Goal: Task Accomplishment & Management: Complete application form

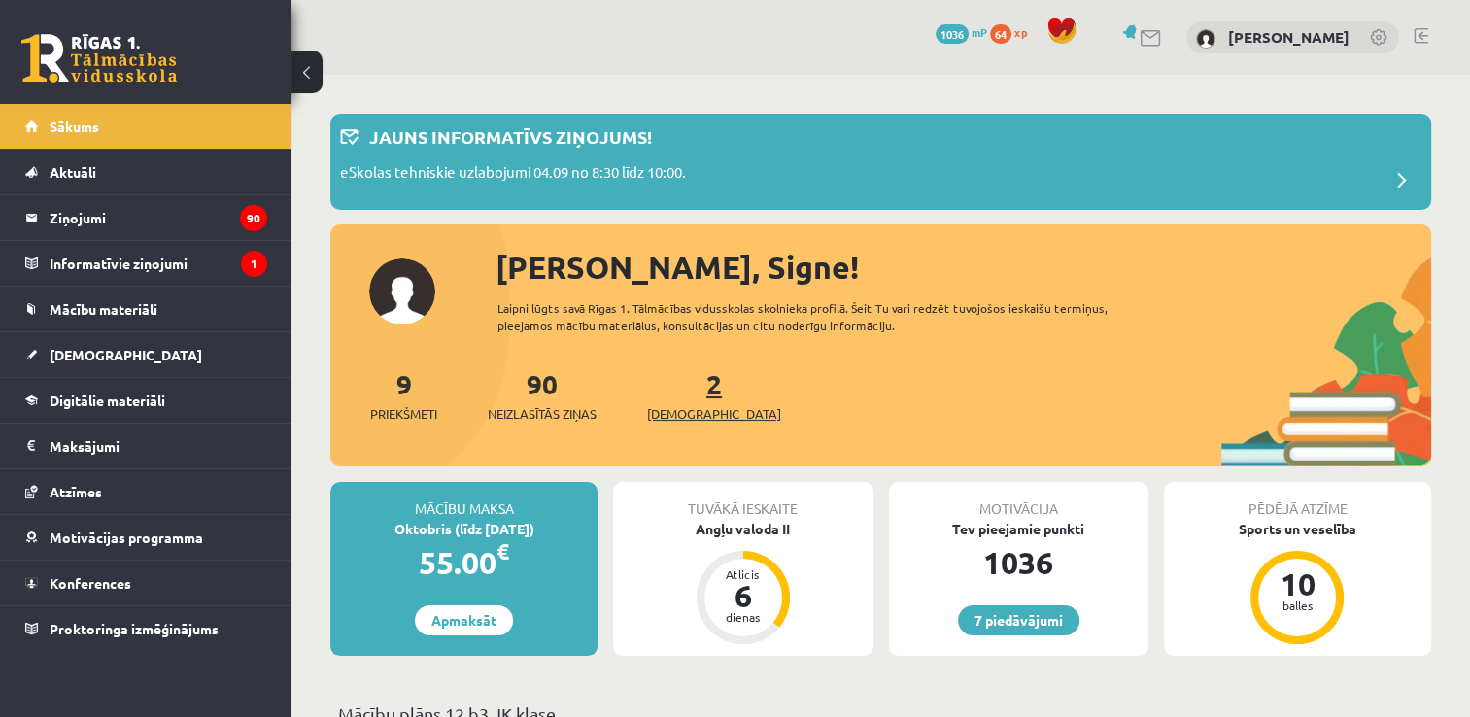
click at [674, 406] on span "[DEMOGRAPHIC_DATA]" at bounding box center [714, 413] width 134 height 19
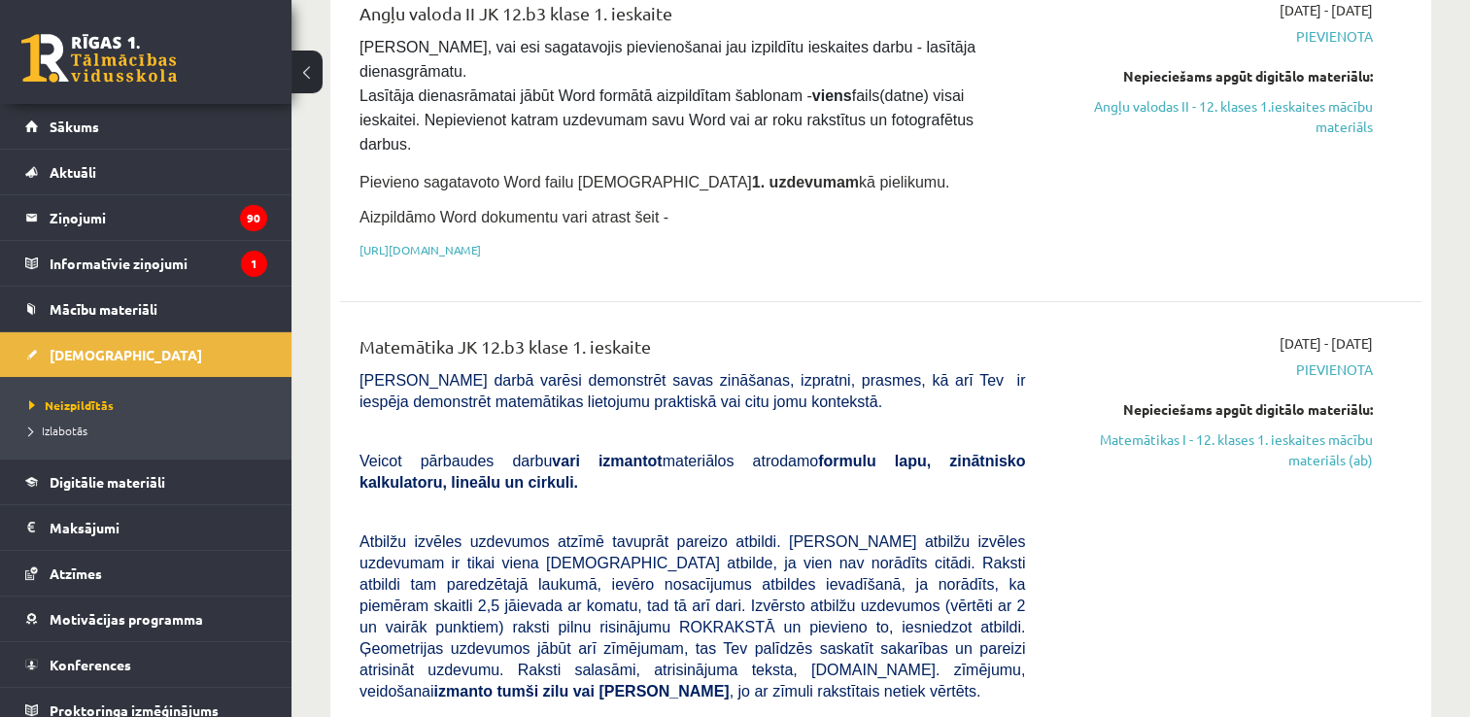
scroll to position [389, 0]
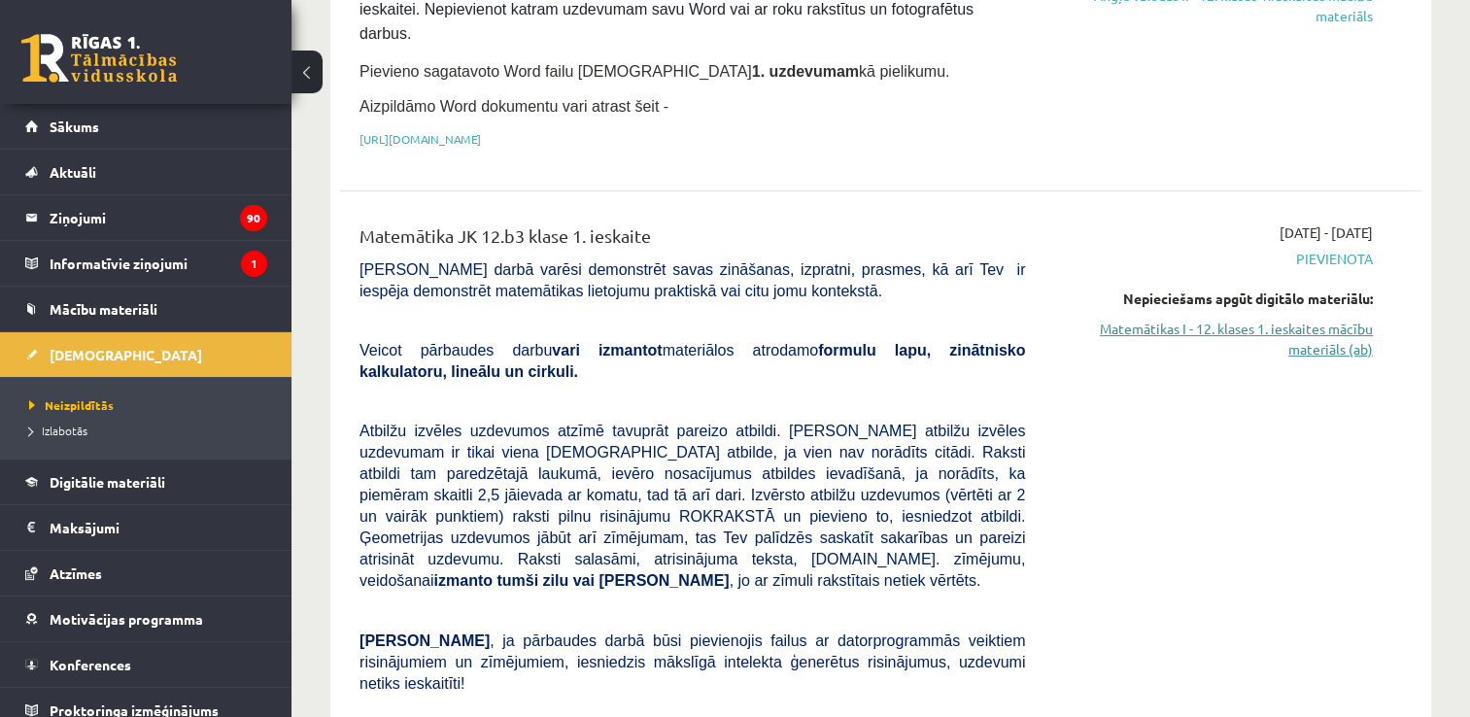
click at [1301, 319] on link "Matemātikas I - 12. klases 1. ieskaites mācību materiāls (ab)" at bounding box center [1213, 339] width 319 height 41
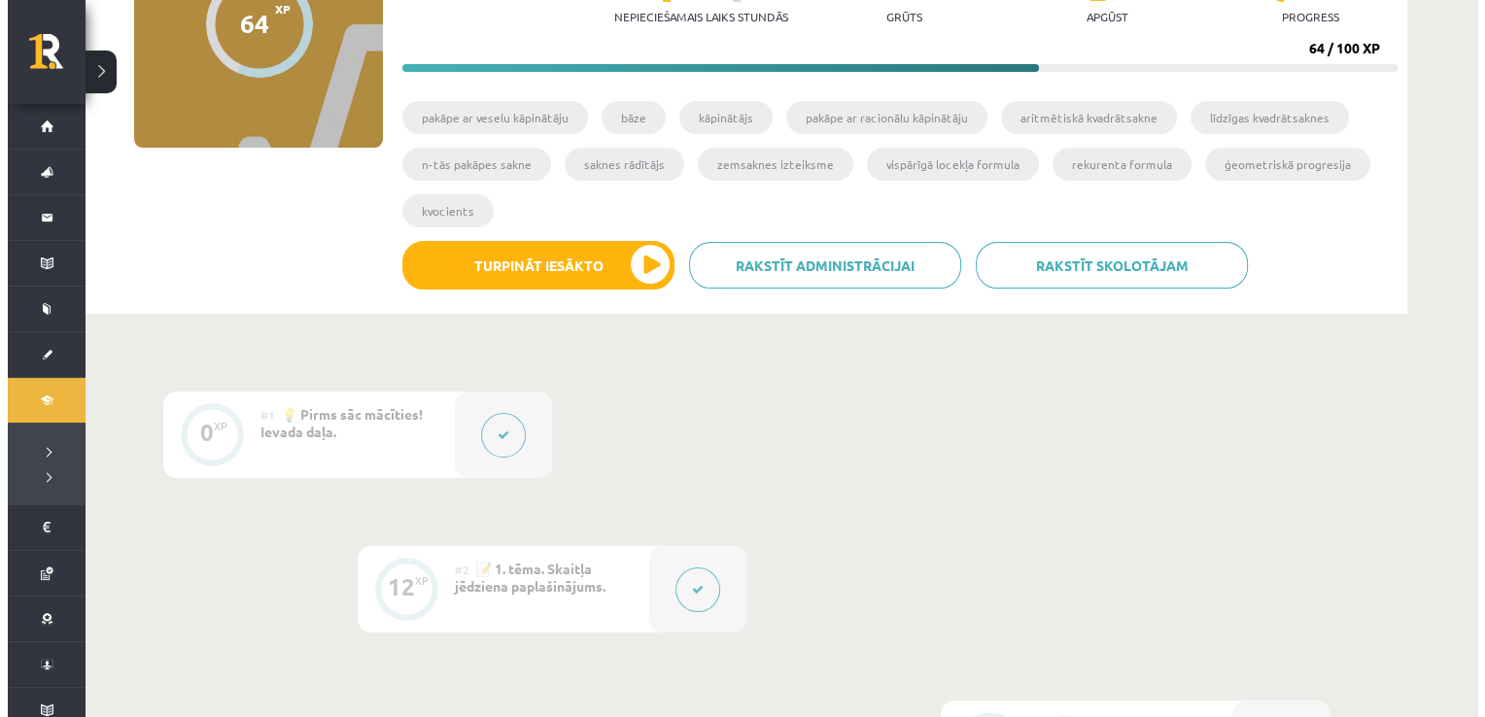
scroll to position [292, 0]
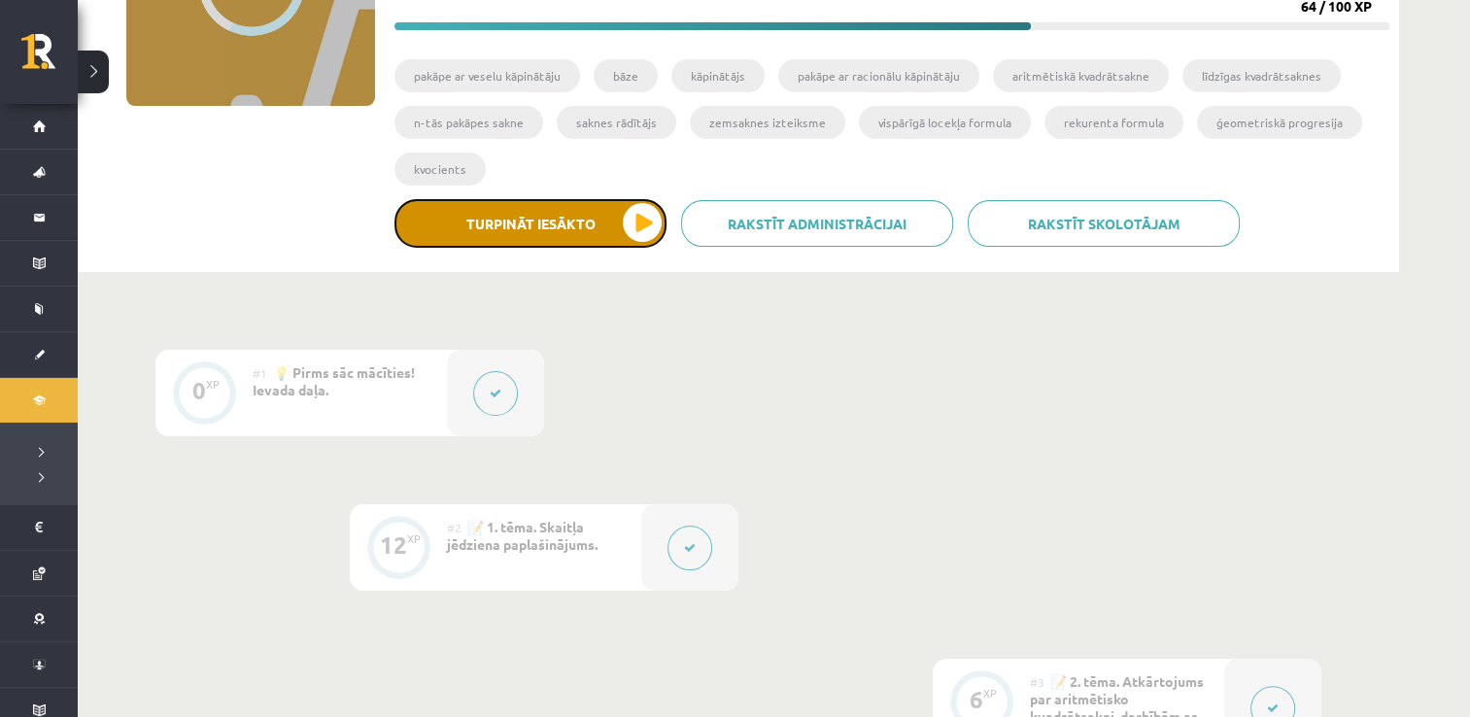
click at [657, 216] on button "Turpināt iesākto" at bounding box center [531, 223] width 272 height 49
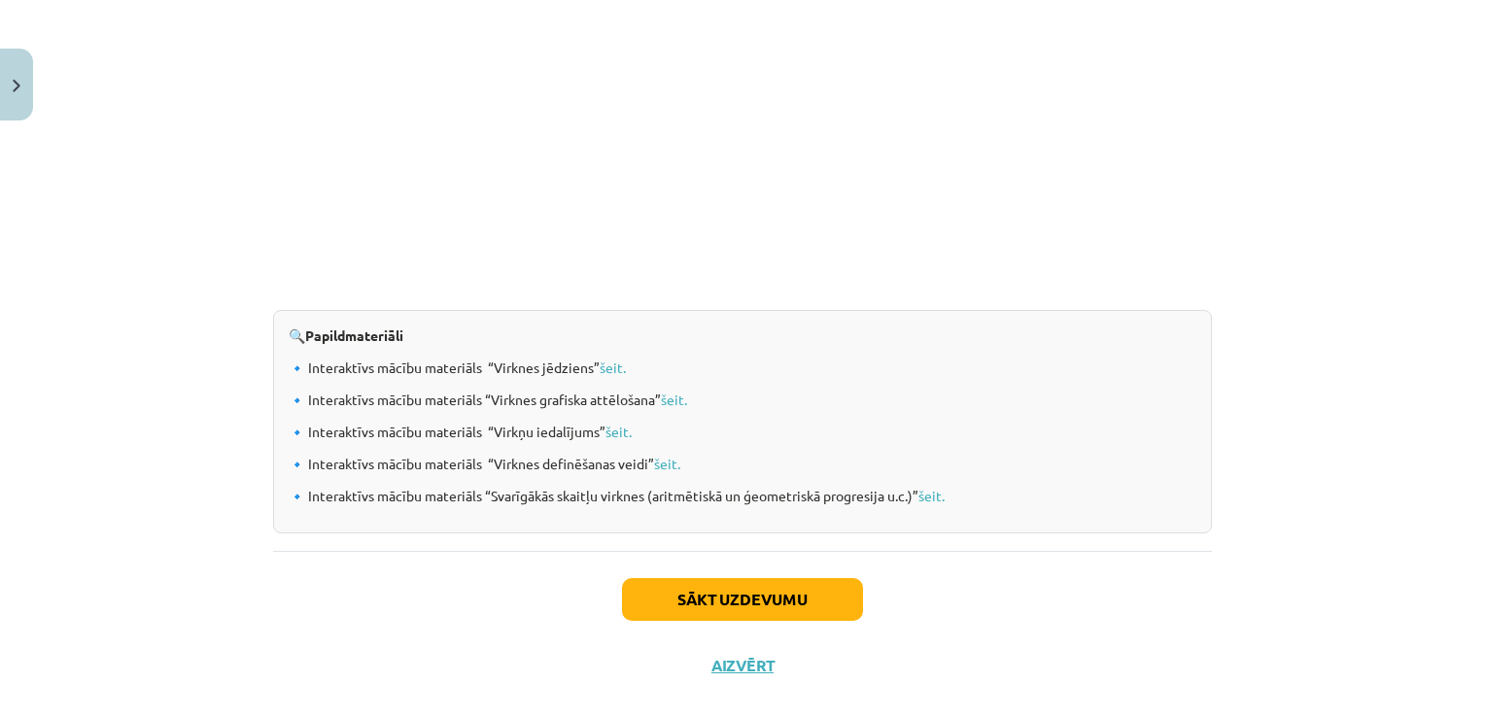
scroll to position [2001, 0]
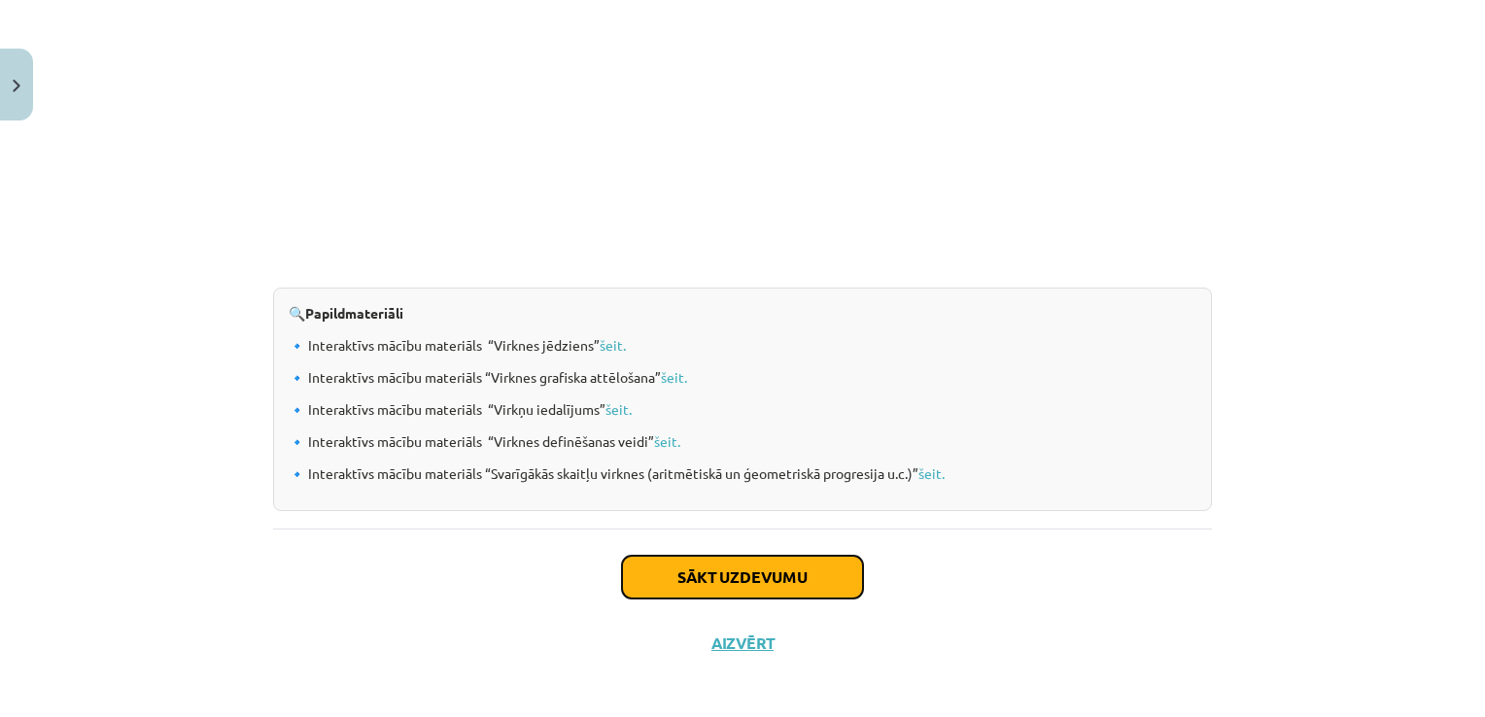
click at [821, 578] on button "Sākt uzdevumu" at bounding box center [742, 577] width 241 height 43
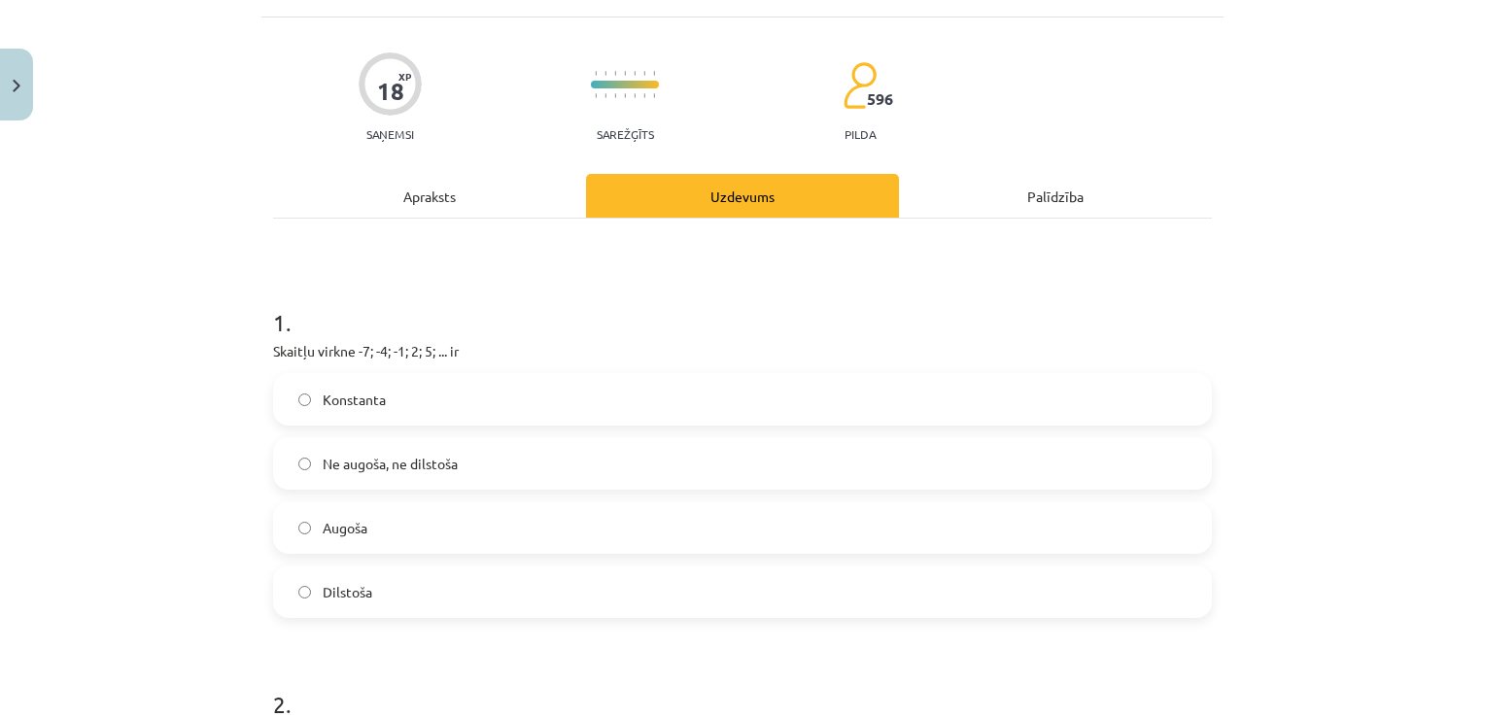
scroll to position [146, 0]
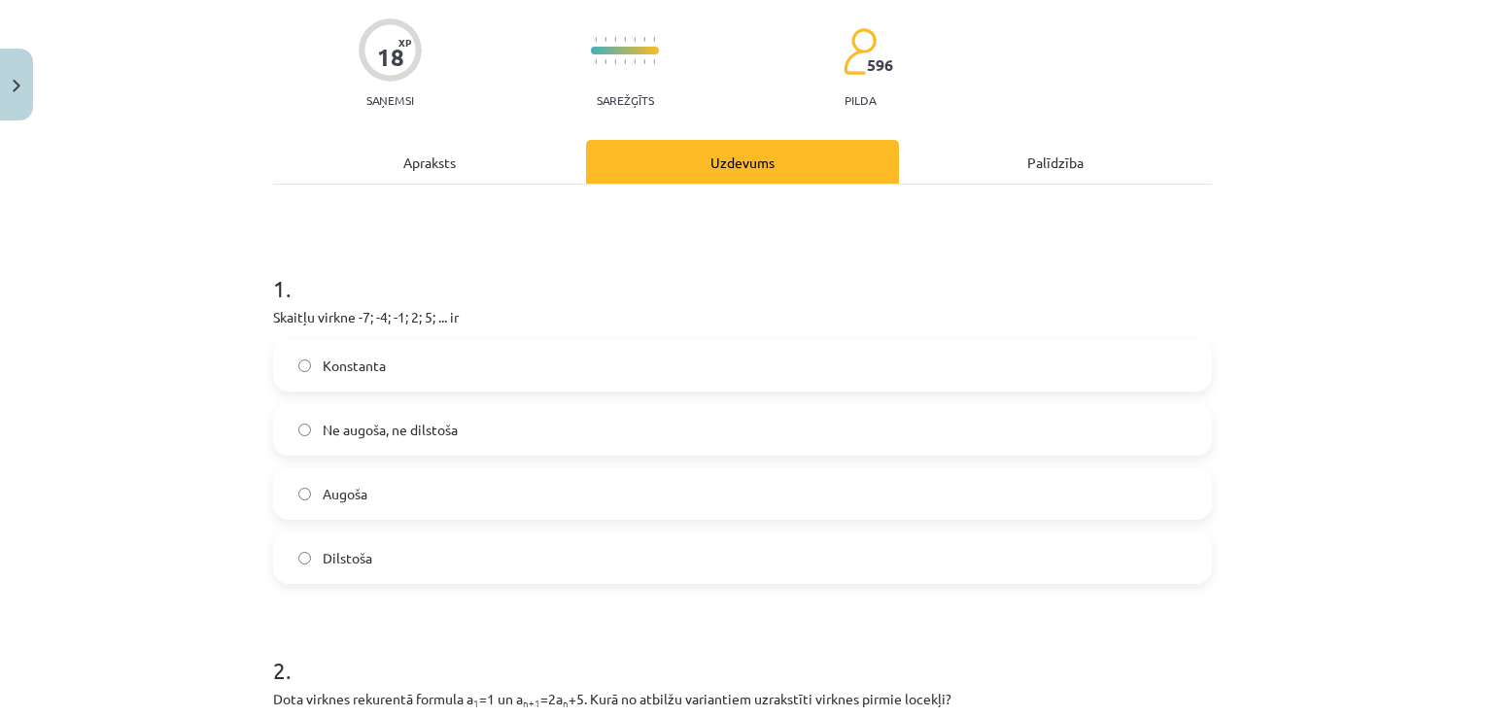
click at [294, 485] on label "Augoša" at bounding box center [742, 493] width 935 height 49
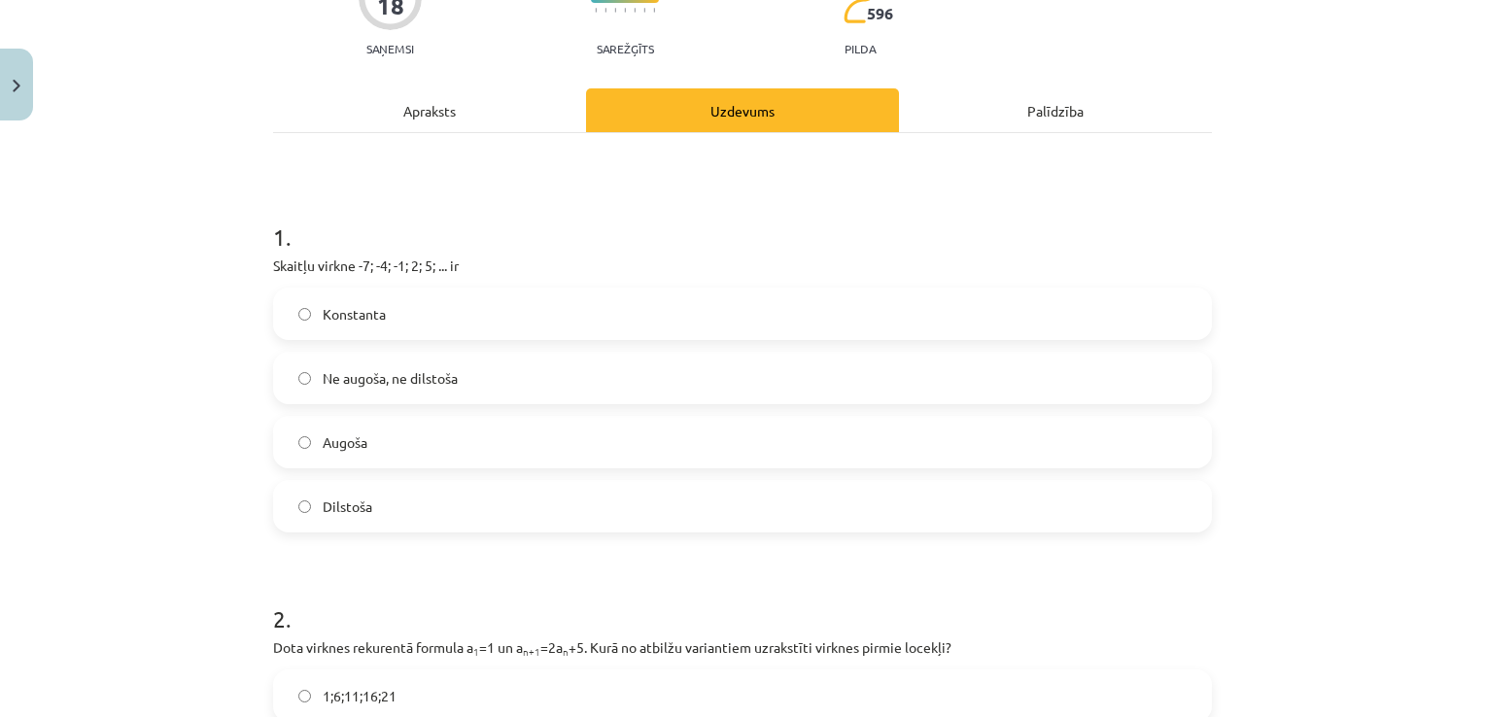
scroll to position [243, 0]
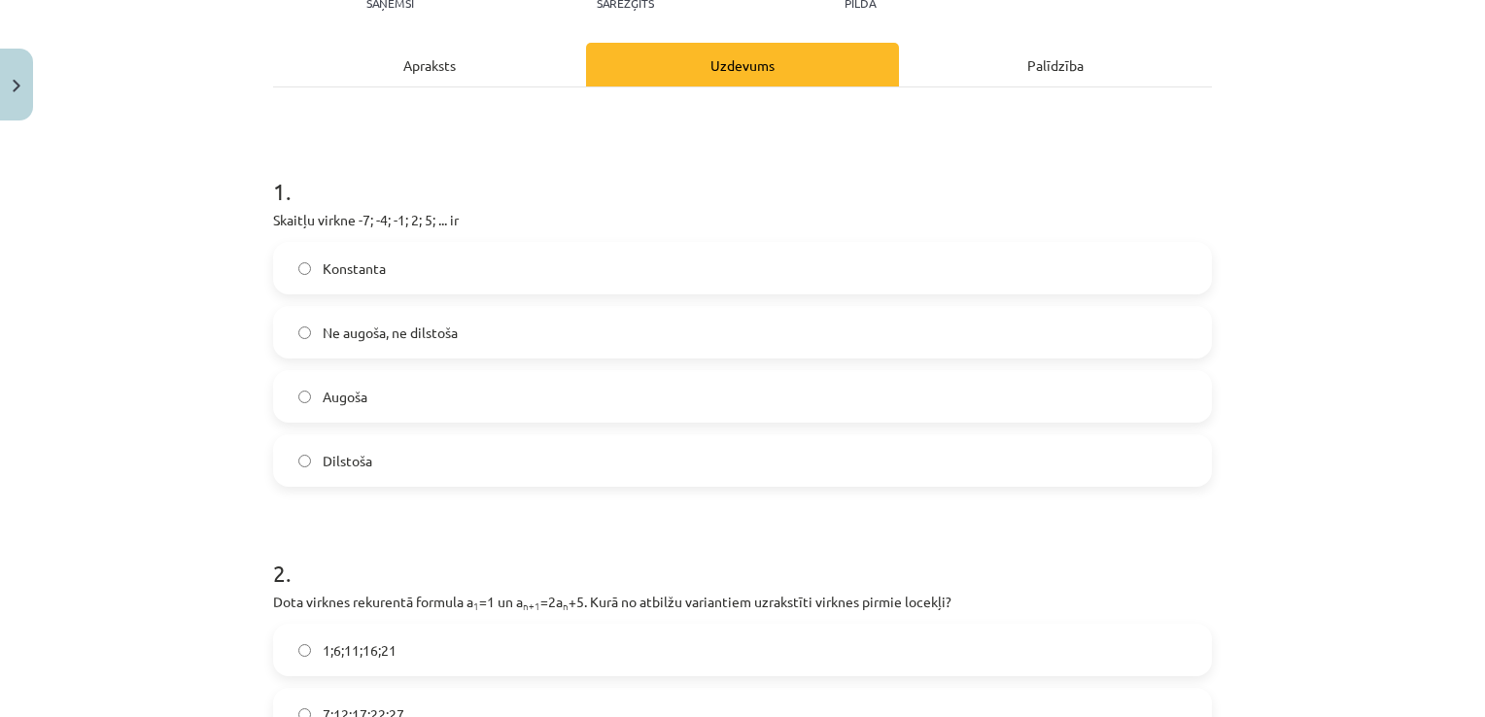
click at [432, 69] on div "Apraksts" at bounding box center [429, 65] width 313 height 44
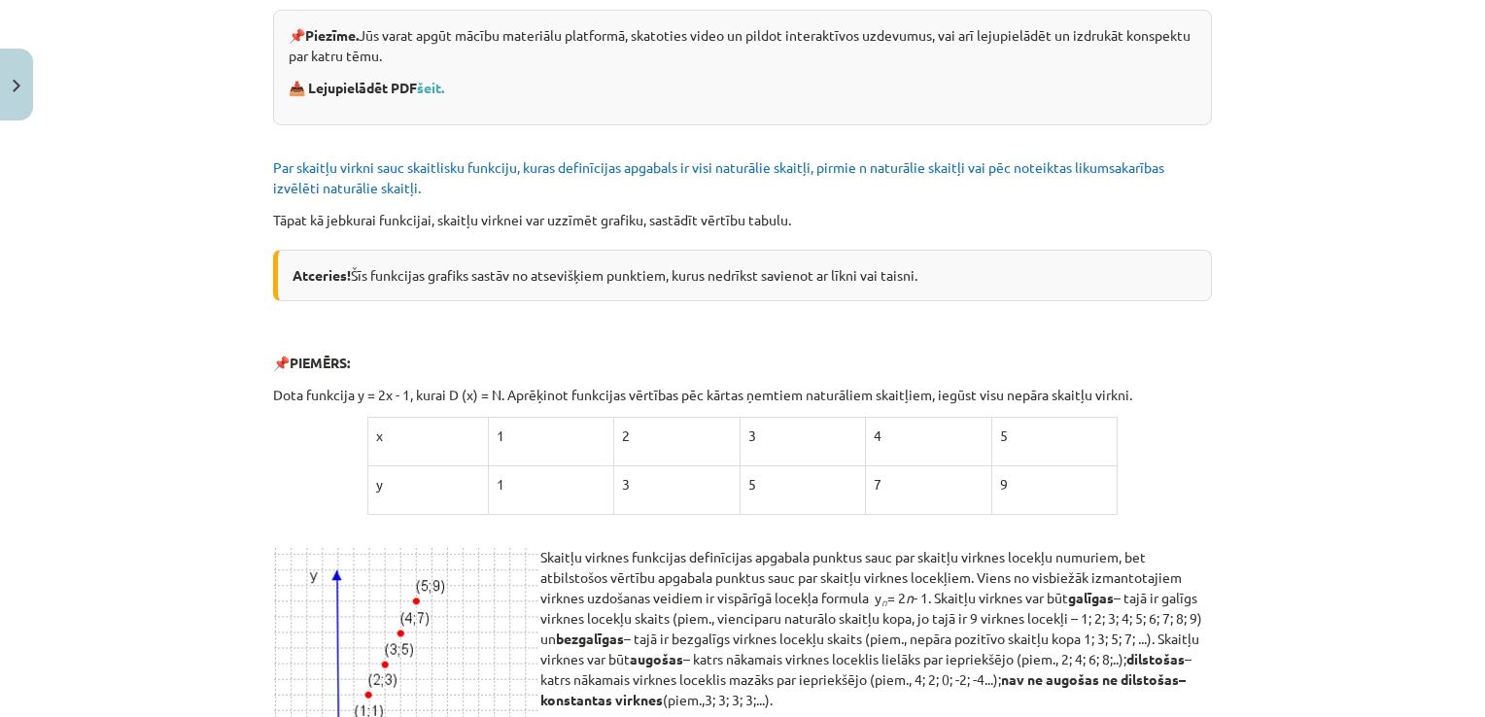
scroll to position [0, 0]
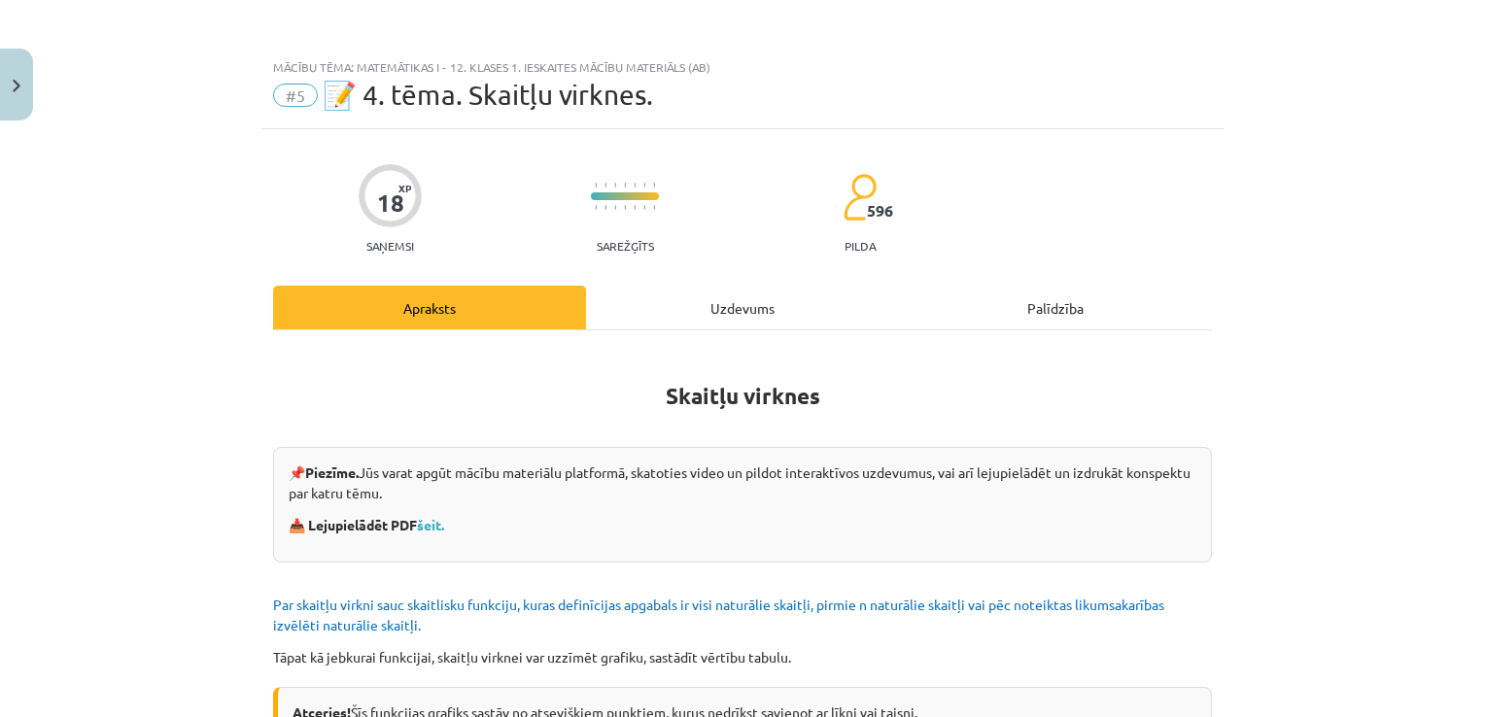
click at [745, 319] on div "Uzdevums" at bounding box center [742, 308] width 313 height 44
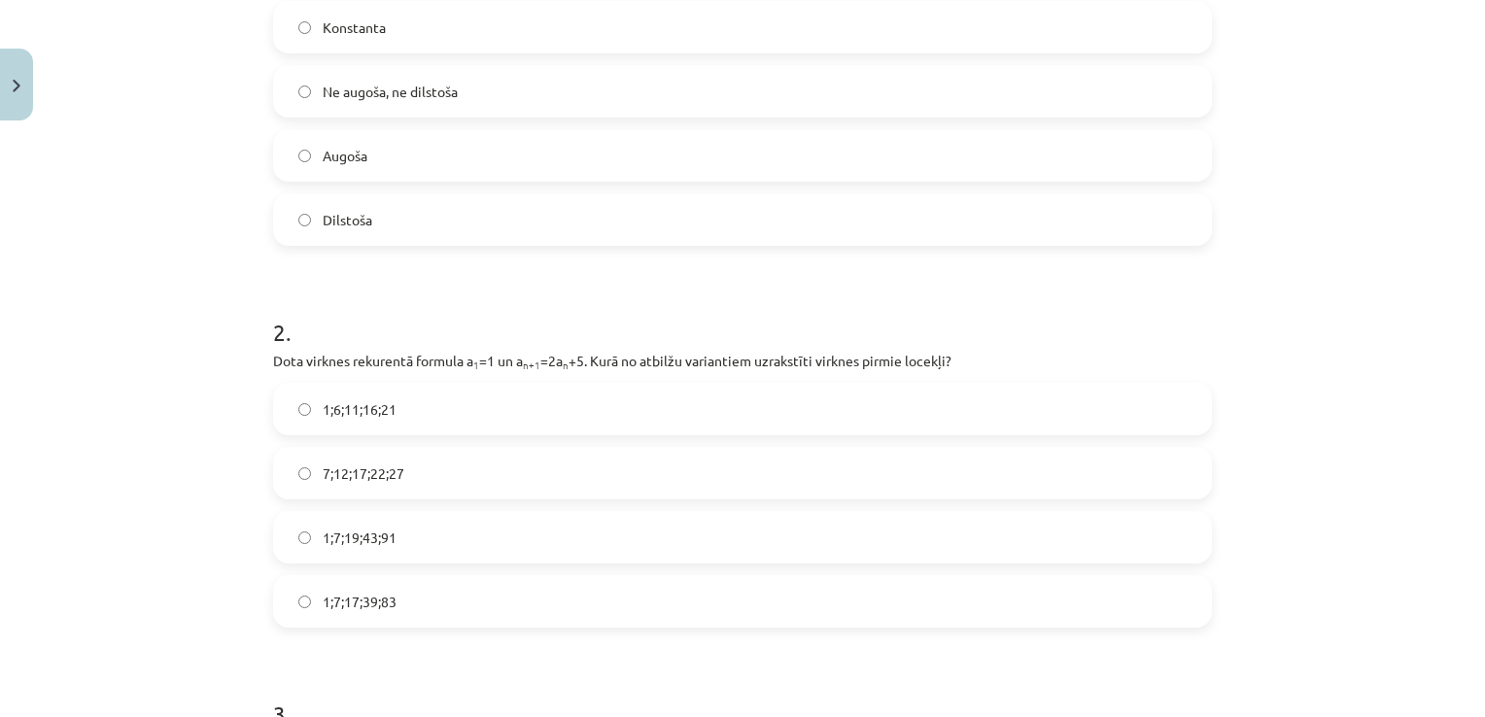
scroll to position [535, 0]
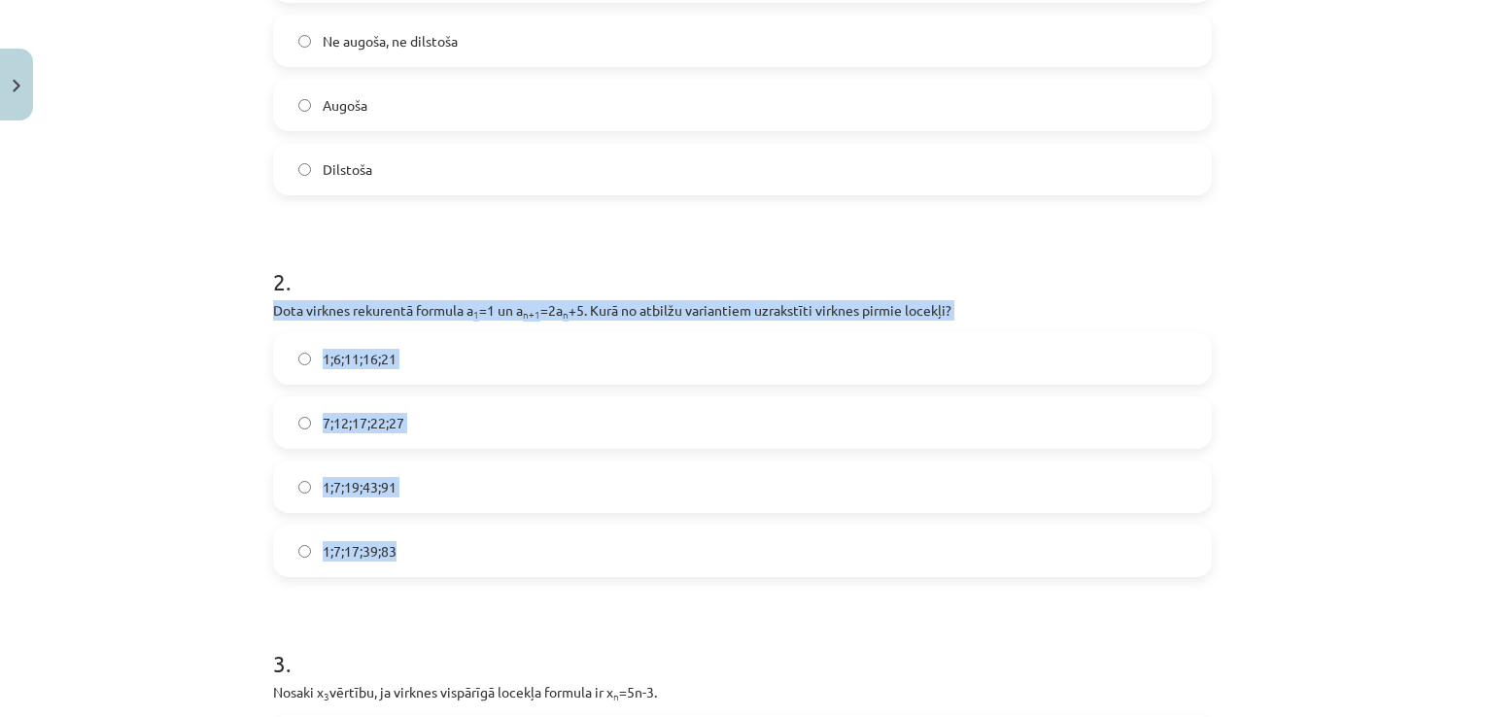
drag, startPoint x: 255, startPoint y: 311, endPoint x: 405, endPoint y: 516, distance: 254.4
drag, startPoint x: 405, startPoint y: 516, endPoint x: 372, endPoint y: 310, distance: 208.7
copy div "Dota virknes rekurentā formula a 1 =1 un a n+1 =2a n +5. Kurā no atbilžu varian…"
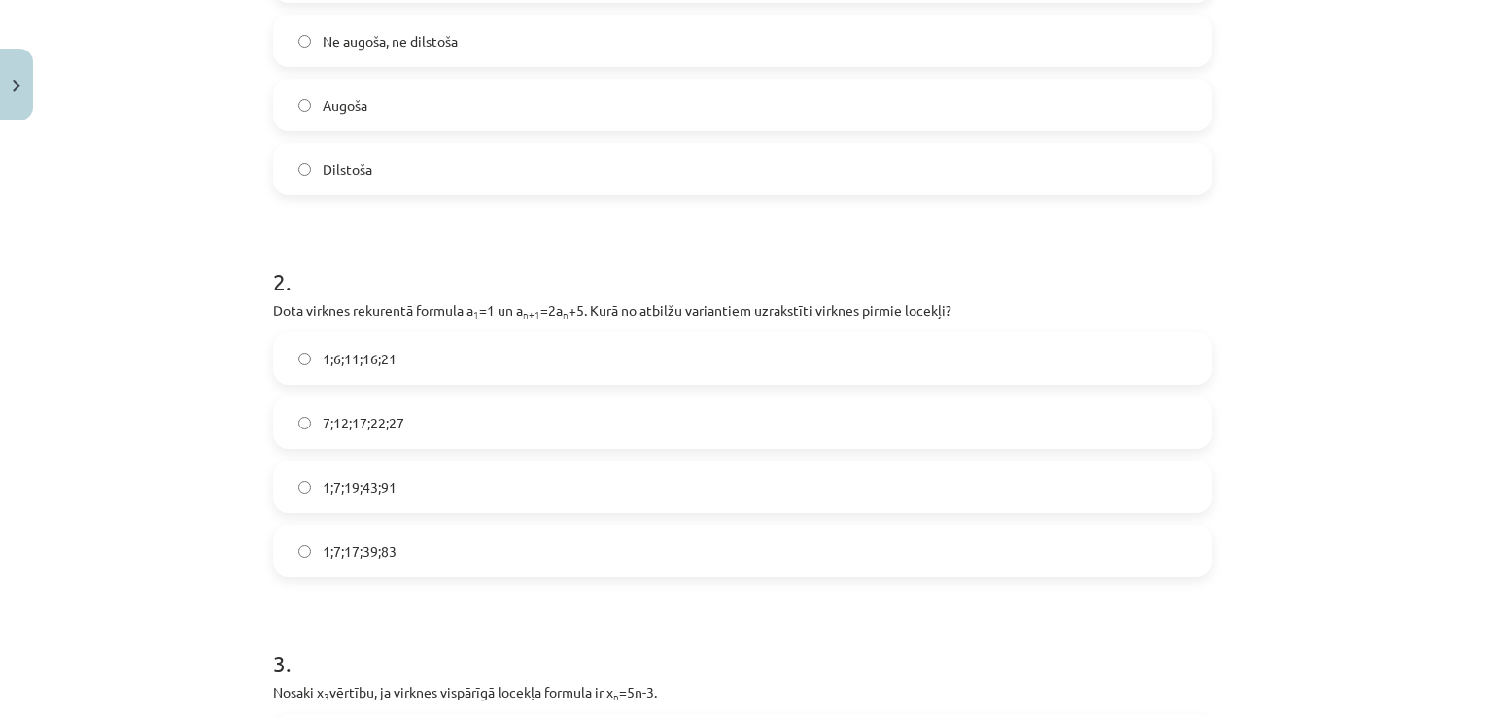
click at [191, 205] on div "Mācību tēma: Matemātikas i - 12. klases 1. ieskaites mācību materiāls (ab) #5 📝…" at bounding box center [742, 358] width 1485 height 717
click at [335, 488] on span "1;7;19;43;91" at bounding box center [360, 487] width 74 height 20
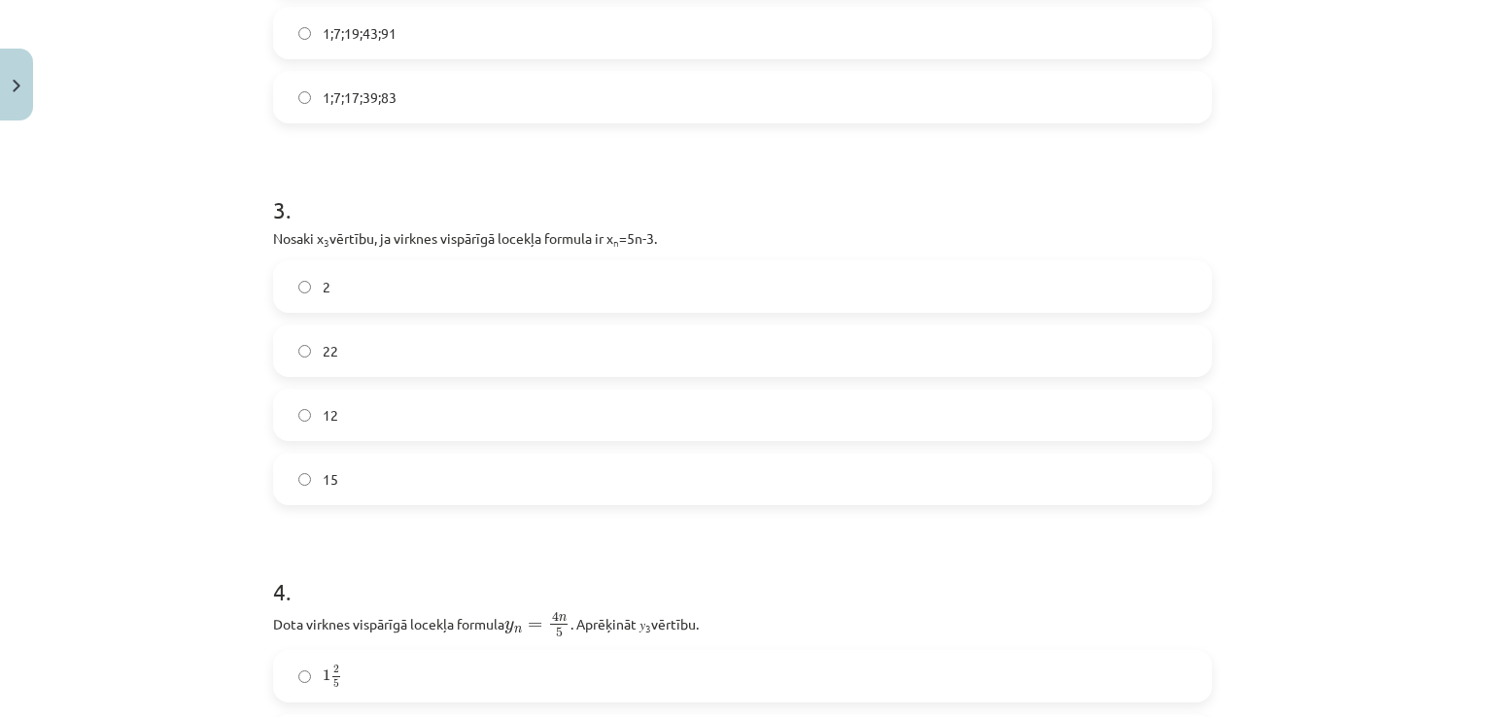
scroll to position [1020, 0]
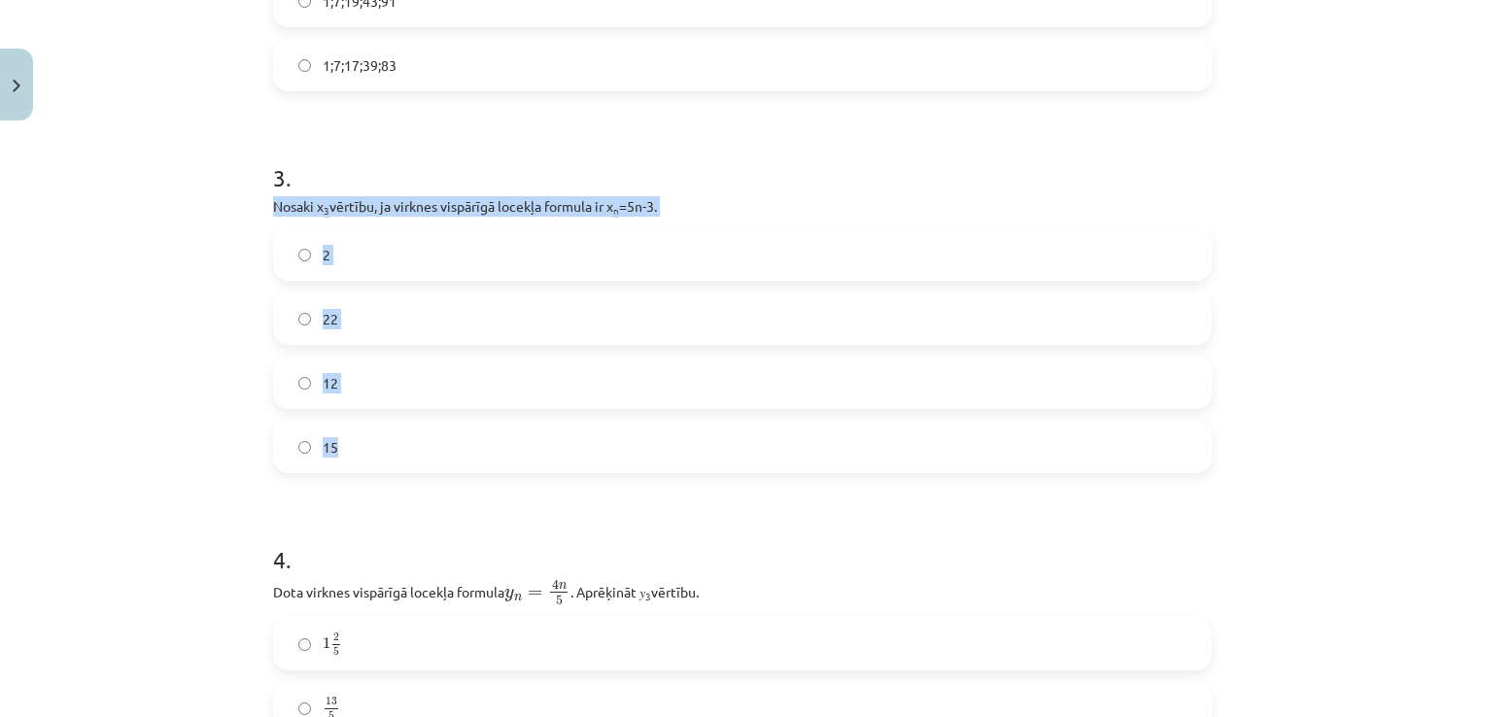
drag, startPoint x: 263, startPoint y: 211, endPoint x: 388, endPoint y: 464, distance: 281.6
click at [388, 464] on div "18 XP Saņemsi Sarežģīts 596 pilda Apraksts Uzdevums Palīdzība 1 . Skaitļu virkn…" at bounding box center [742, 456] width 962 height 2695
drag, startPoint x: 388, startPoint y: 464, endPoint x: 327, endPoint y: 204, distance: 266.6
copy div "Nosaki x 3 vērtību, ja virknes vispārīgā locekļa formula ir x n =5n-3. 2 22 12 …"
click at [222, 364] on div "Mācību tēma: Matemātikas i - 12. klases 1. ieskaites mācību materiāls (ab) #5 📝…" at bounding box center [742, 358] width 1485 height 717
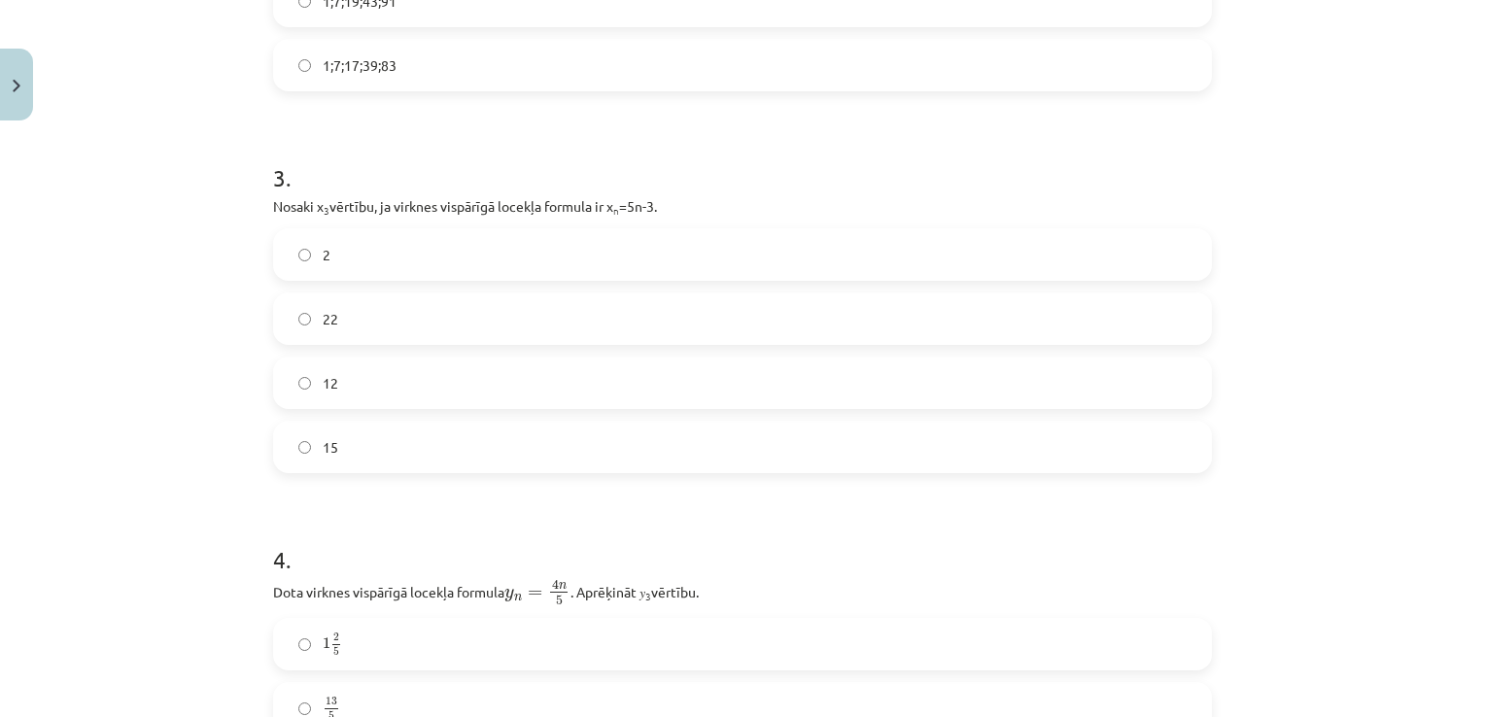
click at [303, 383] on label "12" at bounding box center [742, 383] width 935 height 49
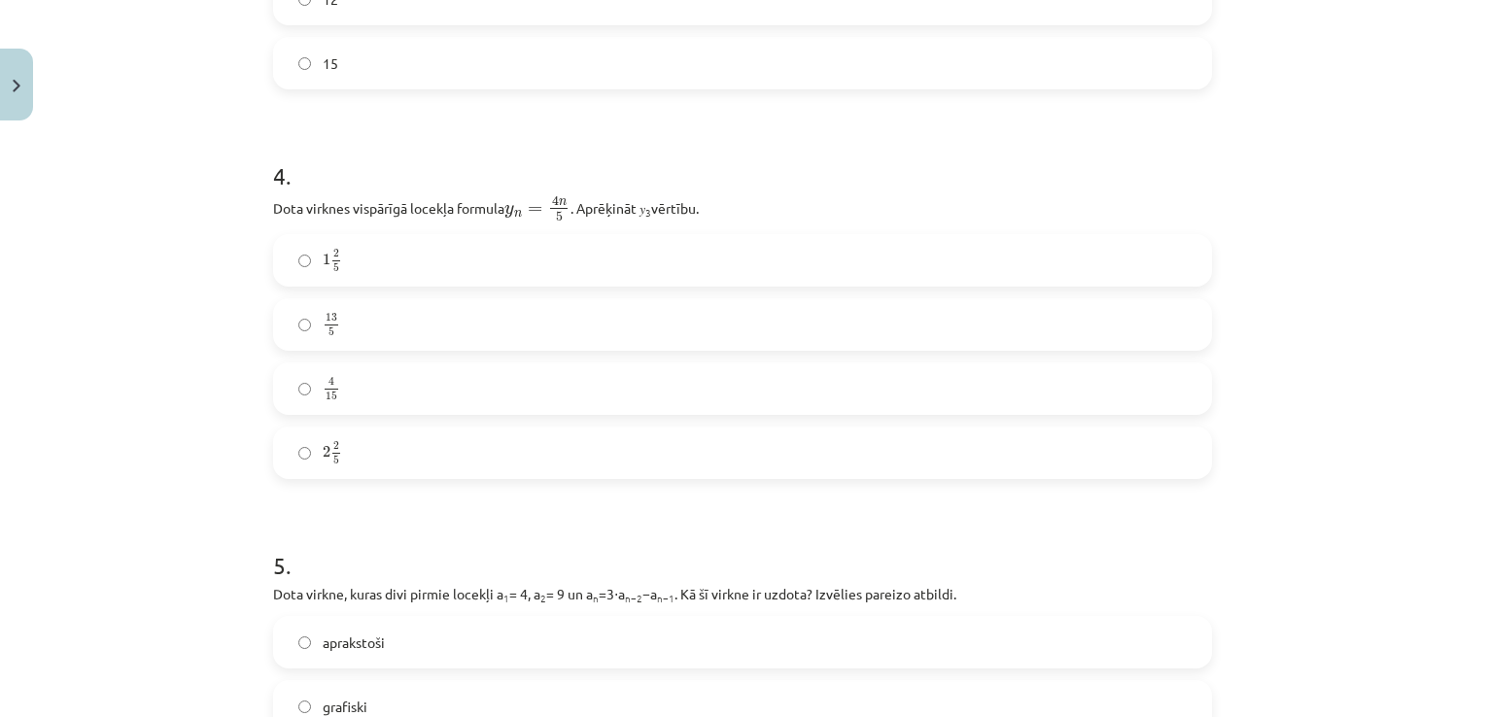
scroll to position [1409, 0]
click at [323, 448] on span "2" at bounding box center [327, 447] width 8 height 12
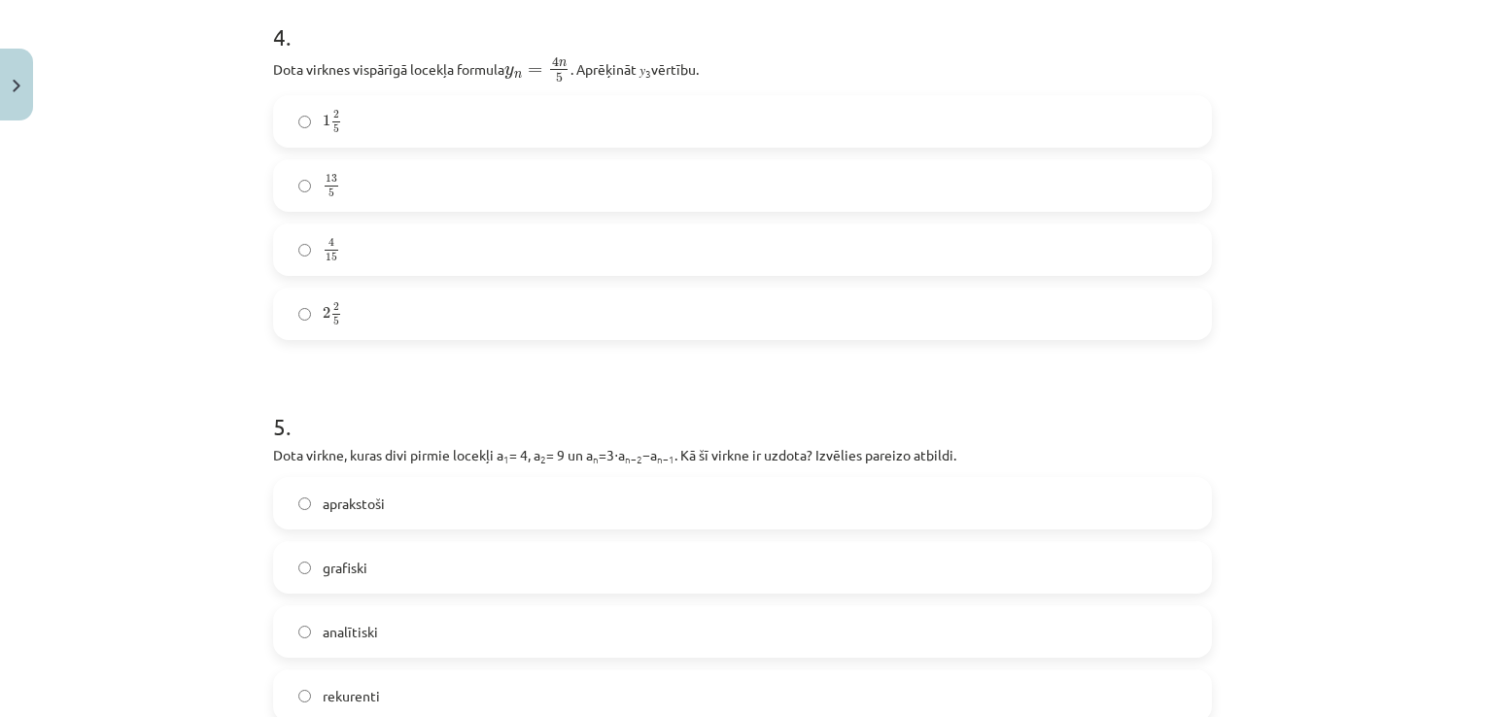
scroll to position [1701, 0]
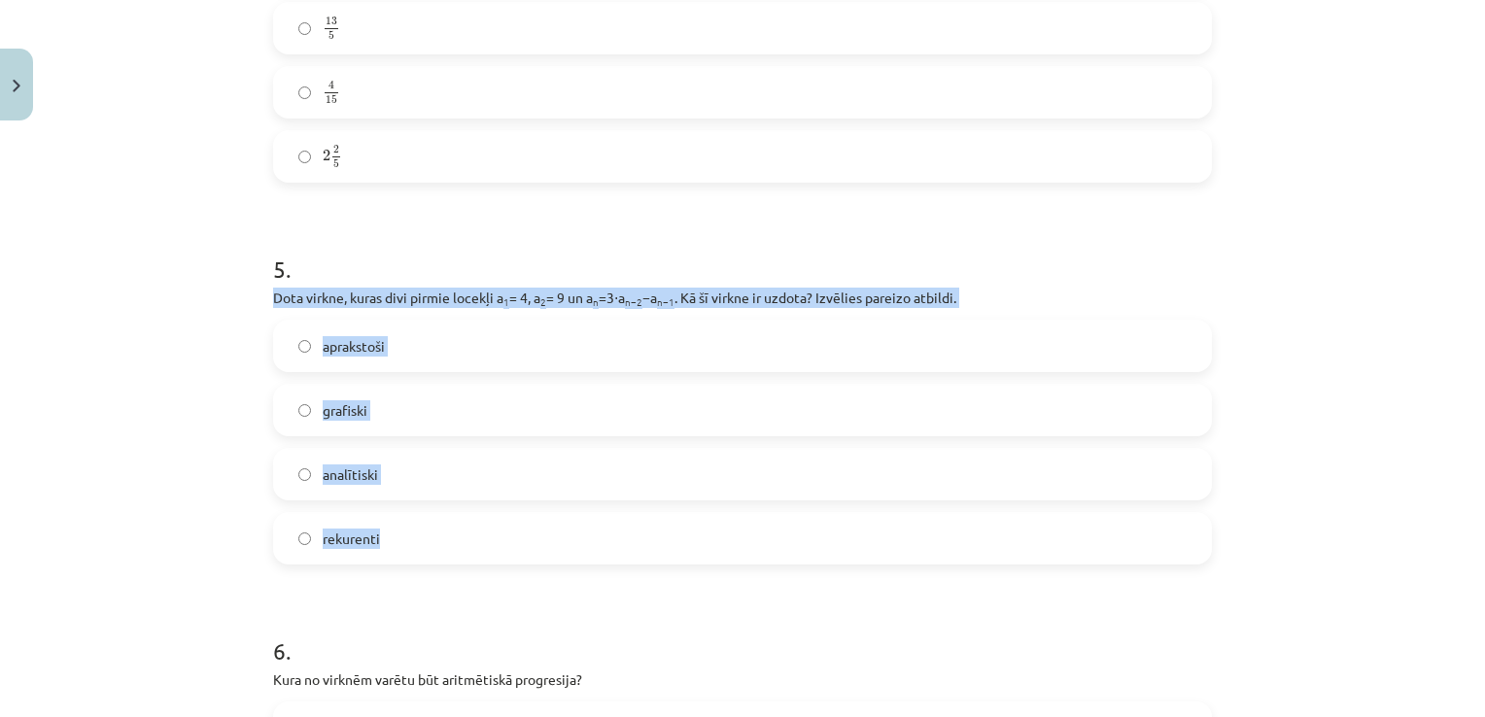
drag, startPoint x: 254, startPoint y: 295, endPoint x: 495, endPoint y: 550, distance: 350.6
drag, startPoint x: 495, startPoint y: 550, endPoint x: 415, endPoint y: 295, distance: 266.8
copy div "Dota virkne, kuras divi pirmie locekļi a 1 = 4, a 2 = 9 un a n =3⋅a n−2 −a n−1 …"
click at [224, 403] on div "Mācību tēma: Matemātikas i - 12. klases 1. ieskaites mācību materiāls (ab) #5 📝…" at bounding box center [742, 358] width 1485 height 717
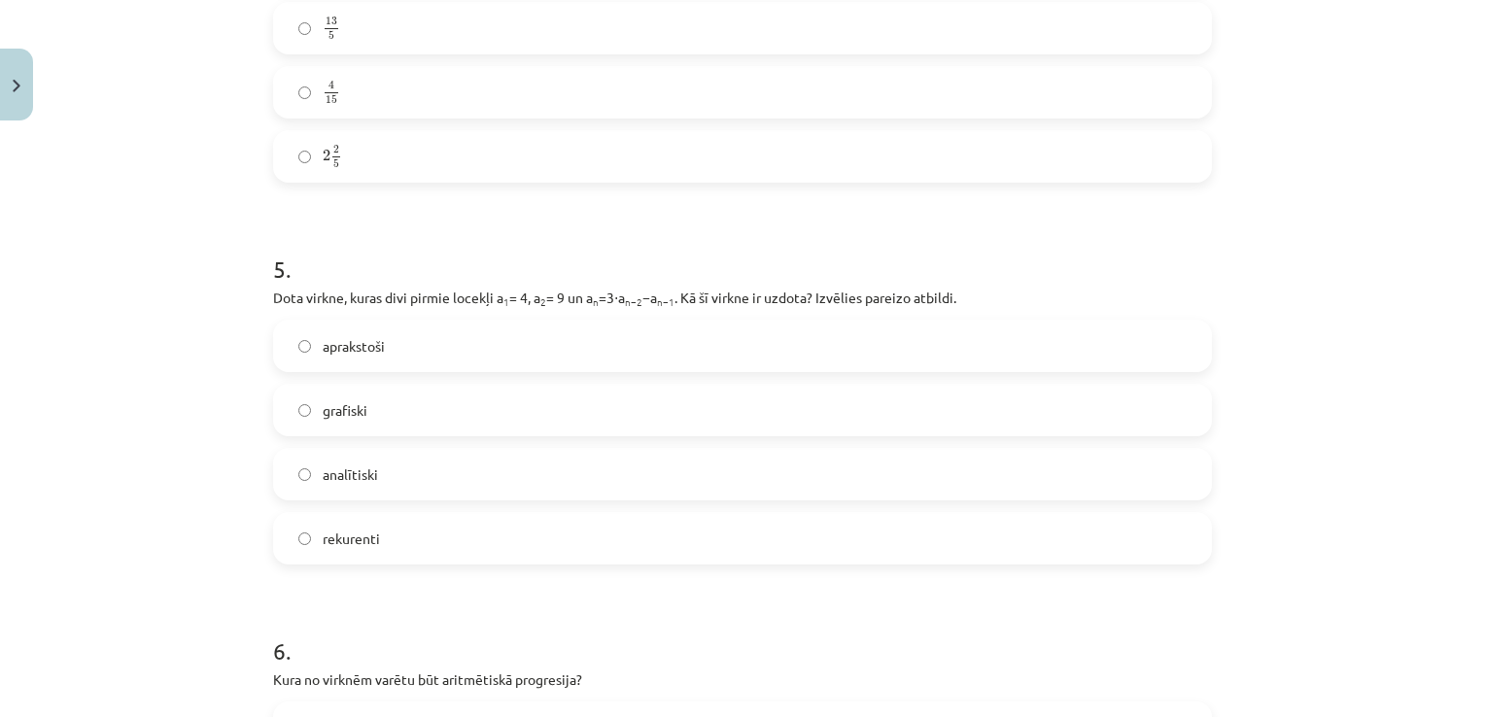
click at [307, 522] on label "rekurenti" at bounding box center [742, 538] width 935 height 49
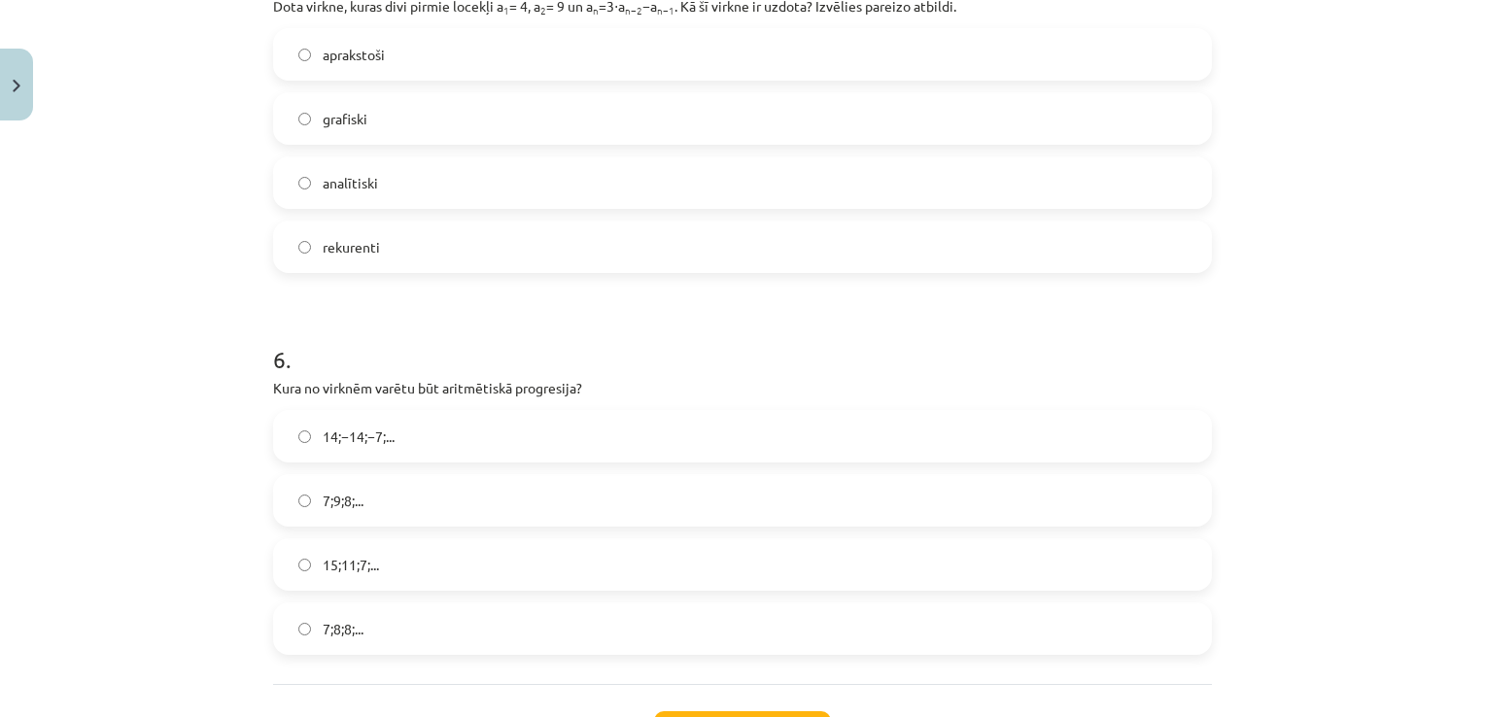
scroll to position [2090, 0]
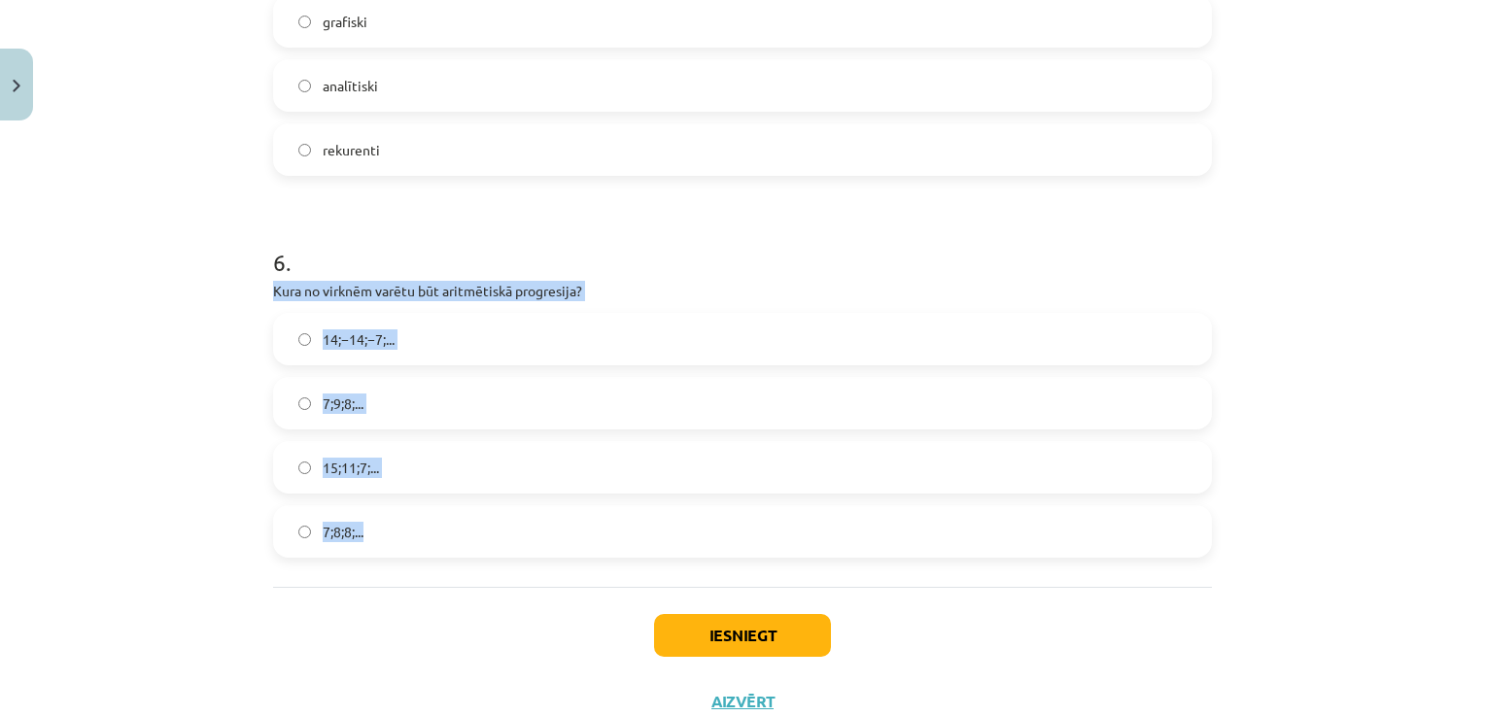
drag, startPoint x: 256, startPoint y: 288, endPoint x: 412, endPoint y: 525, distance: 284.1
drag, startPoint x: 412, startPoint y: 525, endPoint x: 369, endPoint y: 292, distance: 237.1
copy div "Kura no virknēm varētu būt aritmētiskā progresija? 14;−14;−7;... 7;9;8;... 15;1…"
click at [245, 367] on div "Mācību tēma: Matemātikas i - 12. klases 1. ieskaites mācību materiāls (ab) #5 📝…" at bounding box center [742, 358] width 1485 height 717
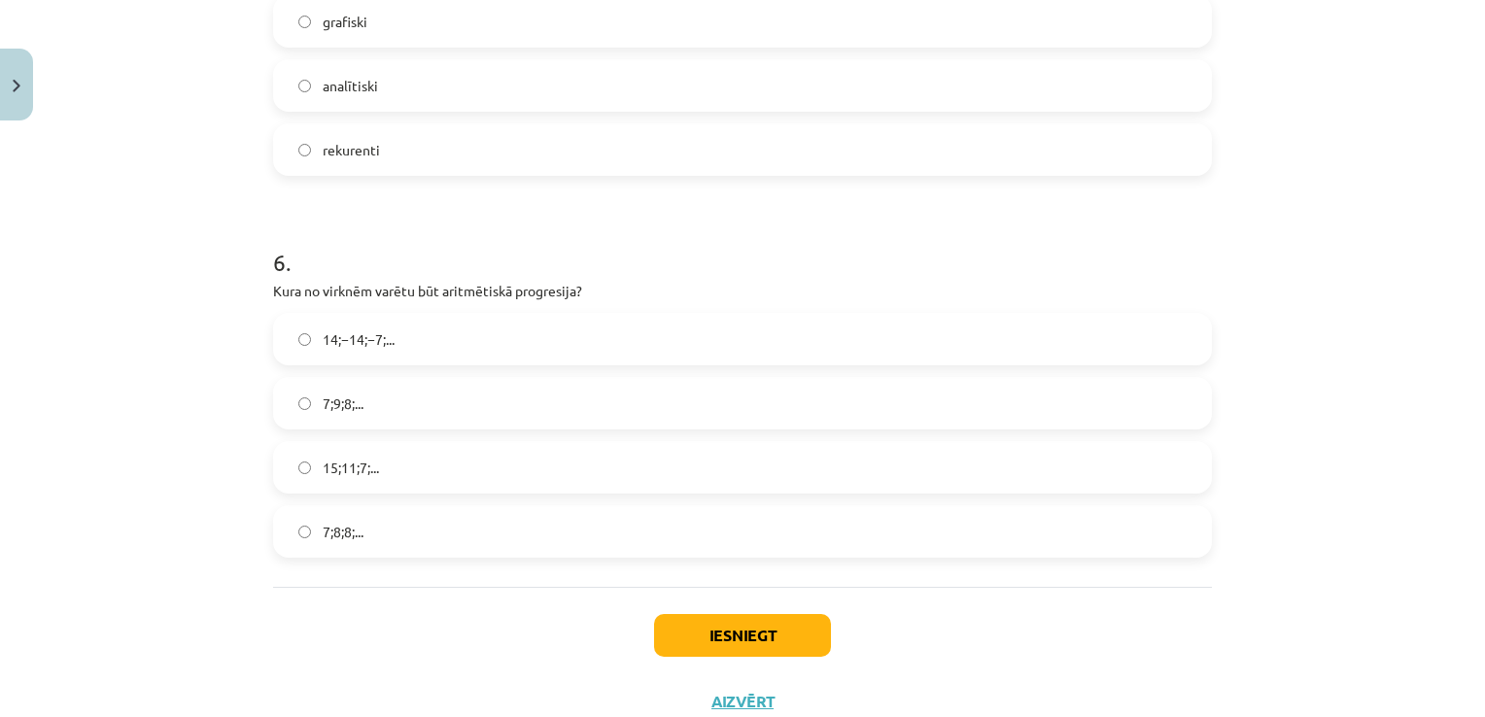
click at [342, 472] on span "15;11;7;..." at bounding box center [351, 468] width 56 height 20
click at [677, 616] on button "Iesniegt" at bounding box center [742, 635] width 177 height 43
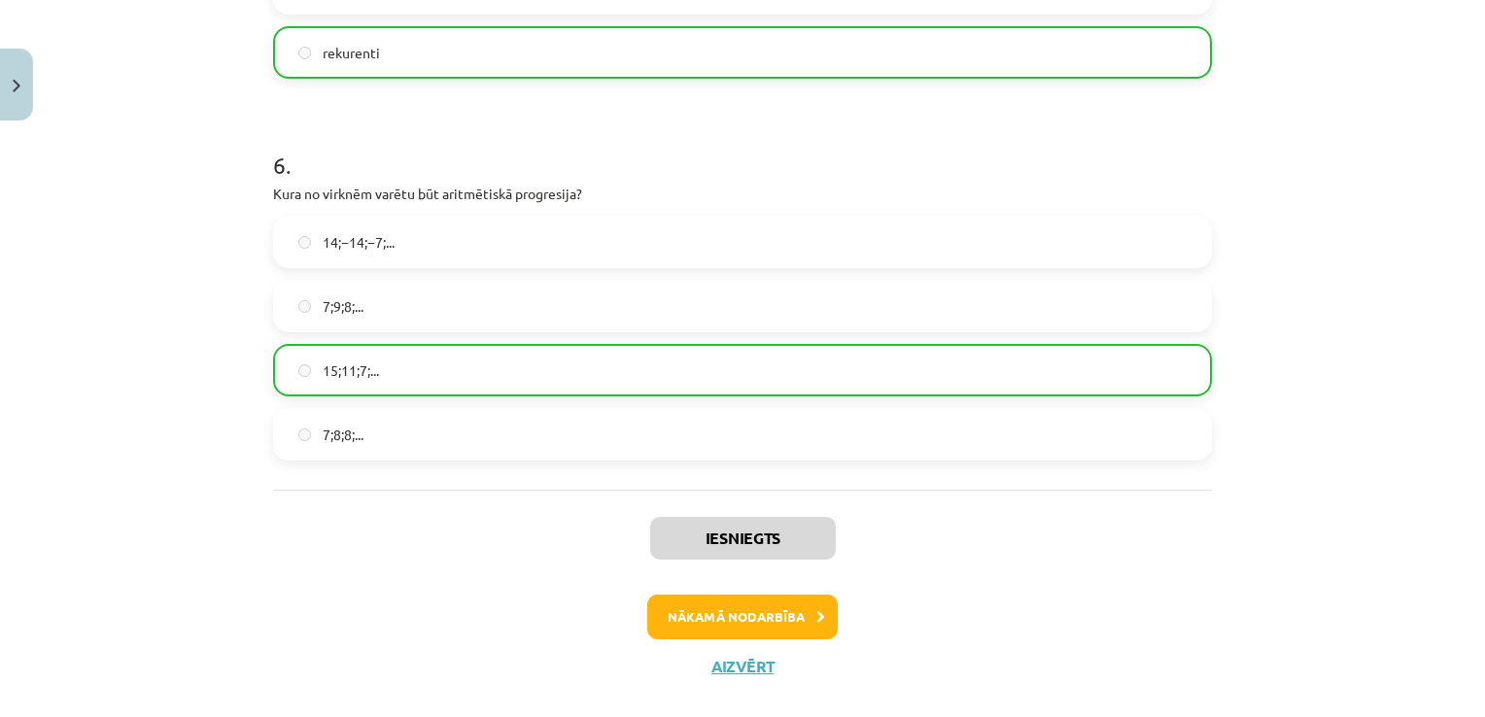
scroll to position [2216, 0]
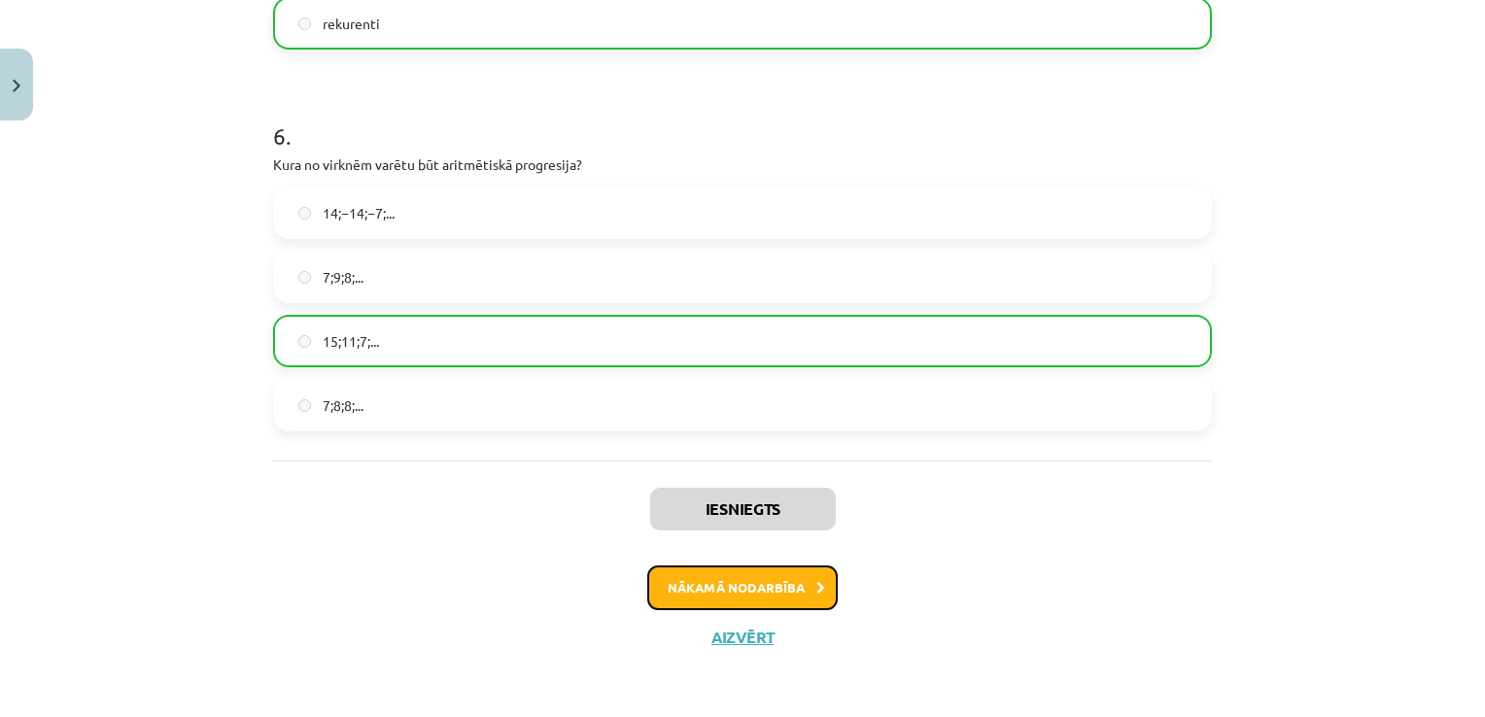
click at [786, 589] on button "Nākamā nodarbība" at bounding box center [742, 588] width 190 height 45
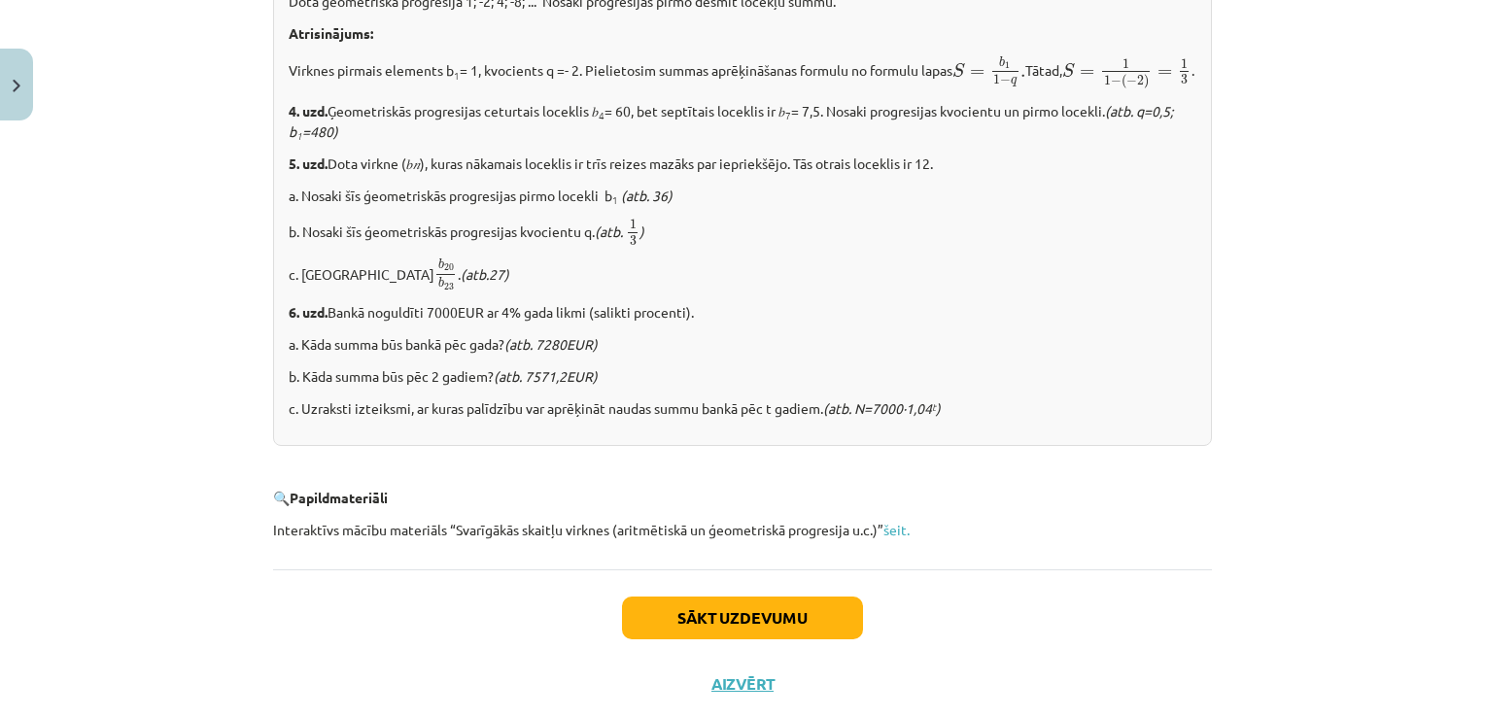
scroll to position [2432, 0]
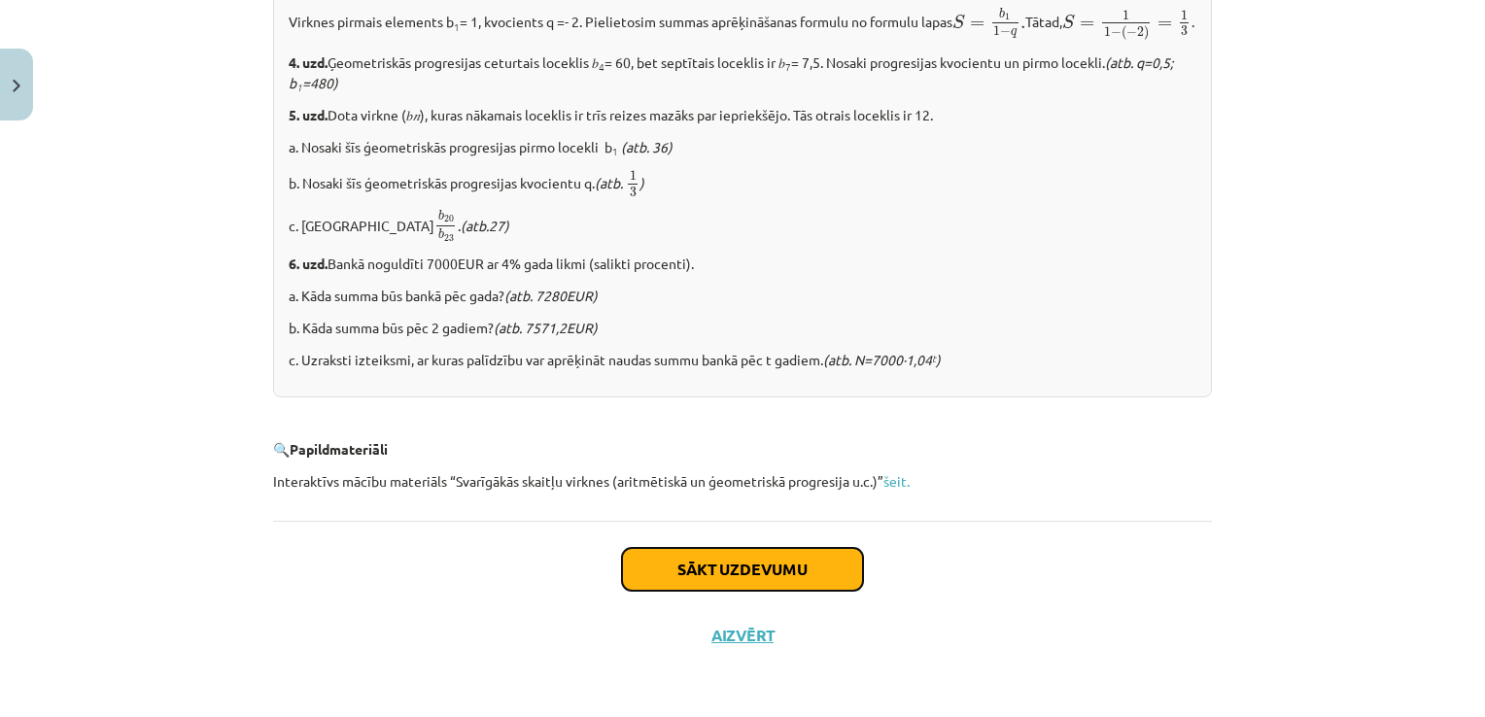
click at [794, 582] on button "Sākt uzdevumu" at bounding box center [742, 569] width 241 height 43
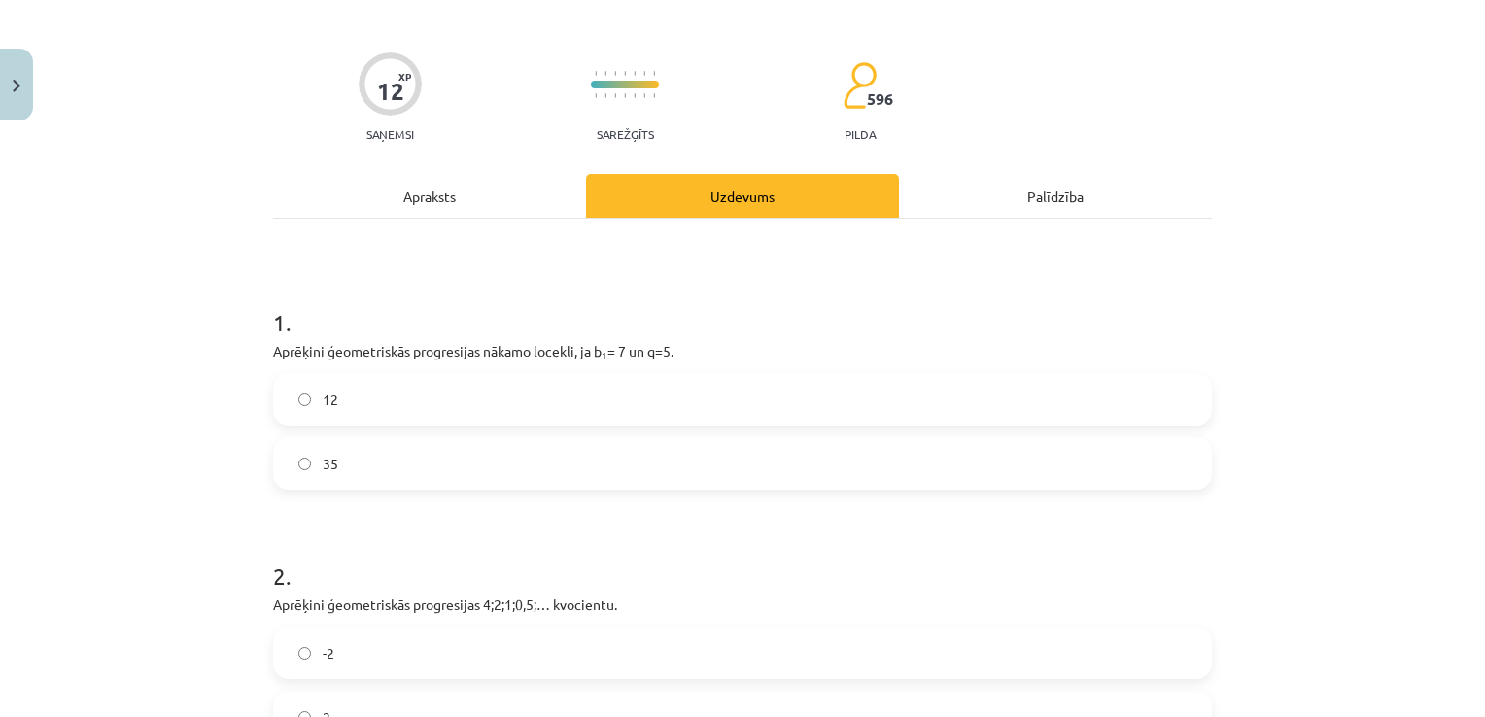
scroll to position [146, 0]
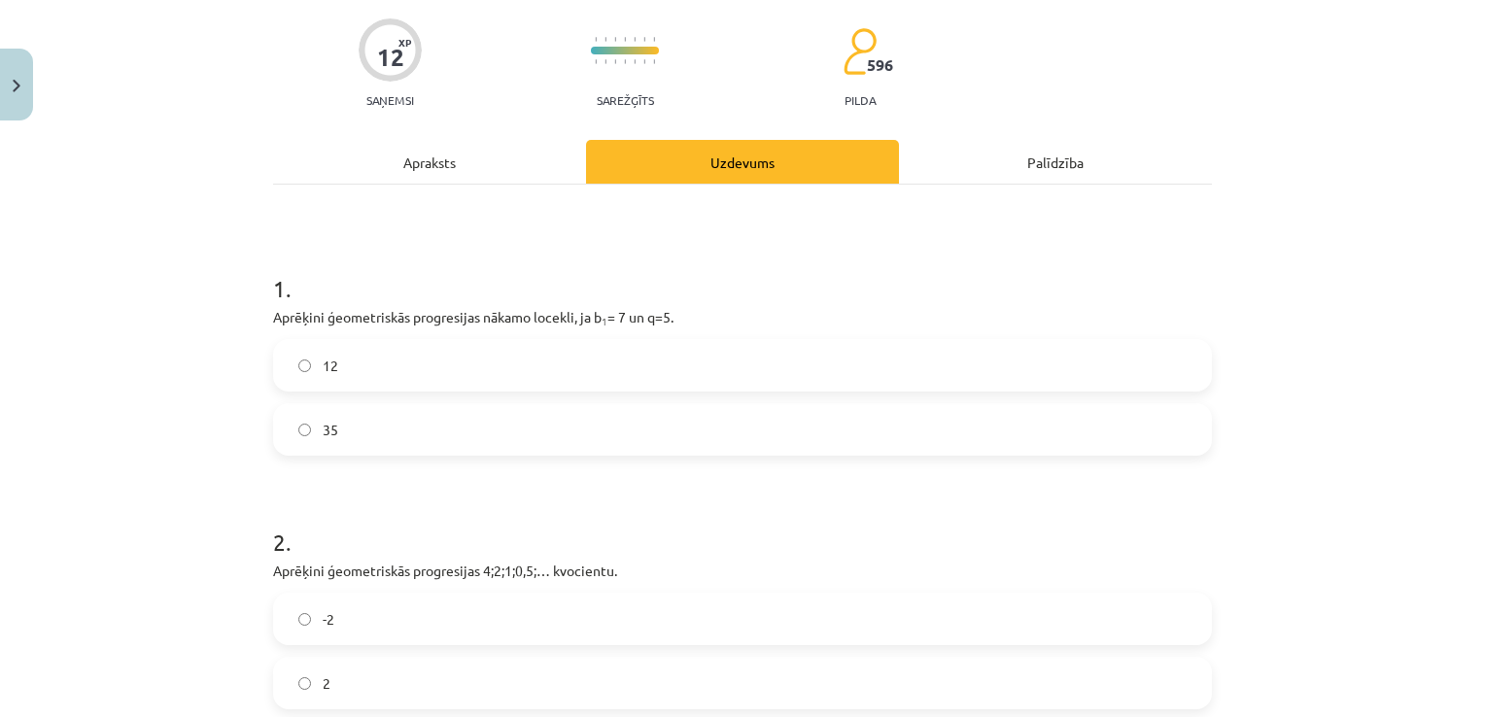
click at [286, 421] on label "35" at bounding box center [742, 429] width 935 height 49
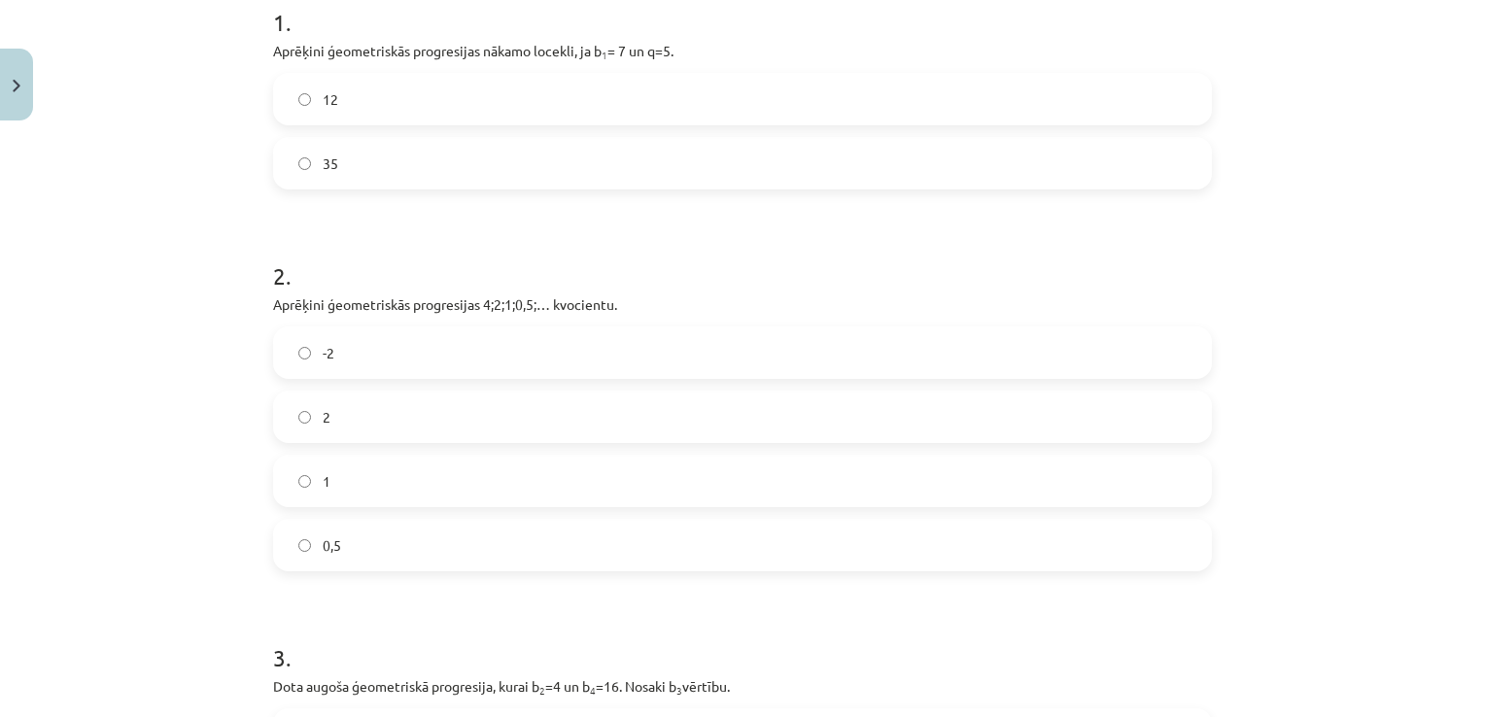
scroll to position [437, 0]
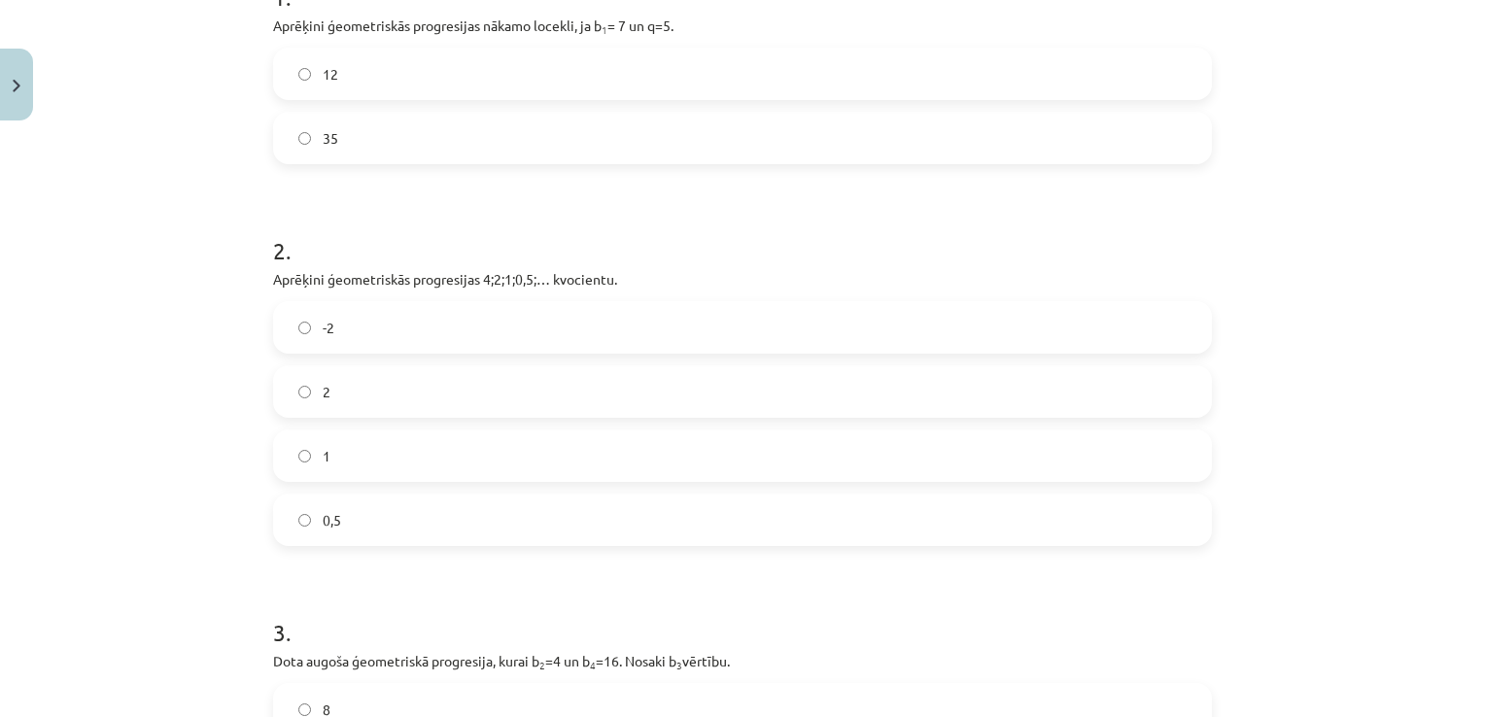
click at [276, 395] on label "2" at bounding box center [742, 391] width 935 height 49
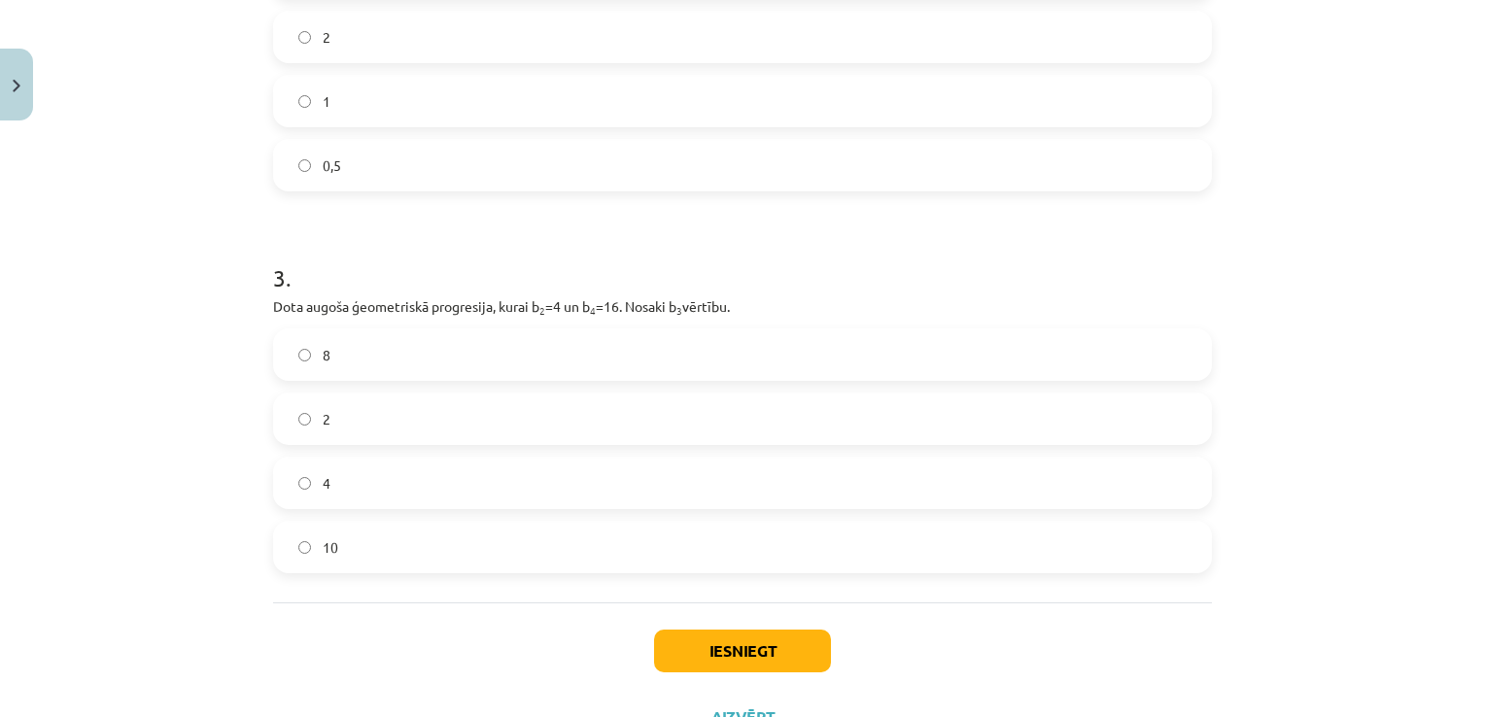
scroll to position [826, 0]
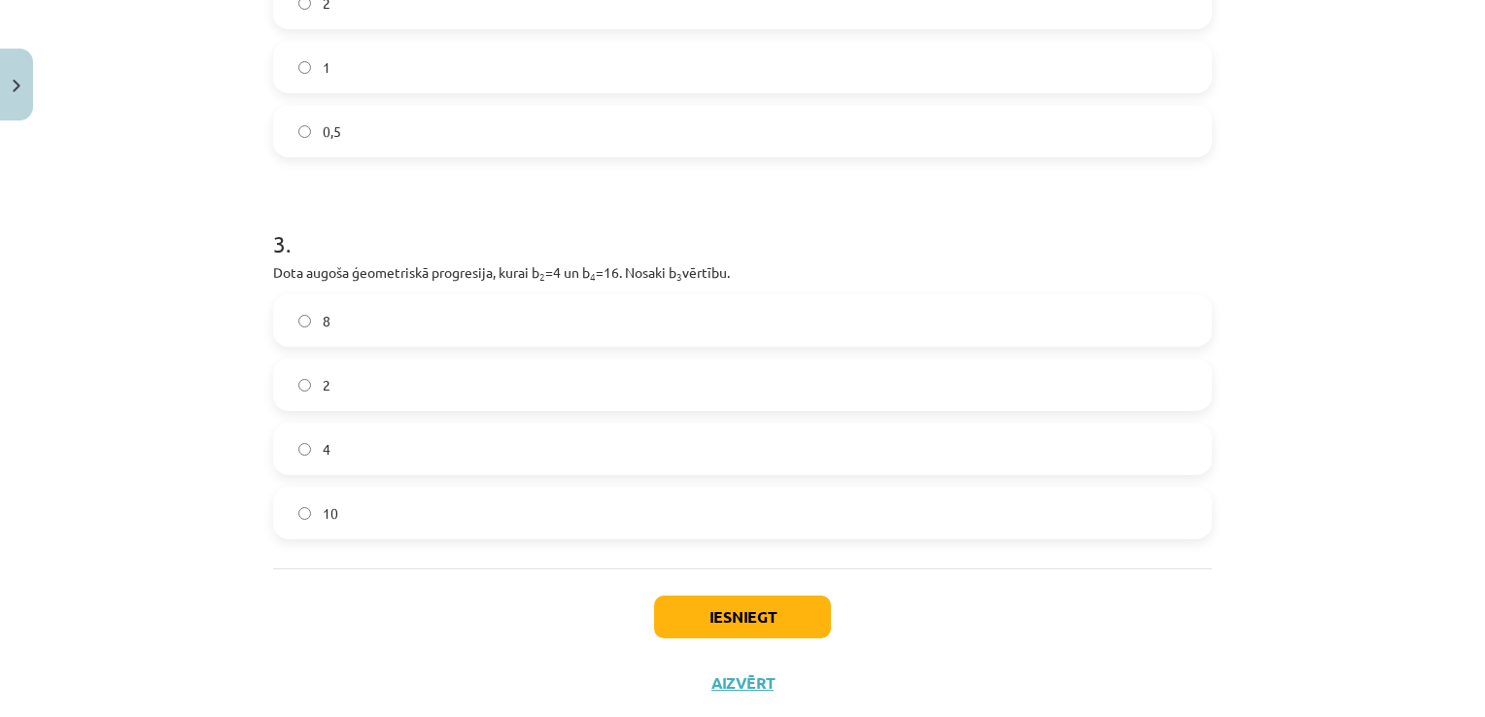
click at [332, 329] on label "8" at bounding box center [742, 320] width 935 height 49
click at [728, 628] on button "Iesniegt" at bounding box center [742, 617] width 177 height 43
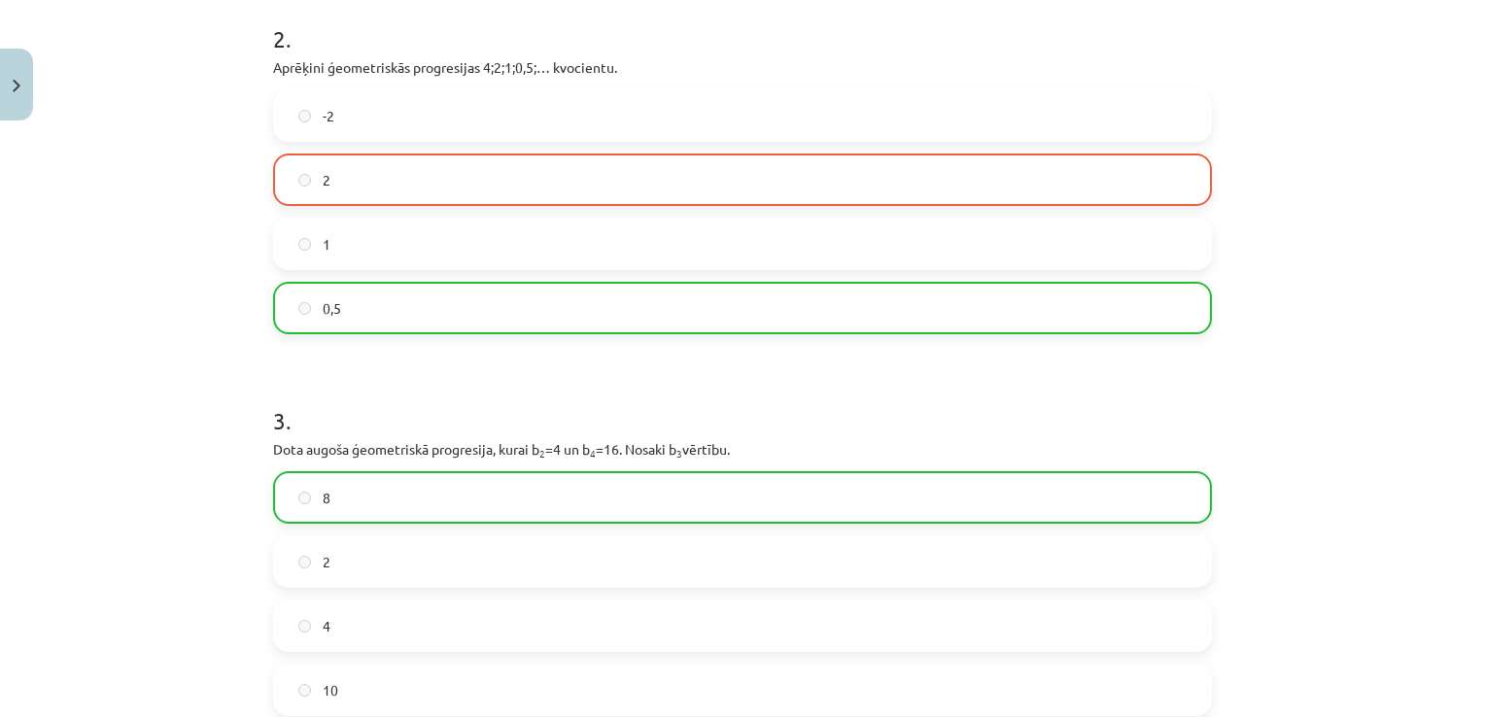
scroll to position [632, 0]
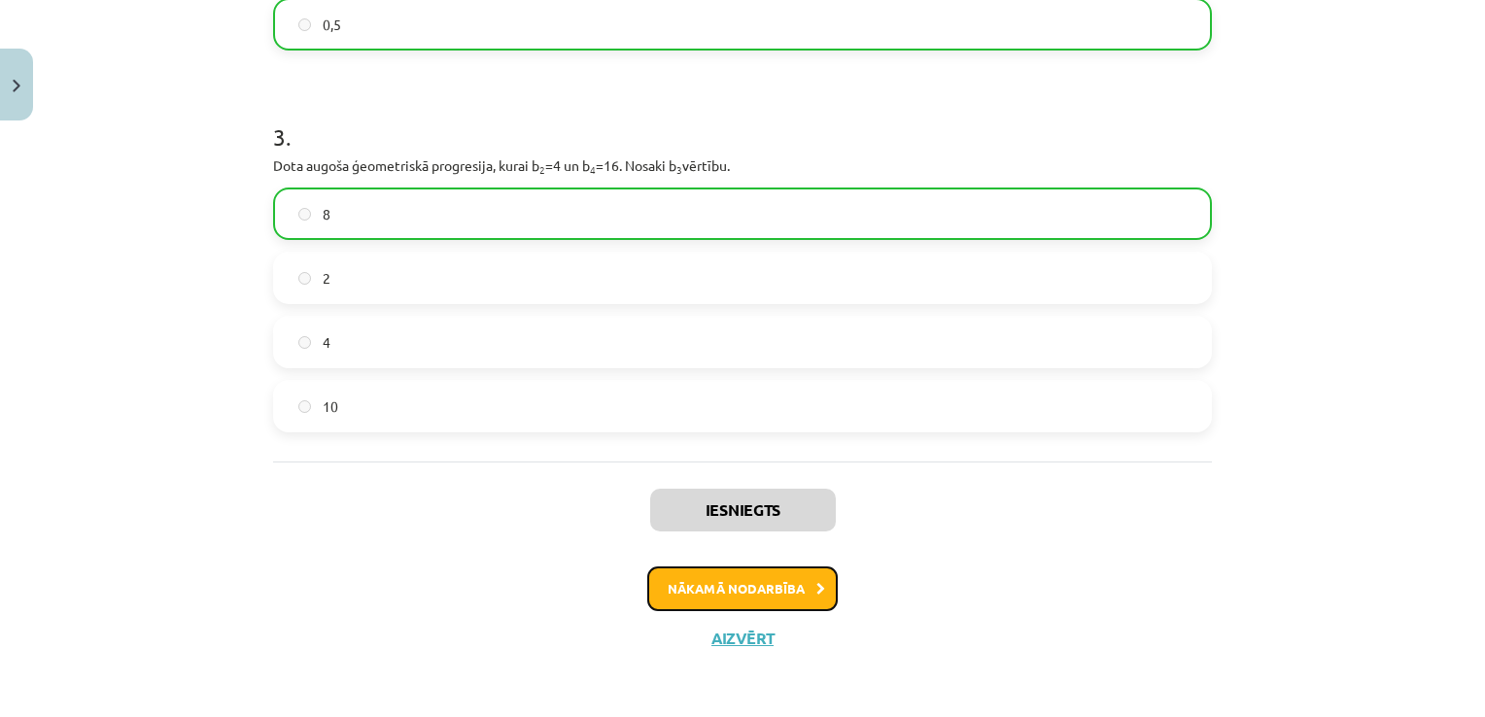
click at [672, 592] on button "Nākamā nodarbība" at bounding box center [742, 589] width 190 height 45
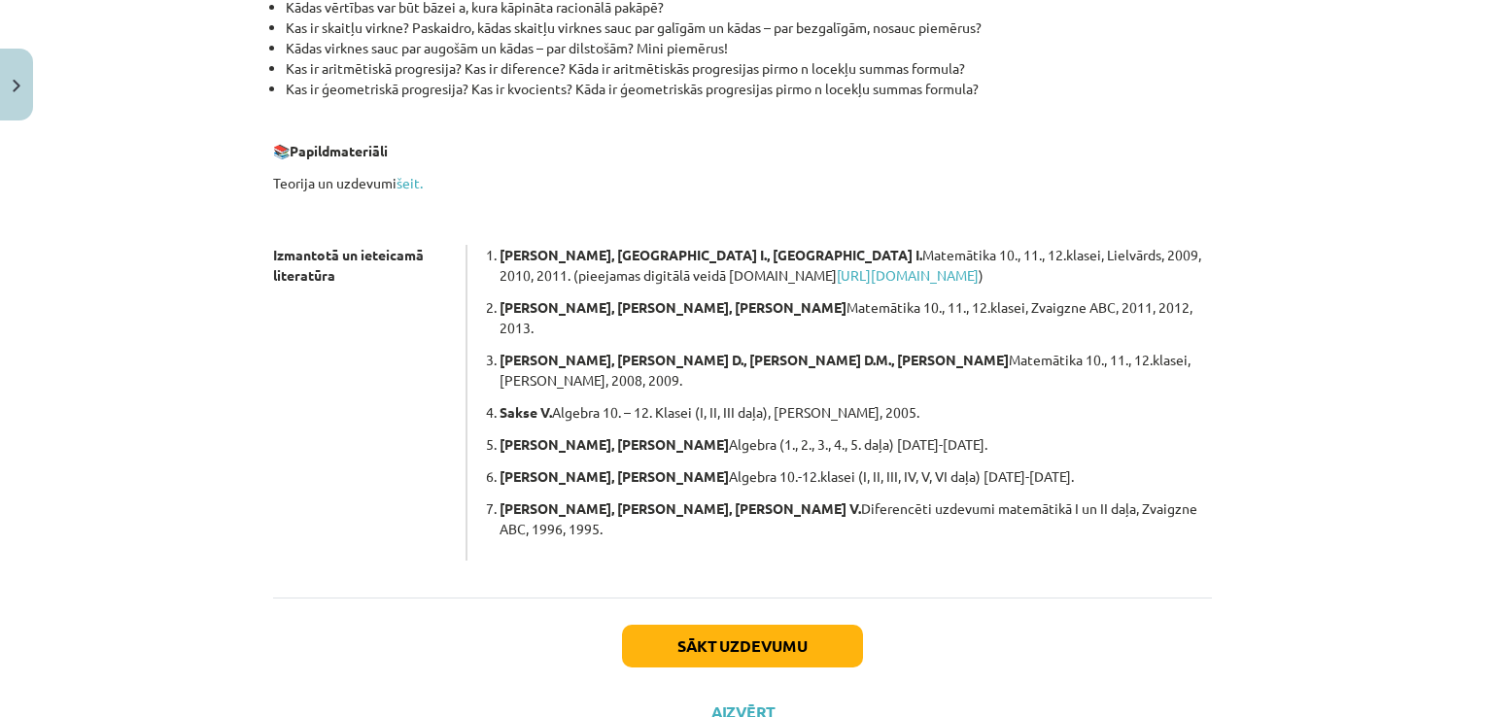
scroll to position [511, 0]
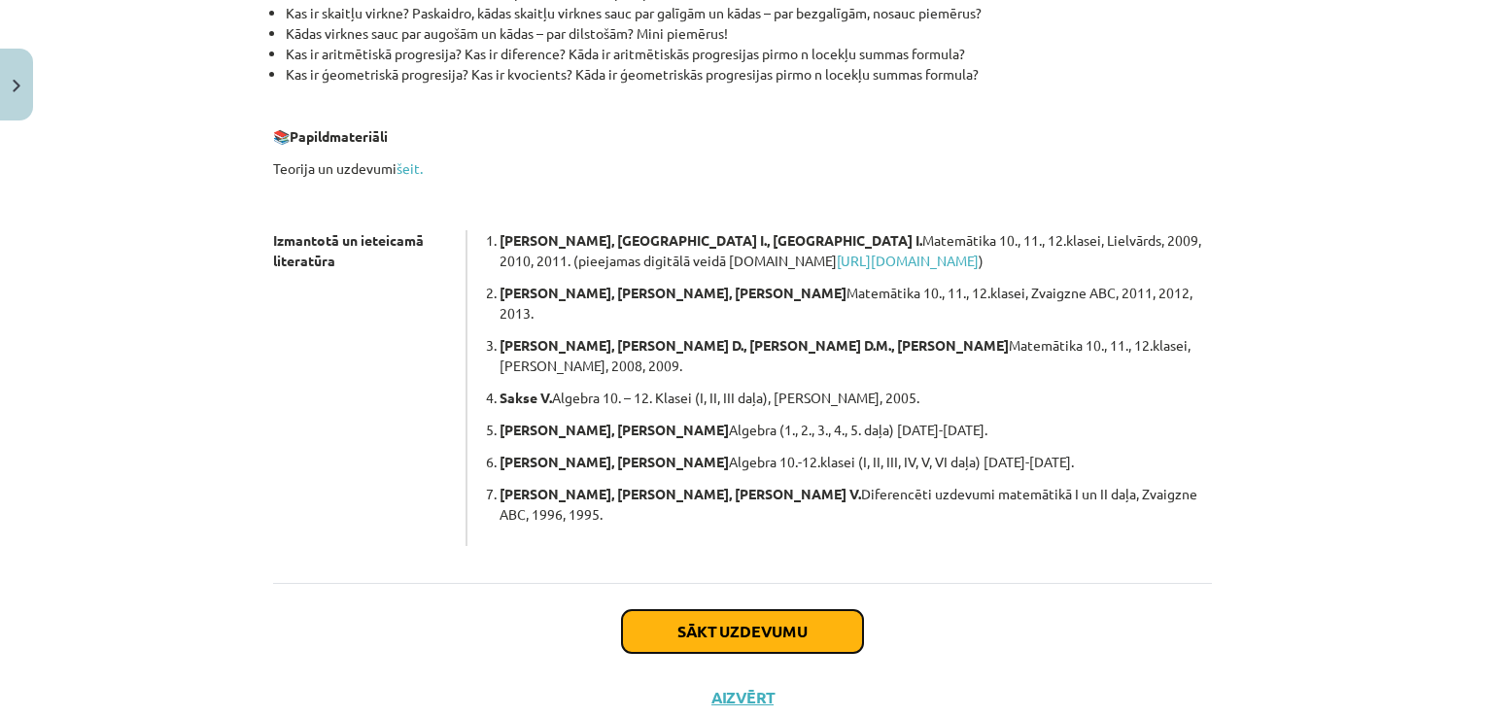
click at [696, 610] on button "Sākt uzdevumu" at bounding box center [742, 631] width 241 height 43
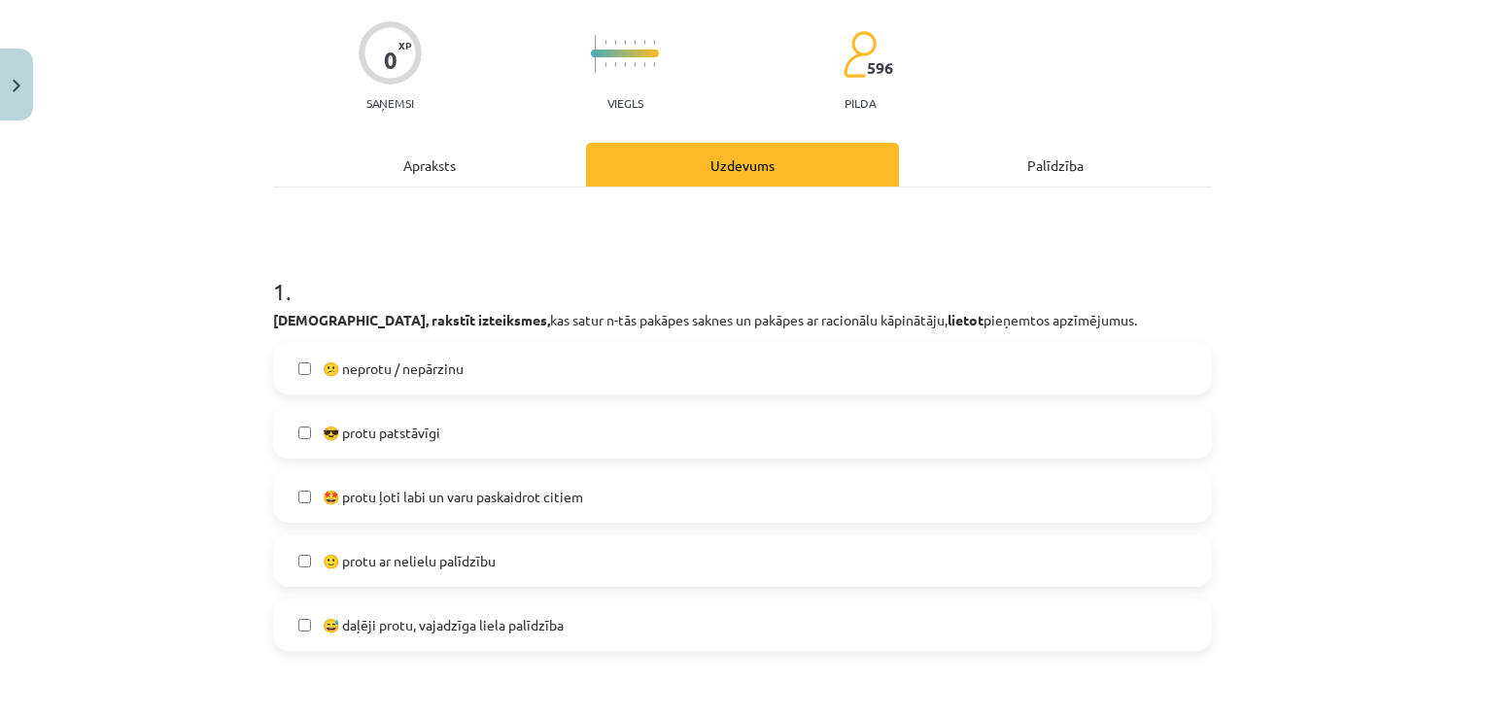
scroll to position [243, 0]
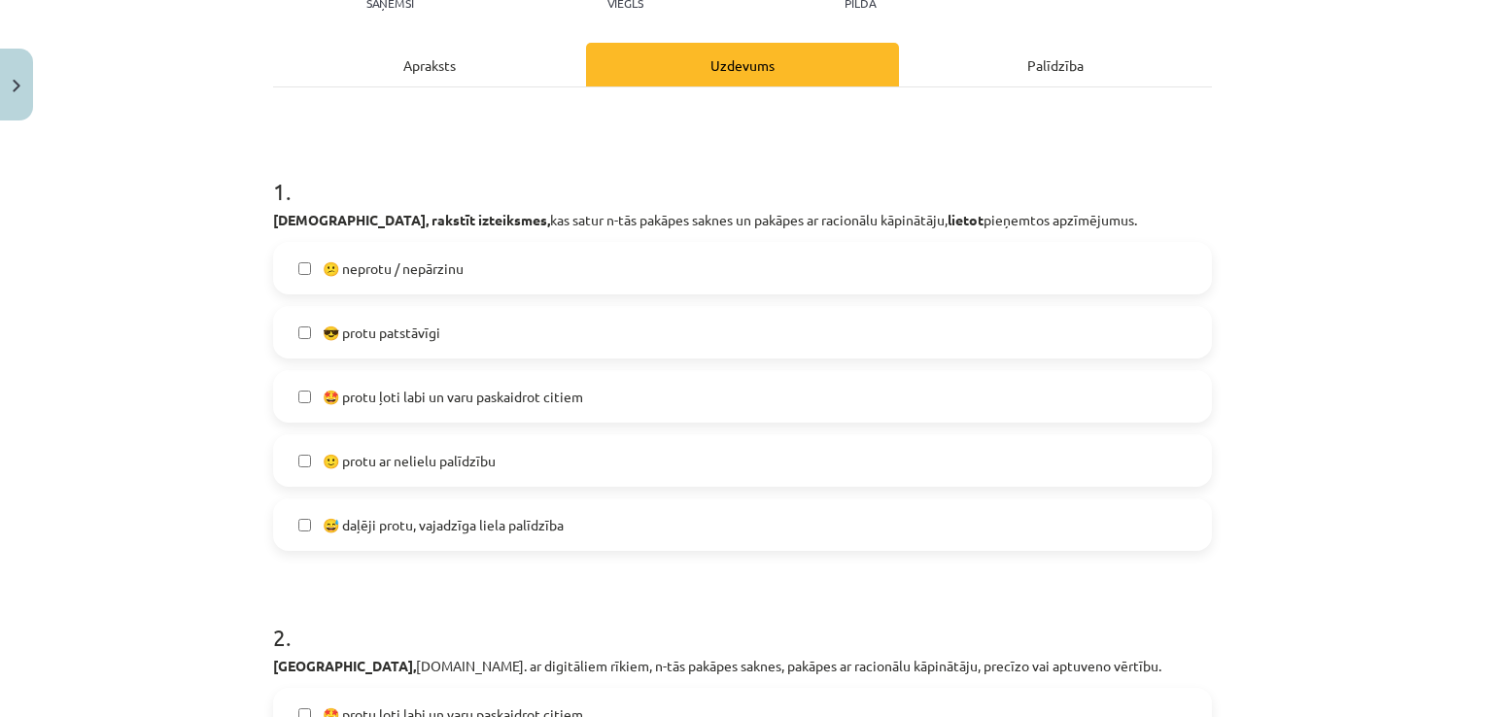
click at [400, 523] on span "😅 daļēji protu, vajadzīga liela palīdzība" at bounding box center [443, 525] width 241 height 20
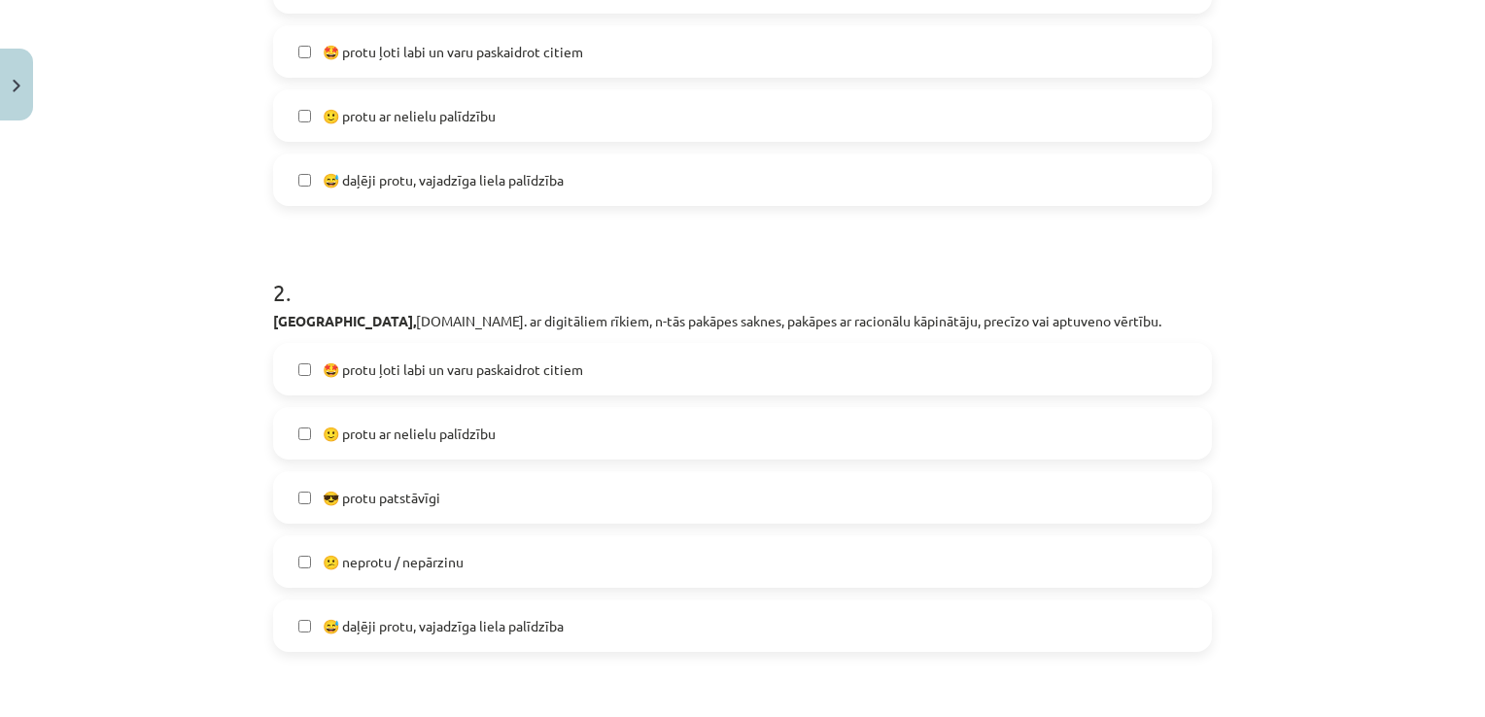
scroll to position [632, 0]
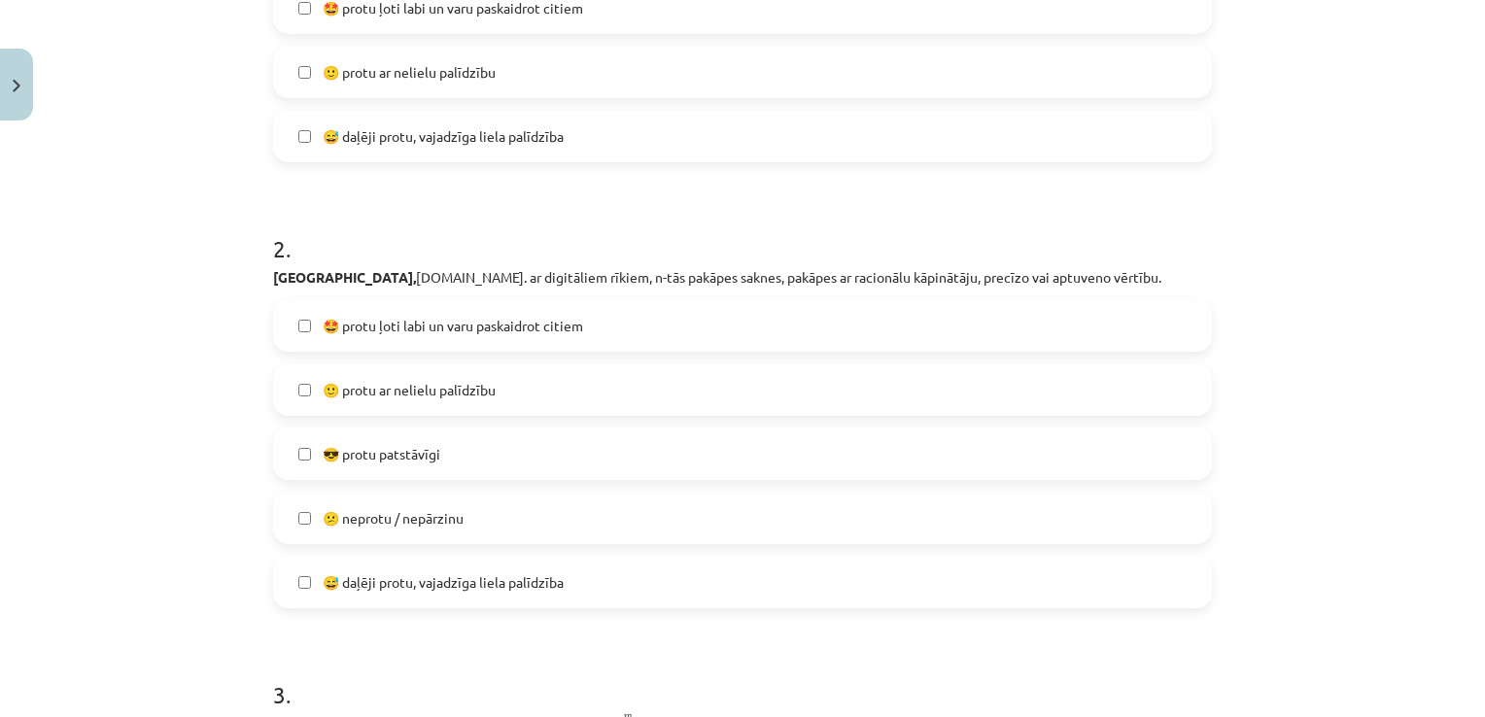
click at [342, 395] on span "🙂 protu ar nelielu palīdzību" at bounding box center [409, 390] width 173 height 20
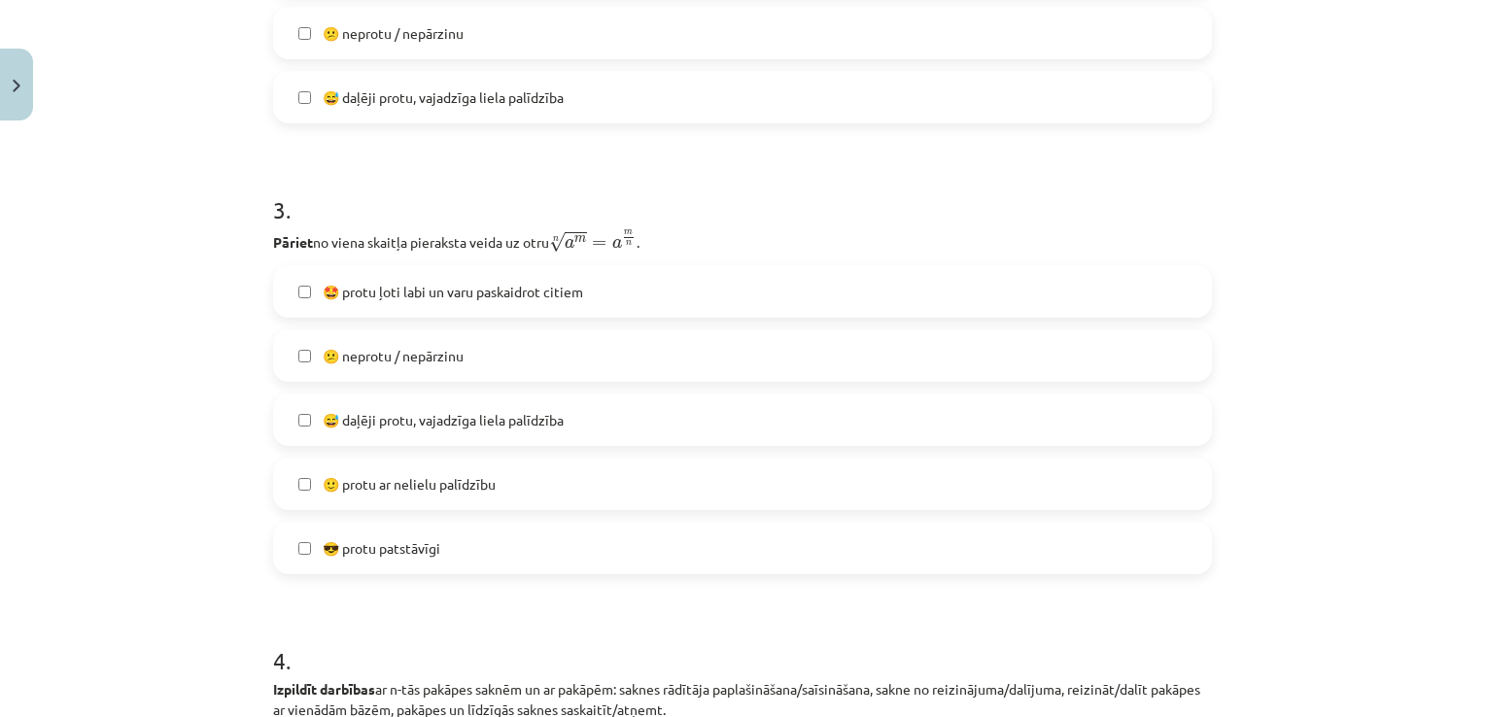
scroll to position [1118, 0]
click at [394, 554] on span "😎 protu patstāvīgi" at bounding box center [382, 547] width 118 height 20
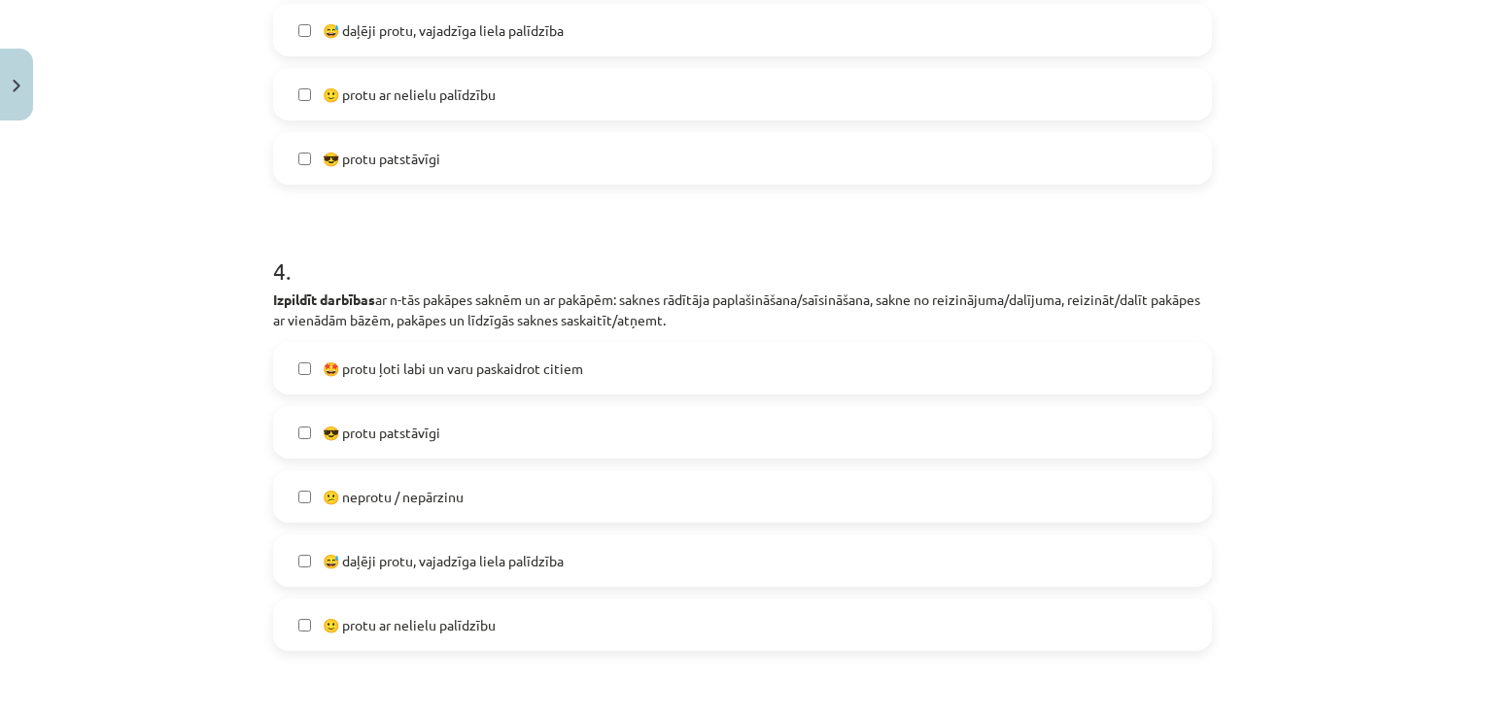
scroll to position [1604, 0]
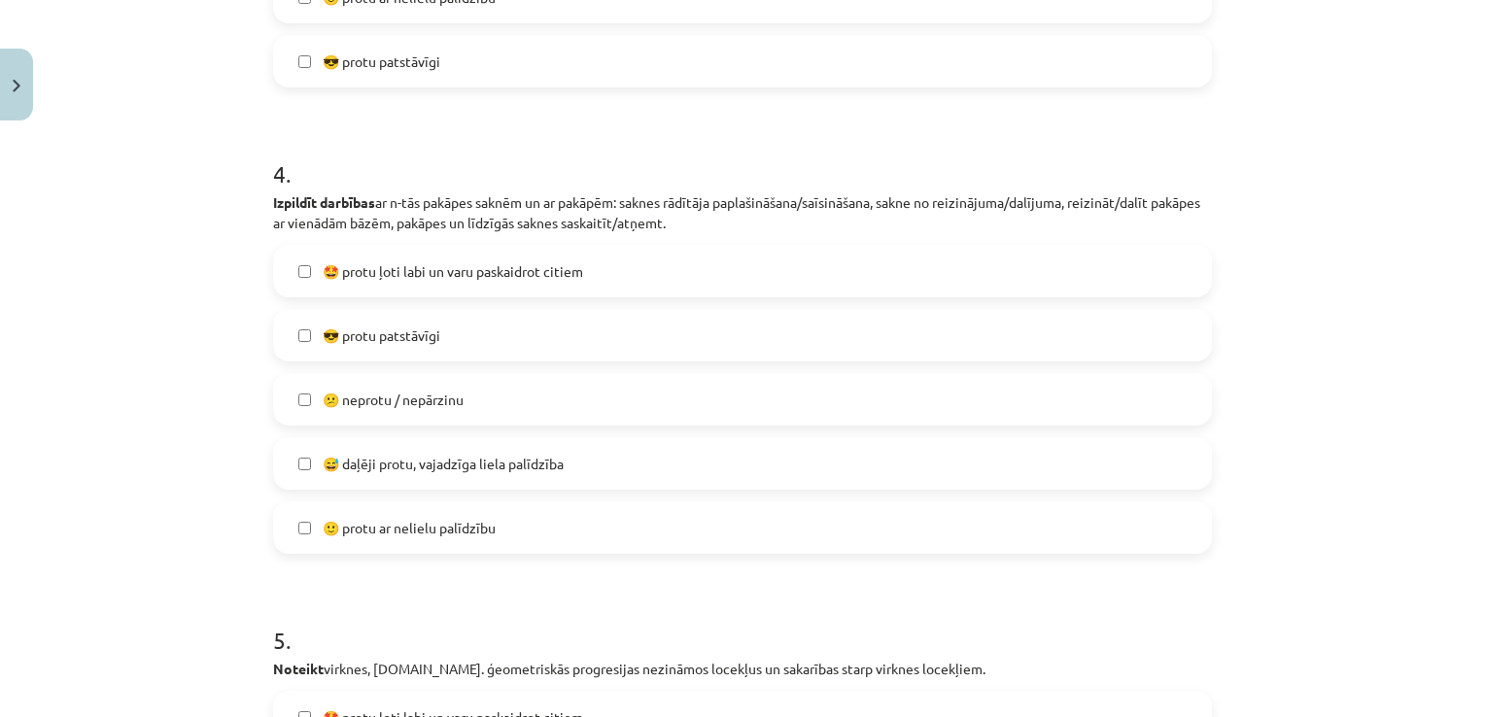
click at [338, 468] on span "😅 daļēji protu, vajadzīga liela palīdzība" at bounding box center [443, 464] width 241 height 20
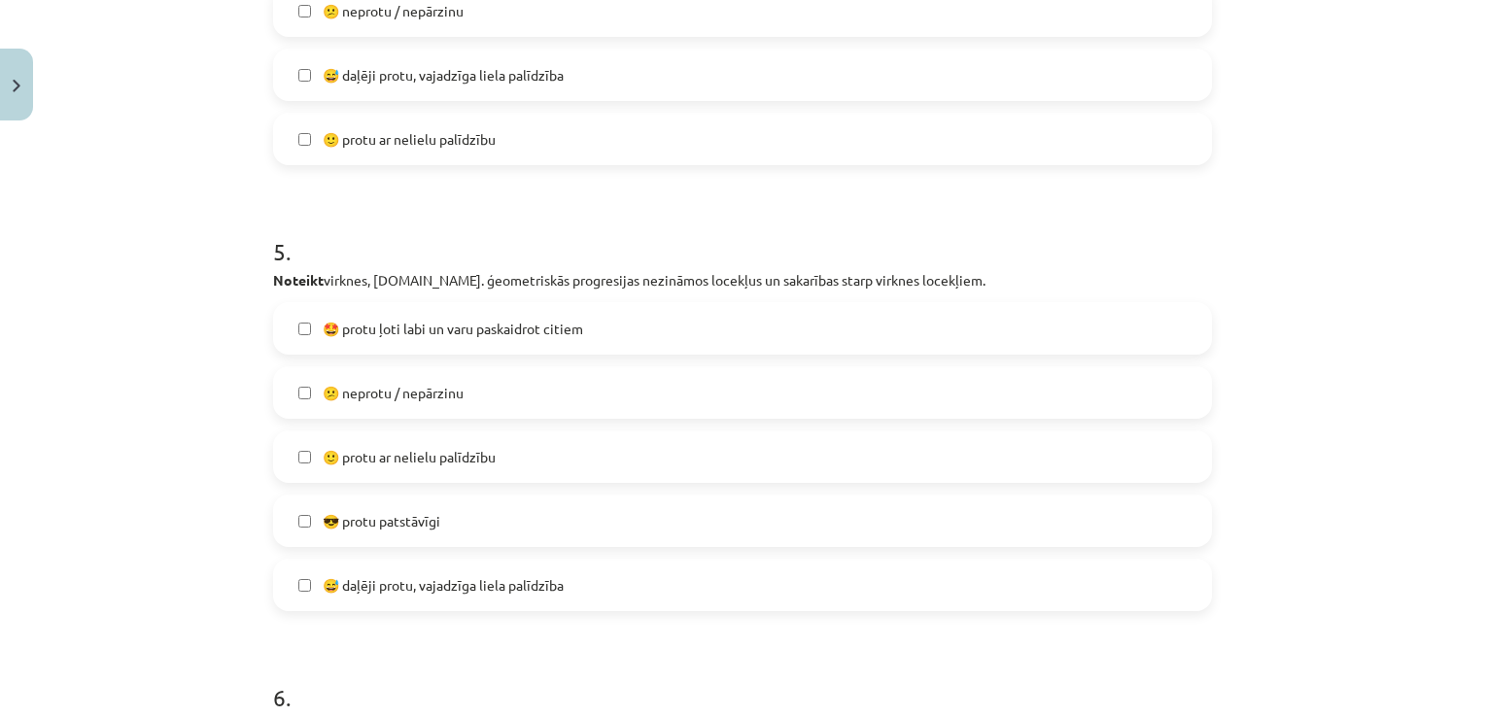
scroll to position [2090, 0]
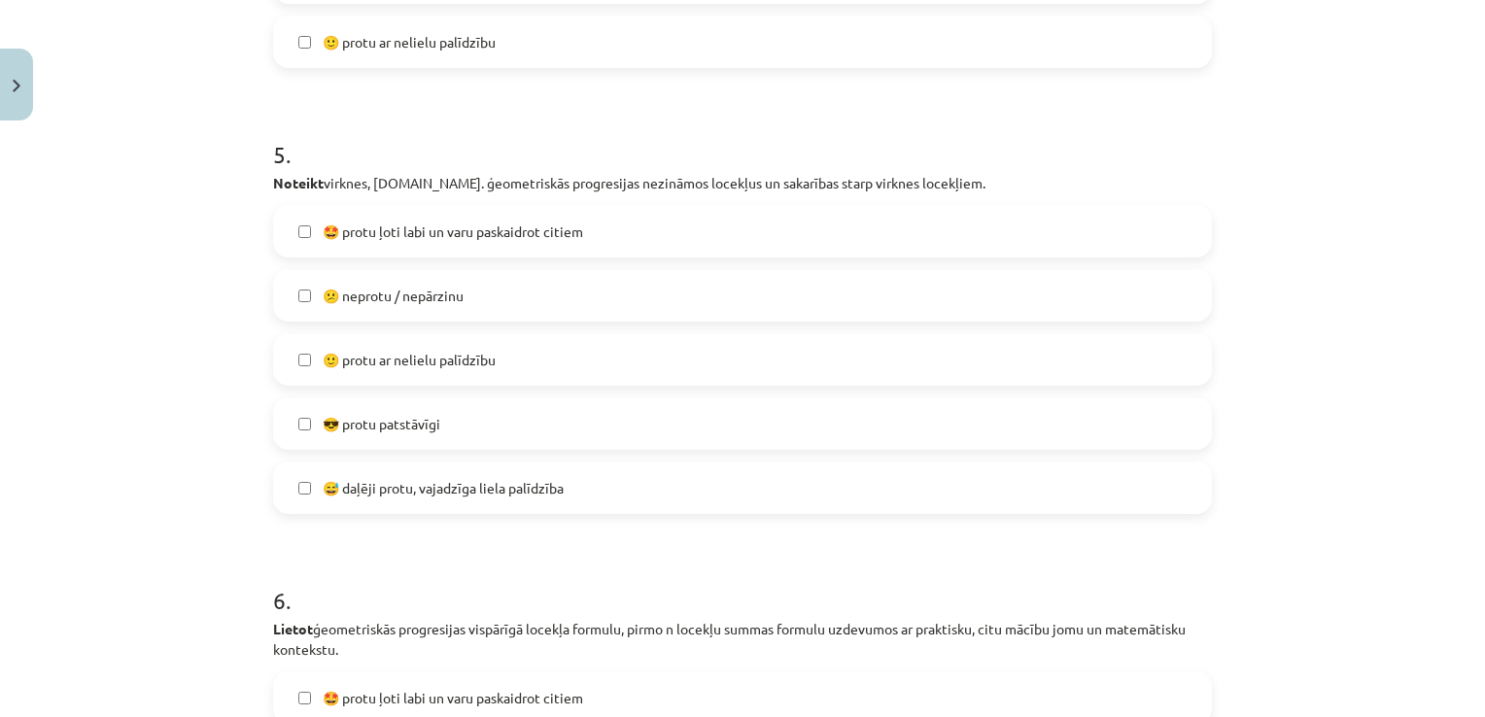
click at [356, 362] on span "🙂 protu ar nelielu palīdzību" at bounding box center [409, 360] width 173 height 20
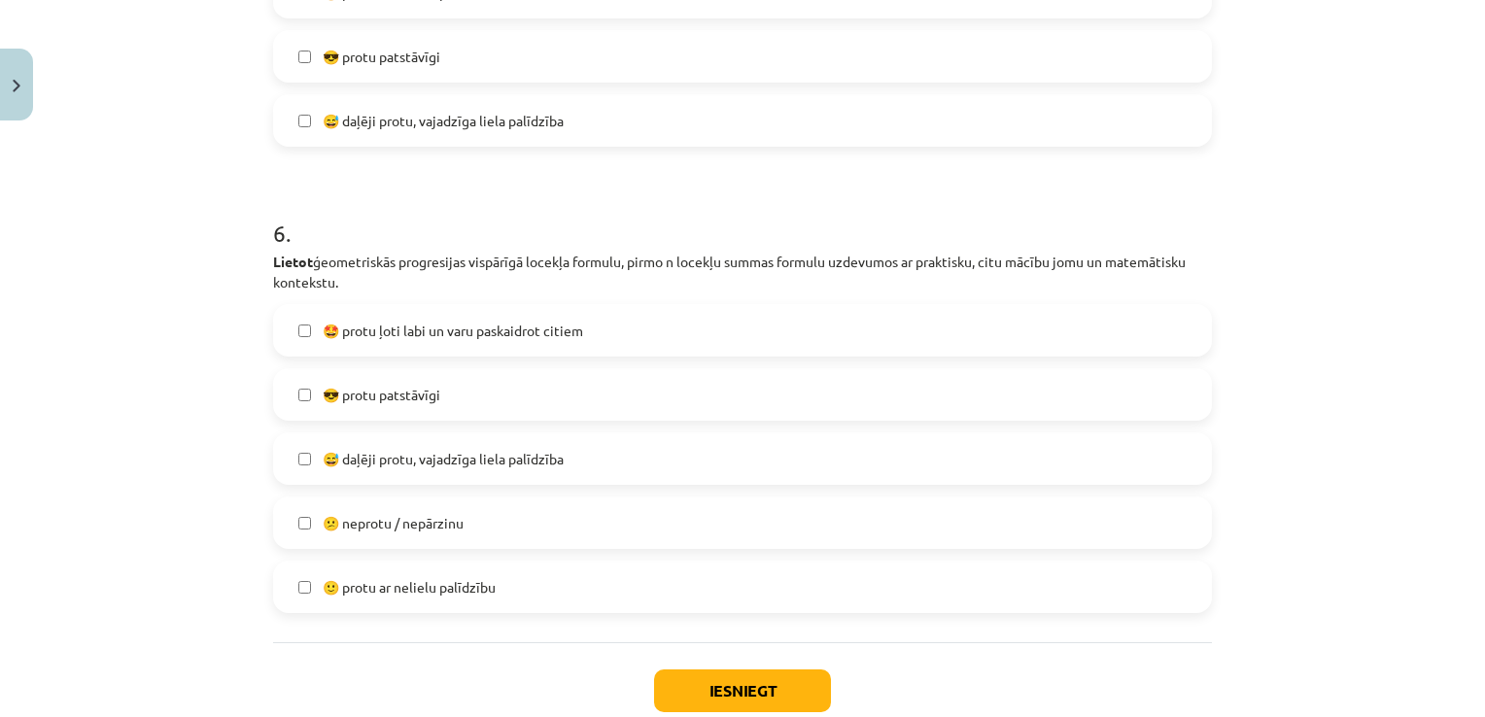
scroll to position [2478, 0]
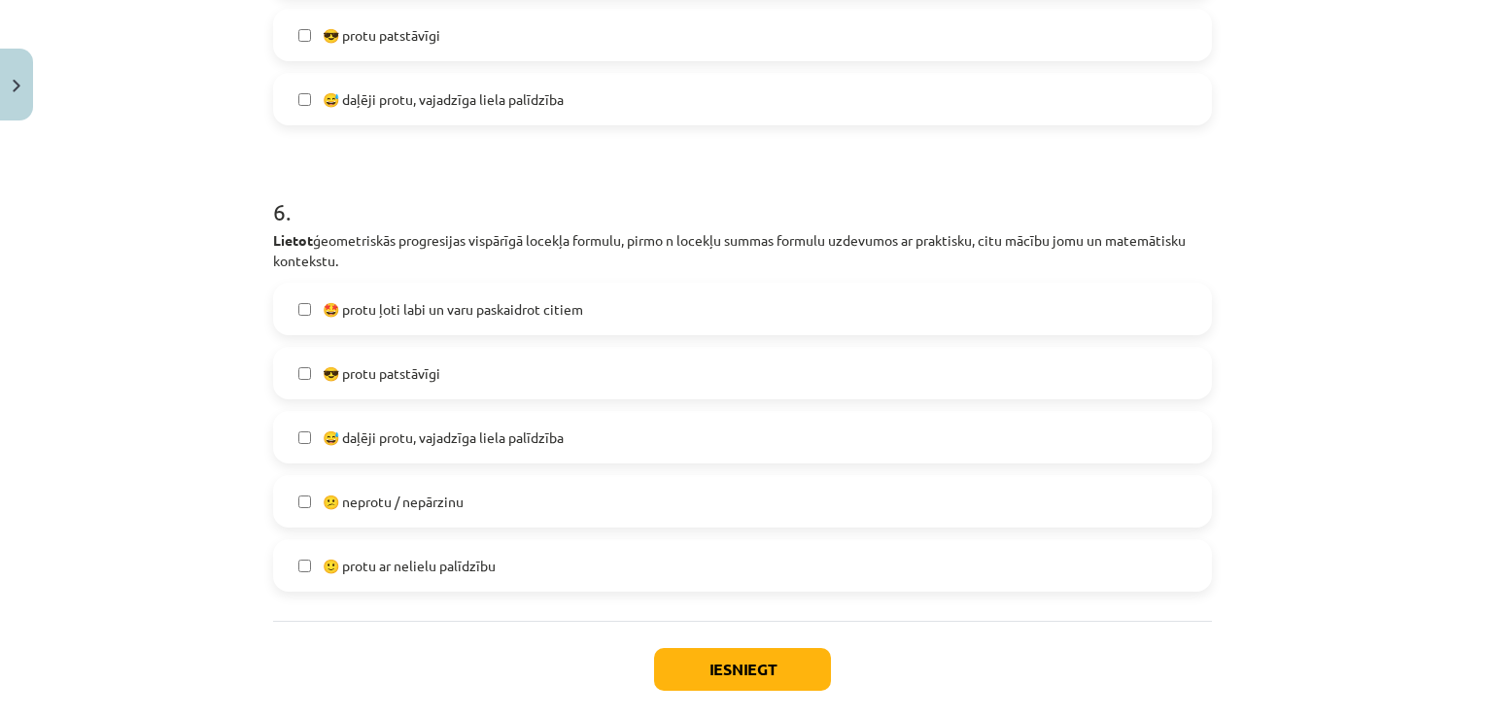
click at [373, 441] on span "😅 daļēji protu, vajadzīga liela palīdzība" at bounding box center [443, 438] width 241 height 20
click at [404, 564] on span "🙂 protu ar nelielu palīdzību" at bounding box center [409, 566] width 173 height 20
click at [393, 439] on span "😅 daļēji protu, vajadzīga liela palīdzība" at bounding box center [443, 438] width 241 height 20
click at [704, 659] on button "Iesniegt" at bounding box center [742, 669] width 177 height 43
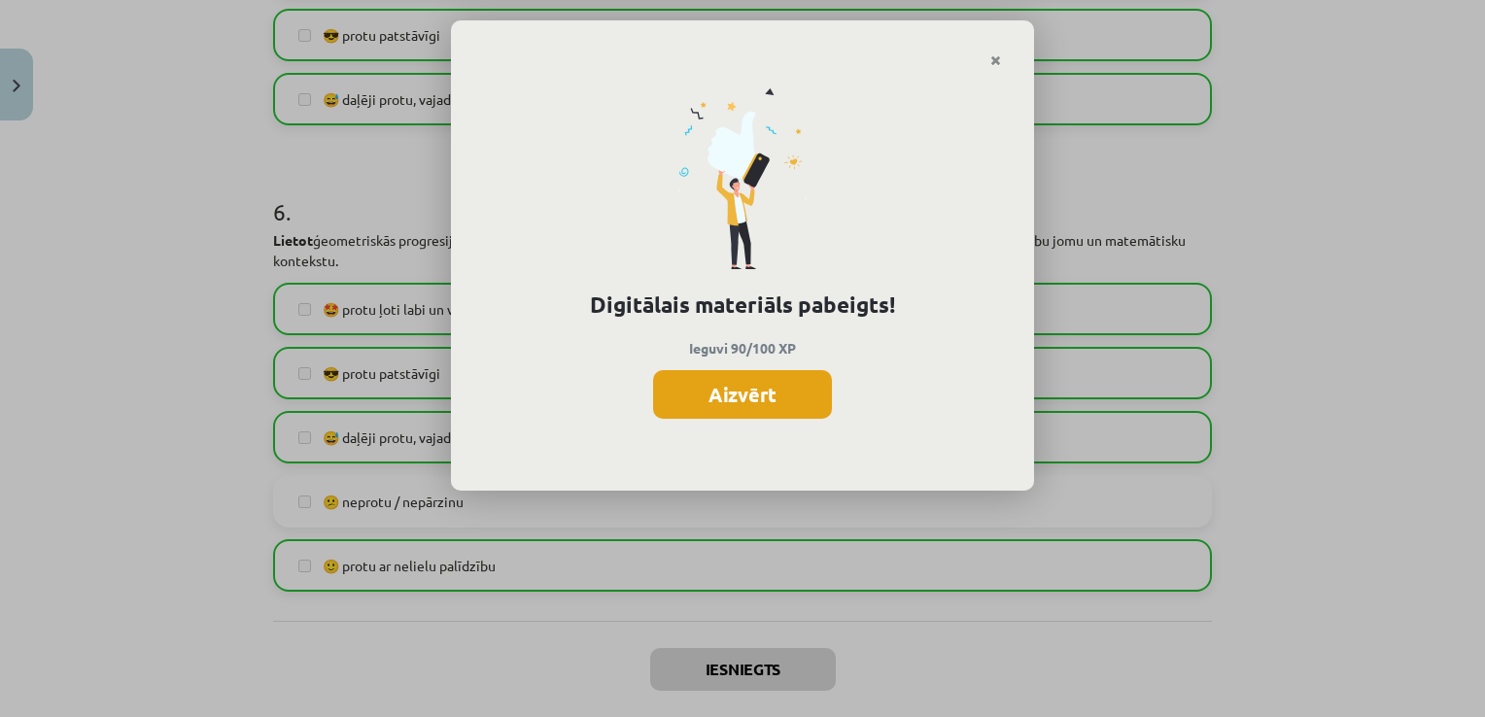
click at [773, 414] on button "Aizvērt" at bounding box center [742, 394] width 179 height 49
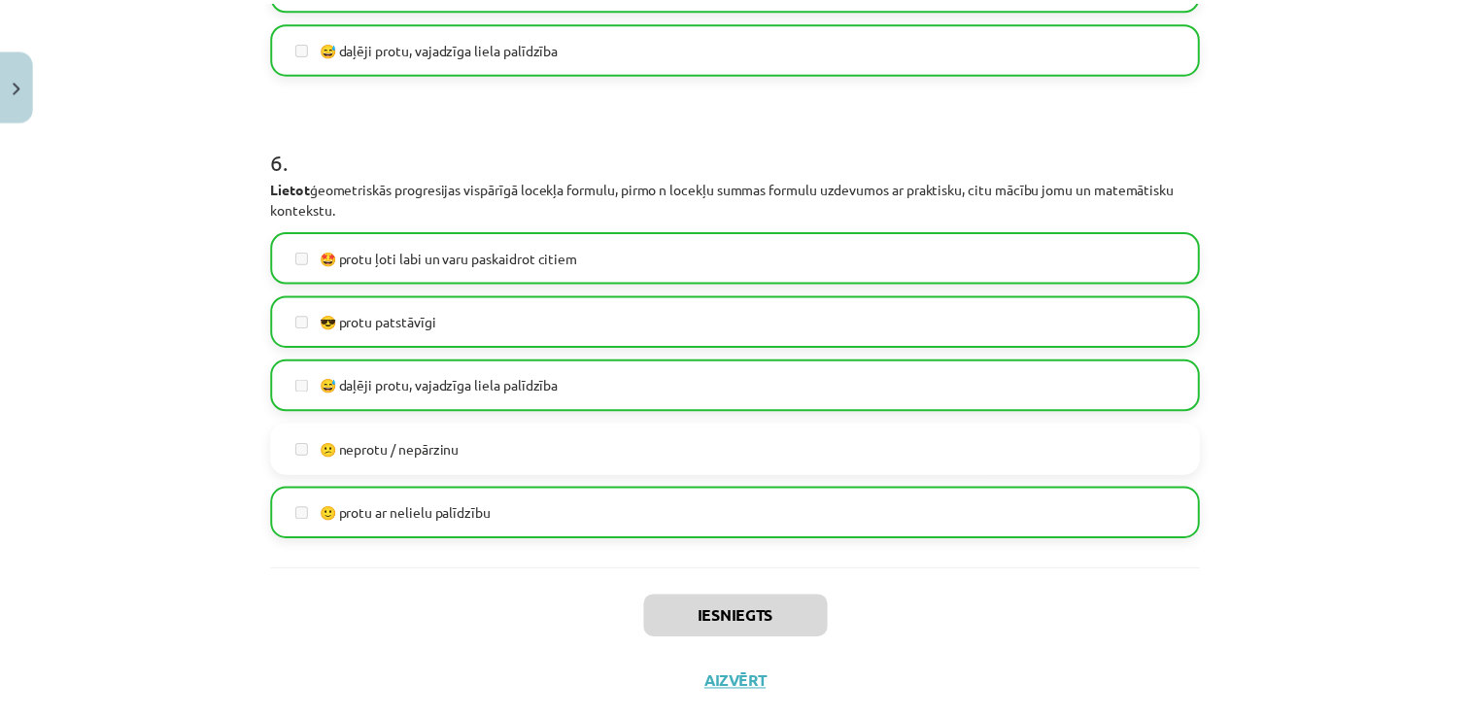
scroll to position [2577, 0]
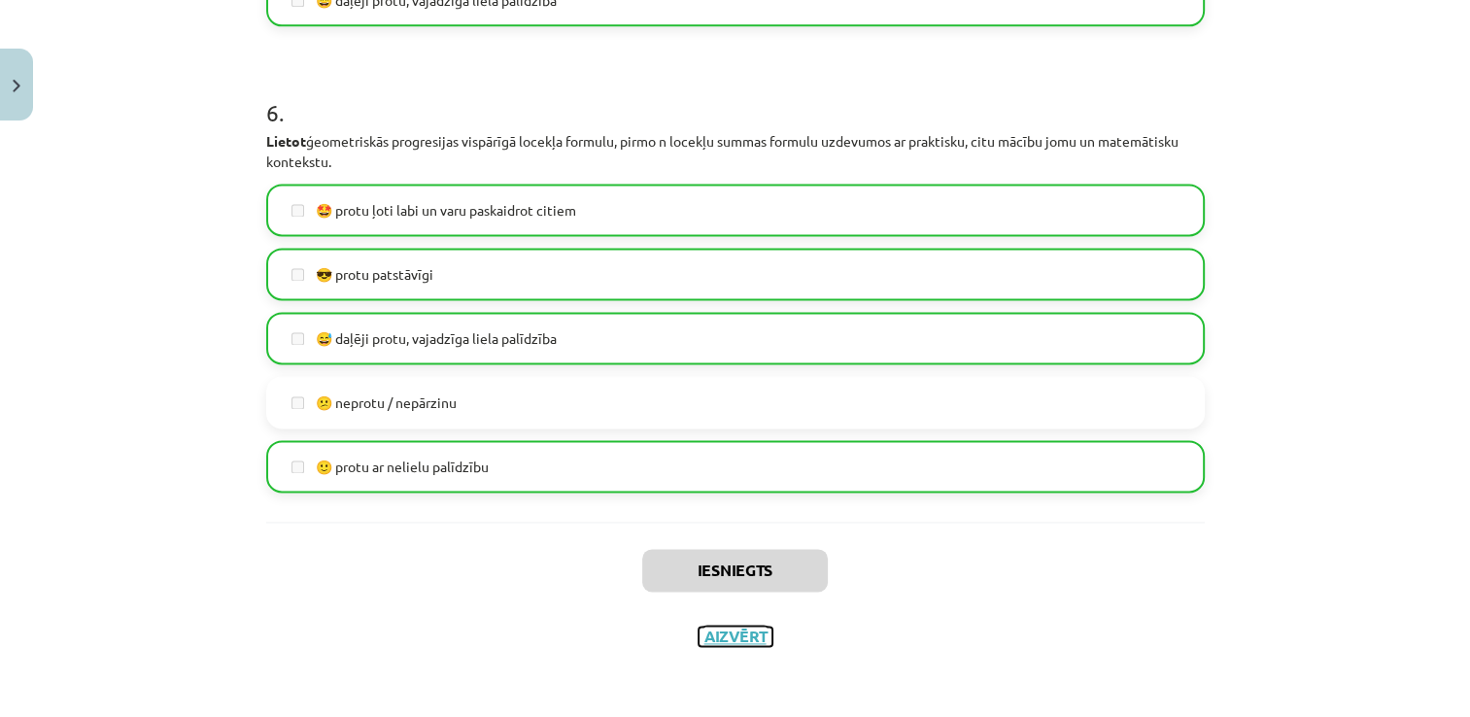
click at [720, 639] on button "Aizvērt" at bounding box center [736, 636] width 74 height 19
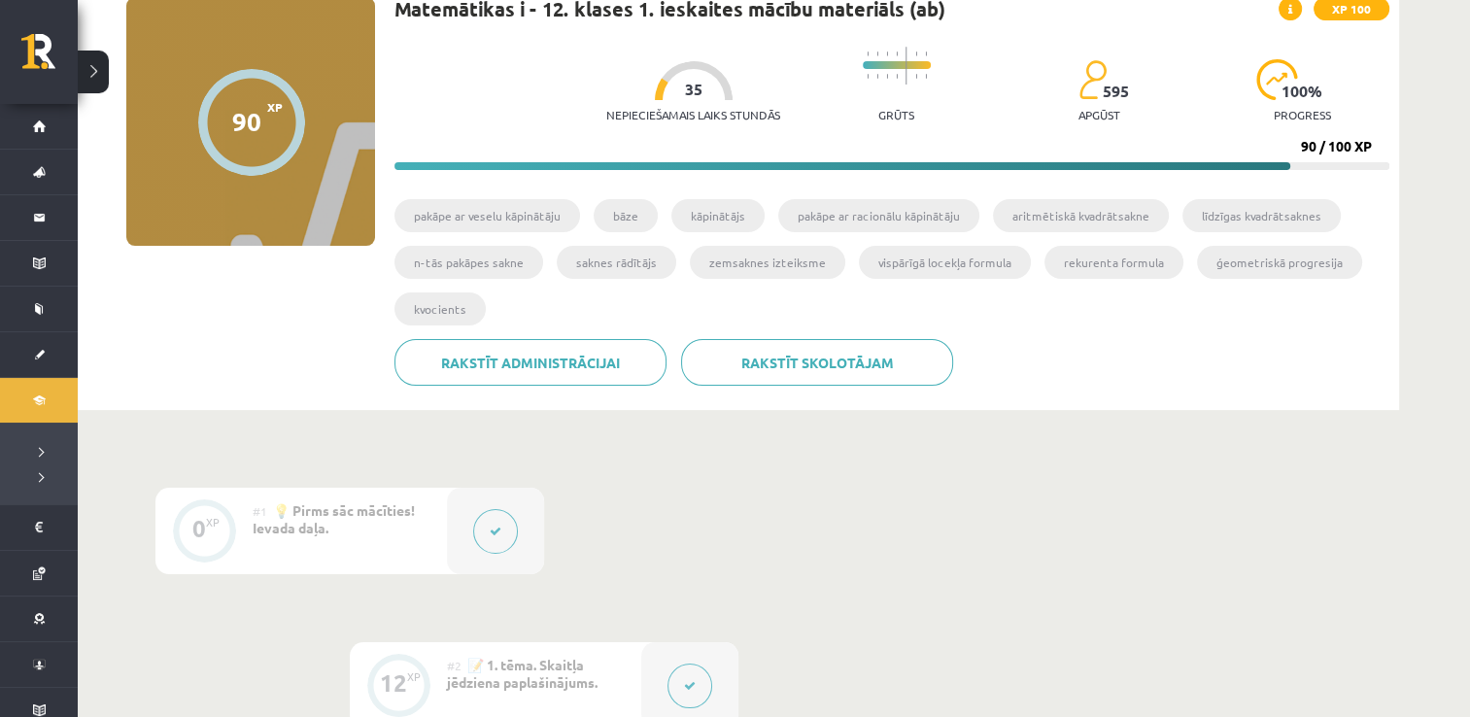
scroll to position [0, 0]
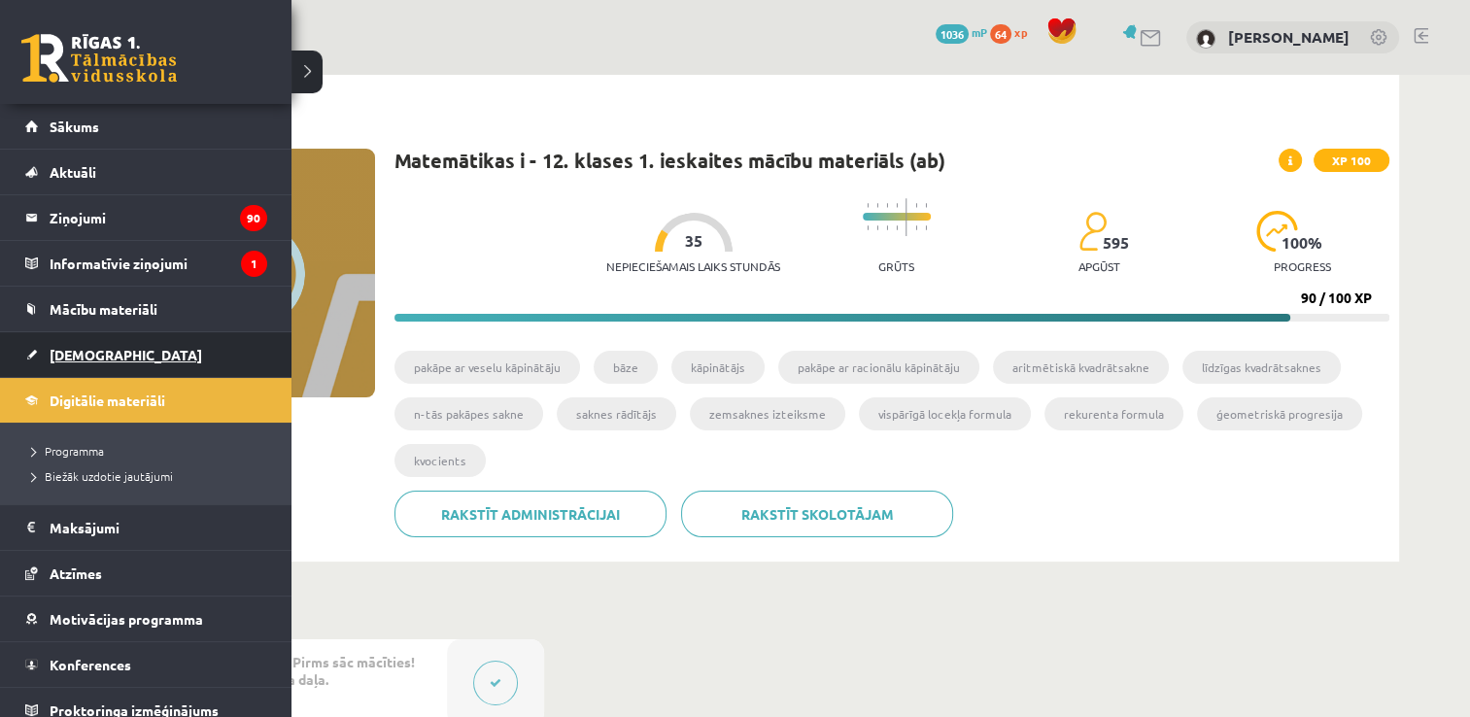
click at [80, 348] on span "[DEMOGRAPHIC_DATA]" at bounding box center [126, 354] width 153 height 17
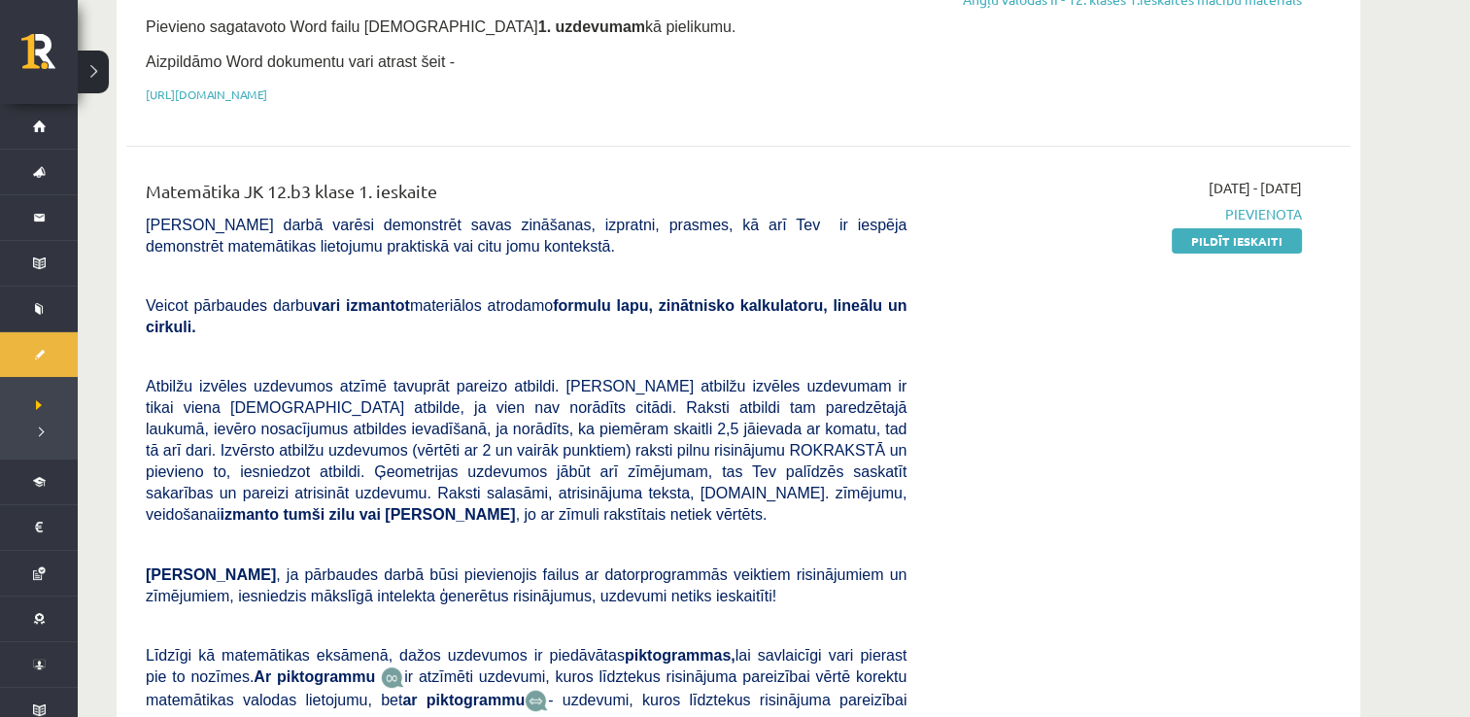
scroll to position [389, 0]
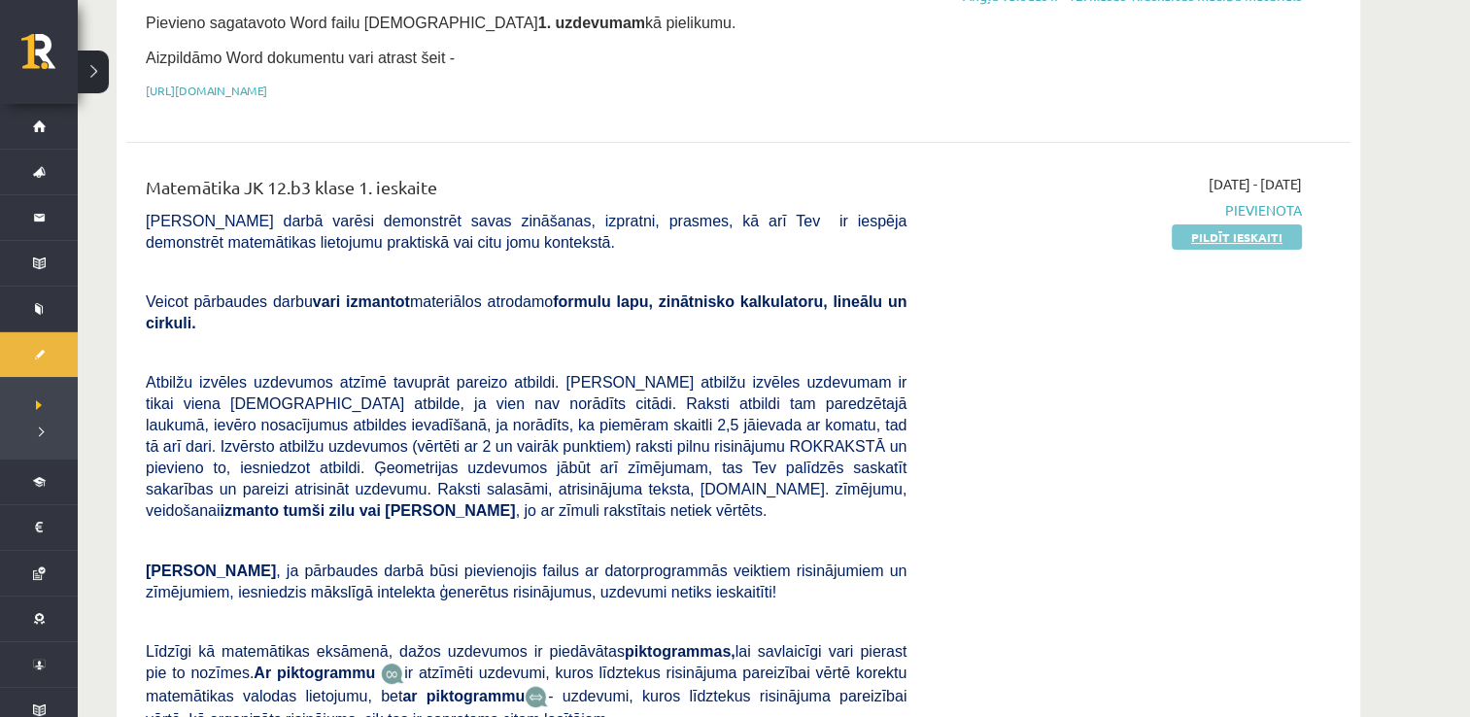
click at [1218, 232] on link "Pildīt ieskaiti" at bounding box center [1237, 237] width 130 height 25
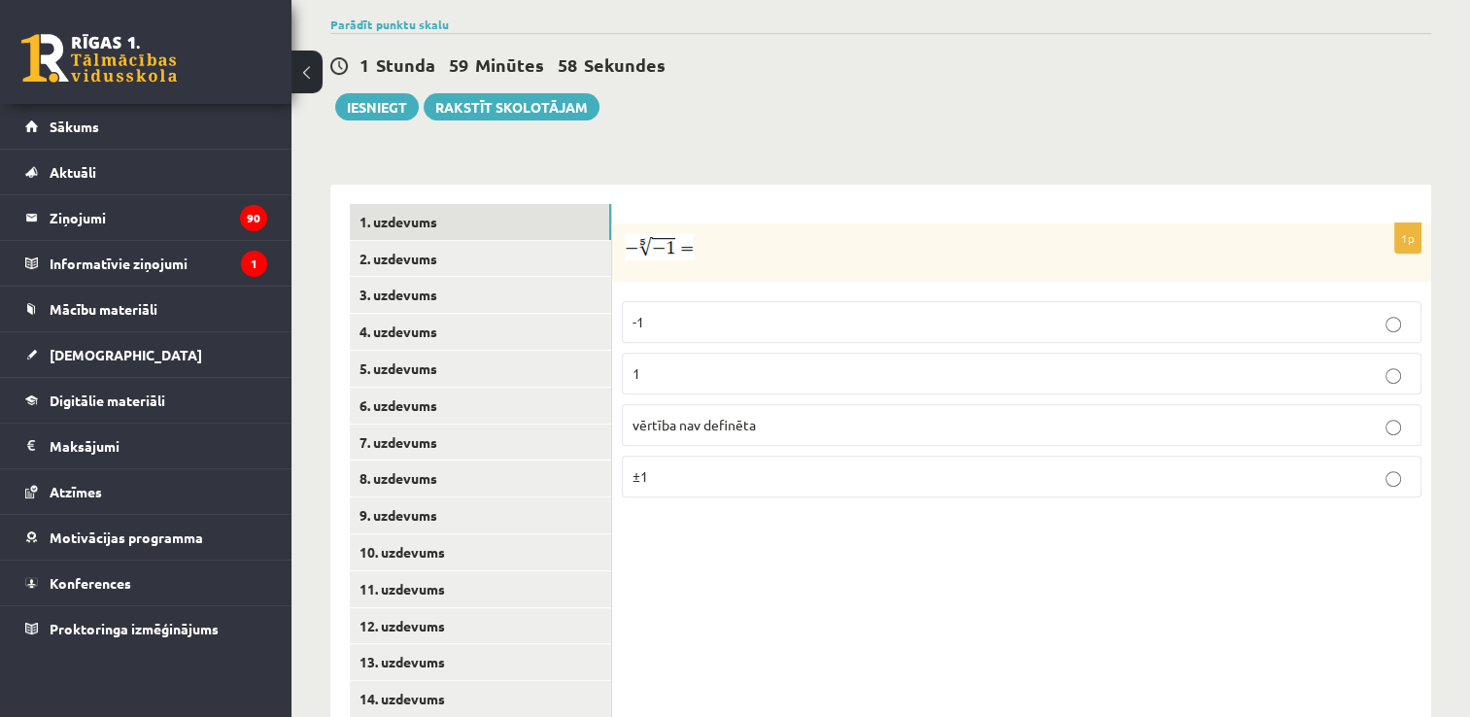
scroll to position [732, 0]
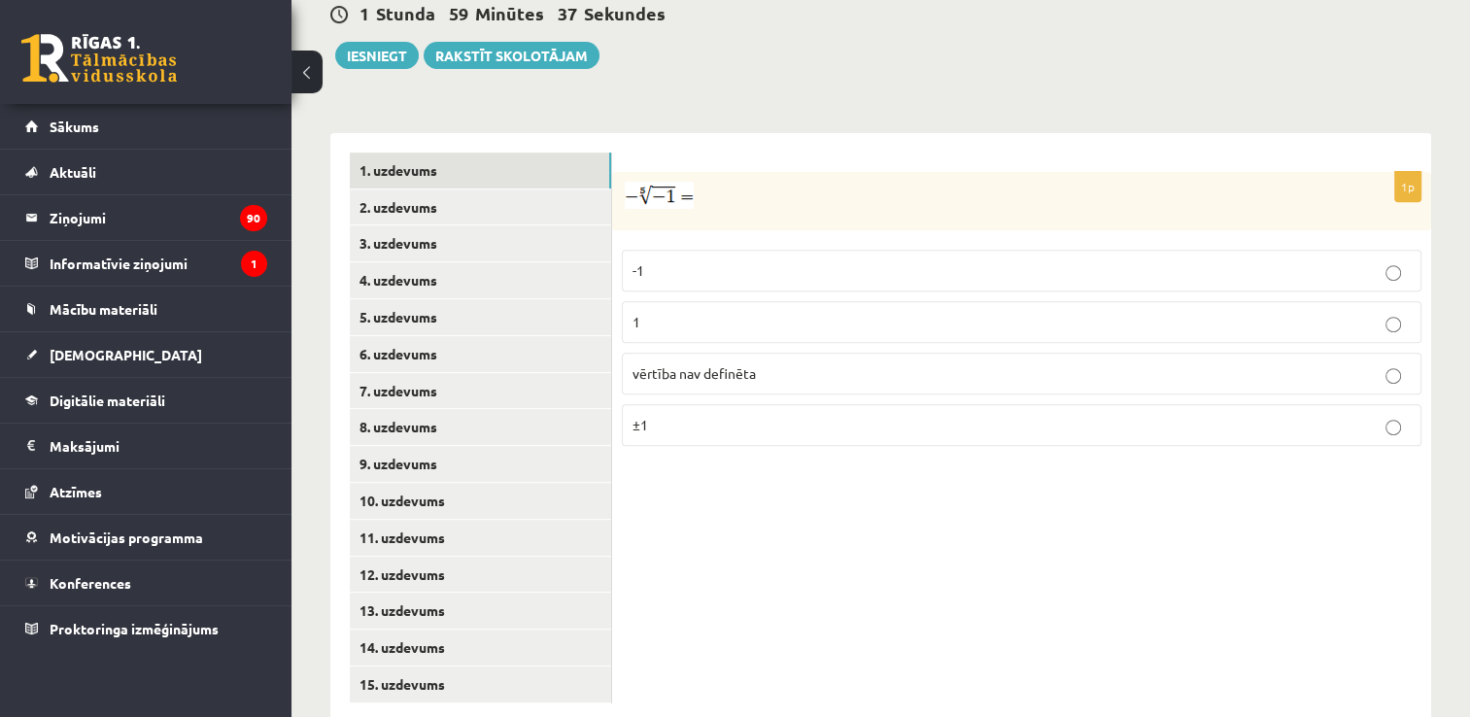
click at [680, 312] on p "1" at bounding box center [1022, 322] width 778 height 20
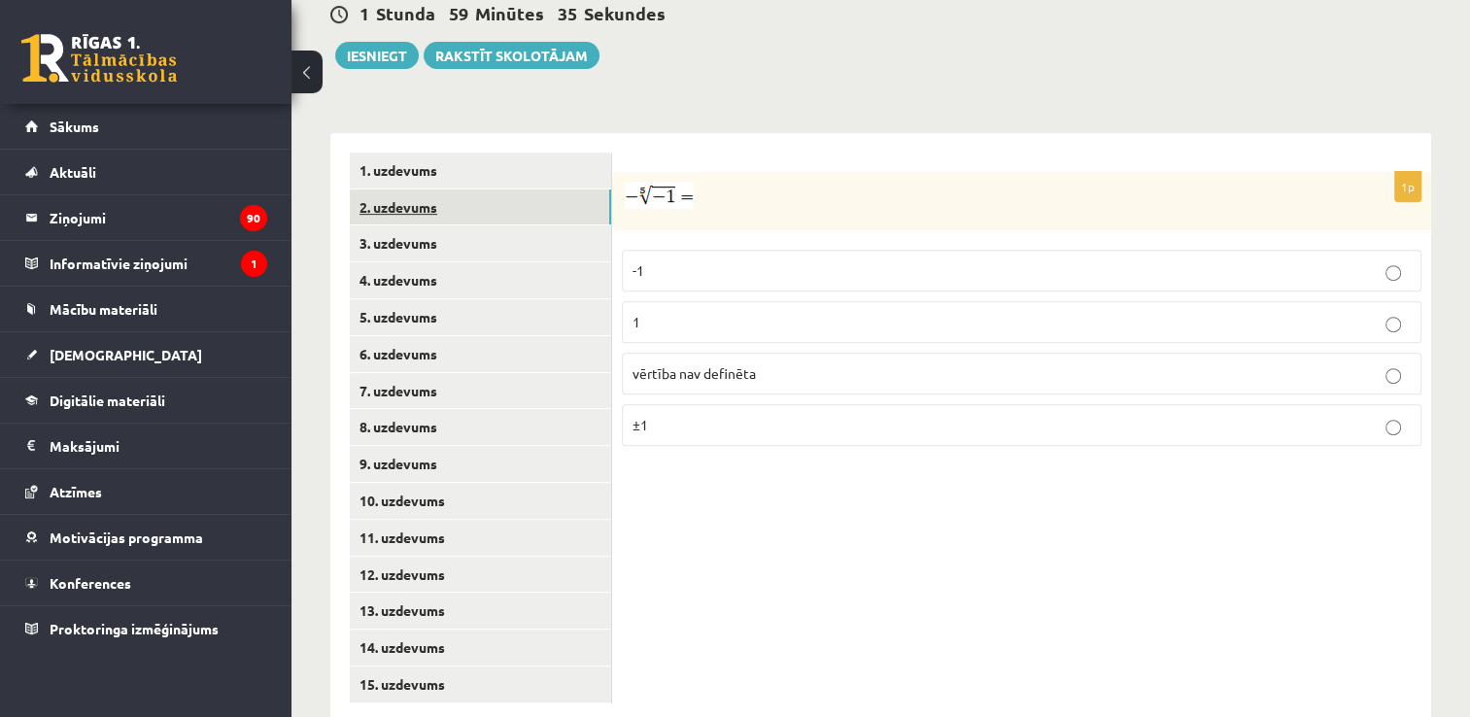
click at [449, 190] on link "2. uzdevums" at bounding box center [480, 208] width 261 height 36
click at [723, 316] on p "x 9 4 x 9 4" at bounding box center [1022, 327] width 778 height 23
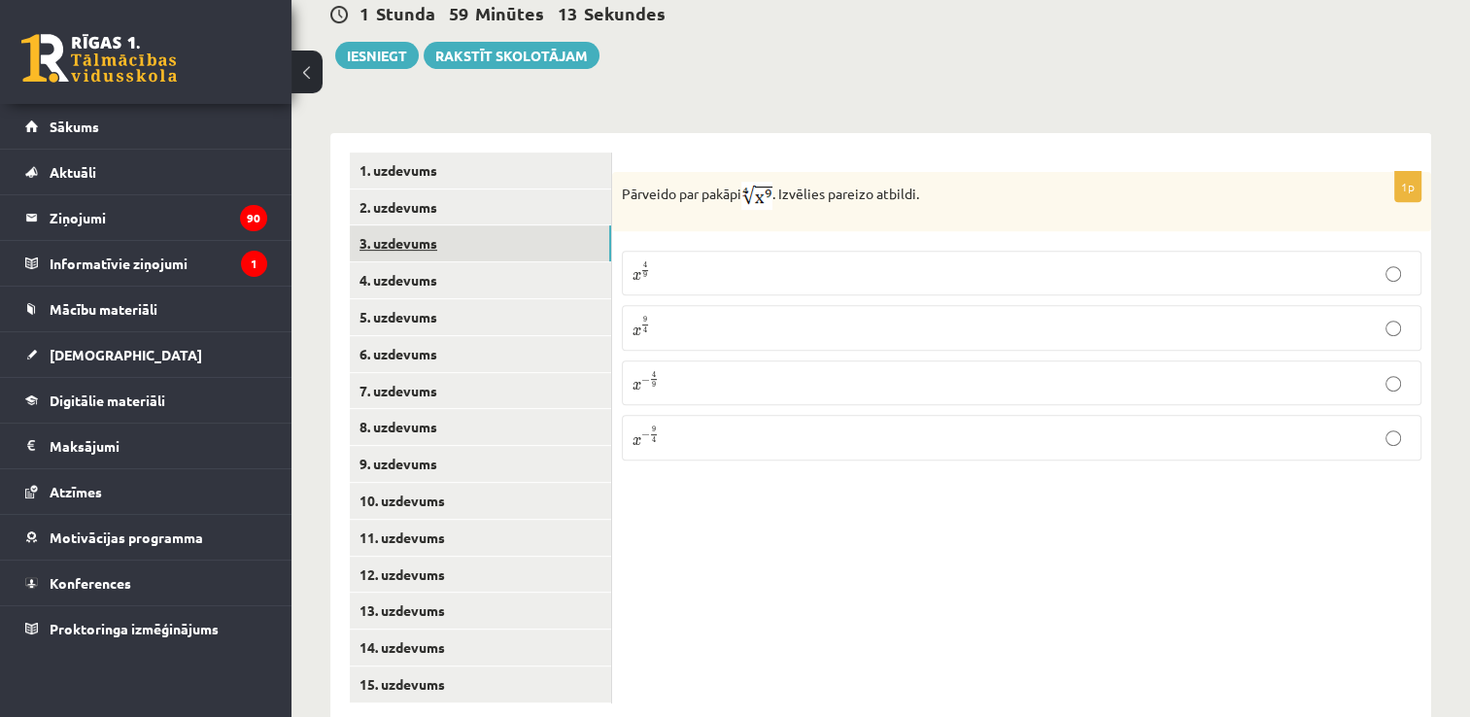
click at [410, 225] on link "3. uzdevums" at bounding box center [480, 243] width 261 height 36
click at [967, 280] on input "text" at bounding box center [999, 296] width 146 height 33
type input "****"
click at [720, 331] on div "1p Aprēķini = ……… Atbildē komata vietā lieto punktu, piemēram, 5.8 Atbilde - **…" at bounding box center [1021, 428] width 819 height 590
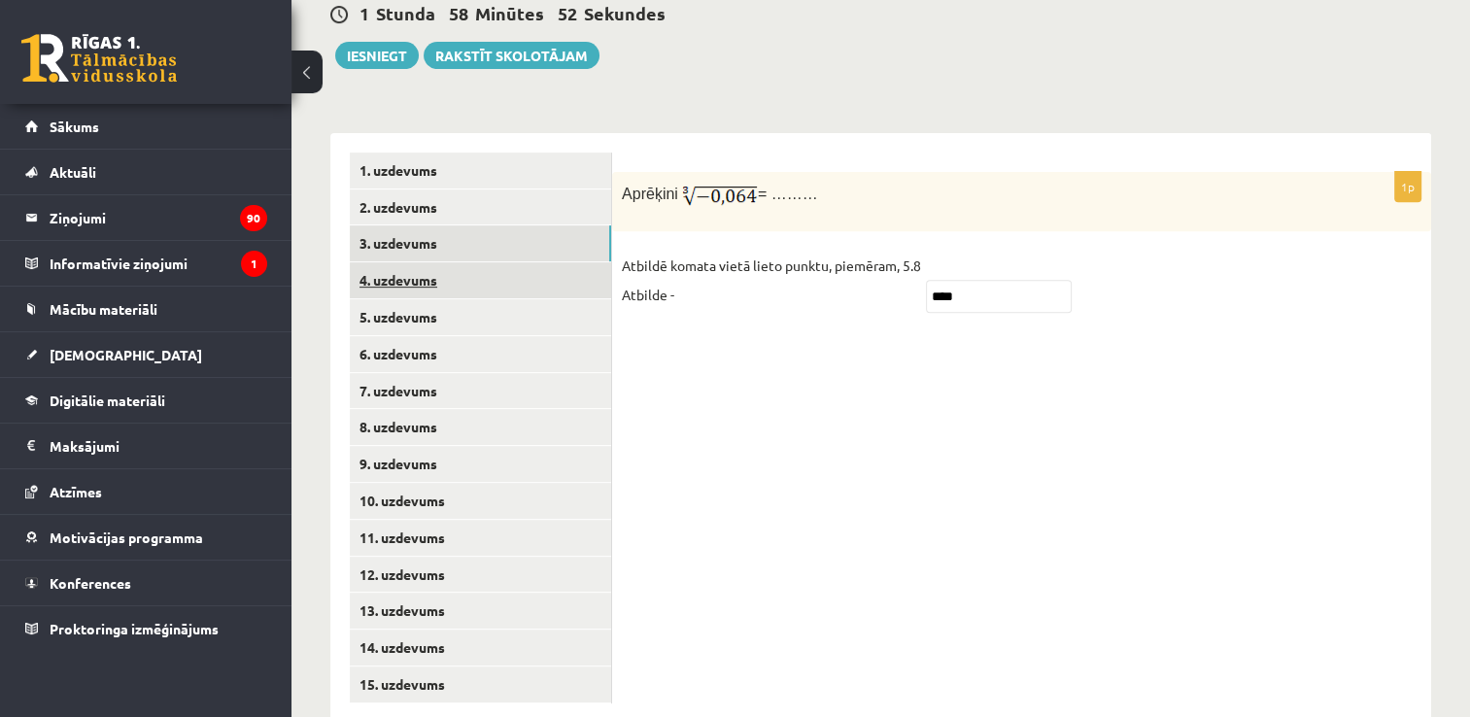
click at [435, 262] on link "4. uzdevums" at bounding box center [480, 280] width 261 height 36
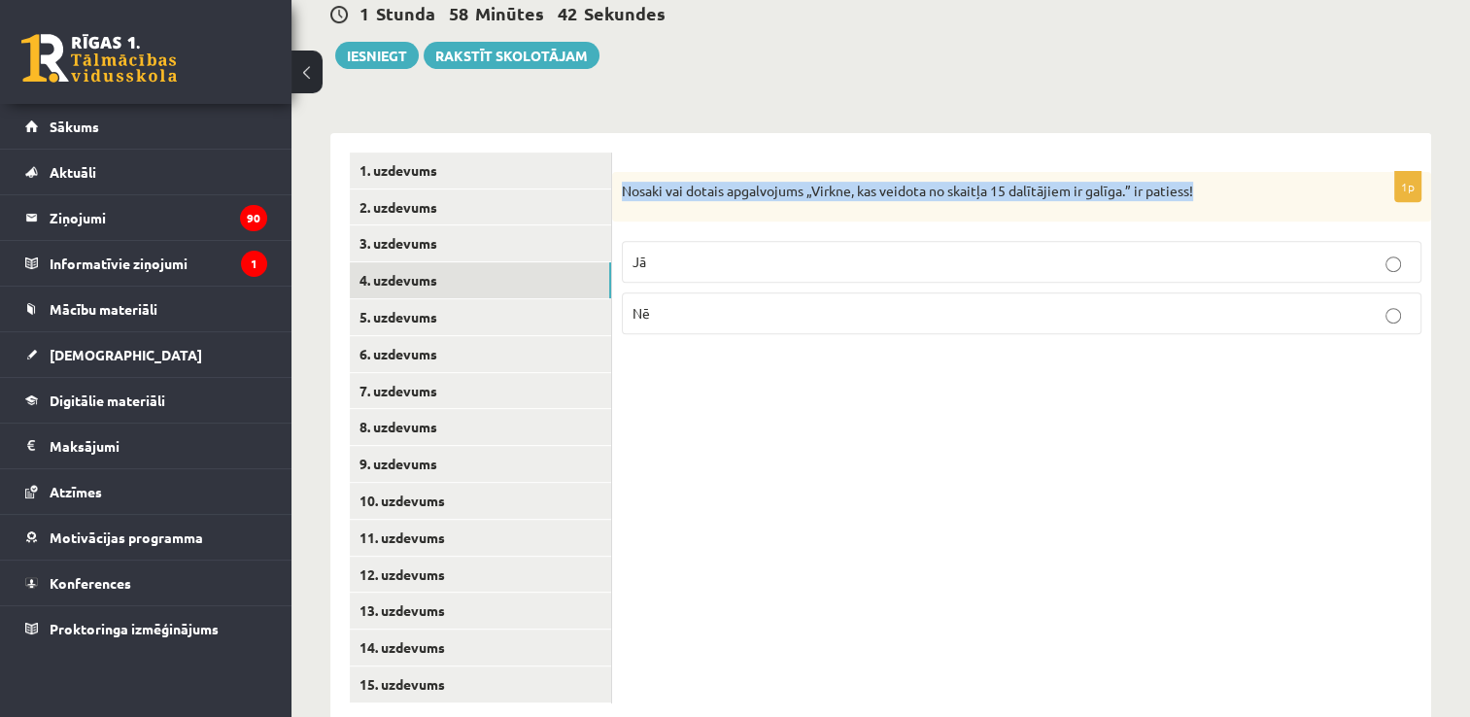
drag, startPoint x: 622, startPoint y: 150, endPoint x: 1201, endPoint y: 119, distance: 580.1
click at [1201, 153] on form "1p Nosaki vai dotais apgalvojums „Virkne, kas veidota no skaitļa 15 dalītājiem …" at bounding box center [1022, 252] width 780 height 198
copy p "Nosaki vai dotais apgalvojums „Virkne, kas veidota no skaitļa 15 dalītājiem ir …"
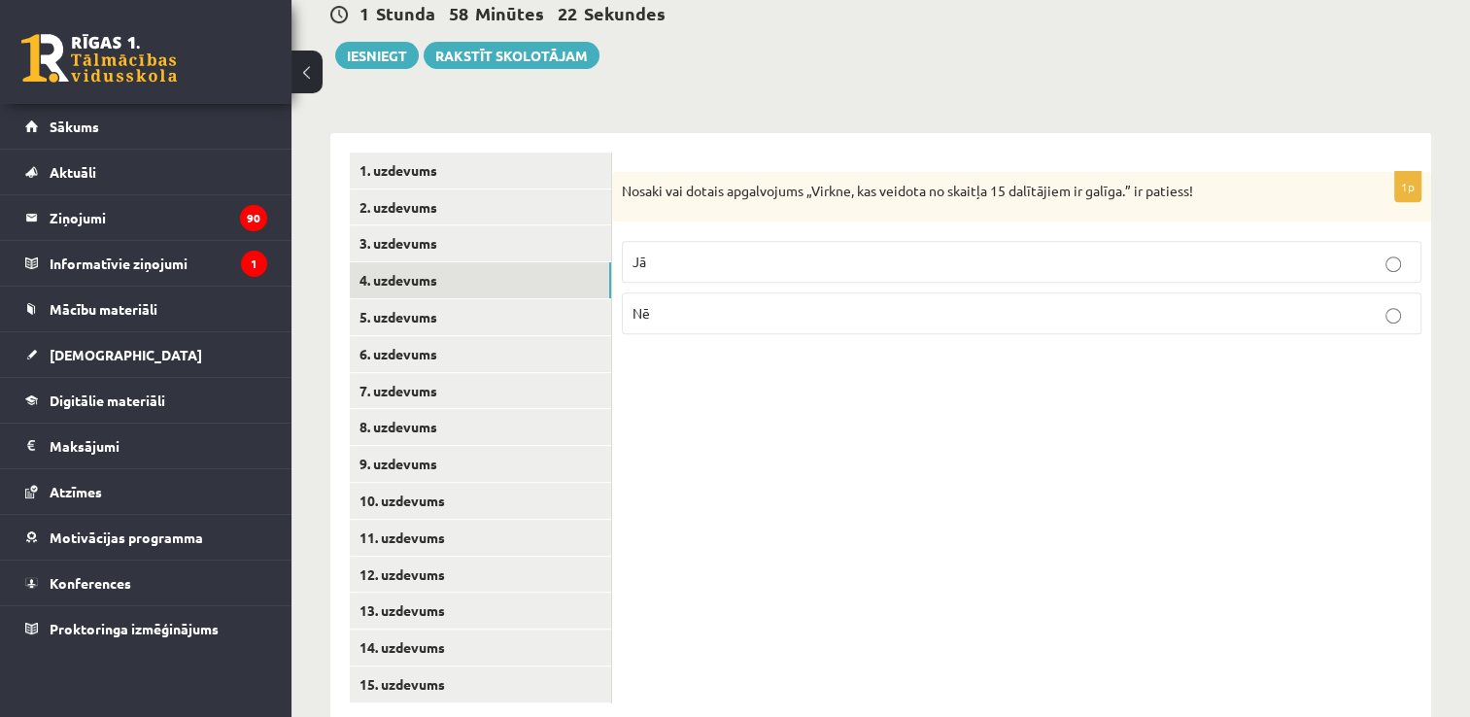
click at [730, 252] on p "Jā" at bounding box center [1022, 262] width 778 height 20
click at [774, 333] on div "1p Nosaki vai dotais apgalvojums „Virkne, kas veidota no skaitļa 15 dalītājiem …" at bounding box center [1021, 428] width 819 height 590
click at [420, 299] on link "5. uzdevums" at bounding box center [480, 317] width 261 height 36
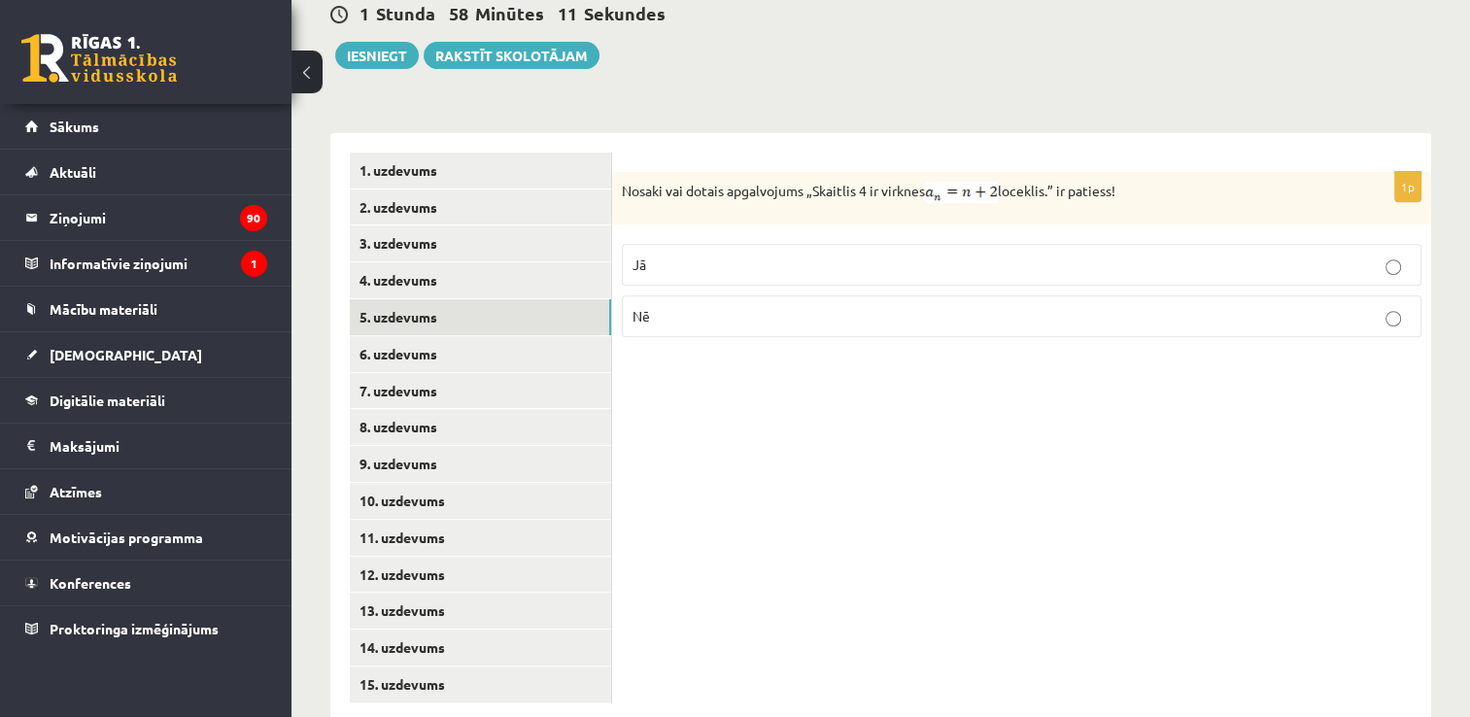
drag, startPoint x: 615, startPoint y: 146, endPoint x: 1210, endPoint y: 130, distance: 595.0
click at [1210, 172] on div "Nosaki vai dotais apgalvojums „Skaitlis 4 ir virknes loceklis.” ir patiess!" at bounding box center [1021, 198] width 819 height 52
copy p "Nosaki vai dotais apgalvojums „Skaitlis 4 ir virknes loceklis.” ir patiess!"
click at [672, 255] on p "Jā" at bounding box center [1022, 265] width 778 height 20
click at [436, 336] on link "6. uzdevums" at bounding box center [480, 354] width 261 height 36
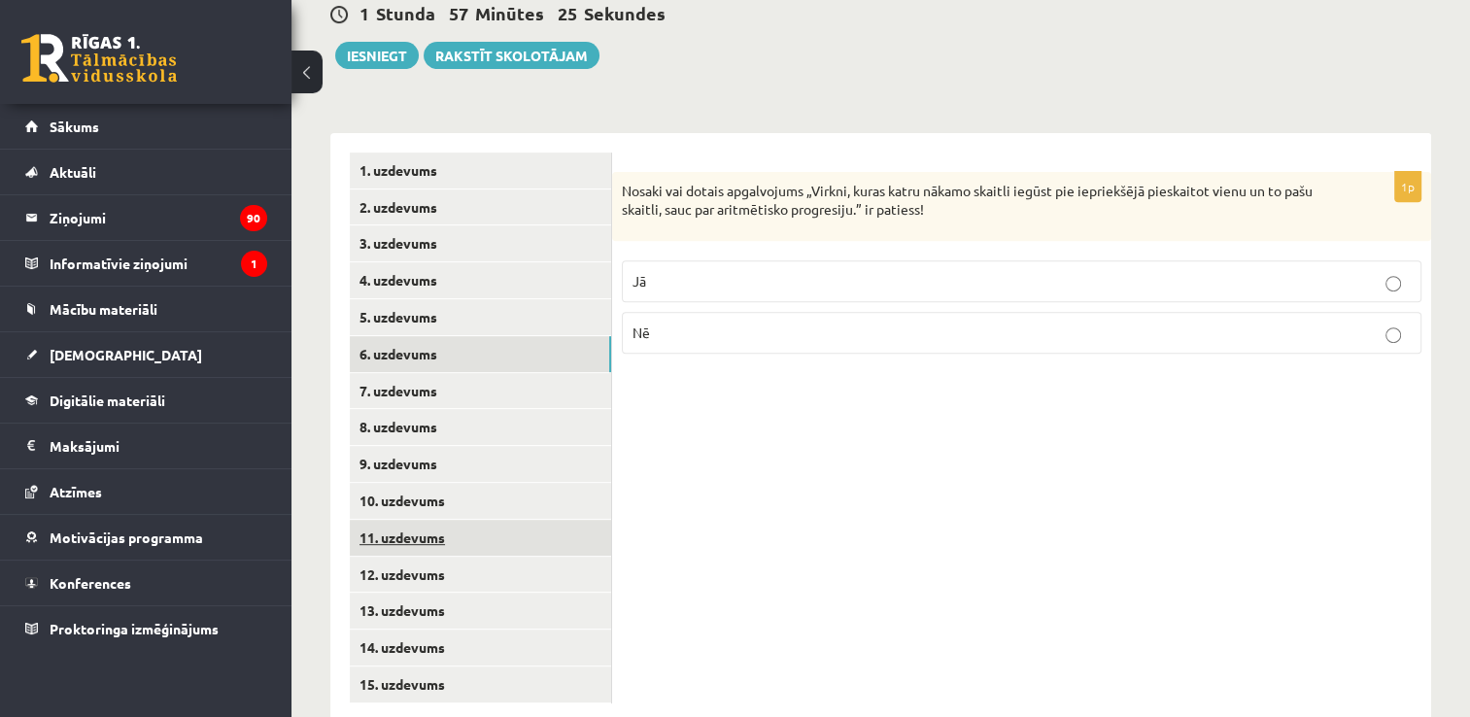
click at [396, 520] on link "11. uzdevums" at bounding box center [480, 538] width 261 height 36
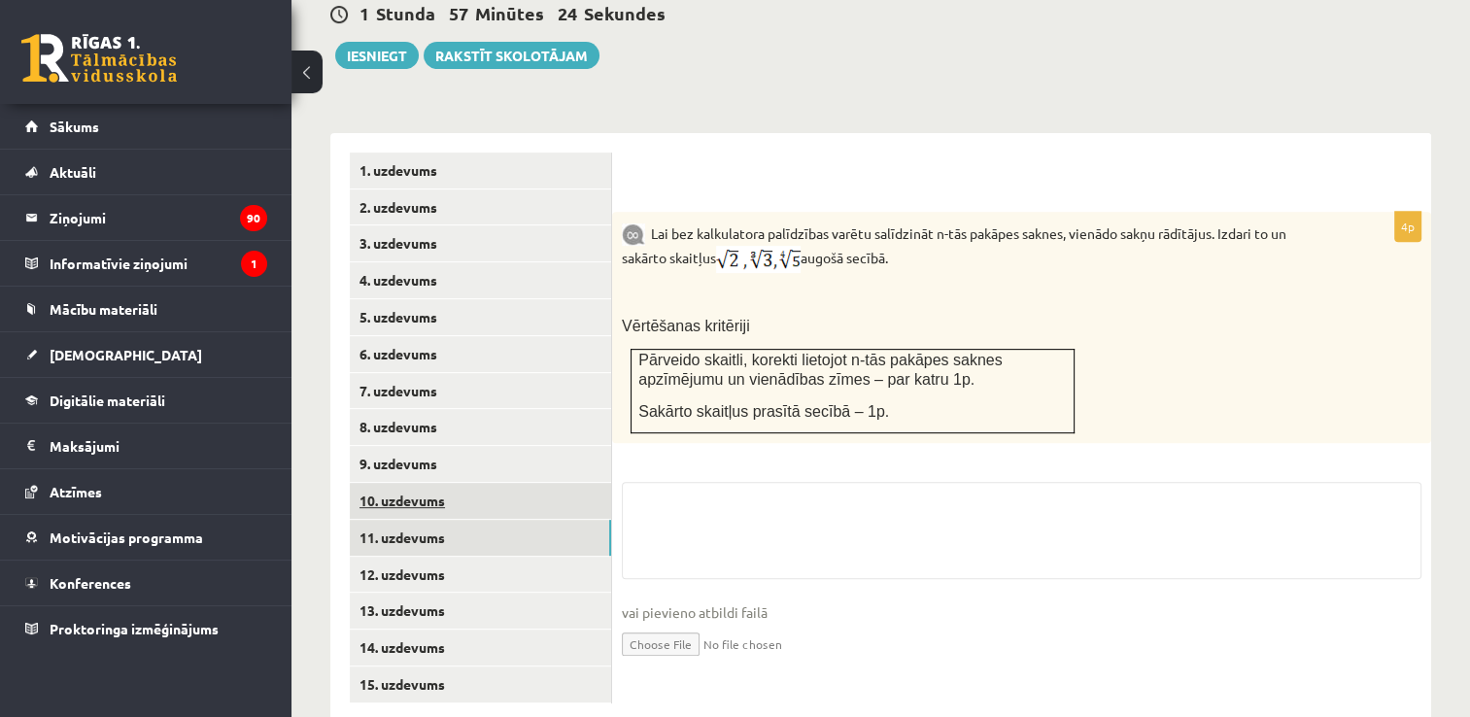
click at [397, 483] on link "10. uzdevums" at bounding box center [480, 501] width 261 height 36
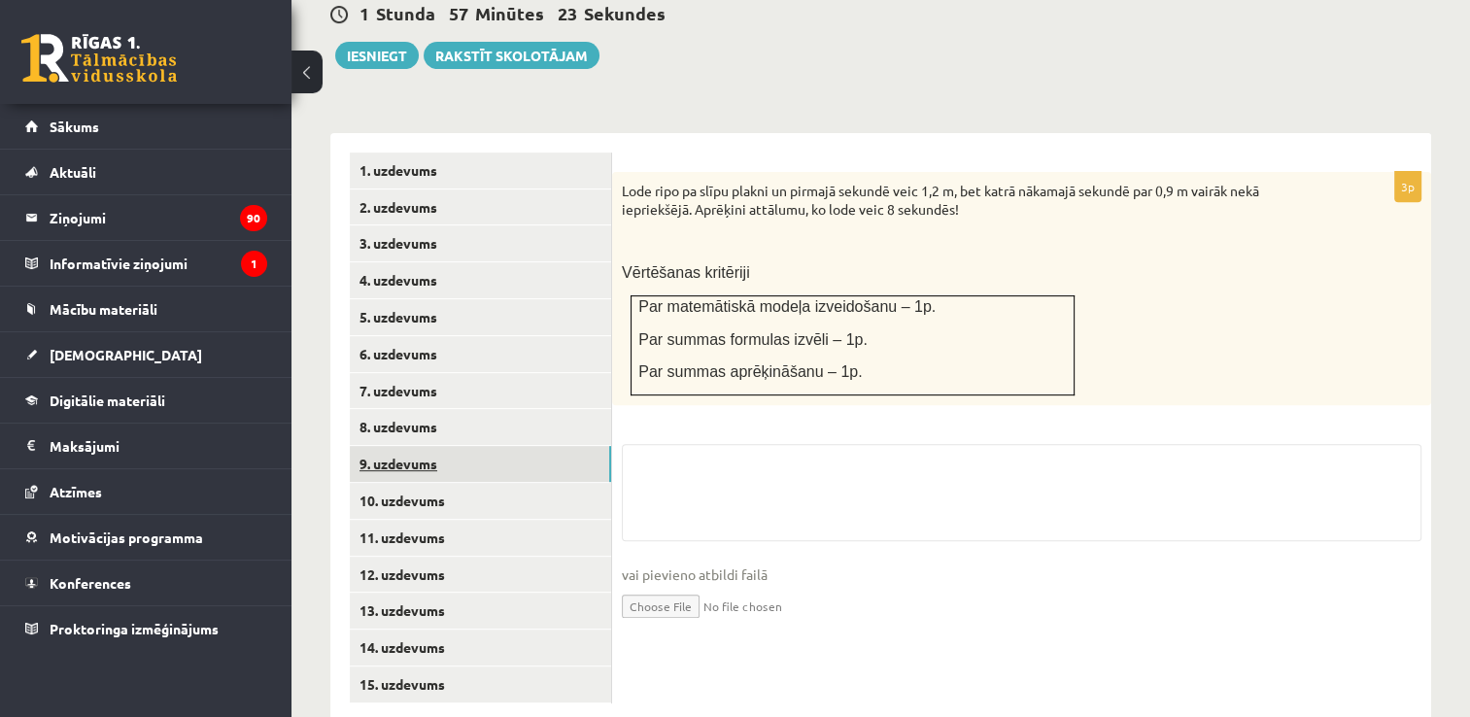
click at [410, 446] on link "9. uzdevums" at bounding box center [480, 464] width 261 height 36
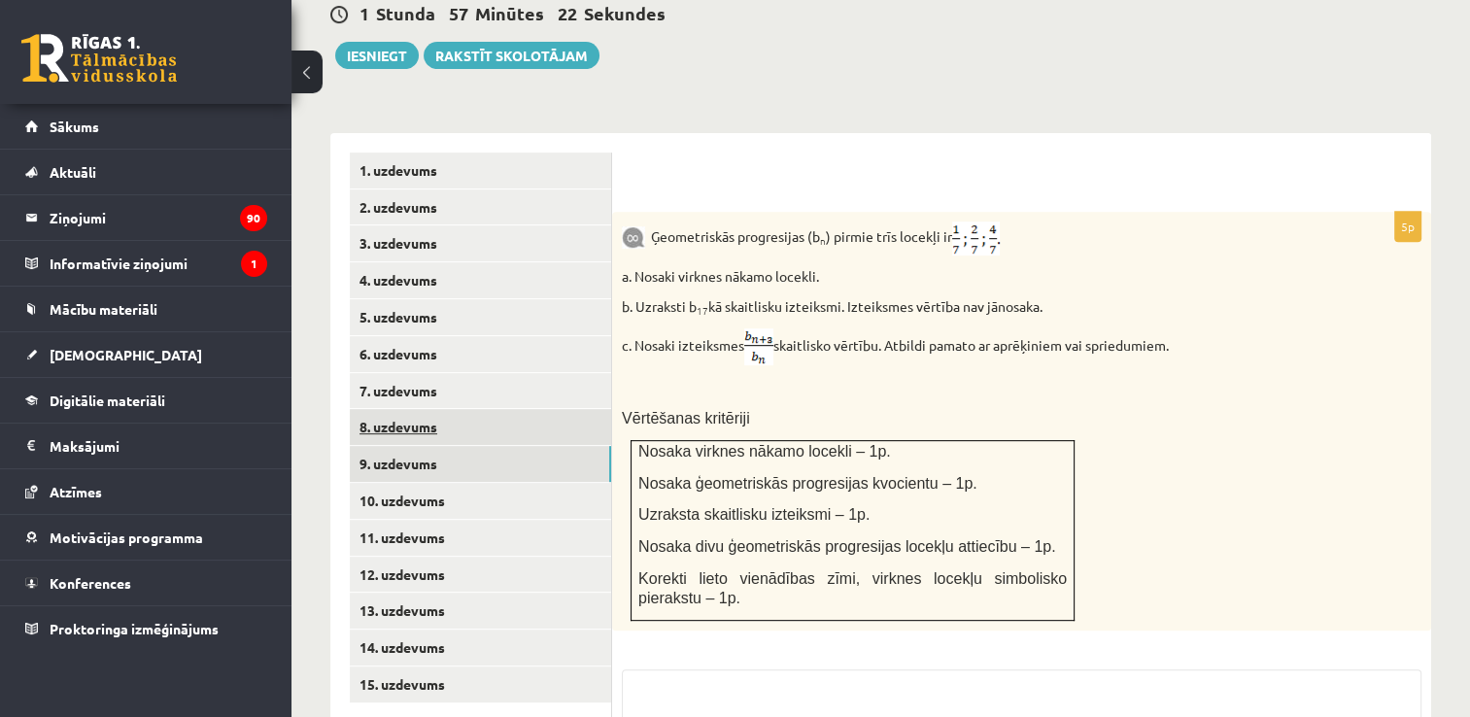
click at [412, 409] on link "8. uzdevums" at bounding box center [480, 427] width 261 height 36
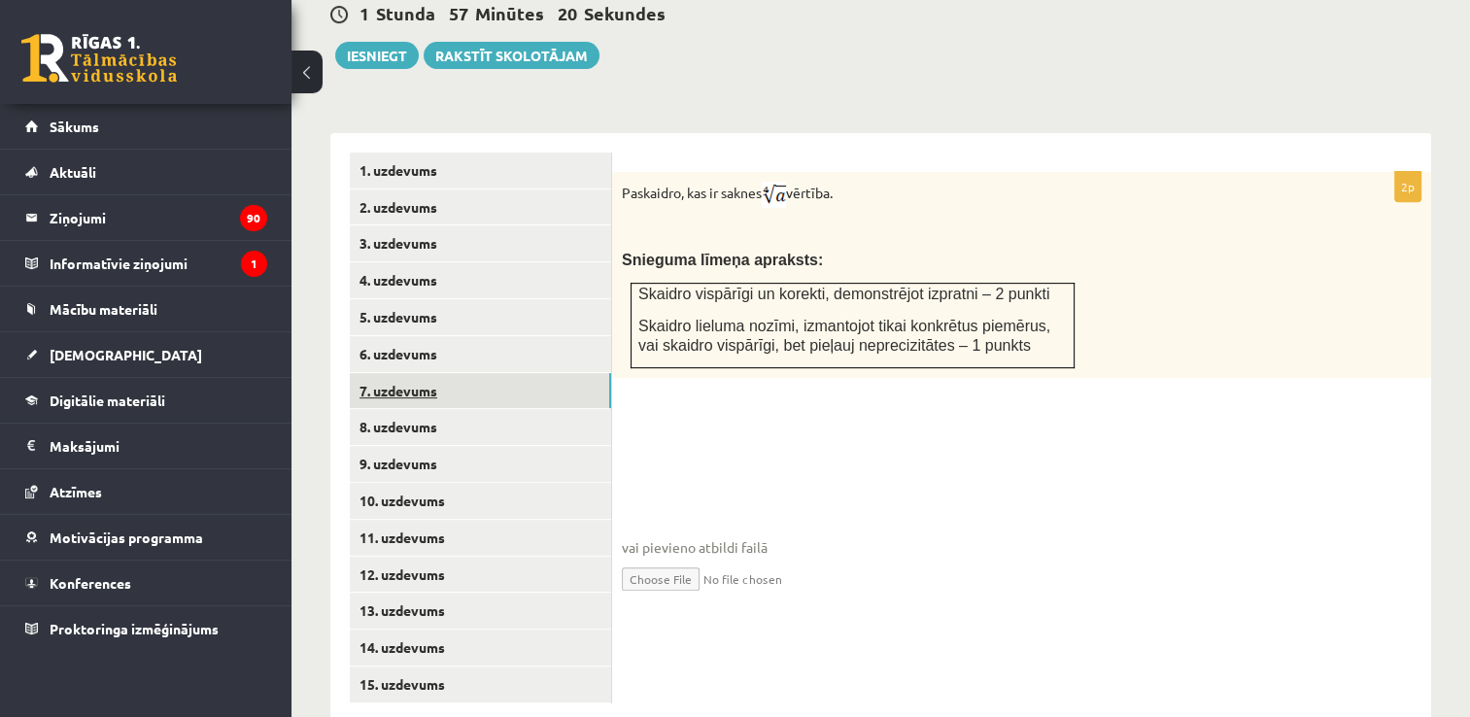
click at [403, 373] on link "7. uzdevums" at bounding box center [480, 391] width 261 height 36
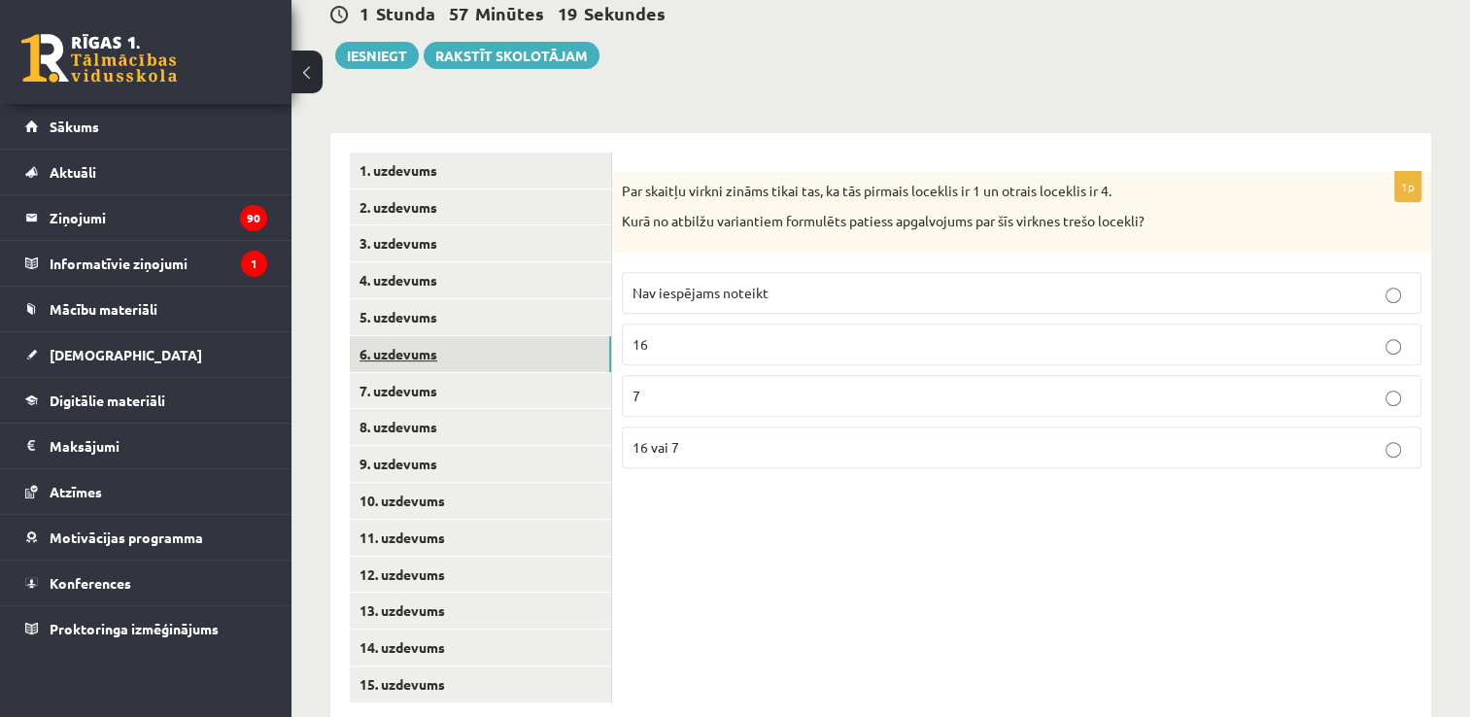
click at [416, 336] on link "6. uzdevums" at bounding box center [480, 354] width 261 height 36
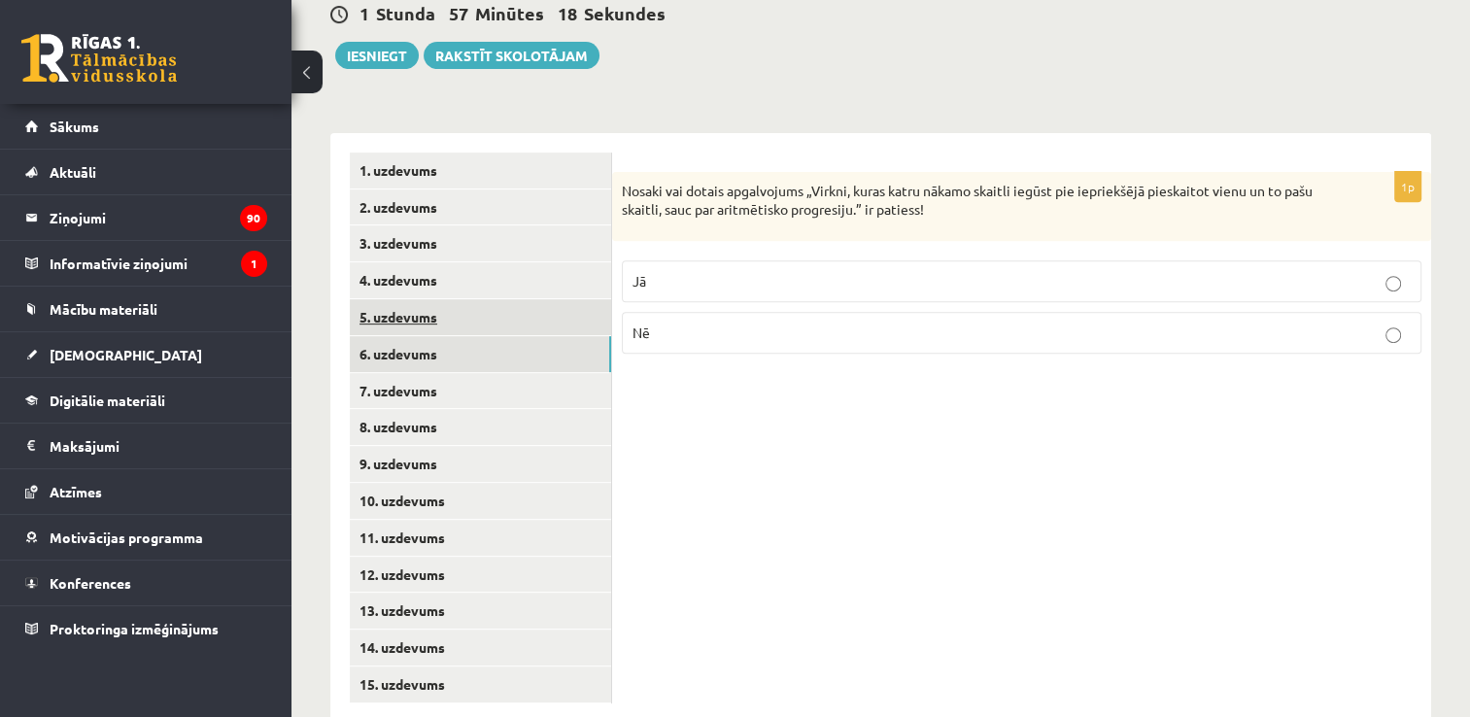
click at [414, 299] on link "5. uzdevums" at bounding box center [480, 317] width 261 height 36
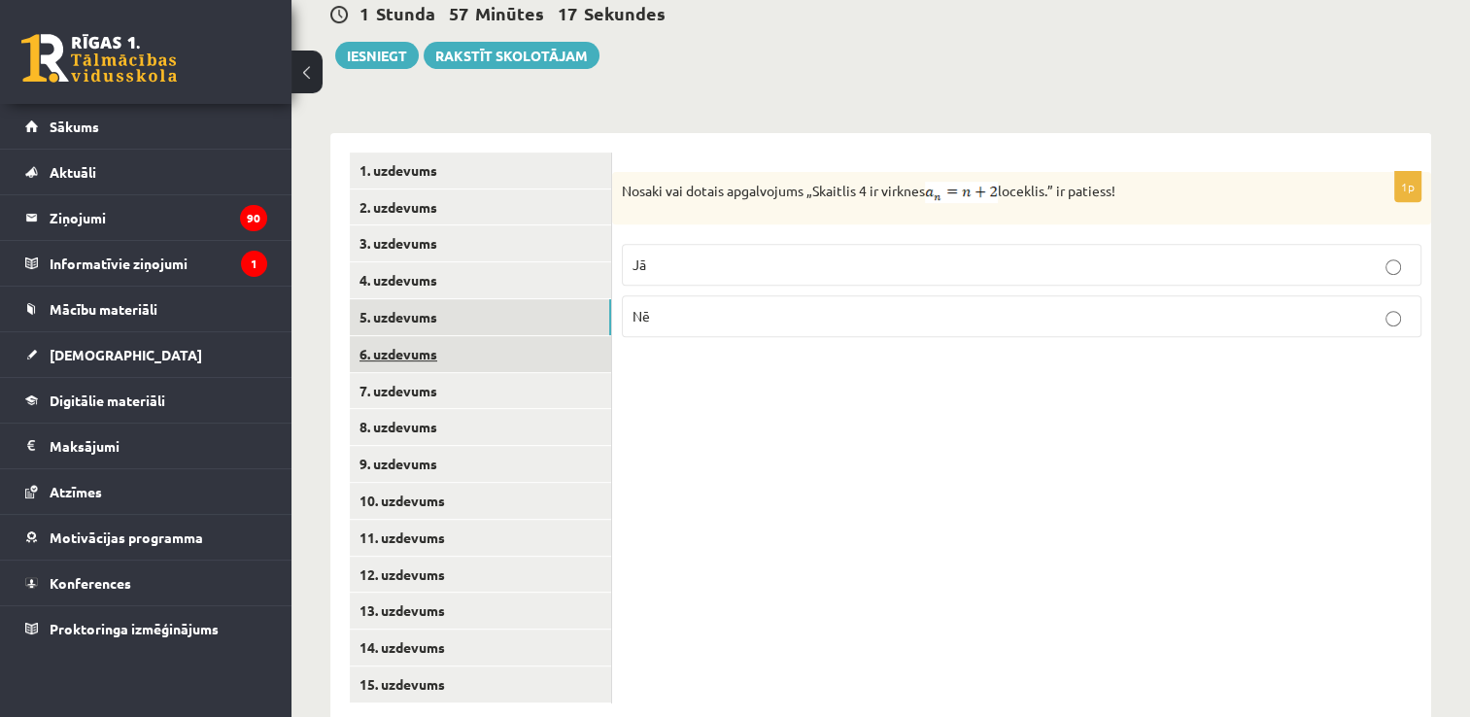
click at [416, 336] on link "6. uzdevums" at bounding box center [480, 354] width 261 height 36
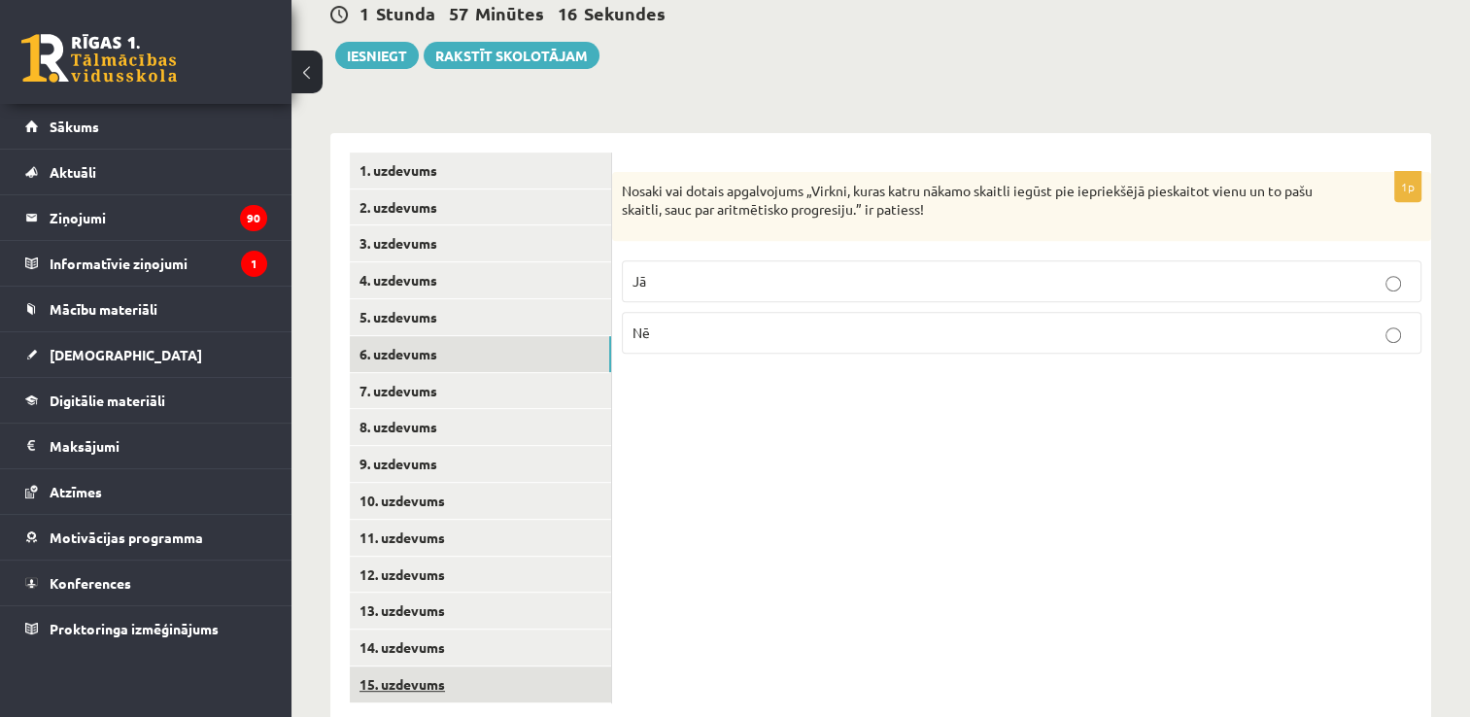
click at [408, 667] on link "15. uzdevums" at bounding box center [480, 685] width 261 height 36
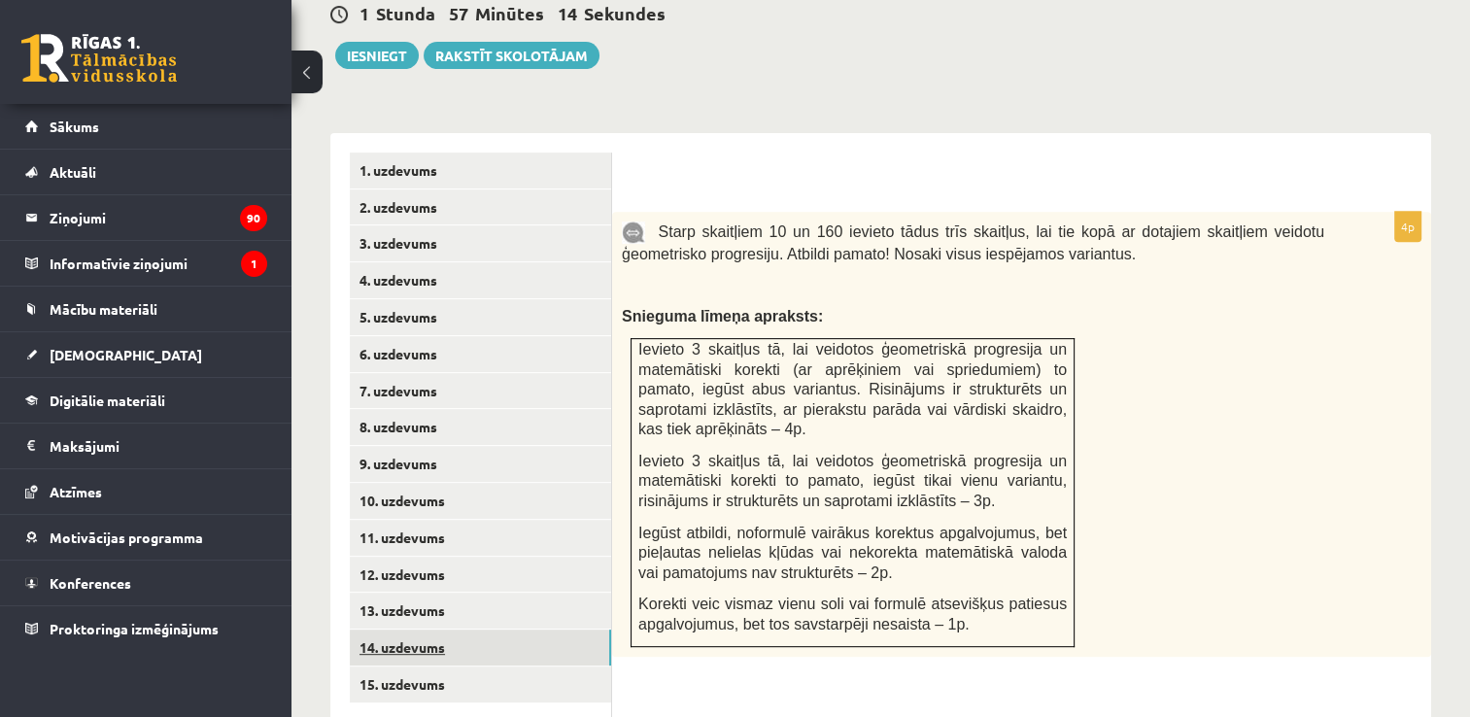
click at [400, 630] on link "14. uzdevums" at bounding box center [480, 648] width 261 height 36
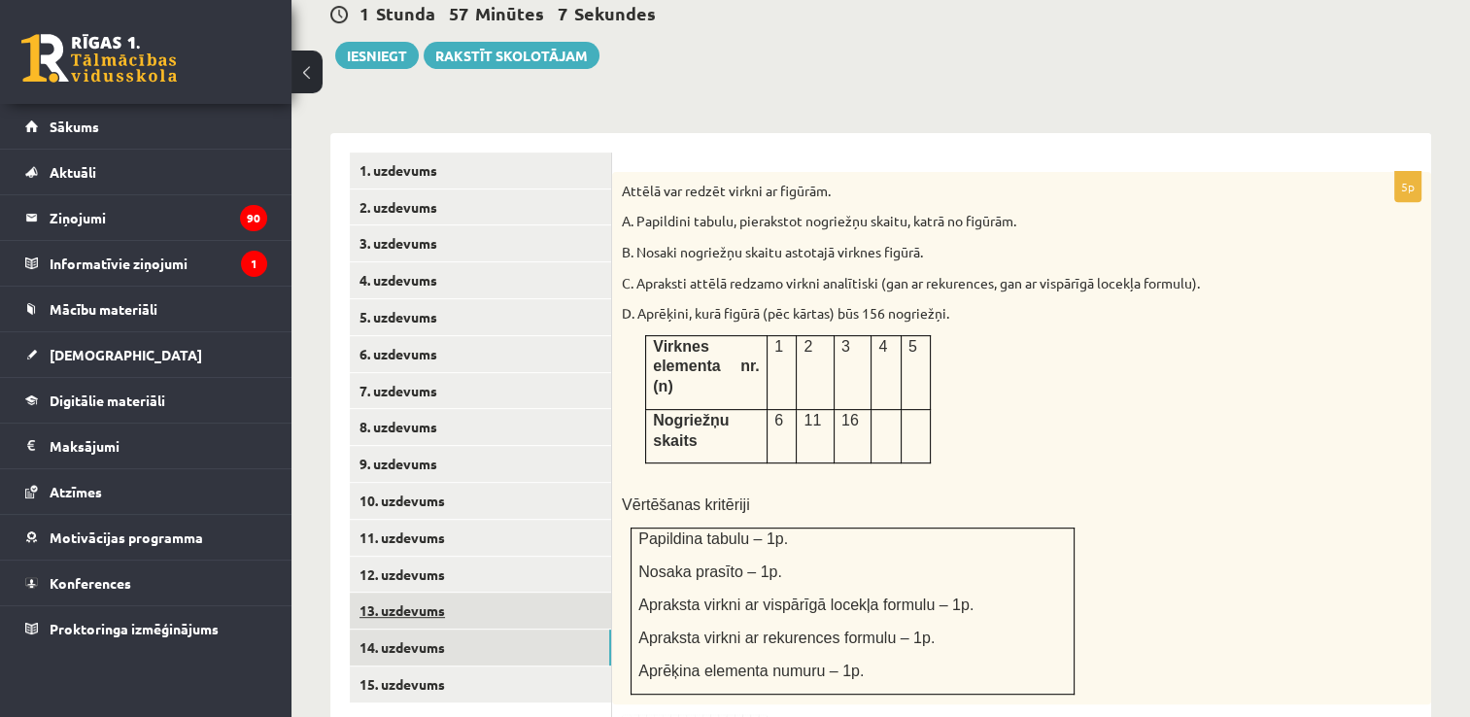
click at [395, 593] on link "13. uzdevums" at bounding box center [480, 611] width 261 height 36
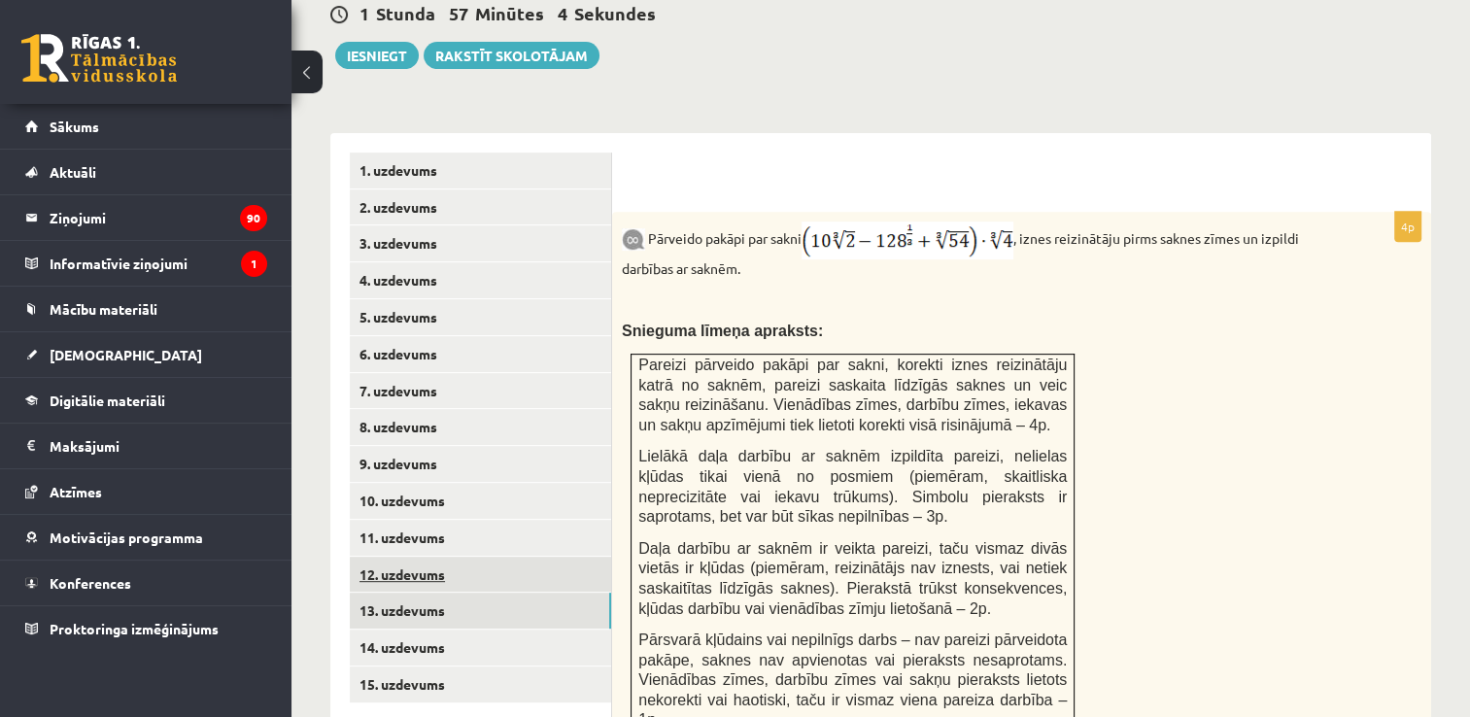
click at [395, 557] on link "12. uzdevums" at bounding box center [480, 575] width 261 height 36
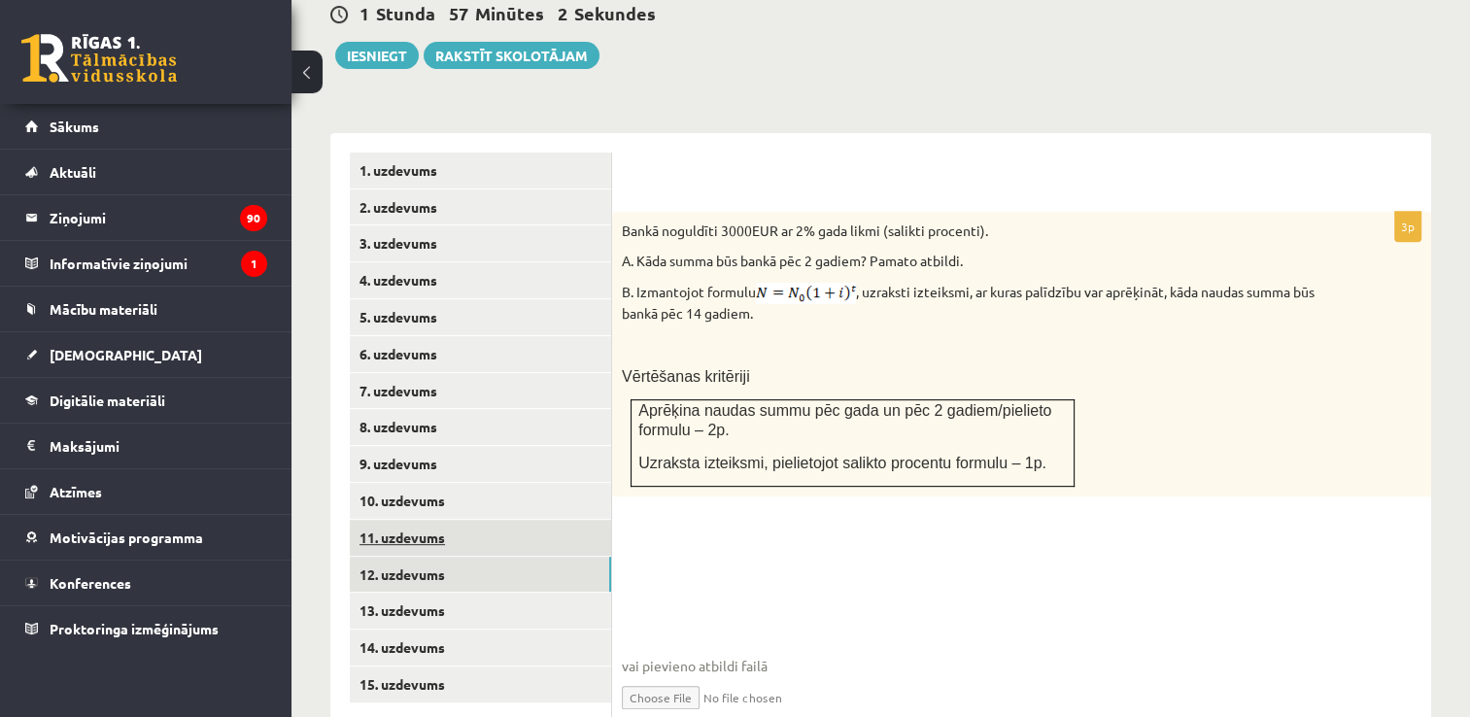
click at [402, 520] on link "11. uzdevums" at bounding box center [480, 538] width 261 height 36
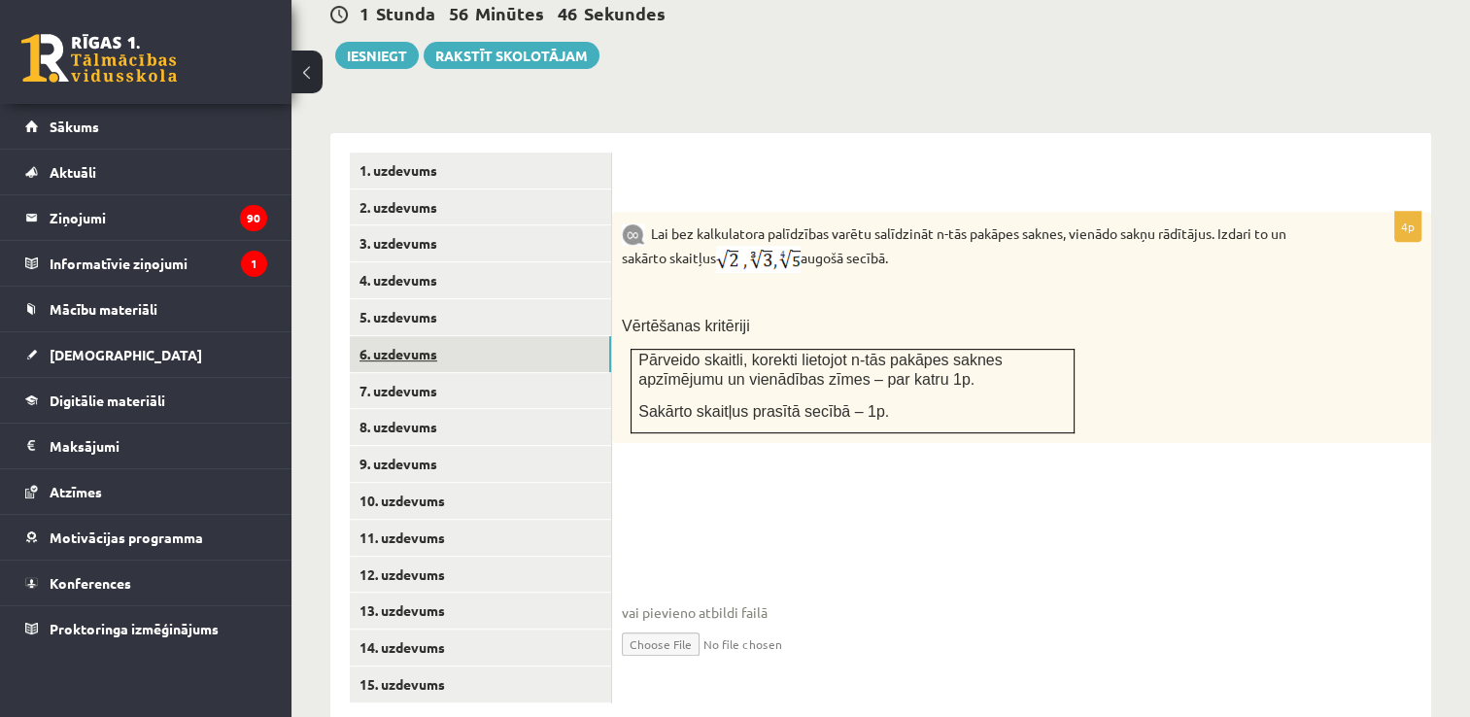
click at [408, 336] on link "6. uzdevums" at bounding box center [480, 354] width 261 height 36
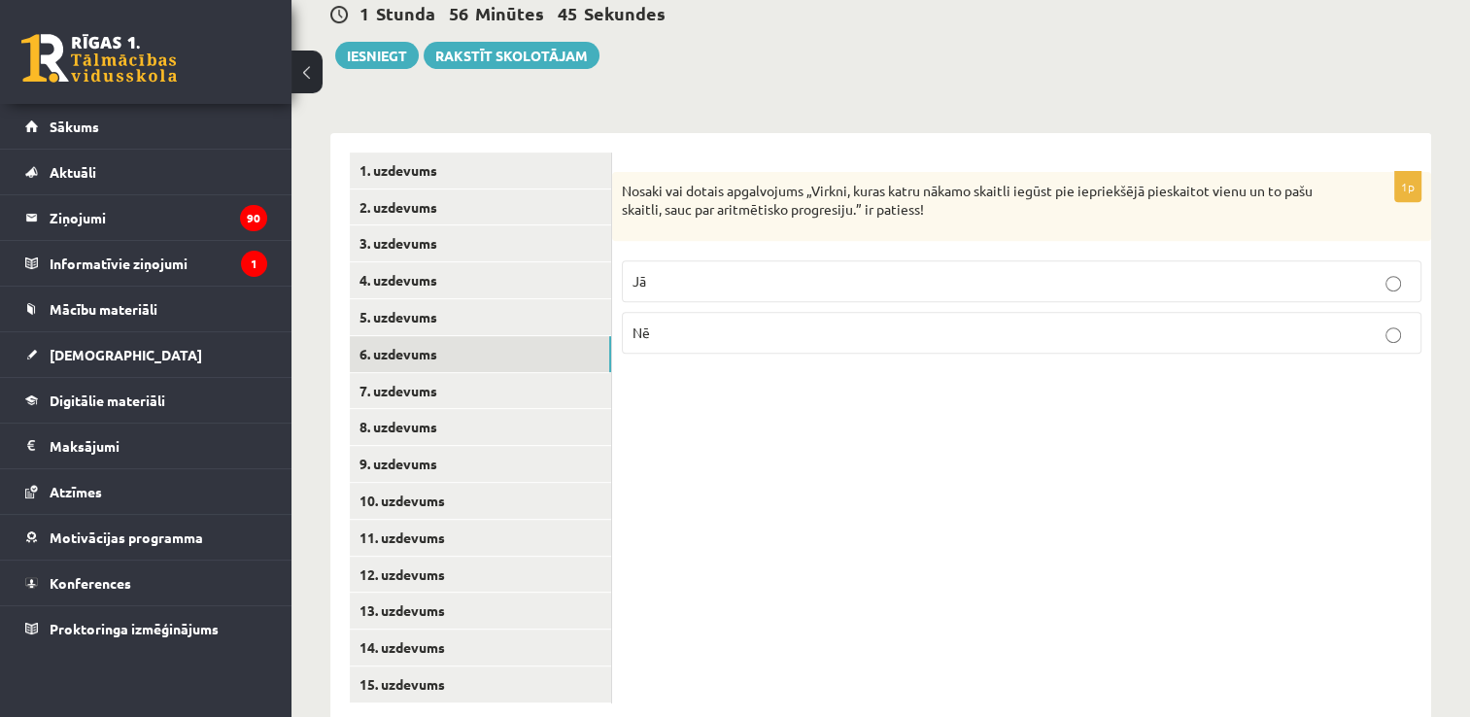
click at [408, 291] on ul "1. uzdevums 2. uzdevums 3. uzdevums 4. uzdevums 5. uzdevums 6. uzdevums 7. uzde…" at bounding box center [481, 428] width 262 height 551
click at [408, 299] on link "5. uzdevums" at bounding box center [480, 317] width 261 height 36
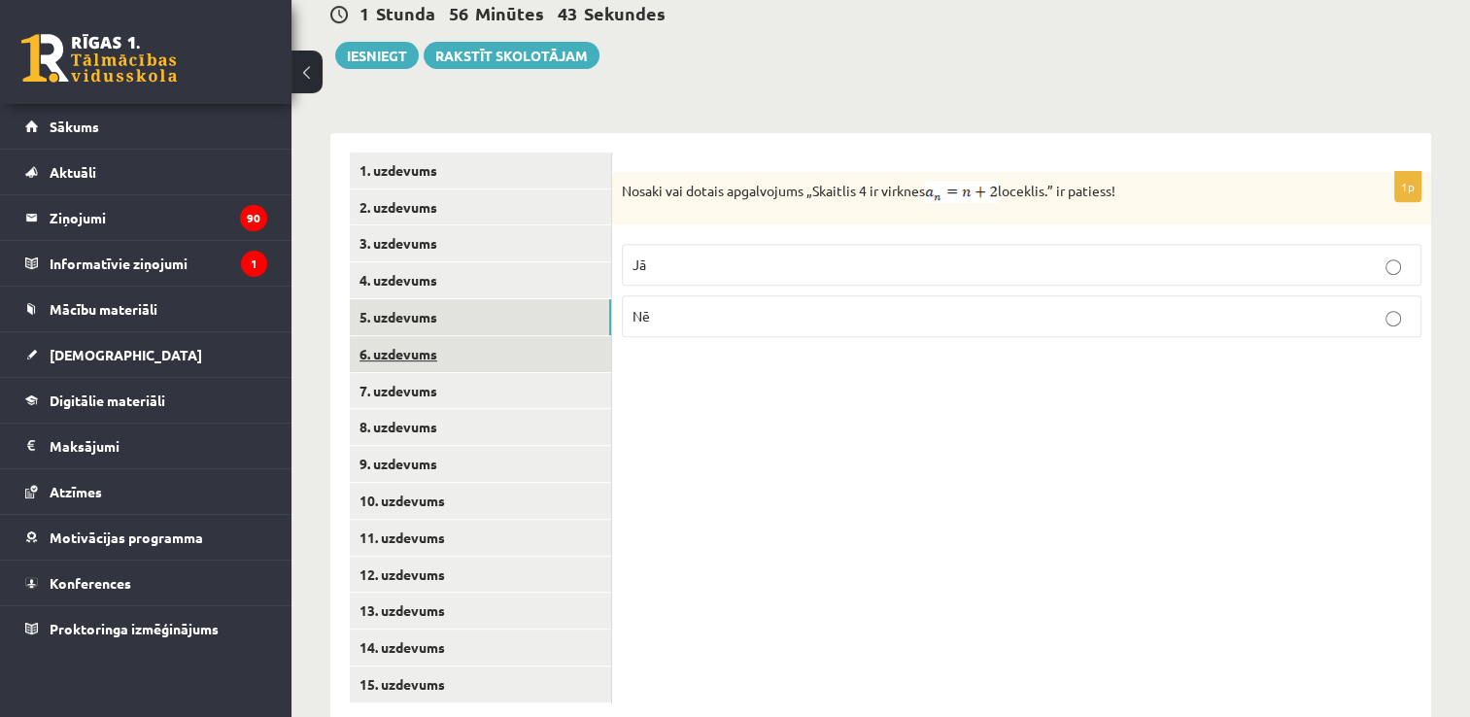
click at [412, 336] on link "6. uzdevums" at bounding box center [480, 354] width 261 height 36
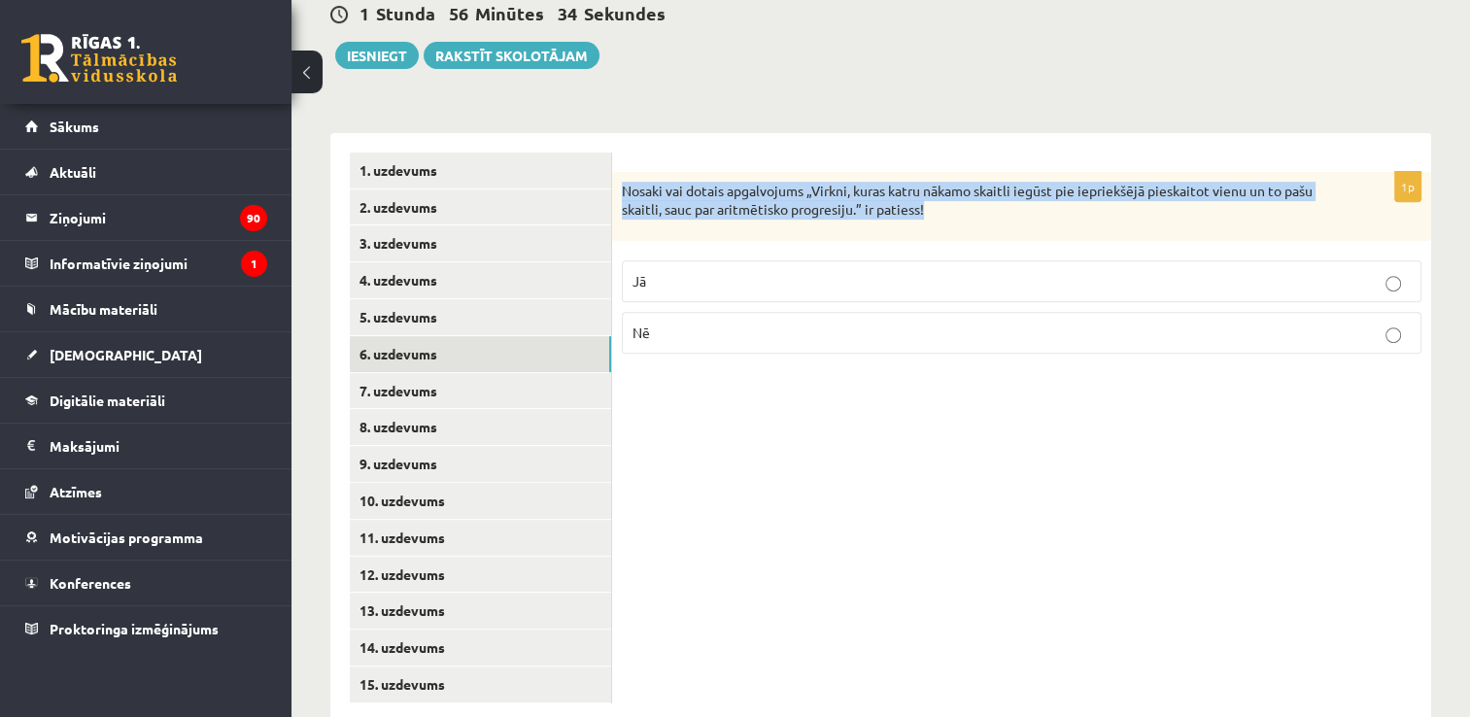
drag, startPoint x: 622, startPoint y: 146, endPoint x: 950, endPoint y: 161, distance: 328.9
click at [950, 182] on p "Nosaki vai dotais apgalvojums „Virkni, kuras katru nākamo skaitli iegūst pie ie…" at bounding box center [973, 201] width 703 height 38
drag, startPoint x: 950, startPoint y: 161, endPoint x: 915, endPoint y: 155, distance: 36.4
copy p "Nosaki vai dotais apgalvojums „Virkni, kuras katru nākamo skaitli iegūst pie ie…"
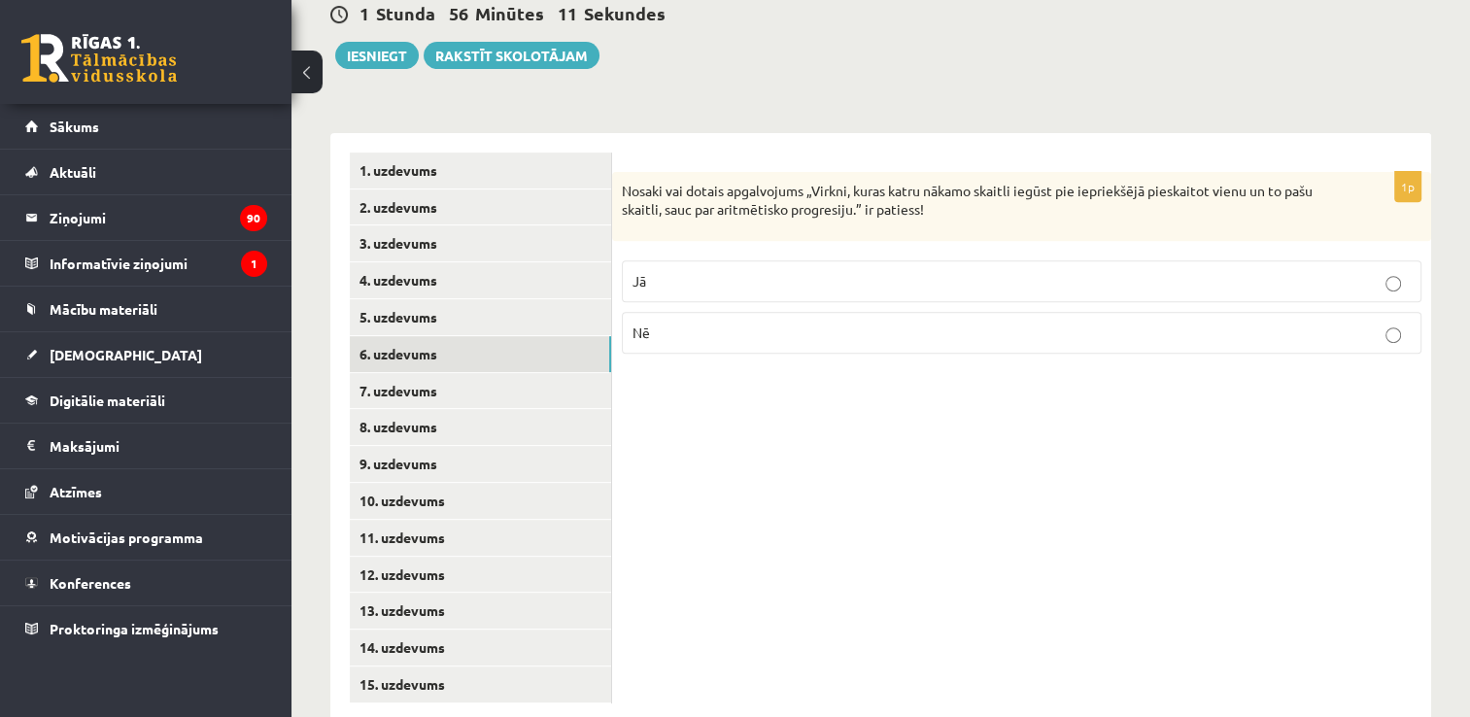
click at [664, 271] on p "Jā" at bounding box center [1022, 281] width 778 height 20
click at [724, 376] on div "1p Nosaki vai dotais apgalvojums „Virkni, kuras katru nākamo skaitli iegūst pie…" at bounding box center [1021, 428] width 819 height 590
click at [481, 373] on link "7. uzdevums" at bounding box center [480, 391] width 261 height 36
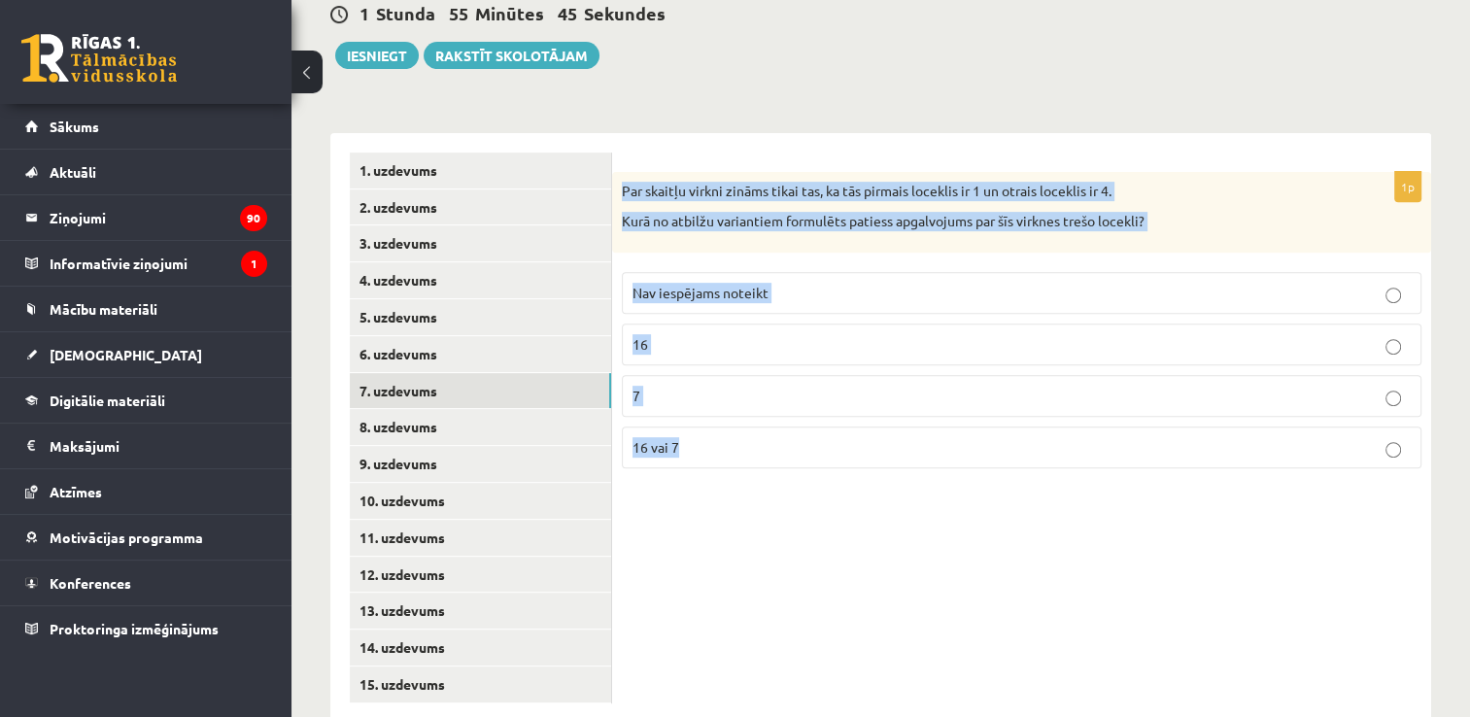
drag, startPoint x: 619, startPoint y: 146, endPoint x: 849, endPoint y: 405, distance: 347.0
click at [849, 405] on div "1p Par skaitļu virkni zināms tikai tas, ka tās pirmais loceklis ir 1 un otrais …" at bounding box center [1021, 328] width 819 height 312
drag, startPoint x: 849, startPoint y: 405, endPoint x: 790, endPoint y: 148, distance: 264.3
copy div "Par skaitļu virkni zināms tikai tas, ka tās pirmais loceklis ir 1 un otrais loc…"
drag, startPoint x: 715, startPoint y: 471, endPoint x: 719, endPoint y: 452, distance: 19.8
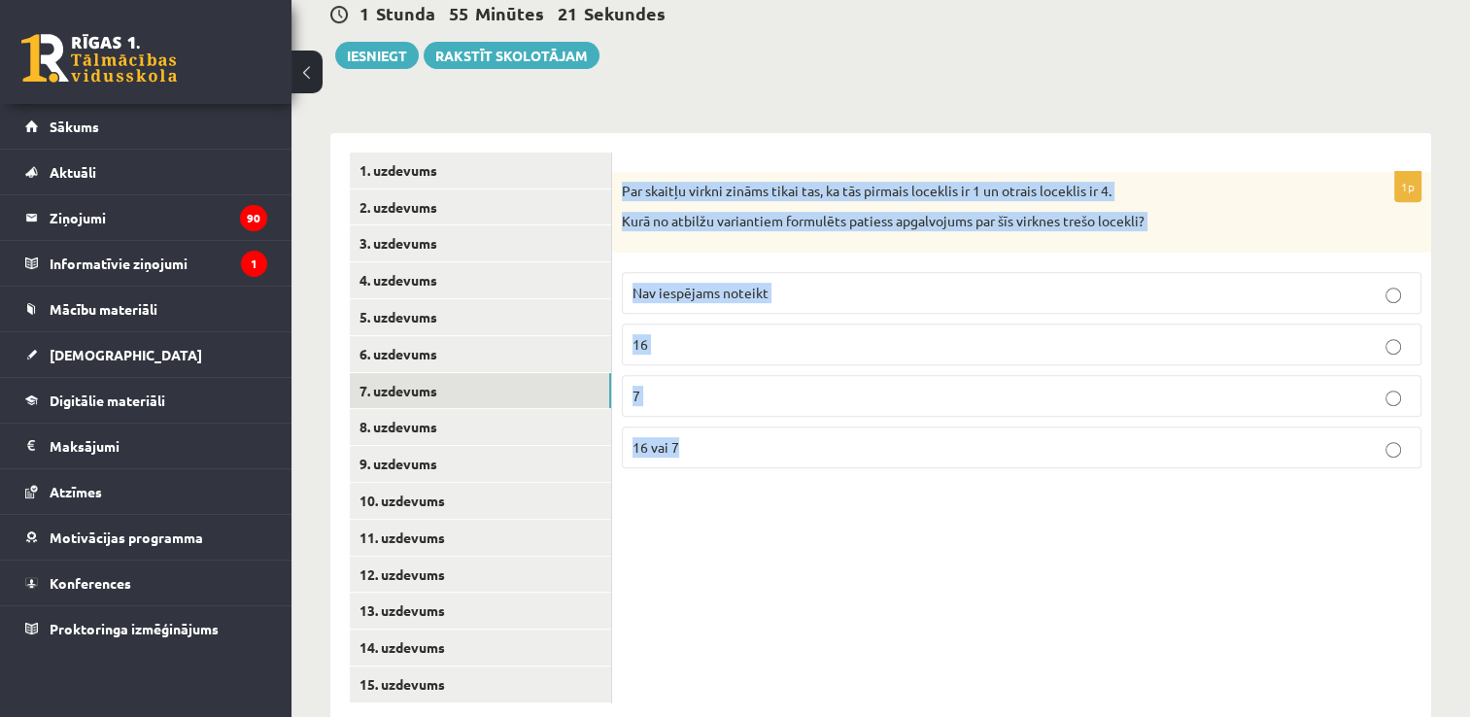
click at [715, 471] on div "1p Par skaitļu virkni zināms tikai tas, ka tās pirmais loceklis ir 1 un otrais …" at bounding box center [1021, 428] width 819 height 590
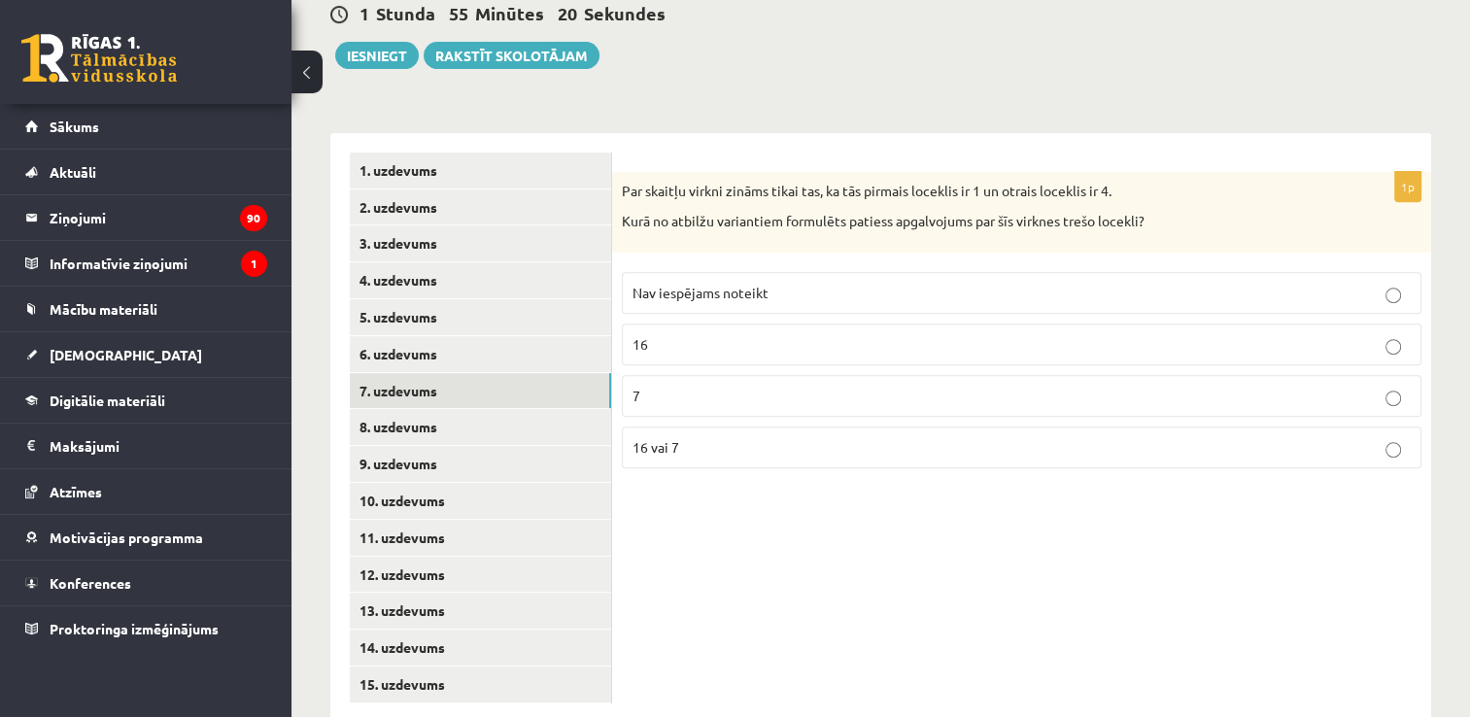
click at [677, 272] on label "Nav iespējams noteikt" at bounding box center [1022, 293] width 800 height 42
click at [411, 409] on link "8. uzdevums" at bounding box center [480, 427] width 261 height 36
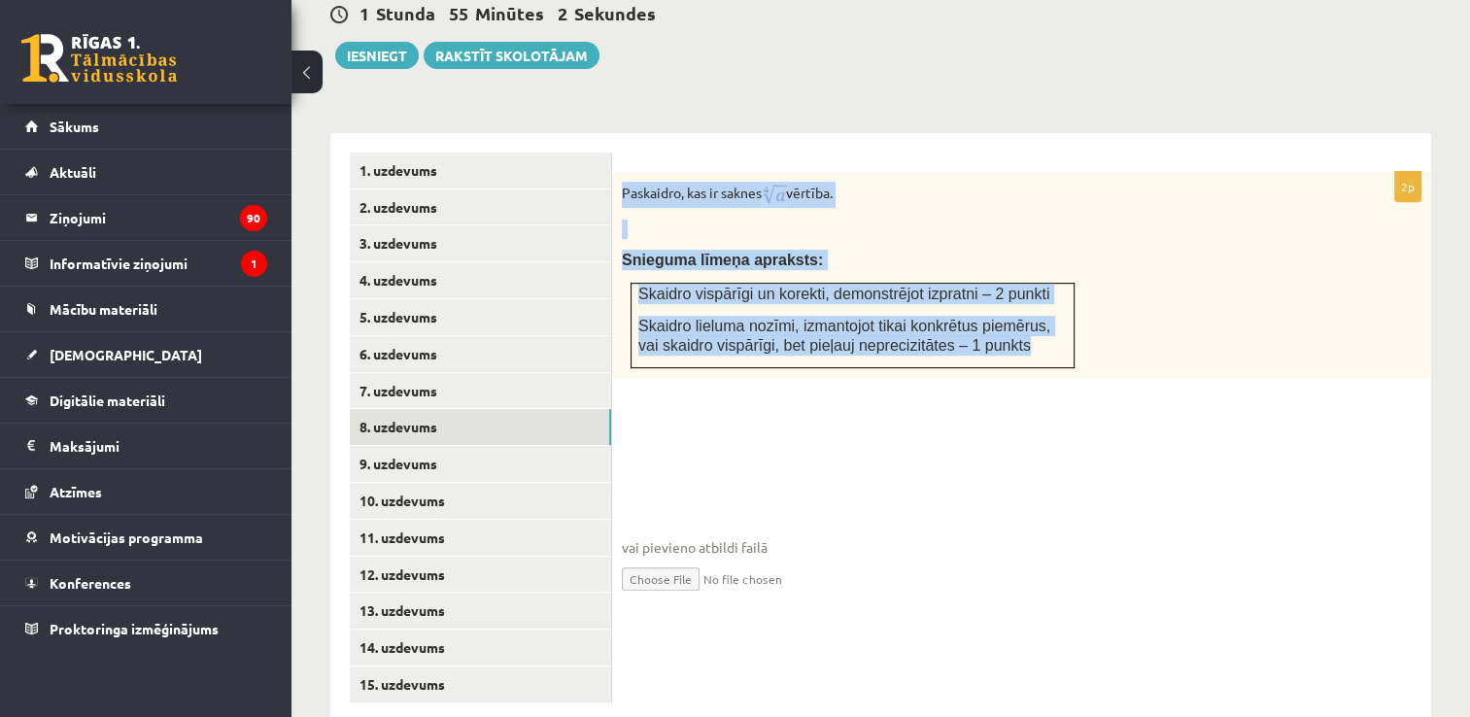
drag, startPoint x: 616, startPoint y: 150, endPoint x: 991, endPoint y: 306, distance: 406.5
click at [991, 306] on div "Paskaidro, kas ir saknes vērtība. Snieguma līmeņa apraksts: Skaidro vispārīgi u…" at bounding box center [1021, 275] width 819 height 206
copy div "Paskaidro, kas ir saknes vērtība. Snieguma līmeņa apraksts: Skaidro vispārīgi u…"
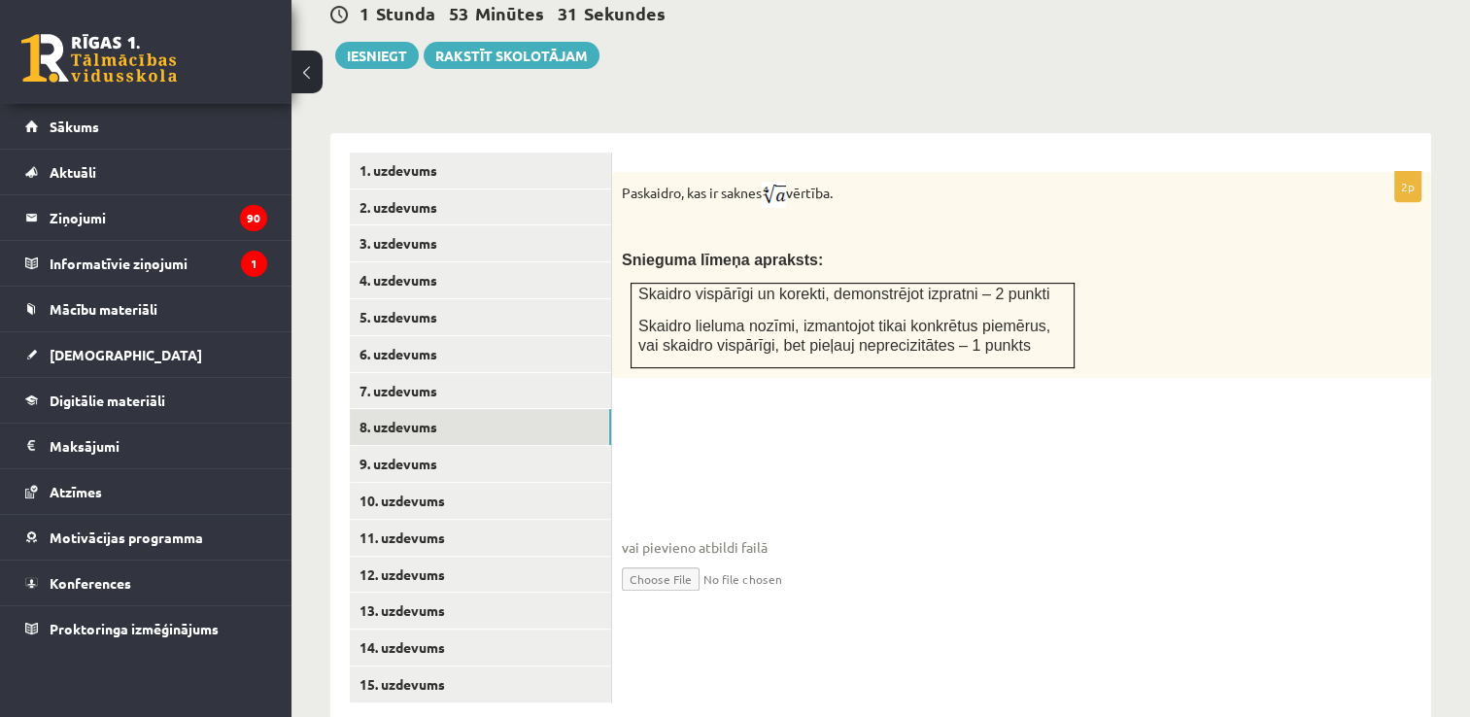
click at [710, 417] on fieldset "vai pievieno atbildi failā Iesniegtā atbilde" at bounding box center [1022, 517] width 800 height 200
drag, startPoint x: 766, startPoint y: 151, endPoint x: 795, endPoint y: 146, distance: 29.6
click at [795, 182] on p "Paskaidro, kas ir saknes vērtība." at bounding box center [973, 195] width 703 height 26
drag, startPoint x: 795, startPoint y: 146, endPoint x: 835, endPoint y: 120, distance: 47.7
click at [835, 153] on form "2p Paskaidro, kas ir saknes vērtība. Snieguma līmeņa apraksts: Skaidro vispārīg…" at bounding box center [1022, 390] width 780 height 474
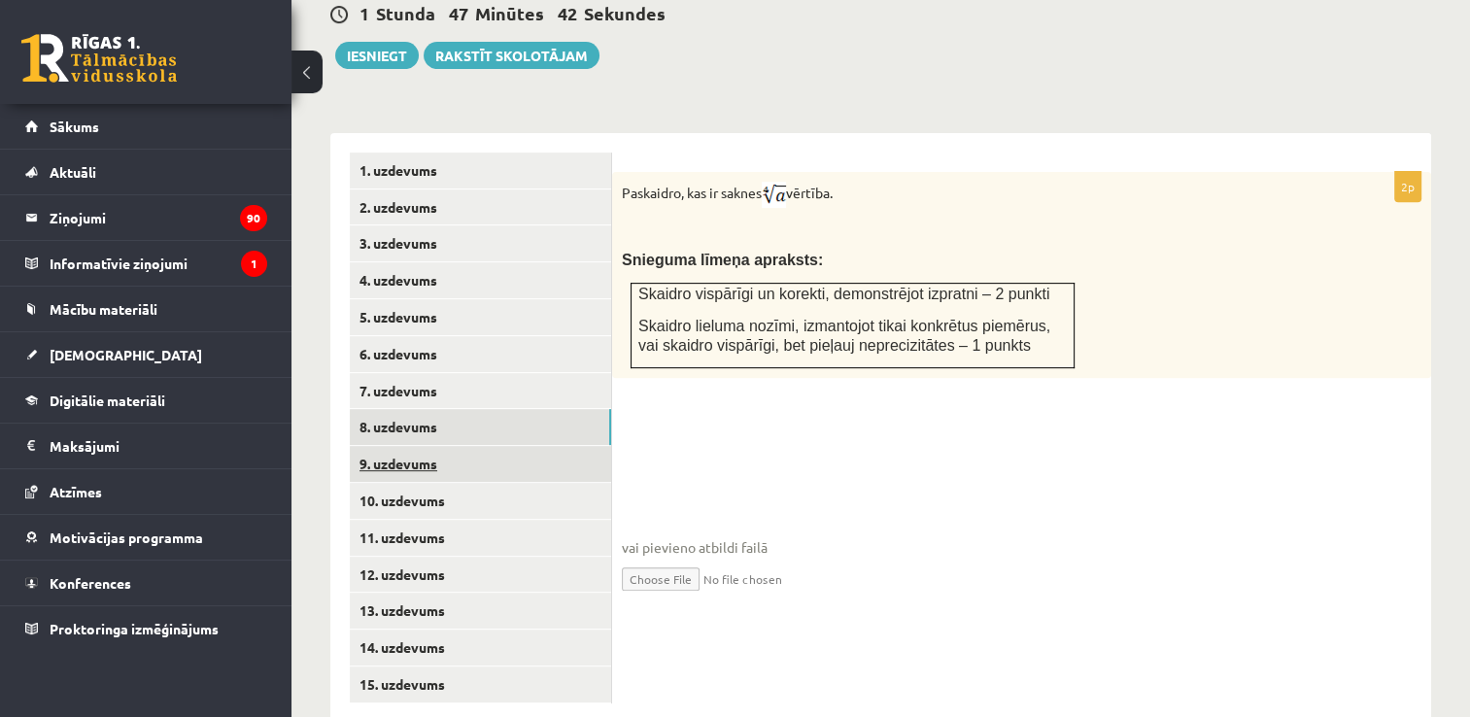
click at [383, 446] on link "9. uzdevums" at bounding box center [480, 464] width 261 height 36
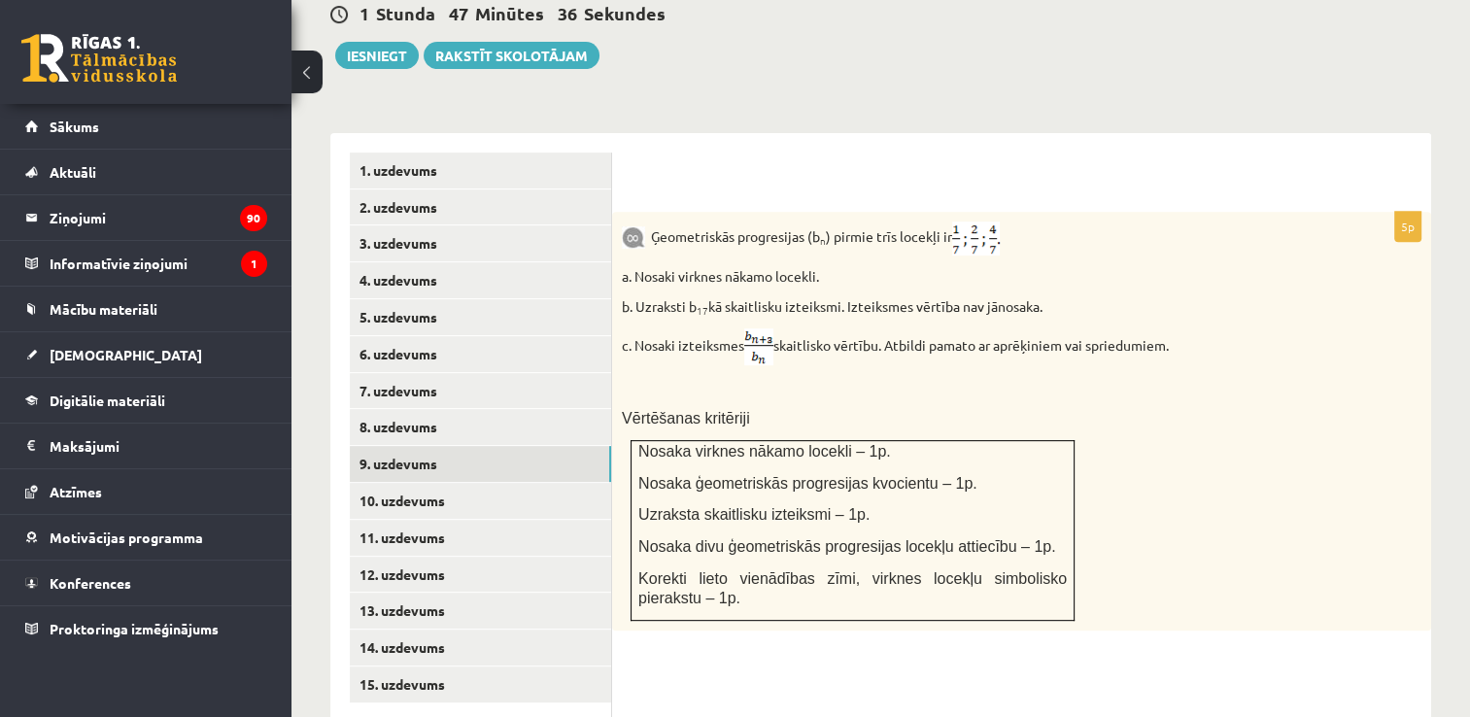
scroll to position [829, 0]
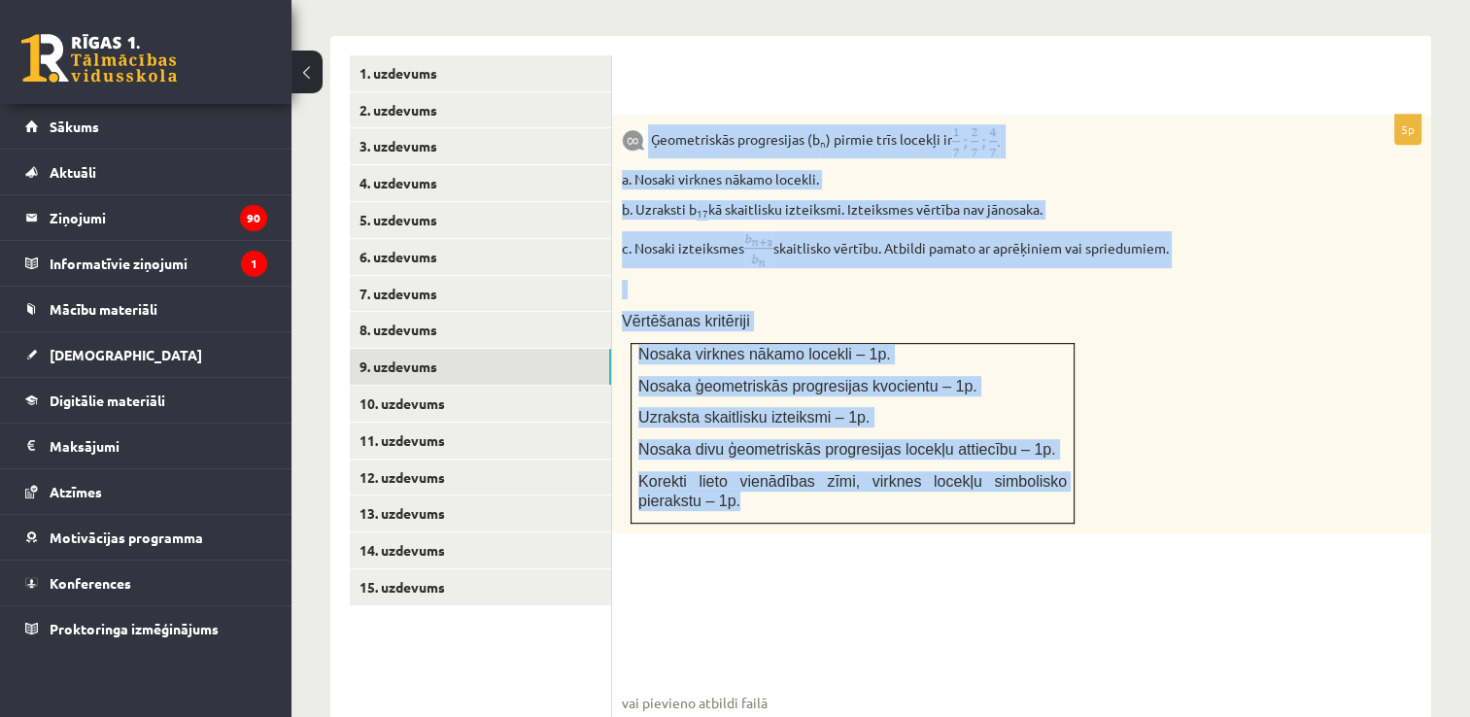
drag, startPoint x: 647, startPoint y: 94, endPoint x: 989, endPoint y: 466, distance: 504.8
click at [989, 466] on div "Ģeometriskās progresijas (b n ) pirmie trīs locekļi ir a. Nosaki virknes nākamo…" at bounding box center [1021, 324] width 819 height 419
copy div "Ģeometriskās progresijas (b n ) pirmie trīs locekļi ir a. Nosaki virknes nākamo…"
click at [750, 280] on p at bounding box center [973, 289] width 703 height 19
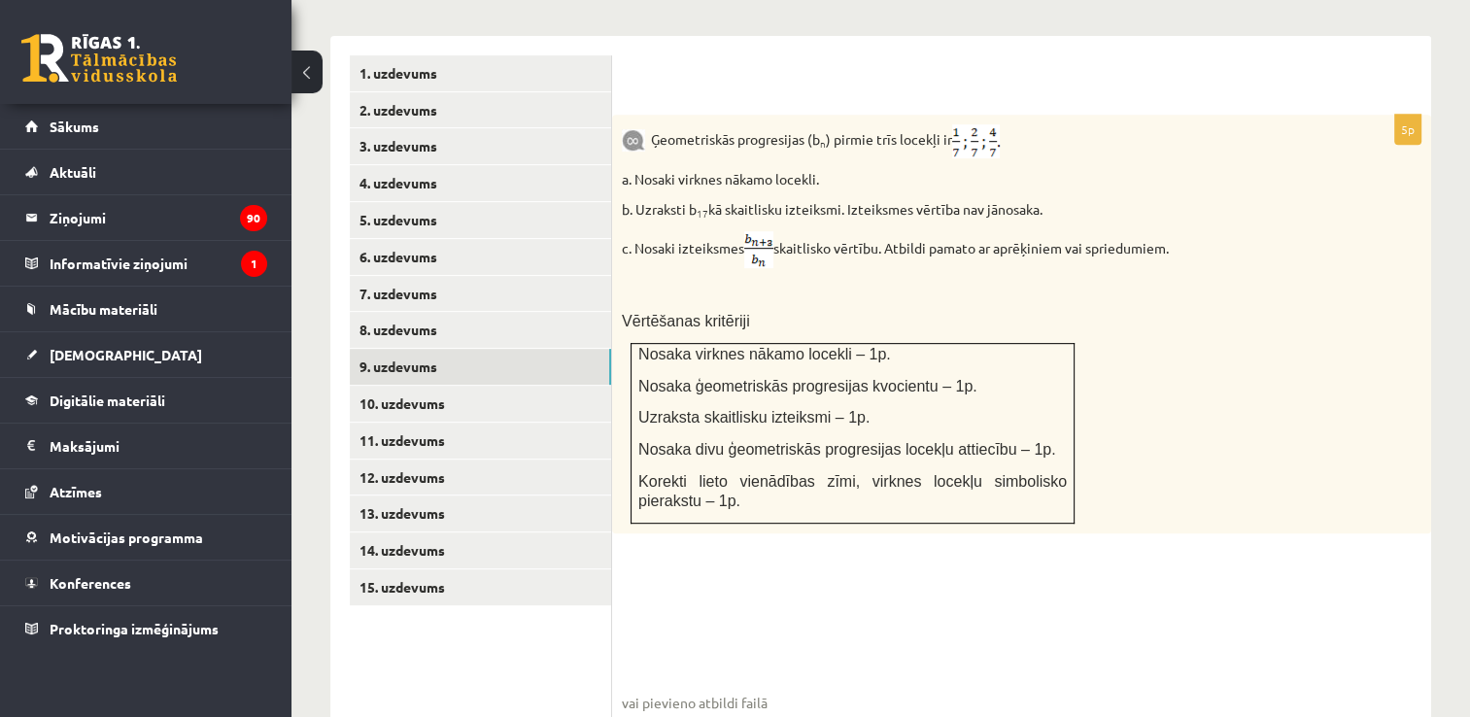
click at [763, 261] on div "Ģeometriskās progresijas (b n ) pirmie trīs locekļi ir a. Nosaki virknes nākamo…" at bounding box center [1021, 324] width 819 height 419
click at [443, 386] on link "10. uzdevums" at bounding box center [480, 404] width 261 height 36
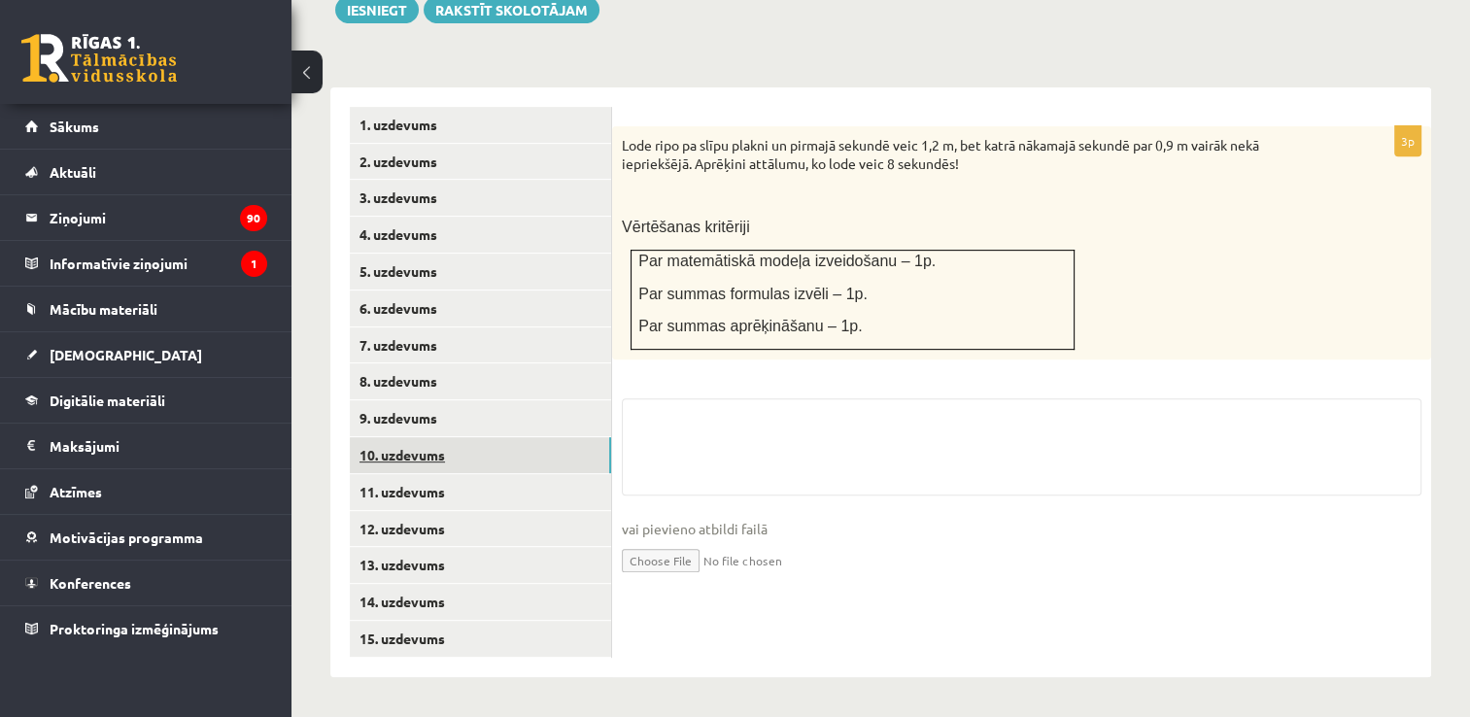
scroll to position [733, 0]
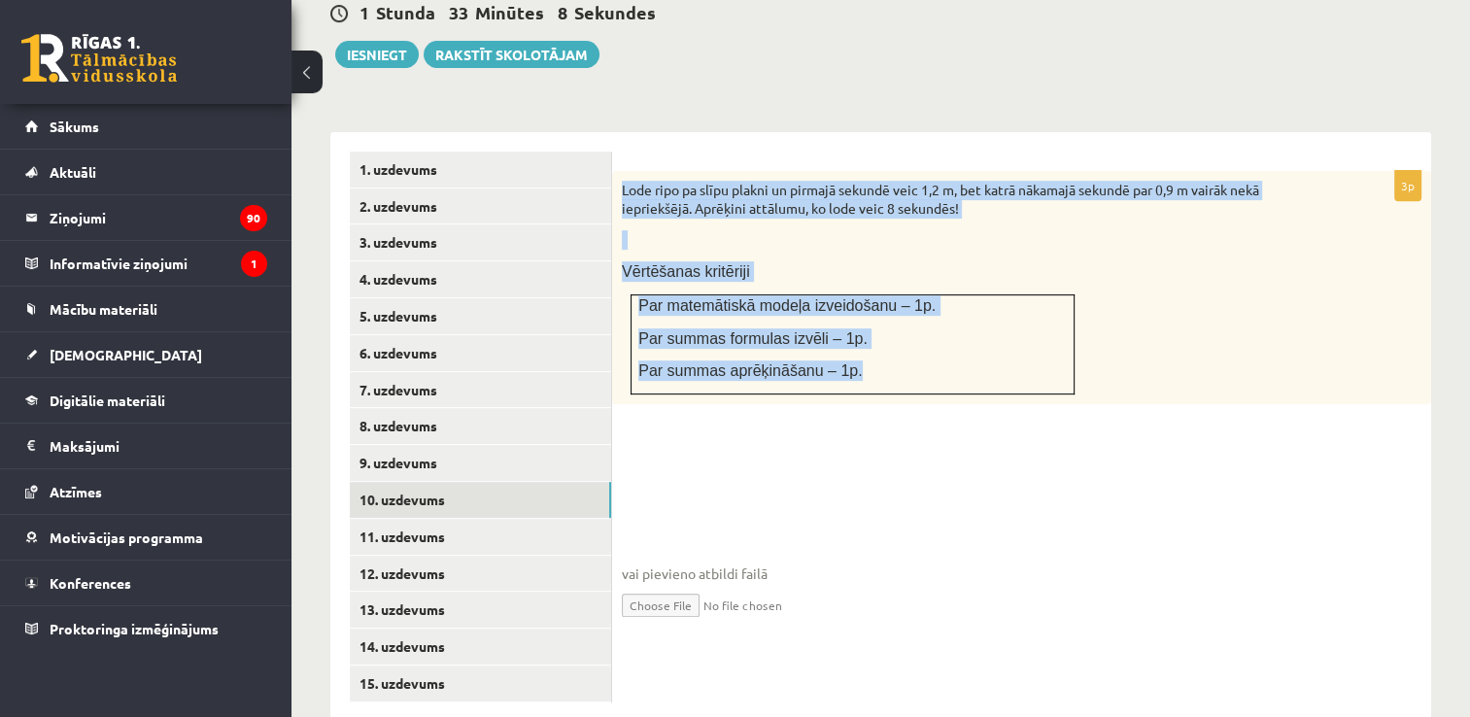
drag, startPoint x: 616, startPoint y: 148, endPoint x: 947, endPoint y: 344, distance: 384.4
click at [945, 346] on div "Lode ripo pa slīpu plakni un pirmajā sekundē veic 1,2 m, bet katrā nākamajā sek…" at bounding box center [1021, 287] width 819 height 233
drag, startPoint x: 947, startPoint y: 344, endPoint x: 812, endPoint y: 146, distance: 239.9
copy div "Lode ripo pa slīpu plakni un pirmajā sekundē veic 1,2 m, bet katrā nākamajā sek…"
click at [949, 209] on div "Lode ripo pa slīpu plakni un pirmajā sekundē veic 1,2 m, bet katrā nākamajā sek…" at bounding box center [1021, 287] width 819 height 233
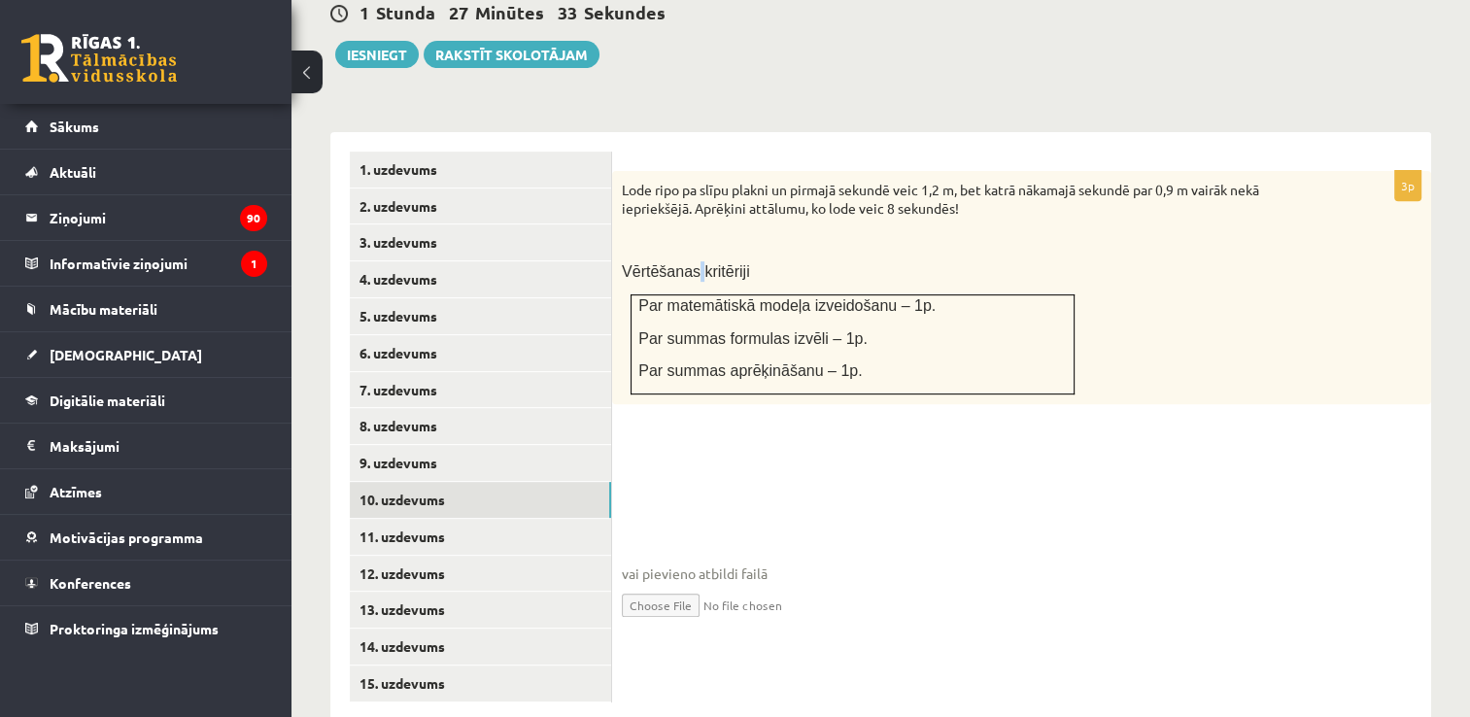
click at [693, 355] on div "Lode ripo pa slīpu plakni un pirmajā sekundē veic 1,2 m, bet katrā nākamajā sek…" at bounding box center [1021, 287] width 819 height 233
click at [548, 519] on link "11. uzdevums" at bounding box center [480, 537] width 261 height 36
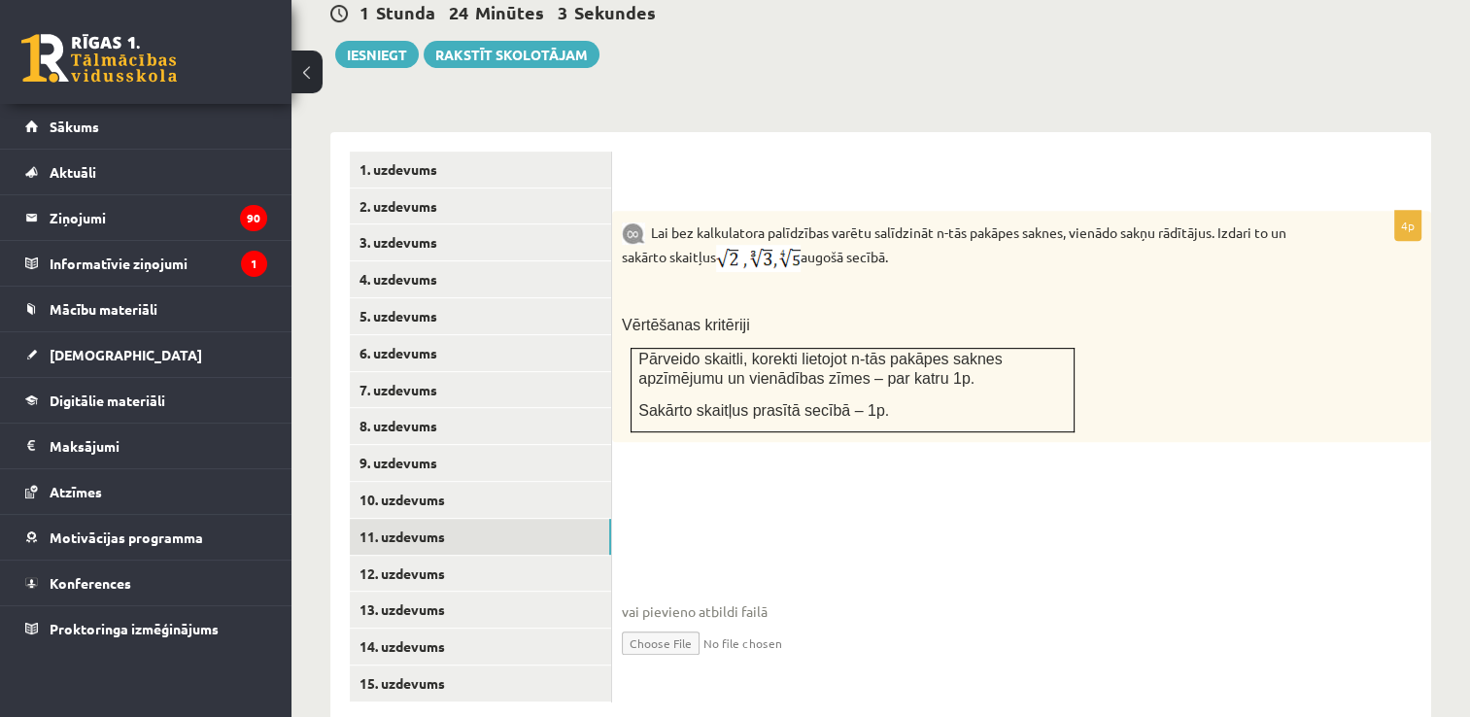
click at [766, 245] on img at bounding box center [758, 258] width 85 height 27
drag, startPoint x: 768, startPoint y: 212, endPoint x: 727, endPoint y: 269, distance: 70.4
click at [727, 269] on div "Lai bez kalkulatora palīdzības varētu salīdzināt n-tās pakāpes saknes, vienādo …" at bounding box center [1021, 327] width 819 height 232
drag, startPoint x: 727, startPoint y: 269, endPoint x: 843, endPoint y: 296, distance: 118.8
click at [843, 296] on div "Lai bez kalkulatora palīdzības varētu salīdzināt n-tās pakāpes saknes, vienādo …" at bounding box center [1021, 327] width 819 height 232
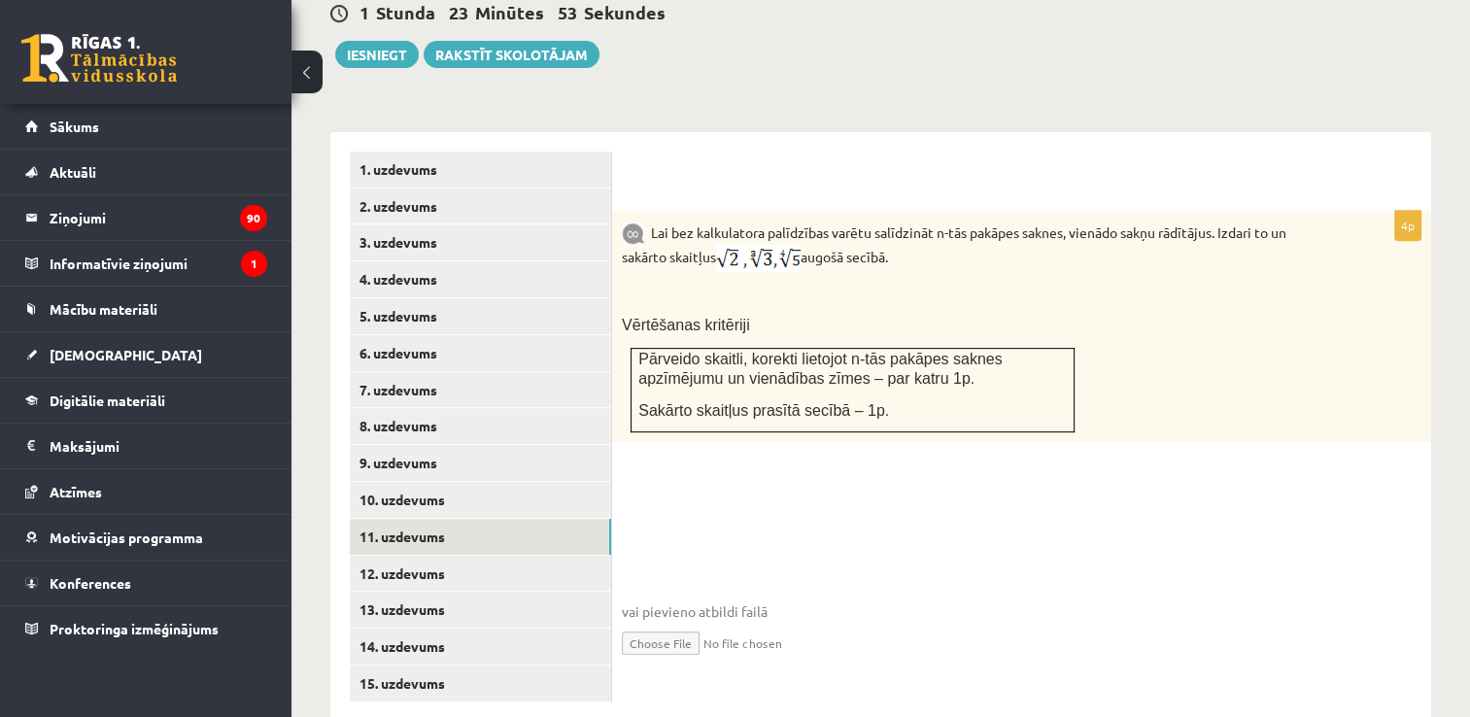
click at [766, 245] on img at bounding box center [758, 258] width 85 height 27
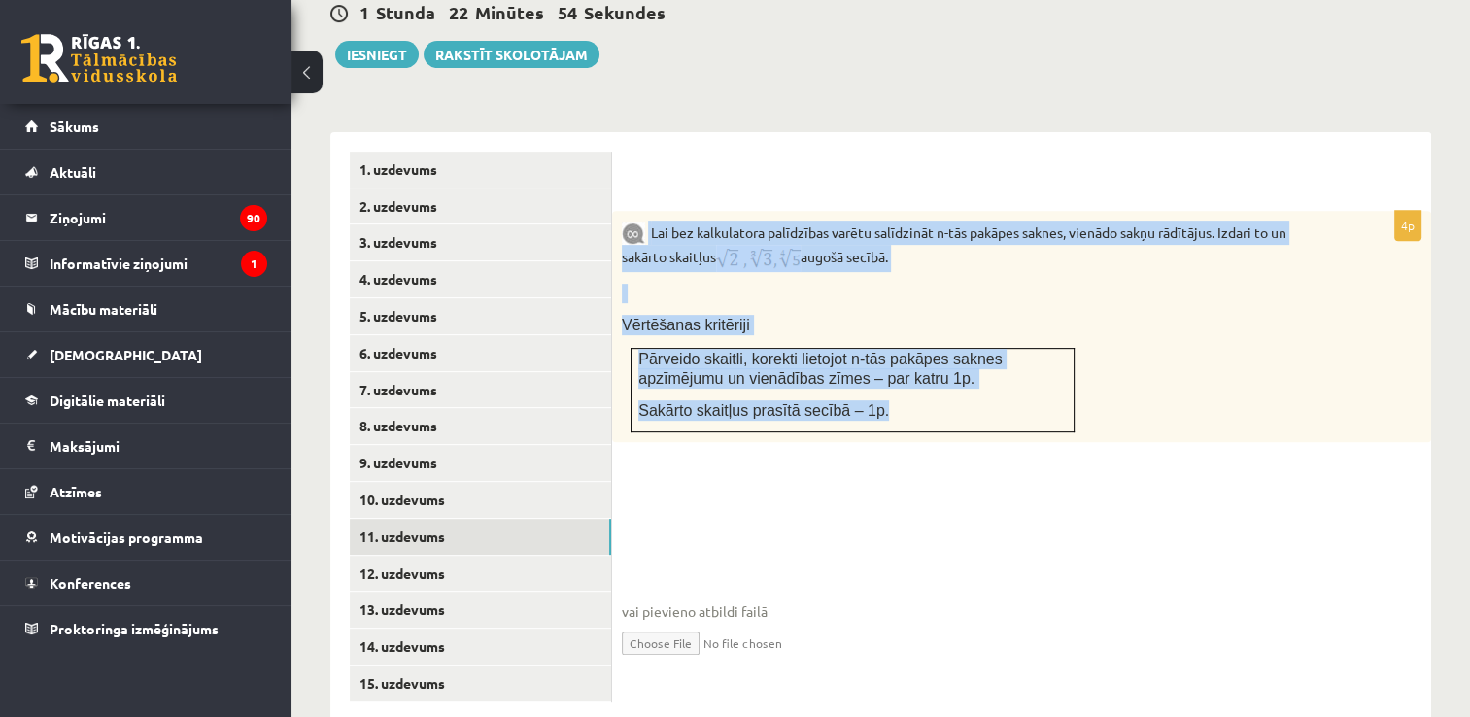
drag, startPoint x: 647, startPoint y: 190, endPoint x: 923, endPoint y: 379, distance: 334.3
click at [923, 379] on div "Lai bez kalkulatora palīdzības varētu salīdzināt n-tās pakāpes saknes, vienādo …" at bounding box center [1021, 327] width 819 height 232
drag, startPoint x: 923, startPoint y: 379, endPoint x: 844, endPoint y: 204, distance: 192.2
copy div "Lai bez kalkulatora palīdzības varētu salīdzināt n-tās pakāpes saknes, vienādo …"
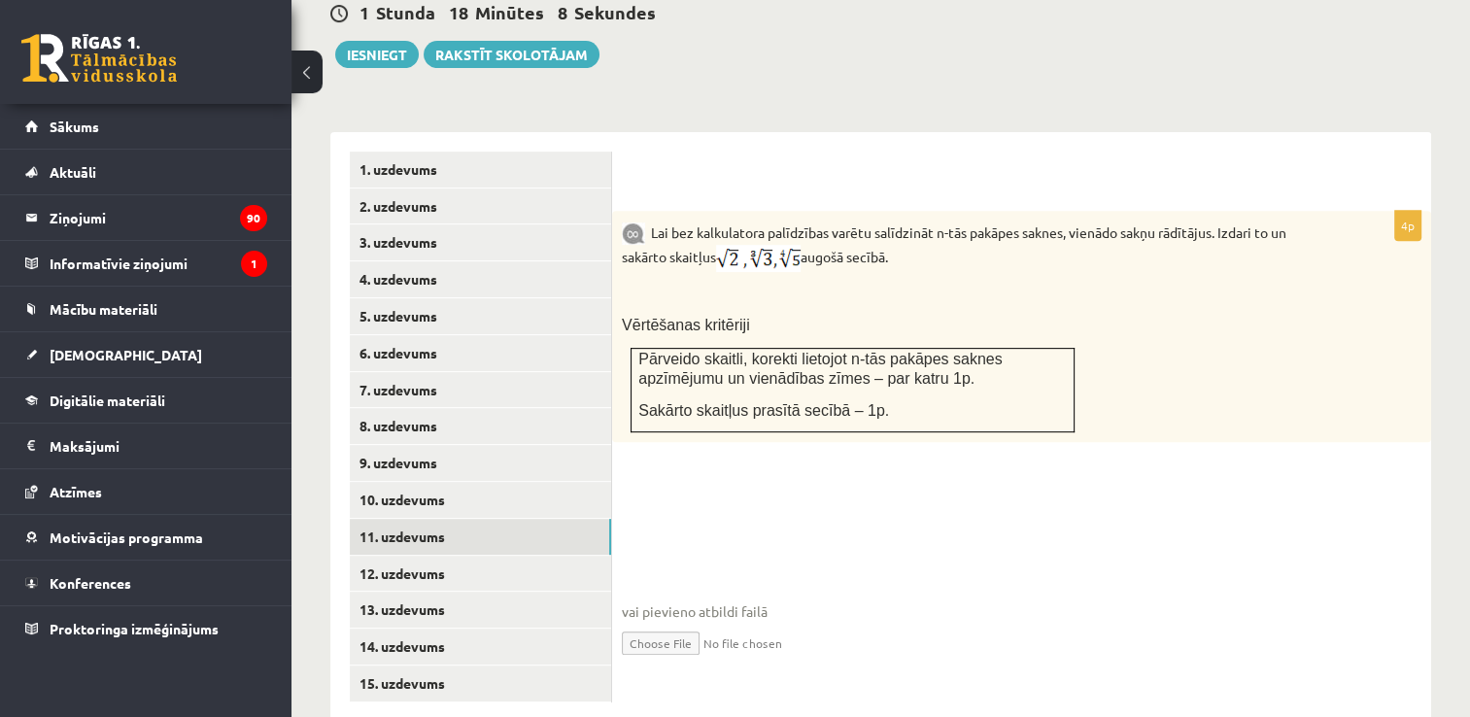
click at [772, 481] on fieldset "vai pievieno atbildi failā Iesniegtā atbilde" at bounding box center [1022, 581] width 800 height 200
click at [497, 556] on link "12. uzdevums" at bounding box center [480, 574] width 261 height 36
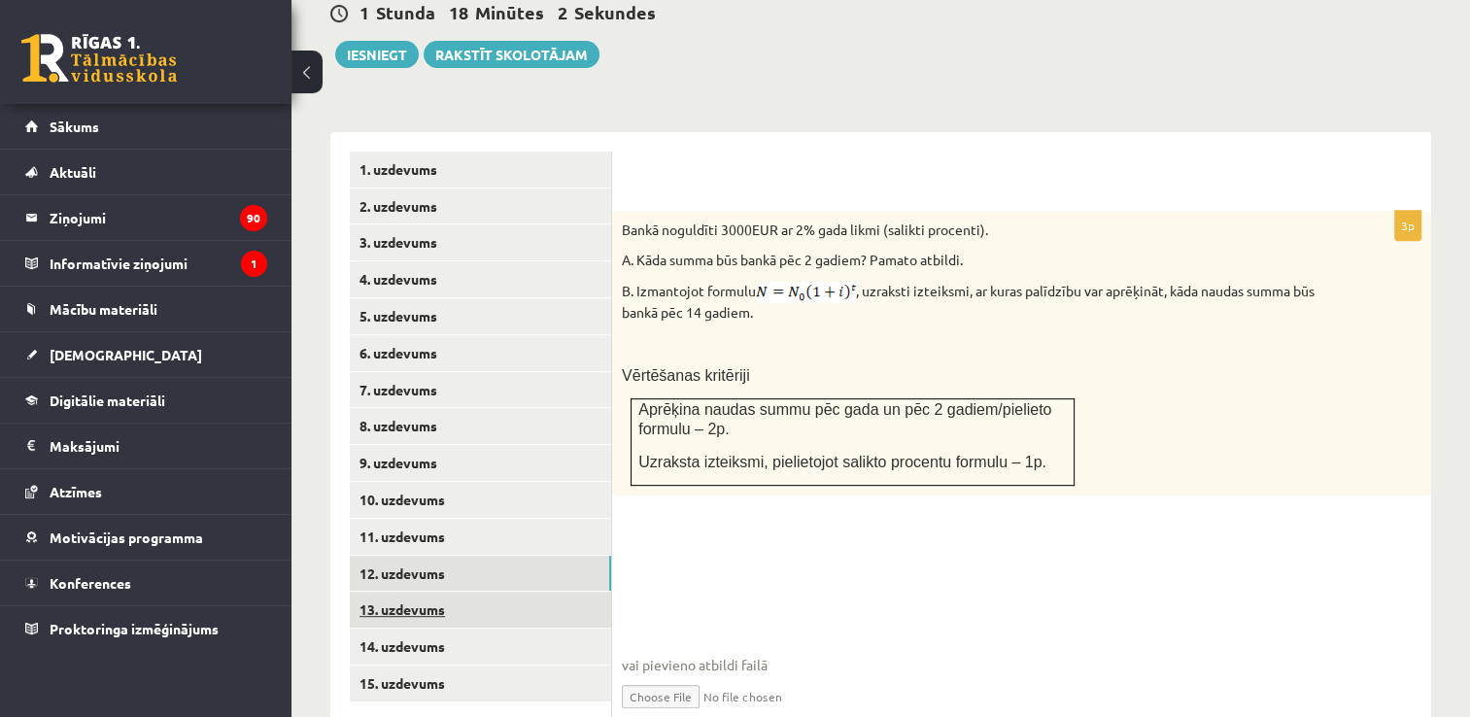
click at [517, 592] on link "13. uzdevums" at bounding box center [480, 610] width 261 height 36
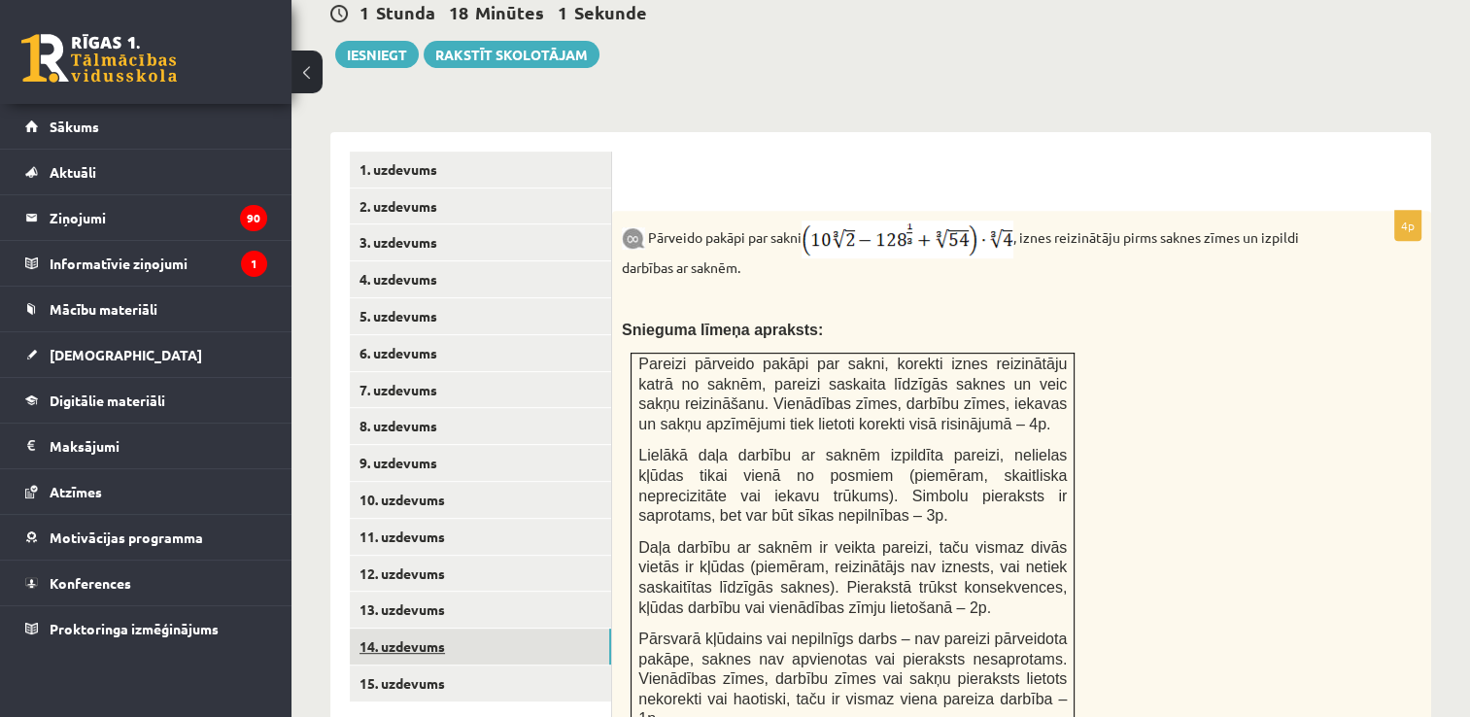
click at [495, 629] on link "14. uzdevums" at bounding box center [480, 647] width 261 height 36
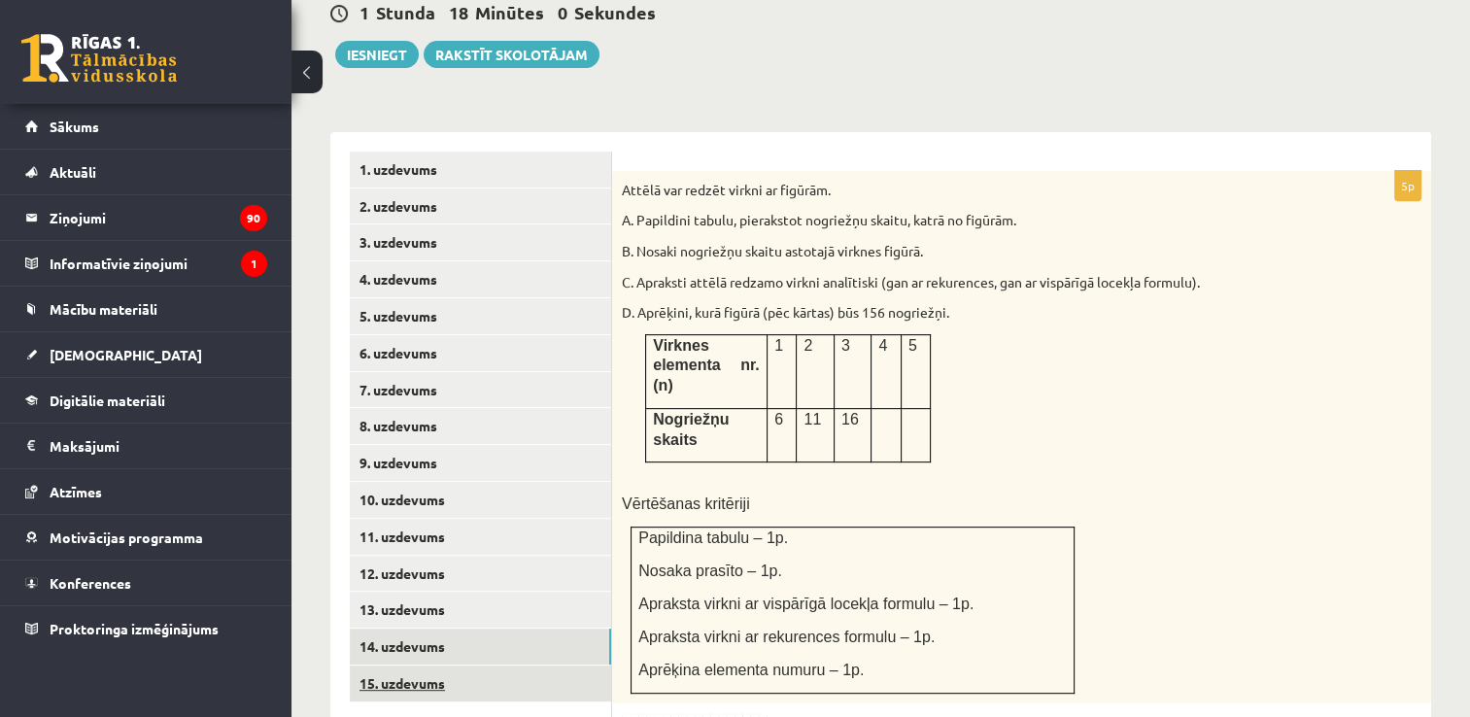
click at [478, 666] on link "15. uzdevums" at bounding box center [480, 684] width 261 height 36
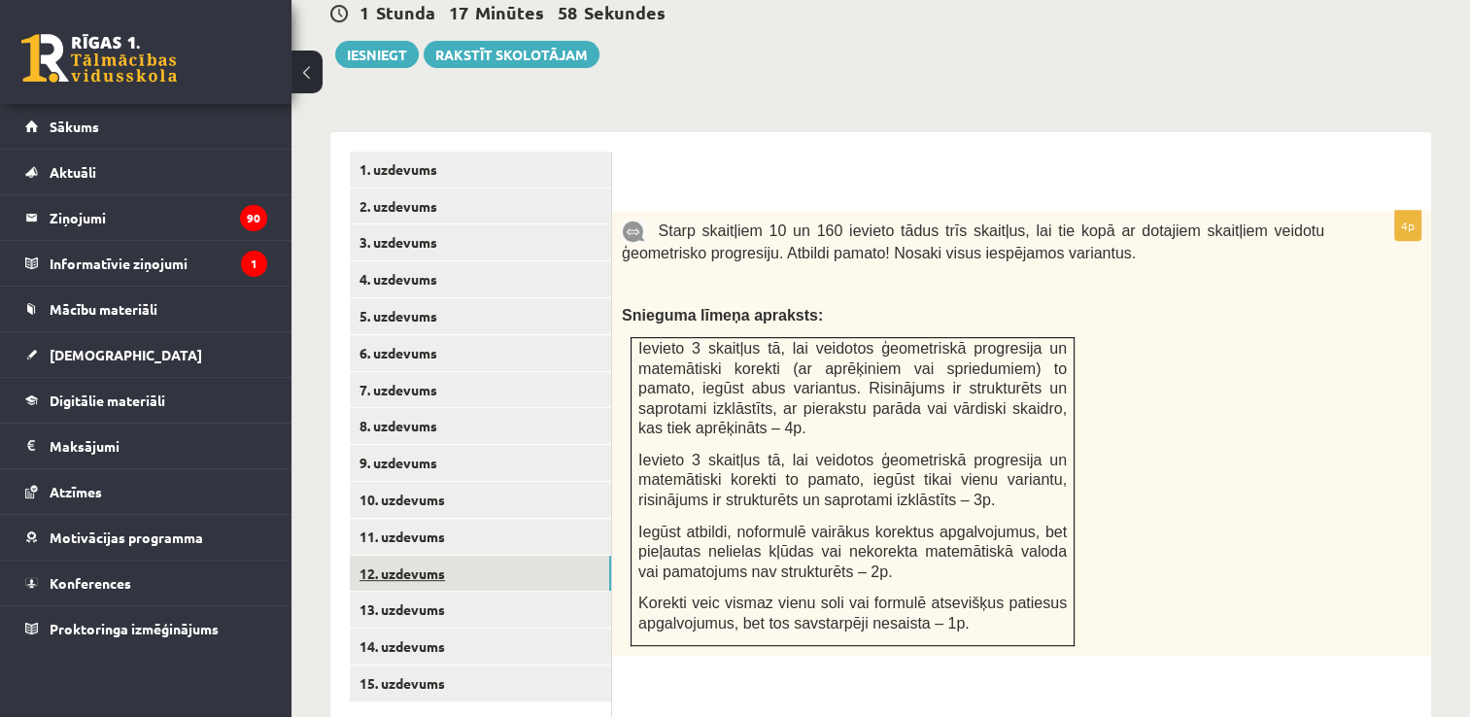
click at [456, 556] on link "12. uzdevums" at bounding box center [480, 574] width 261 height 36
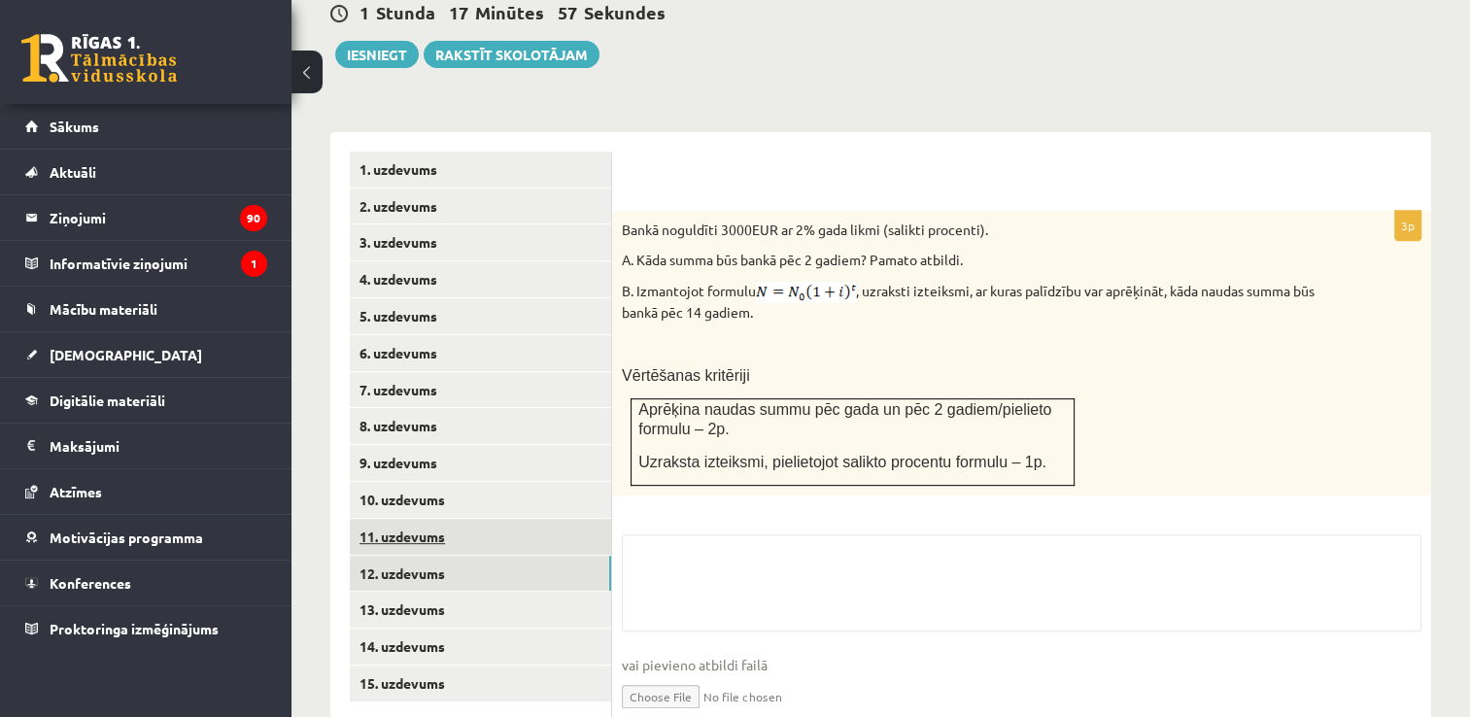
click at [448, 519] on link "11. uzdevums" at bounding box center [480, 537] width 261 height 36
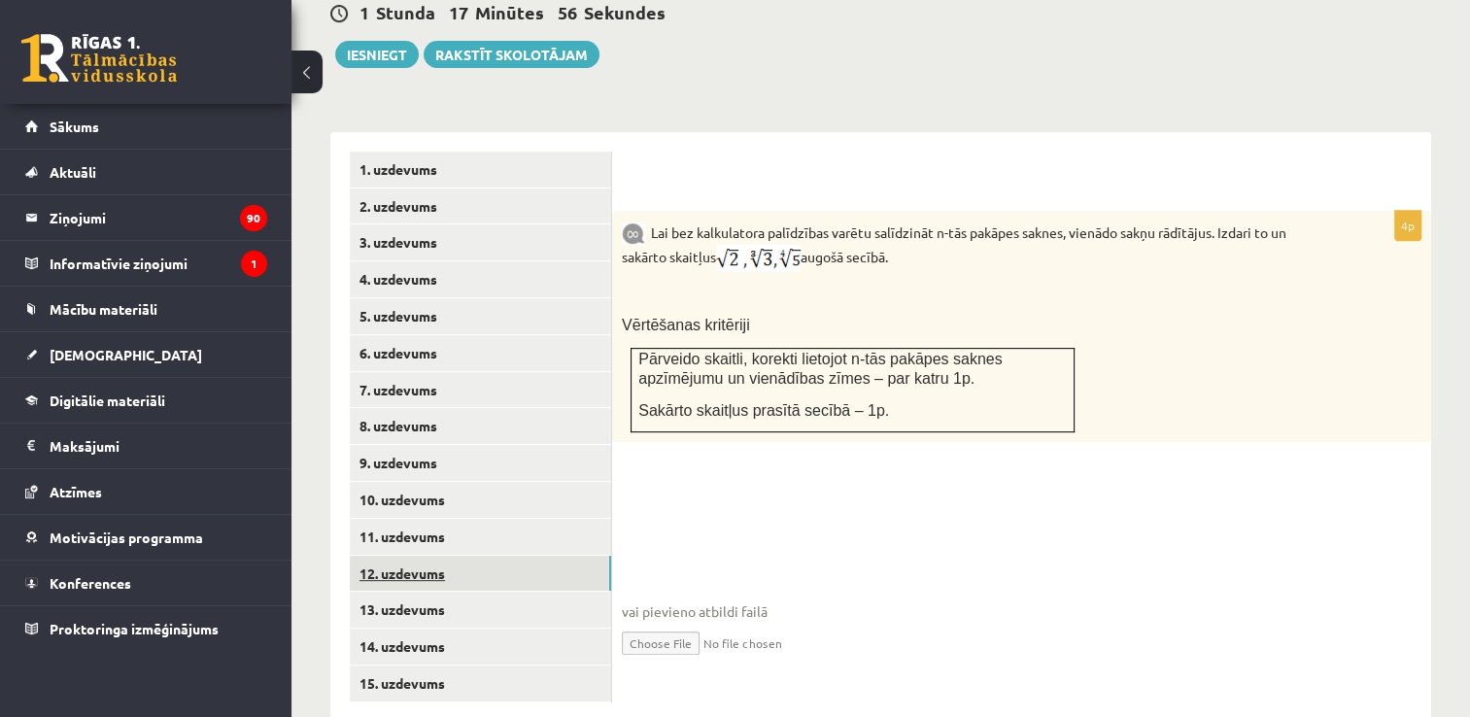
click at [452, 556] on link "12. uzdevums" at bounding box center [480, 574] width 261 height 36
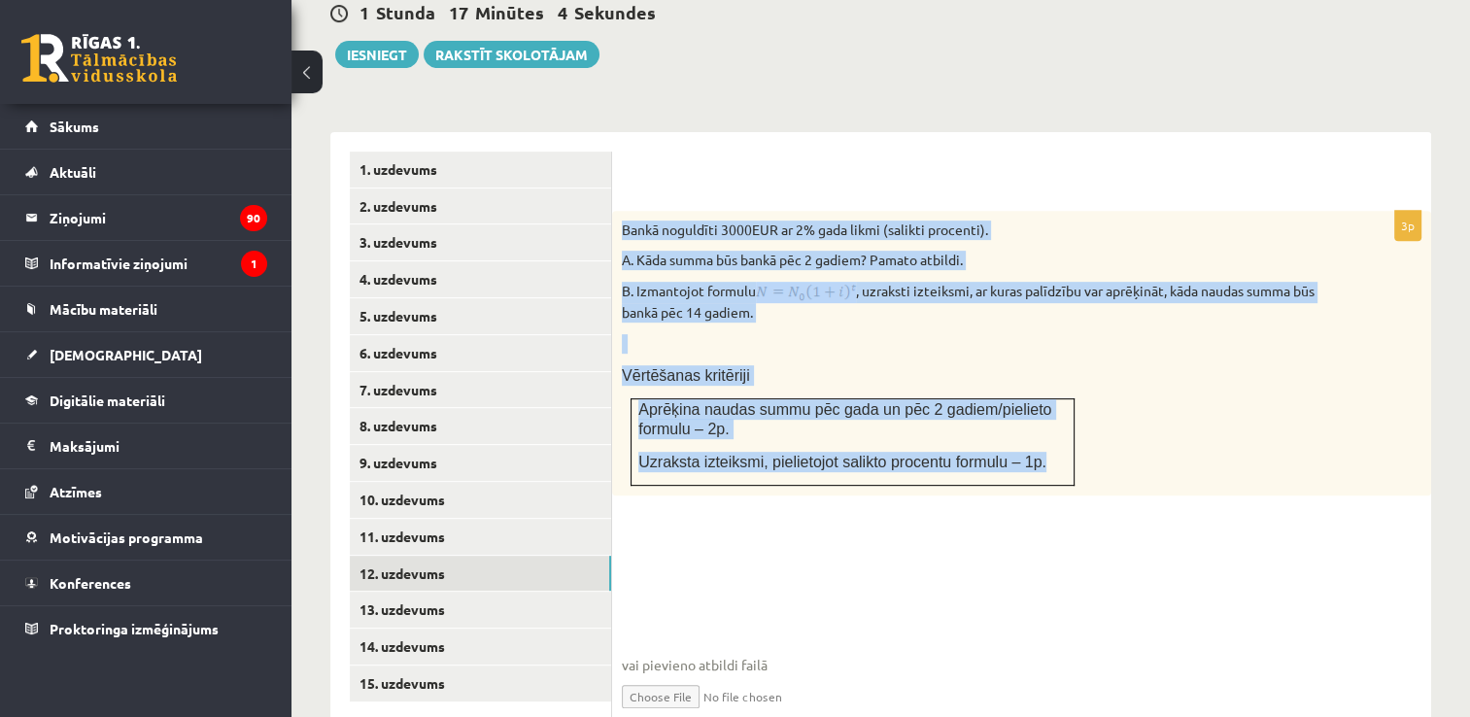
drag, startPoint x: 620, startPoint y: 184, endPoint x: 1060, endPoint y: 436, distance: 507.6
click at [1060, 436] on div "Bankā noguldīti 3000EUR ar 2% gada likmi (salikti procenti). A. Kāda summa būs …" at bounding box center [1021, 353] width 819 height 285
copy div "Bankā noguldīti 3000EUR ar 2% gada likmi (salikti procenti). A. Kāda summa būs …"
click at [805, 334] on p at bounding box center [973, 343] width 703 height 19
click at [816, 334] on p at bounding box center [973, 343] width 703 height 19
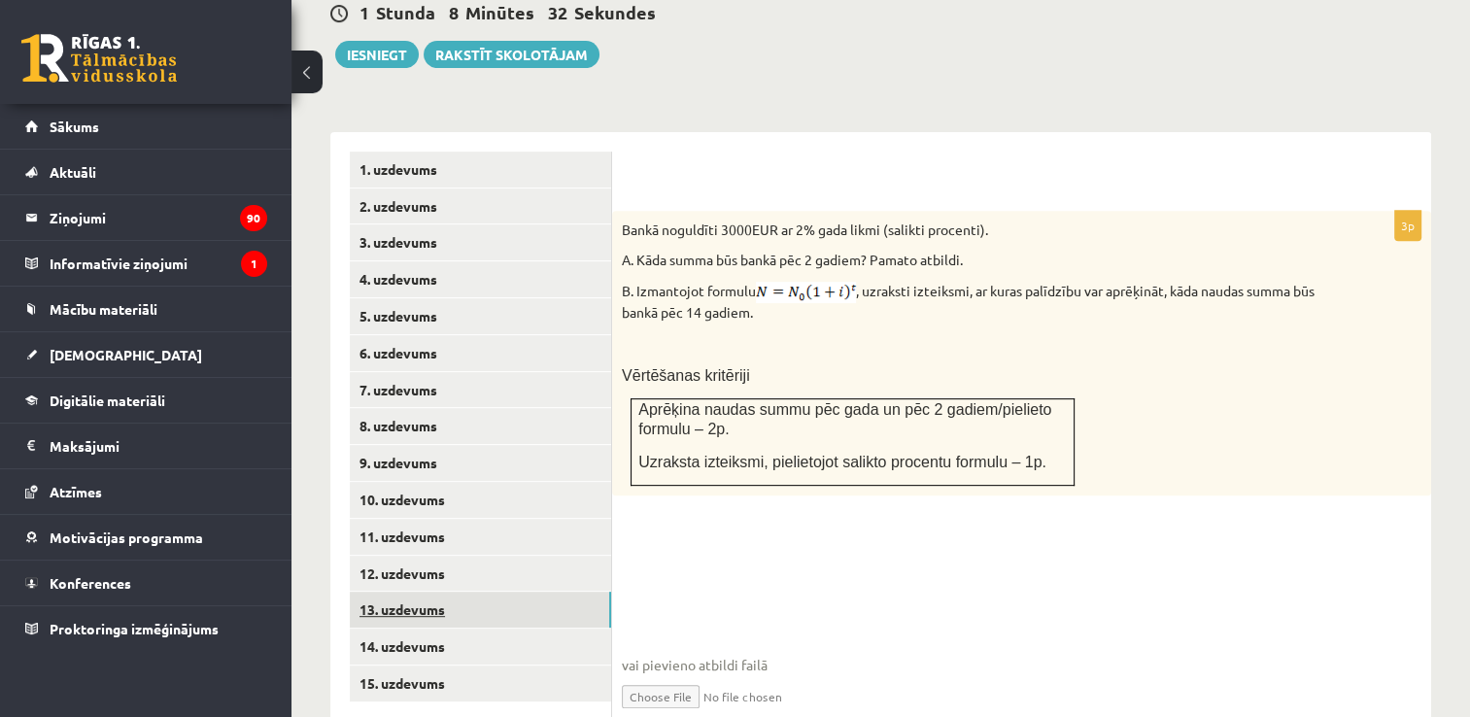
click at [365, 592] on link "13. uzdevums" at bounding box center [480, 610] width 261 height 36
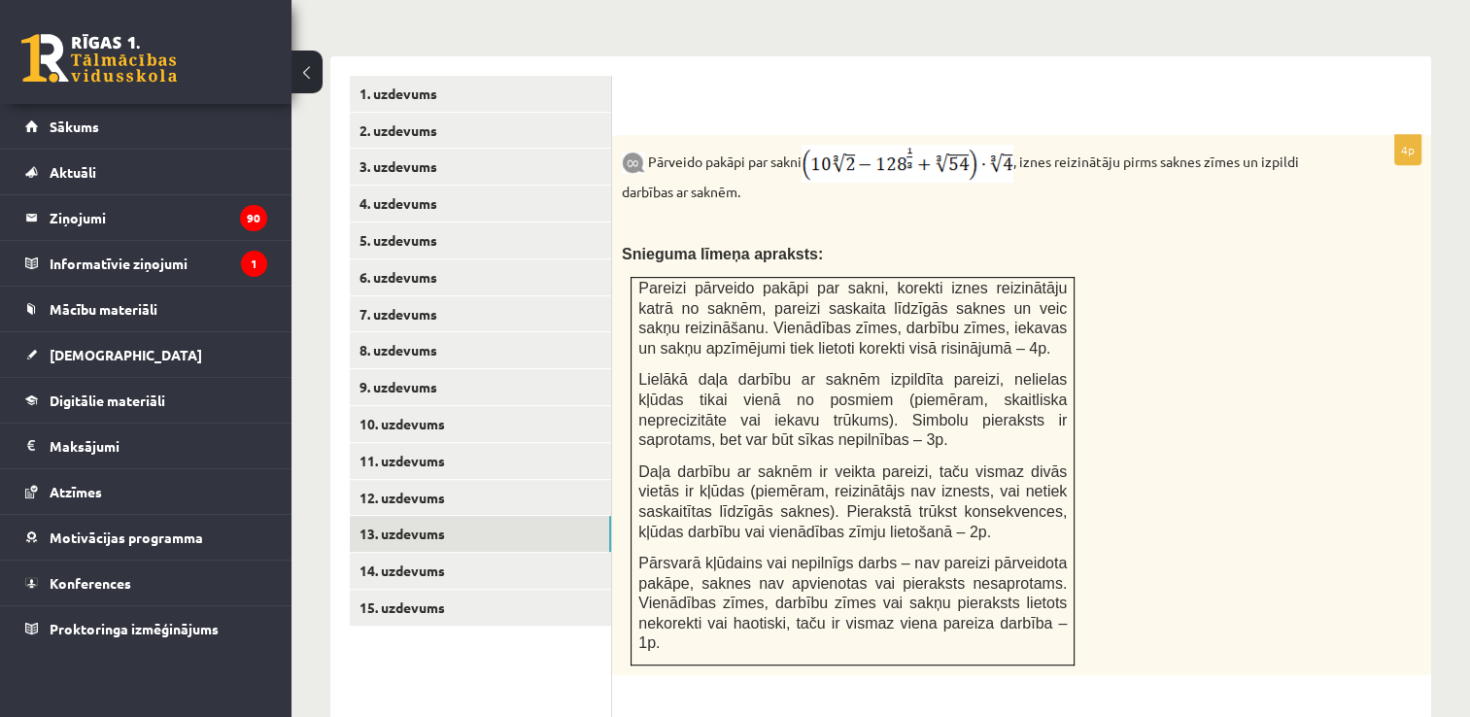
scroll to position [830, 0]
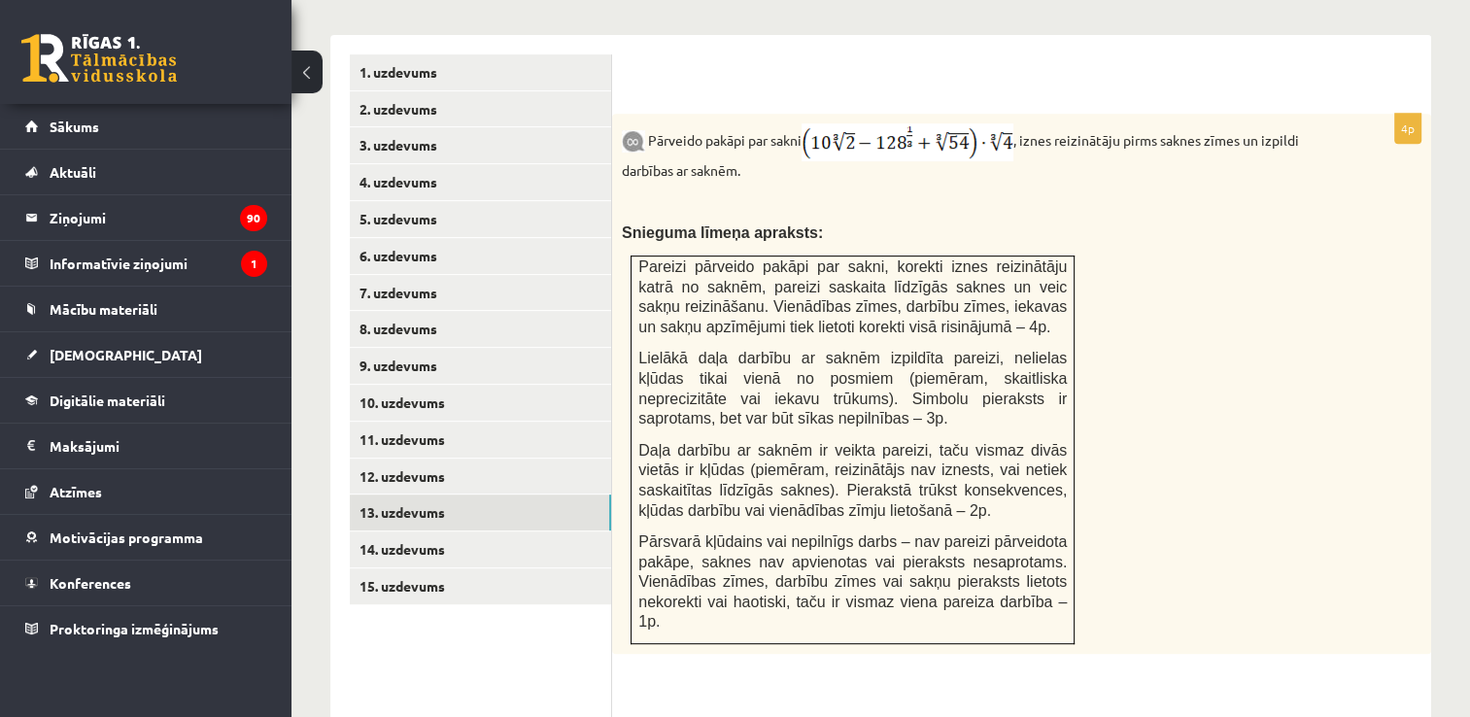
click at [1212, 249] on div "Pārveido pakāpi par sakni , iznes reizinātāju pirms saknes zīmes un izpildi dar…" at bounding box center [1021, 384] width 819 height 540
click at [1221, 263] on div "Pārveido pakāpi par sakni , iznes reizinātāju pirms saknes zīmes un izpildi dar…" at bounding box center [1021, 384] width 819 height 540
click at [451, 532] on link "14. uzdevums" at bounding box center [480, 550] width 261 height 36
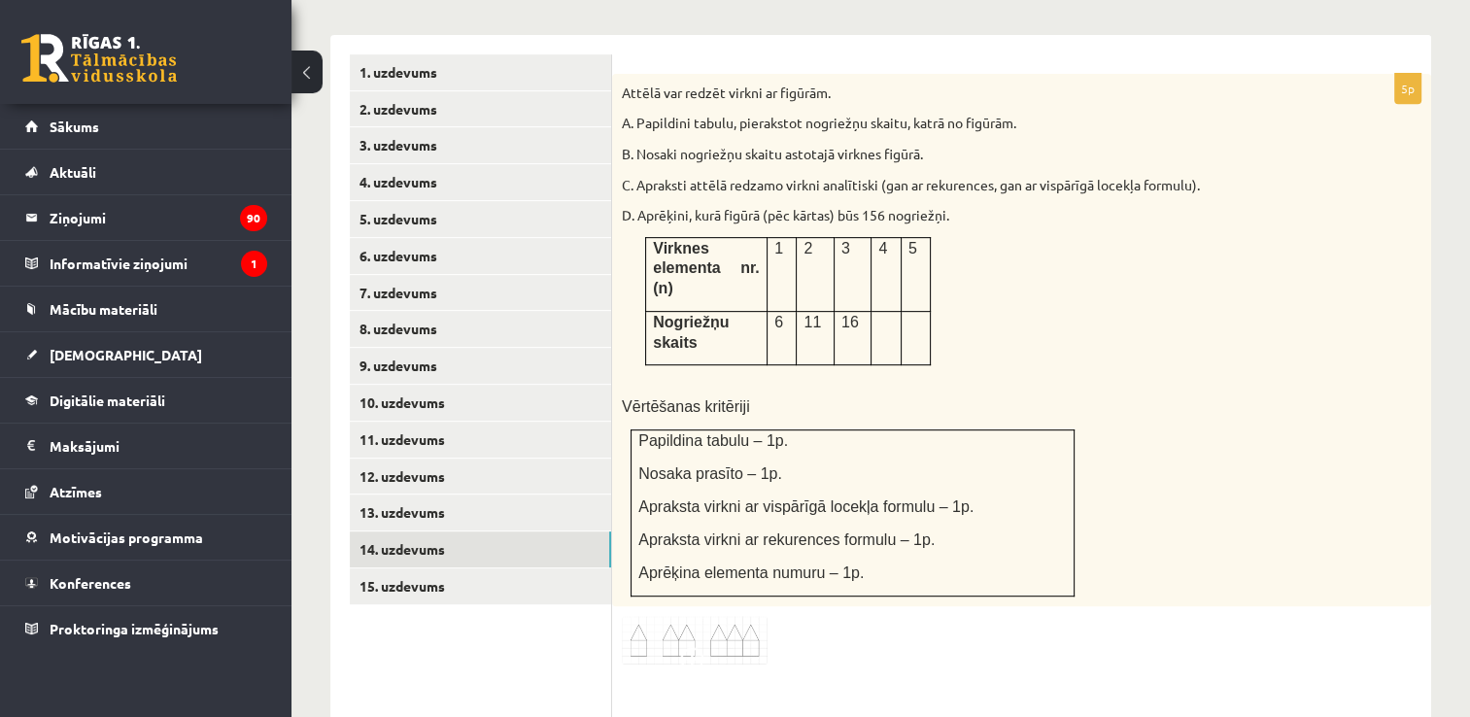
click at [733, 616] on img at bounding box center [695, 641] width 146 height 50
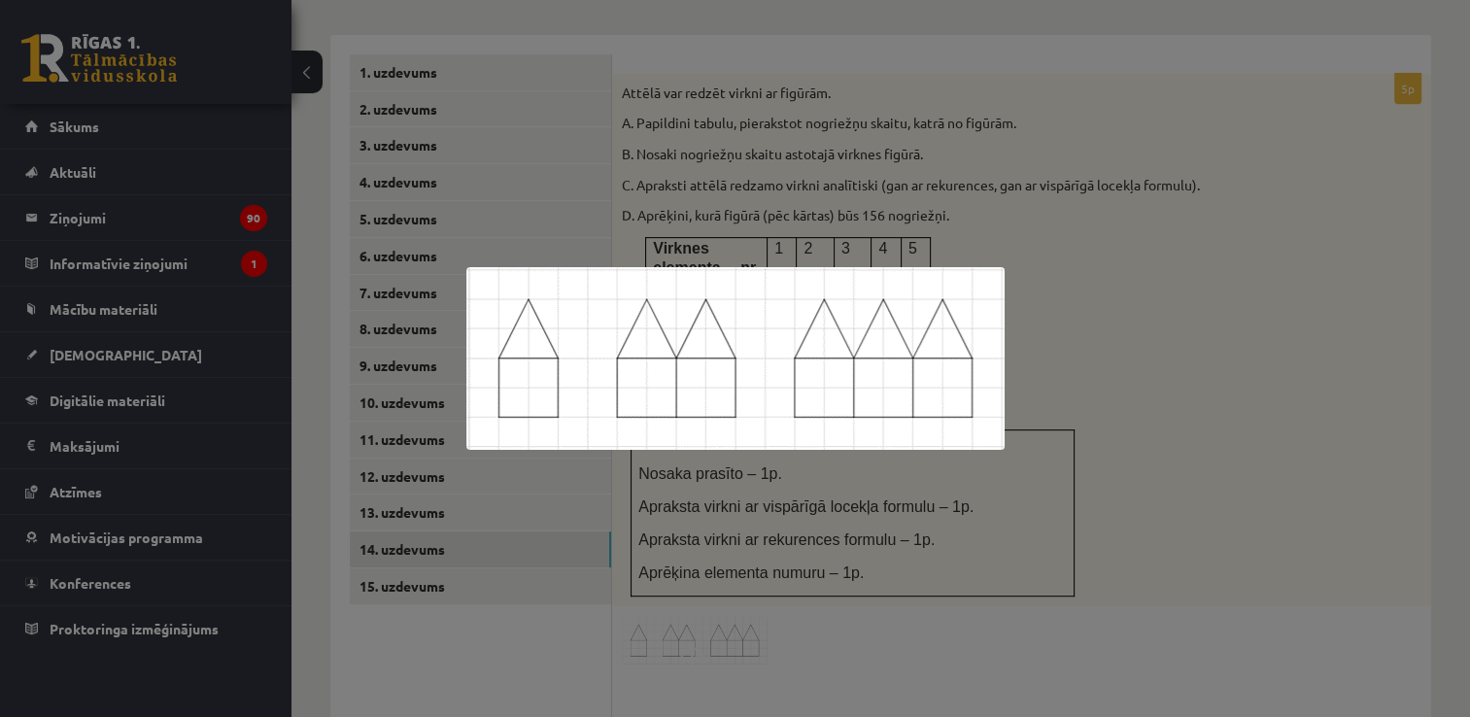
click at [1228, 337] on div at bounding box center [735, 358] width 1470 height 717
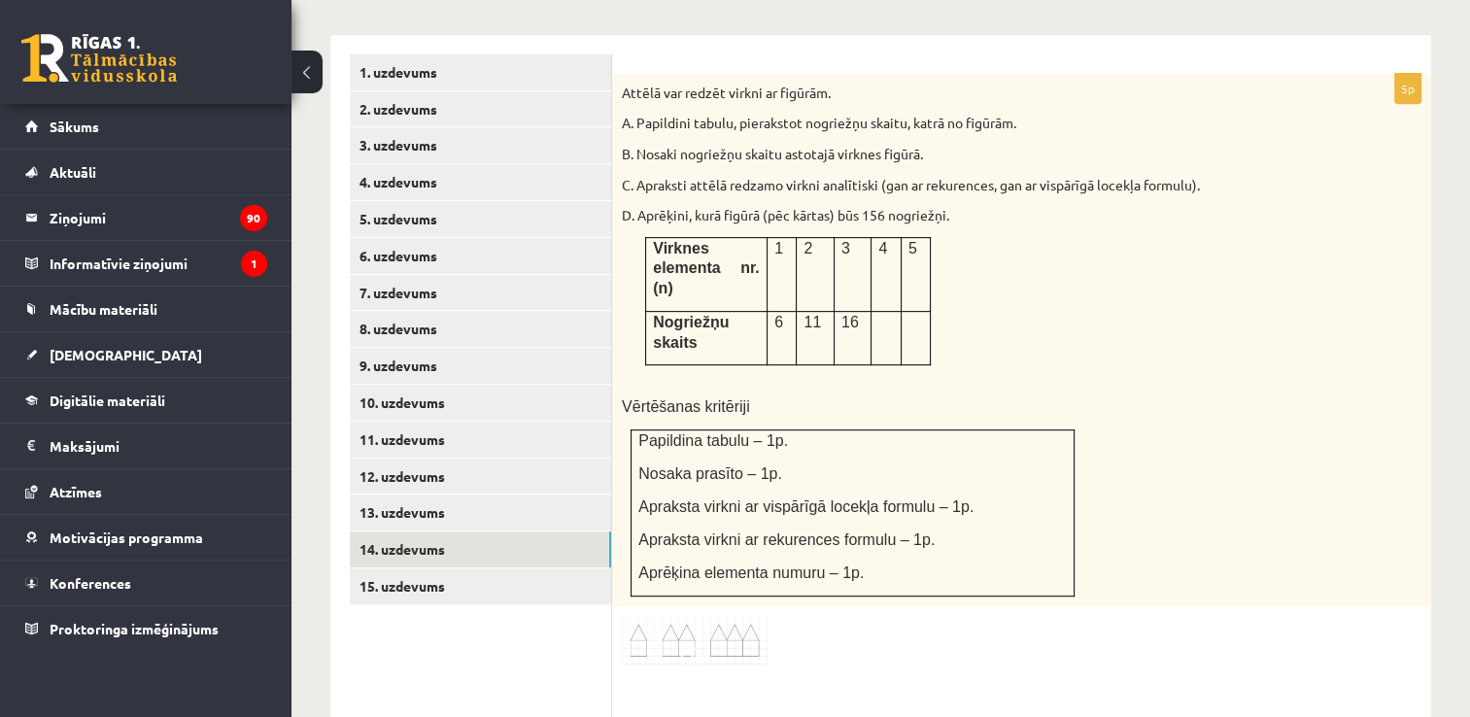
click at [708, 647] on span at bounding box center [695, 662] width 31 height 31
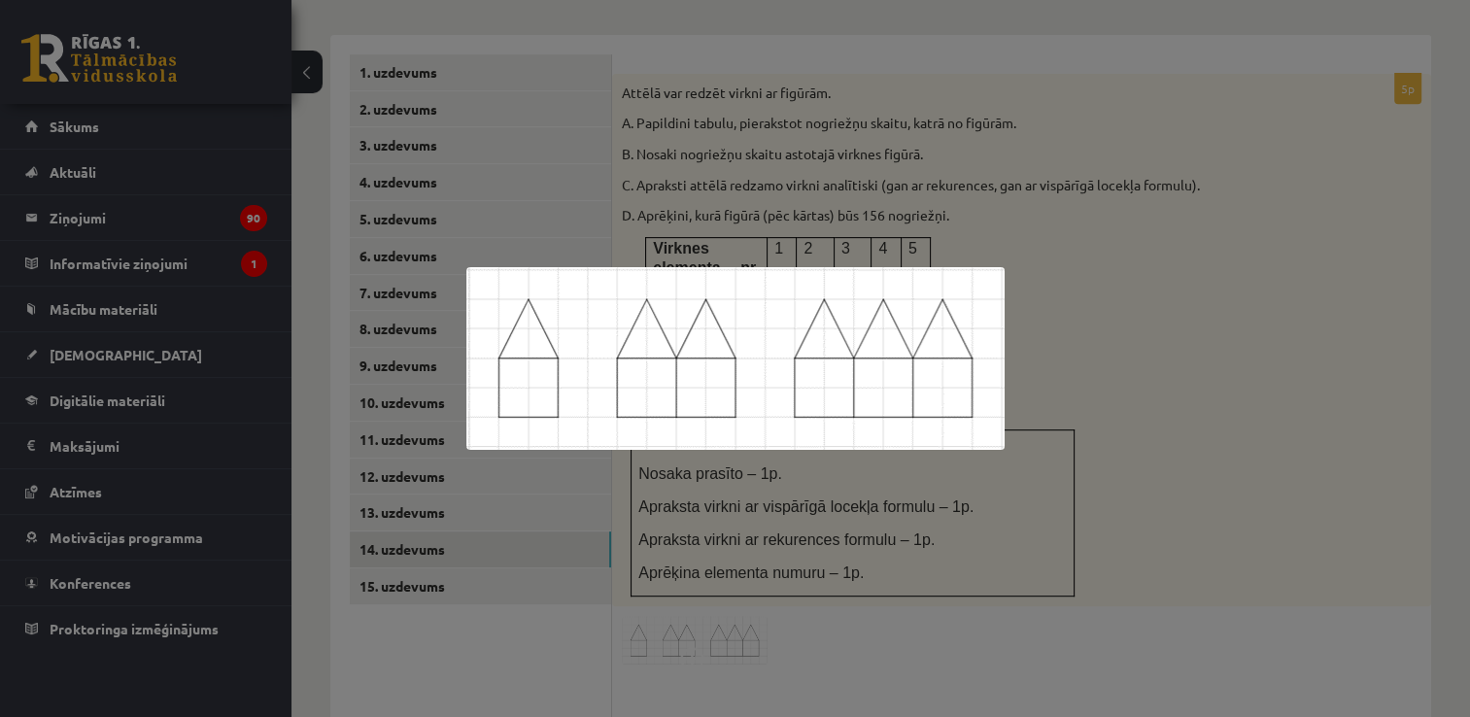
click at [1061, 244] on div at bounding box center [735, 358] width 1470 height 717
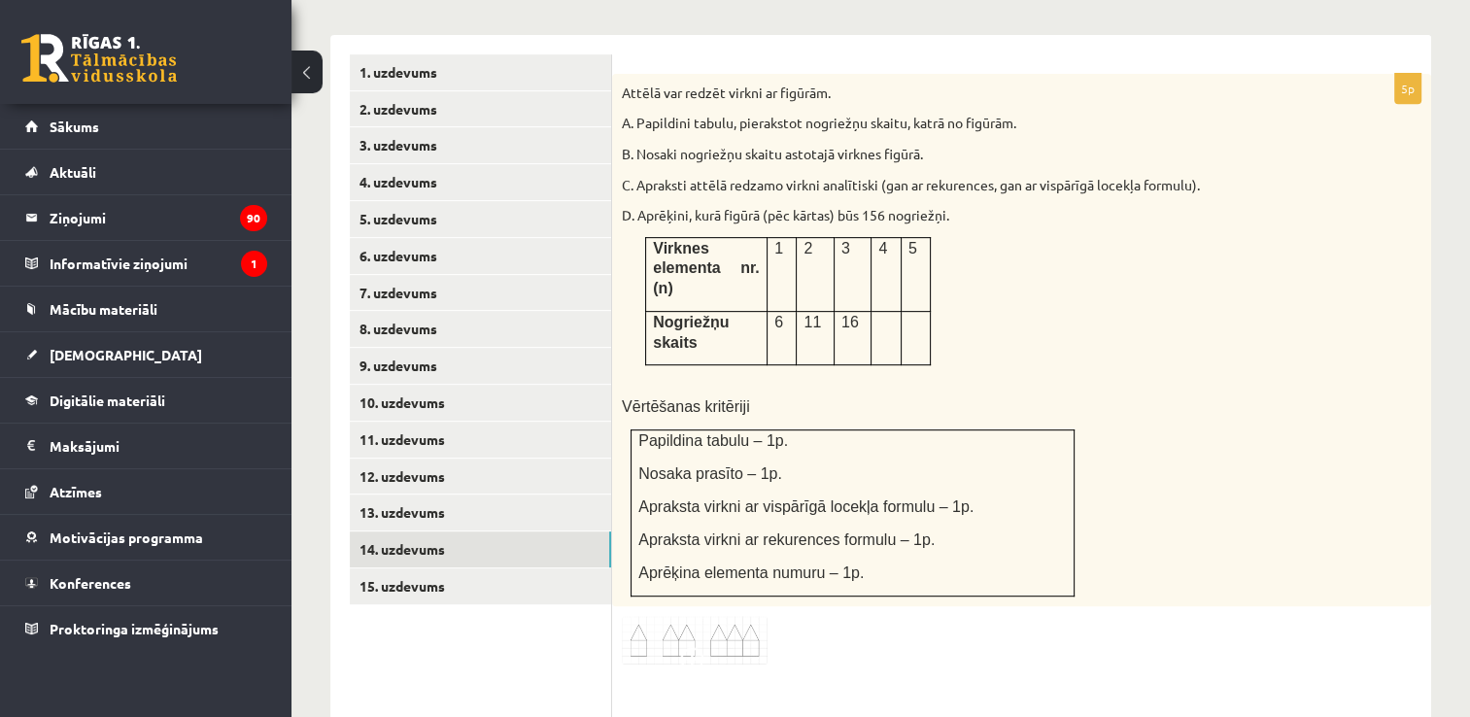
click at [745, 616] on img at bounding box center [695, 641] width 146 height 50
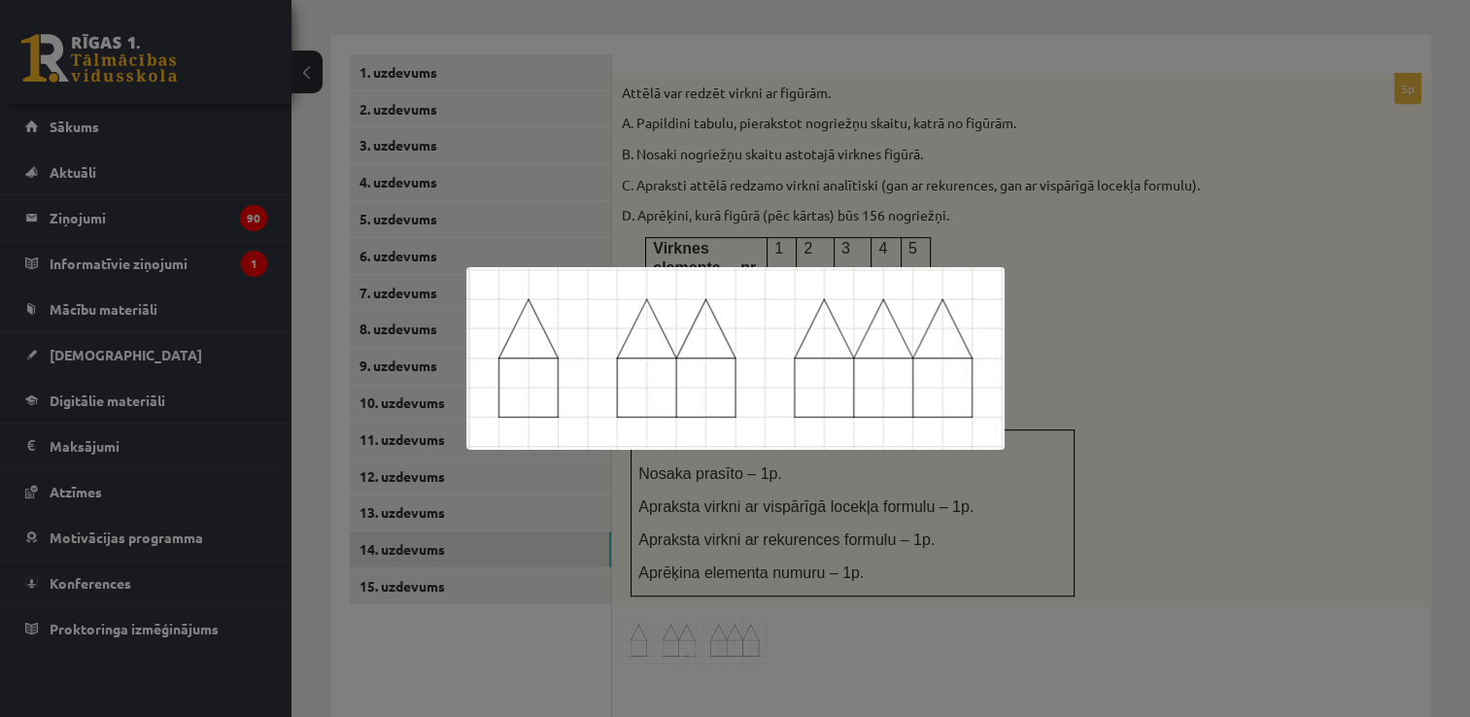
click at [1138, 244] on div at bounding box center [735, 358] width 1470 height 717
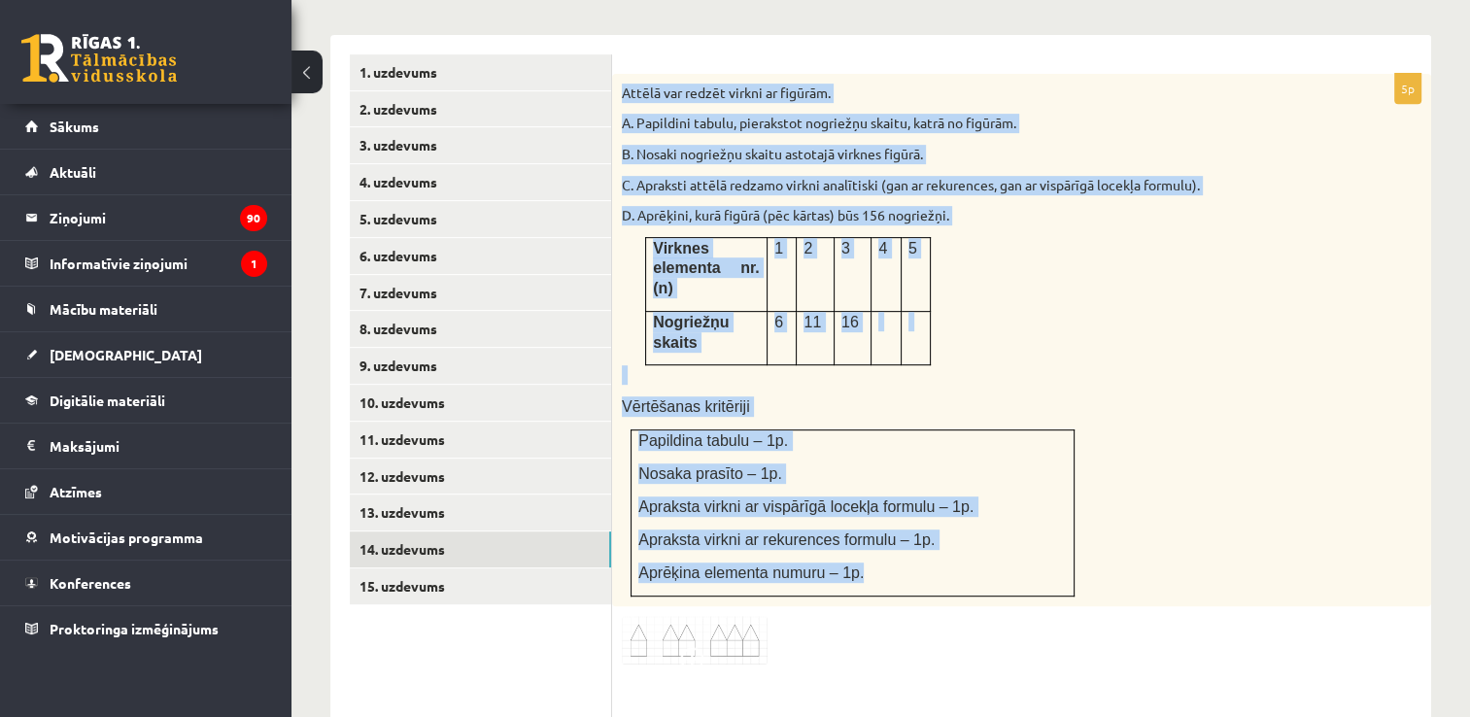
drag, startPoint x: 622, startPoint y: 48, endPoint x: 897, endPoint y: 484, distance: 515.8
click at [897, 484] on div "Attēlā var redzēt virkni ar figūrām. A. Papildini tabulu, pierakstot nogriežņu …" at bounding box center [1021, 340] width 819 height 533
copy div "Attēlā var redzēt virkni ar figūrām. A. Papildini tabulu, pierakstot nogriežņu …"
click at [1077, 216] on div "Attēlā var redzēt virkni ar figūrām. A. Papildini tabulu, pierakstot nogriežņu …" at bounding box center [1021, 340] width 819 height 533
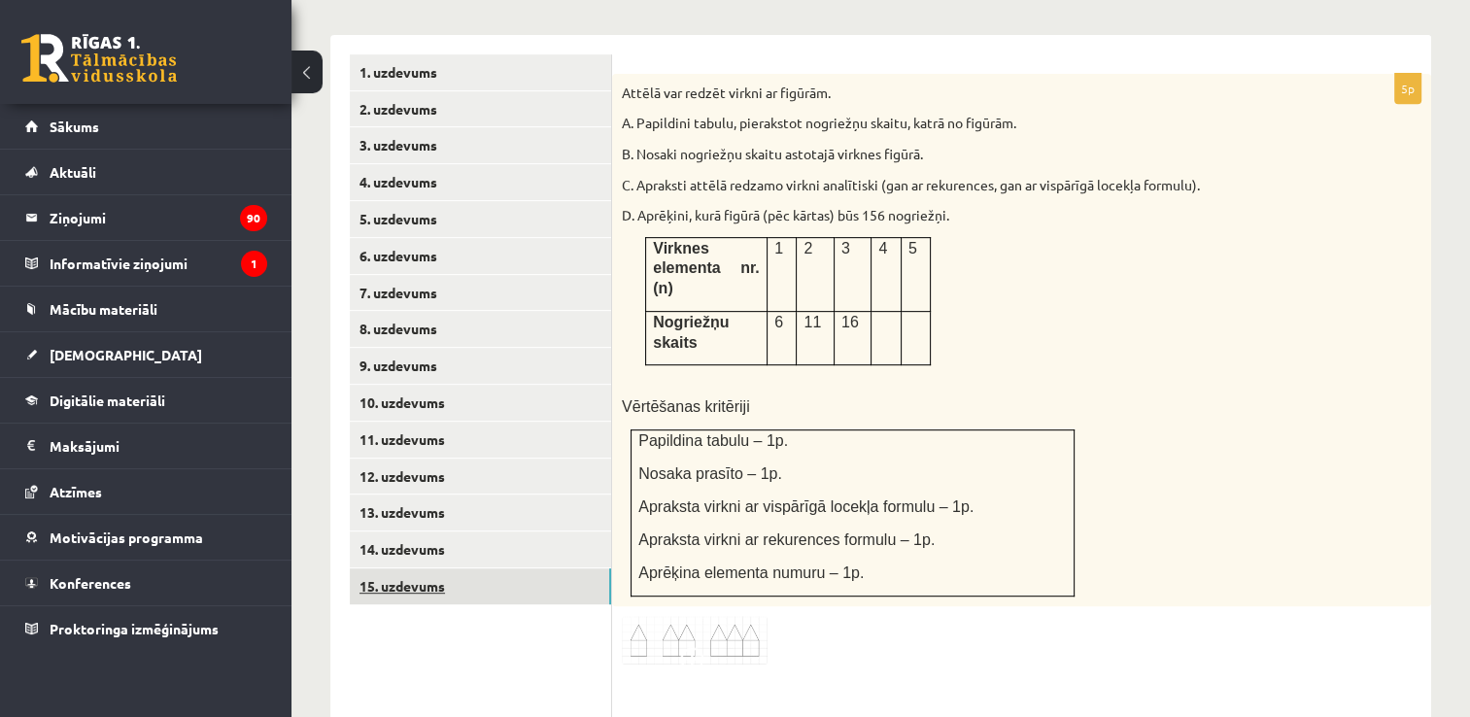
click at [440, 569] on link "15. uzdevums" at bounding box center [480, 587] width 261 height 36
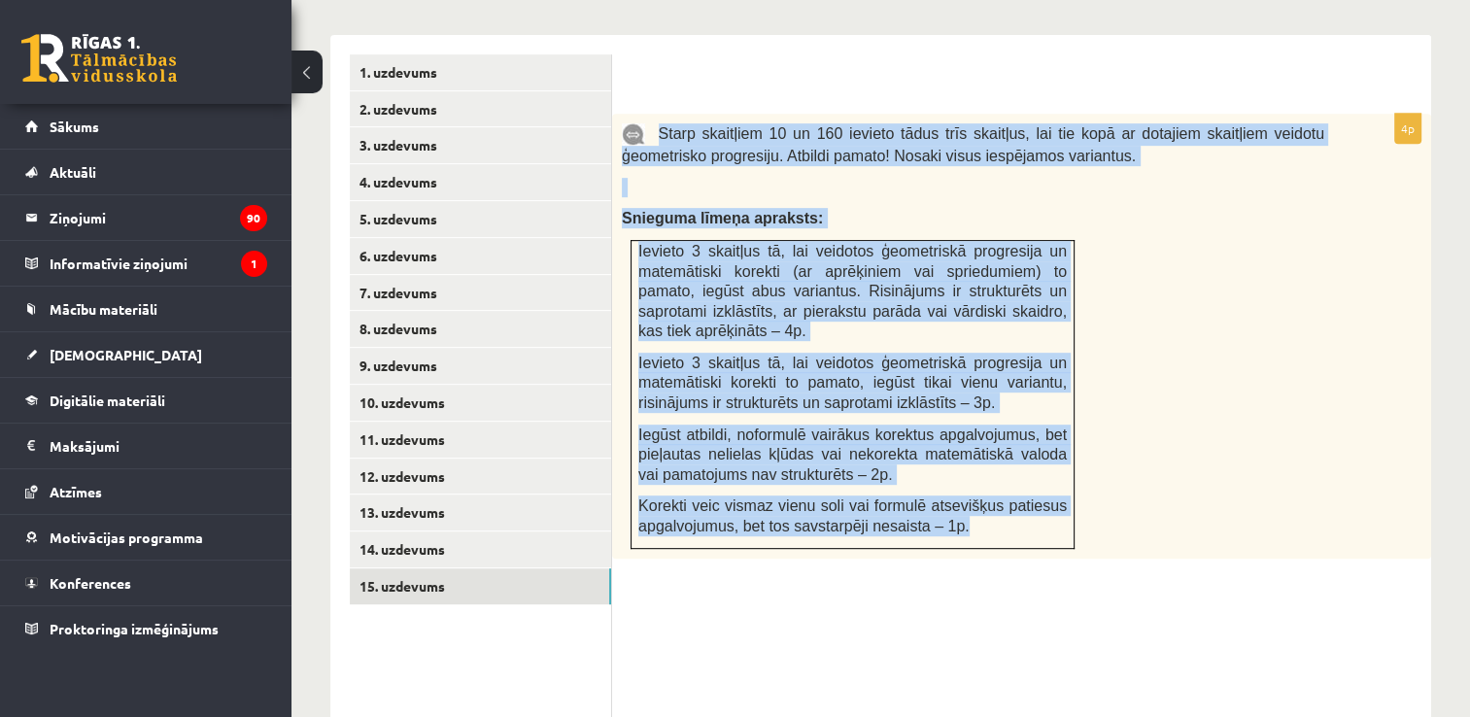
drag, startPoint x: 655, startPoint y: 92, endPoint x: 965, endPoint y: 492, distance: 505.6
click at [965, 492] on div "Starp skaitļiem 10 un 160 ievieto tādus trīs skaitļus, lai tie kopā ar dotajiem…" at bounding box center [1021, 336] width 819 height 445
click at [1220, 316] on div "Starp skaitļiem 10 un 160 ievieto tādus trīs skaitļus, lai tie kopā ar dotajiem…" at bounding box center [1021, 336] width 819 height 445
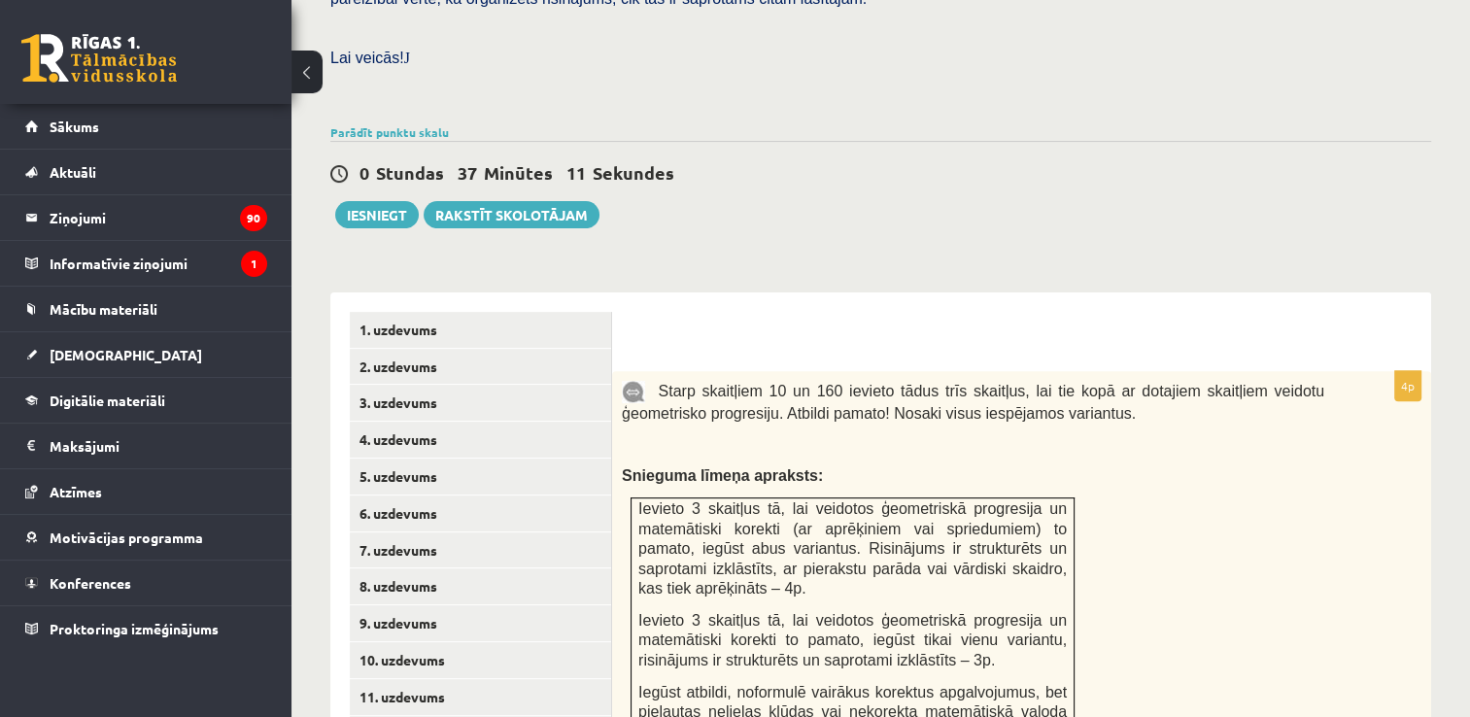
scroll to position [538, 0]
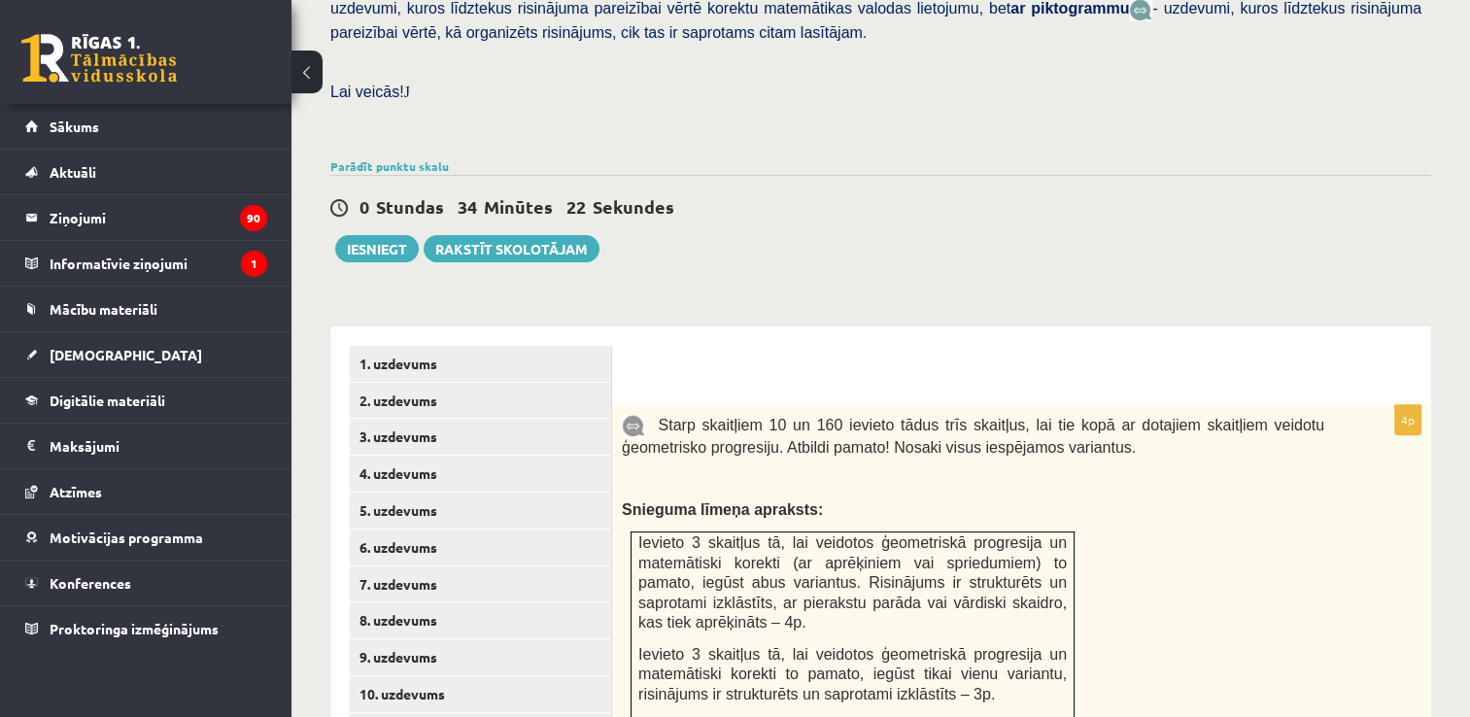
click at [1030, 189] on div "0 Stundas 34 Minūtes 22 Sekundes Ieskaite saglabāta! Iesniegt Rakstīt skolotājam" at bounding box center [880, 218] width 1101 height 87
click at [1050, 208] on div "0 Stundas 31 Minūtes 42 Sekundes Ieskaite saglabāta! Iesniegt Rakstīt skolotājam" at bounding box center [880, 218] width 1101 height 87
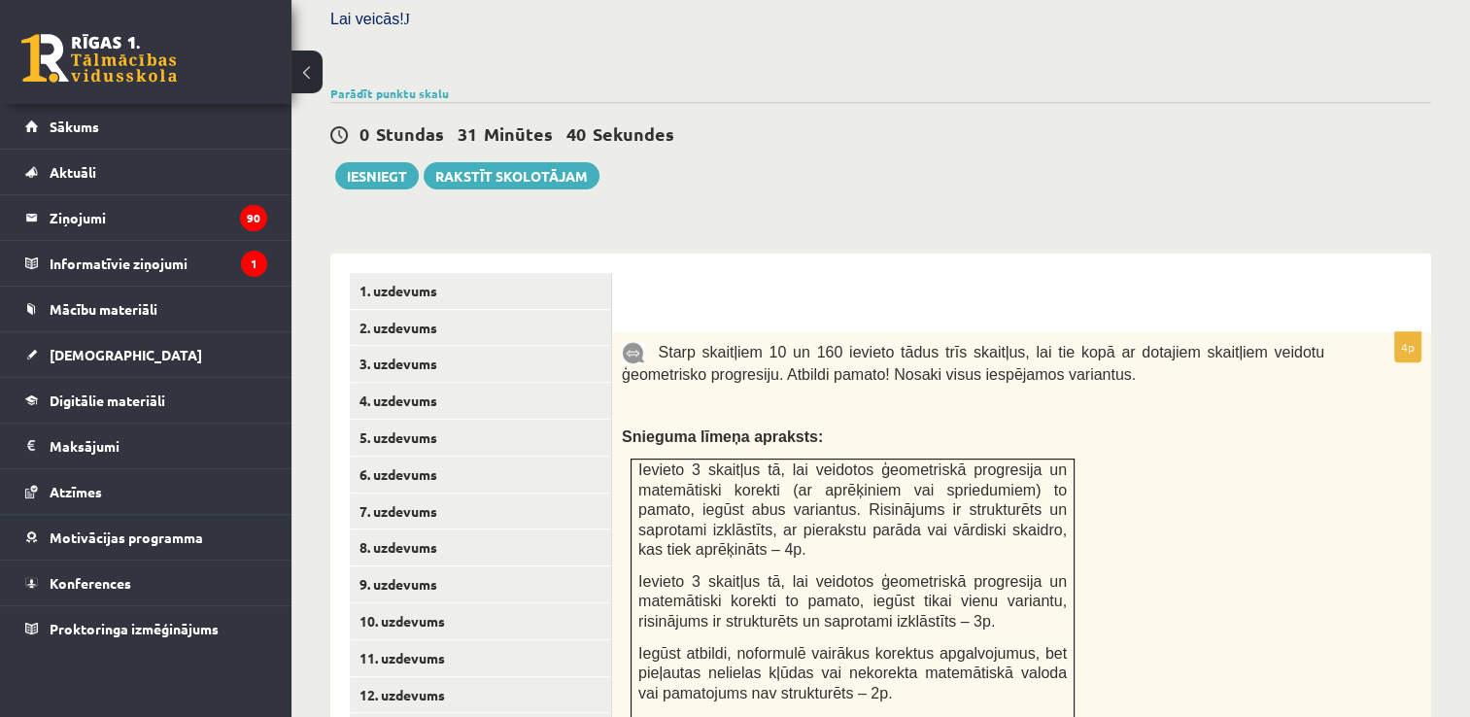
scroll to position [636, 0]
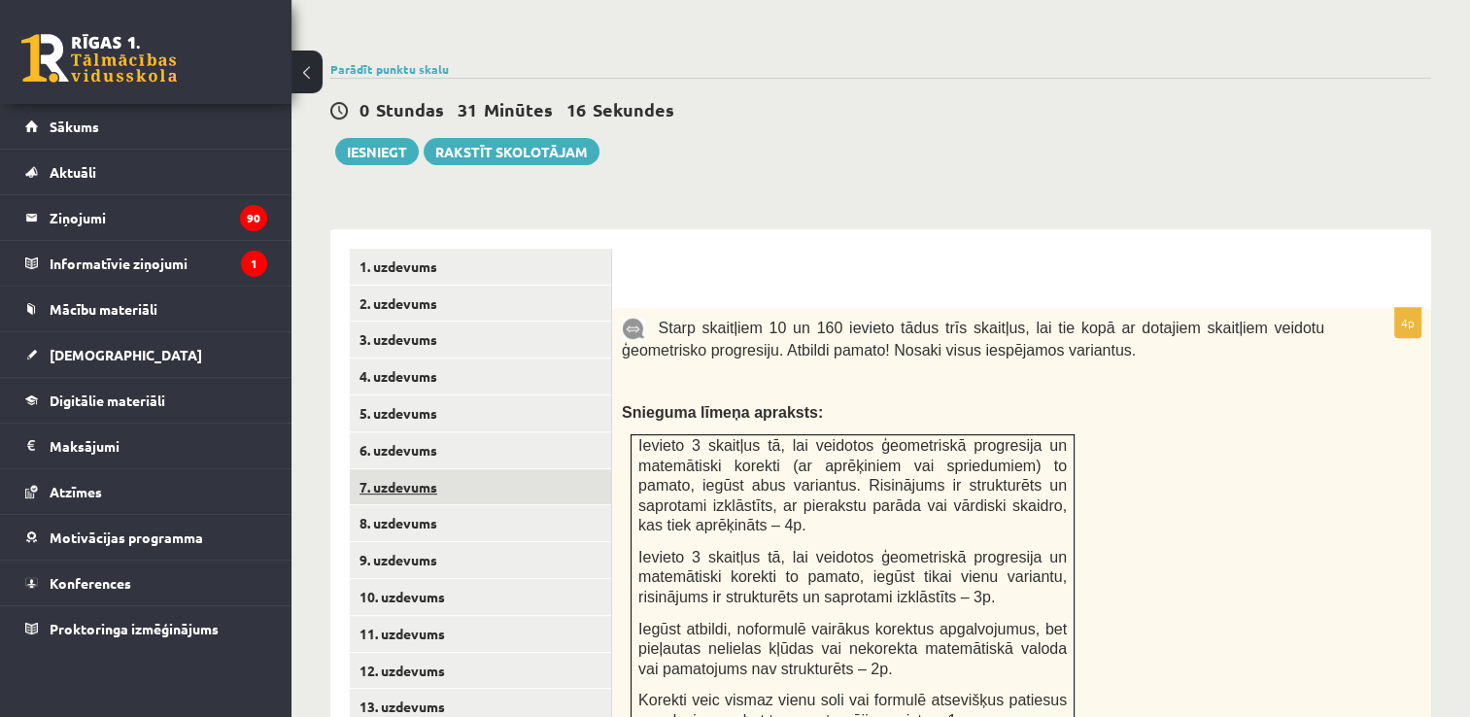
click at [432, 469] on link "7. uzdevums" at bounding box center [480, 487] width 261 height 36
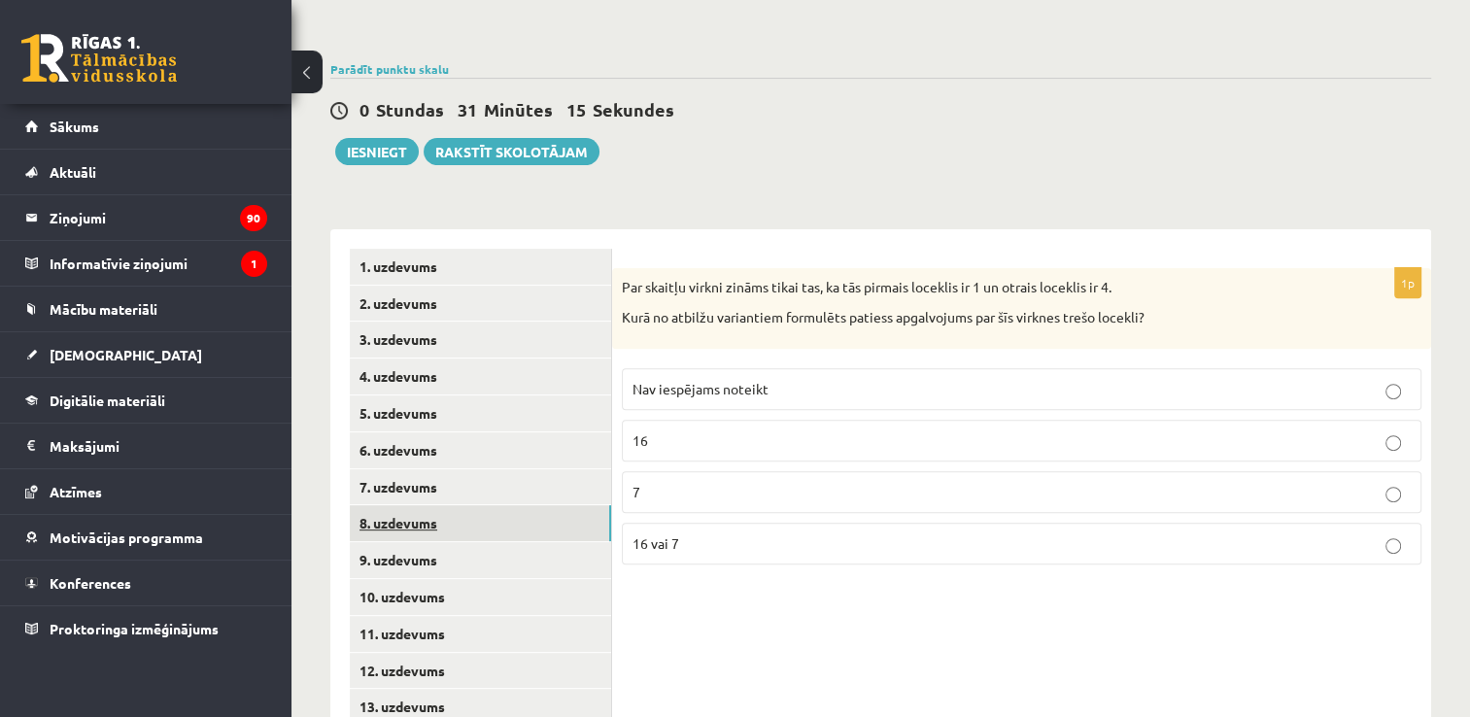
click at [438, 505] on link "8. uzdevums" at bounding box center [480, 523] width 261 height 36
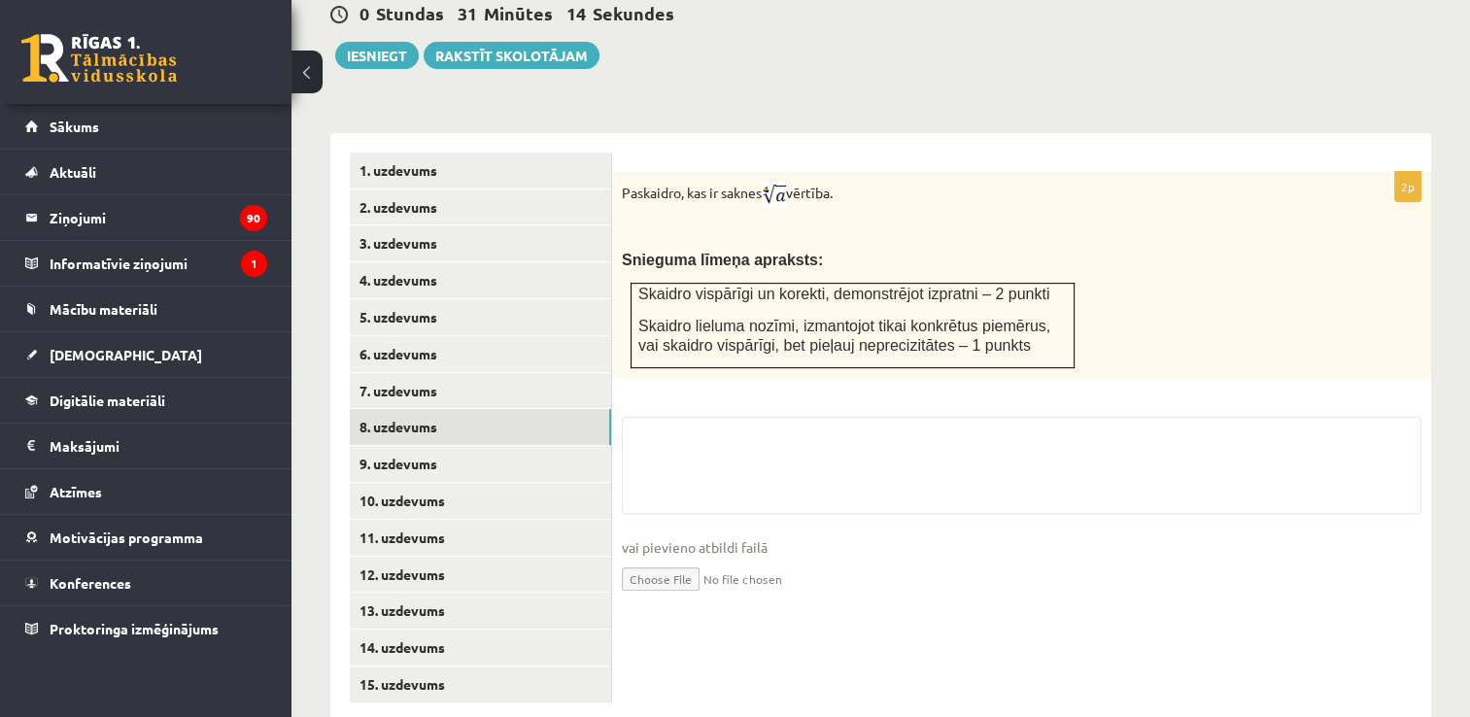
scroll to position [733, 0]
click at [637, 557] on input "file" at bounding box center [1022, 577] width 800 height 40
type input "**********"
click at [469, 445] on link "9. uzdevums" at bounding box center [480, 463] width 261 height 36
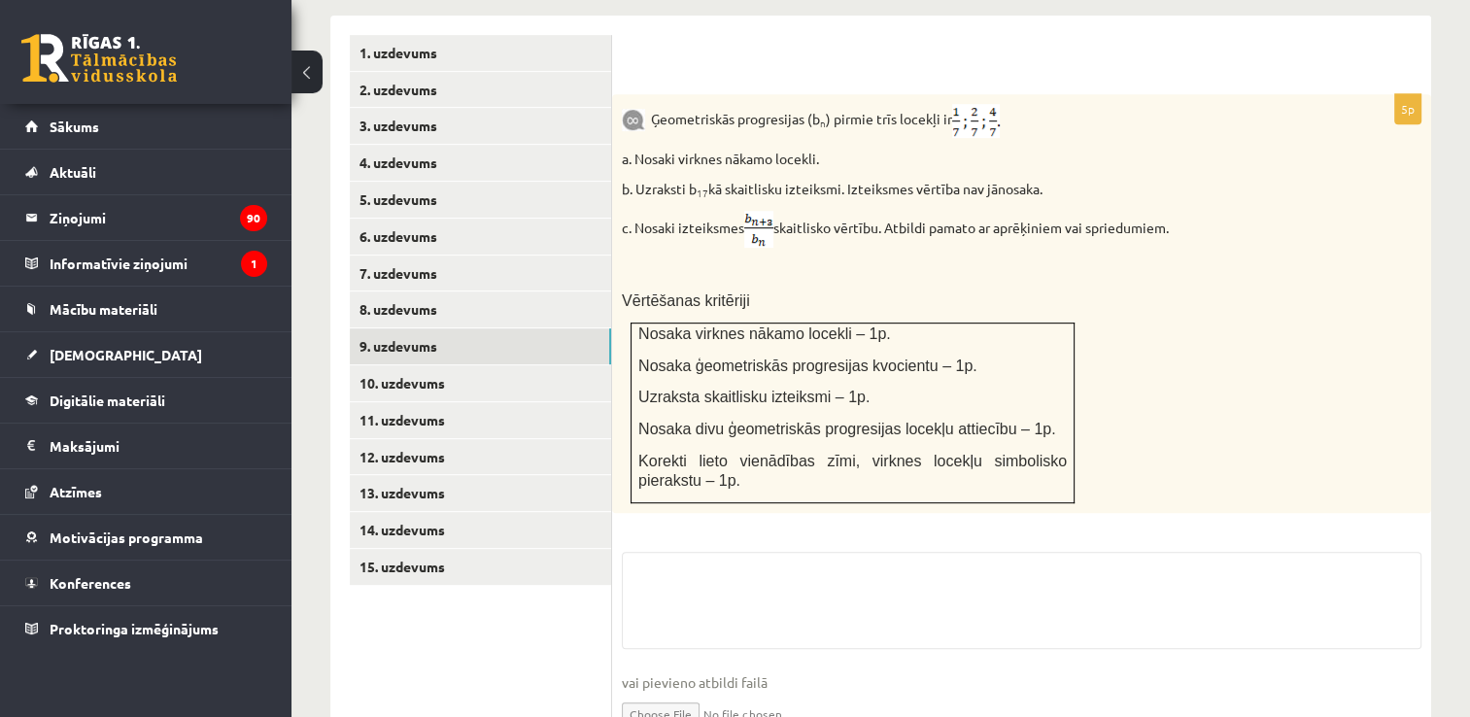
scroll to position [909, 0]
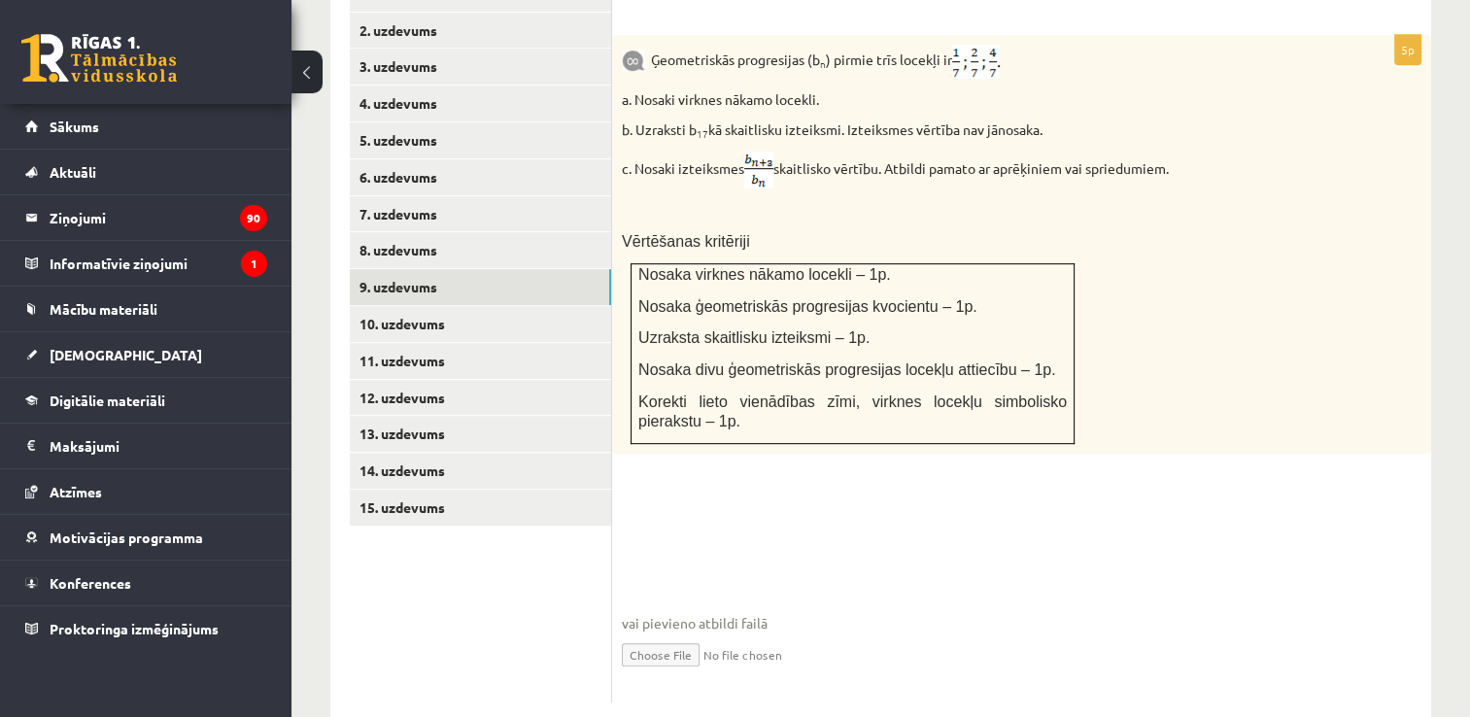
click at [664, 634] on input "file" at bounding box center [1022, 654] width 800 height 40
type input "**********"
click at [430, 306] on link "10. uzdevums" at bounding box center [480, 324] width 261 height 36
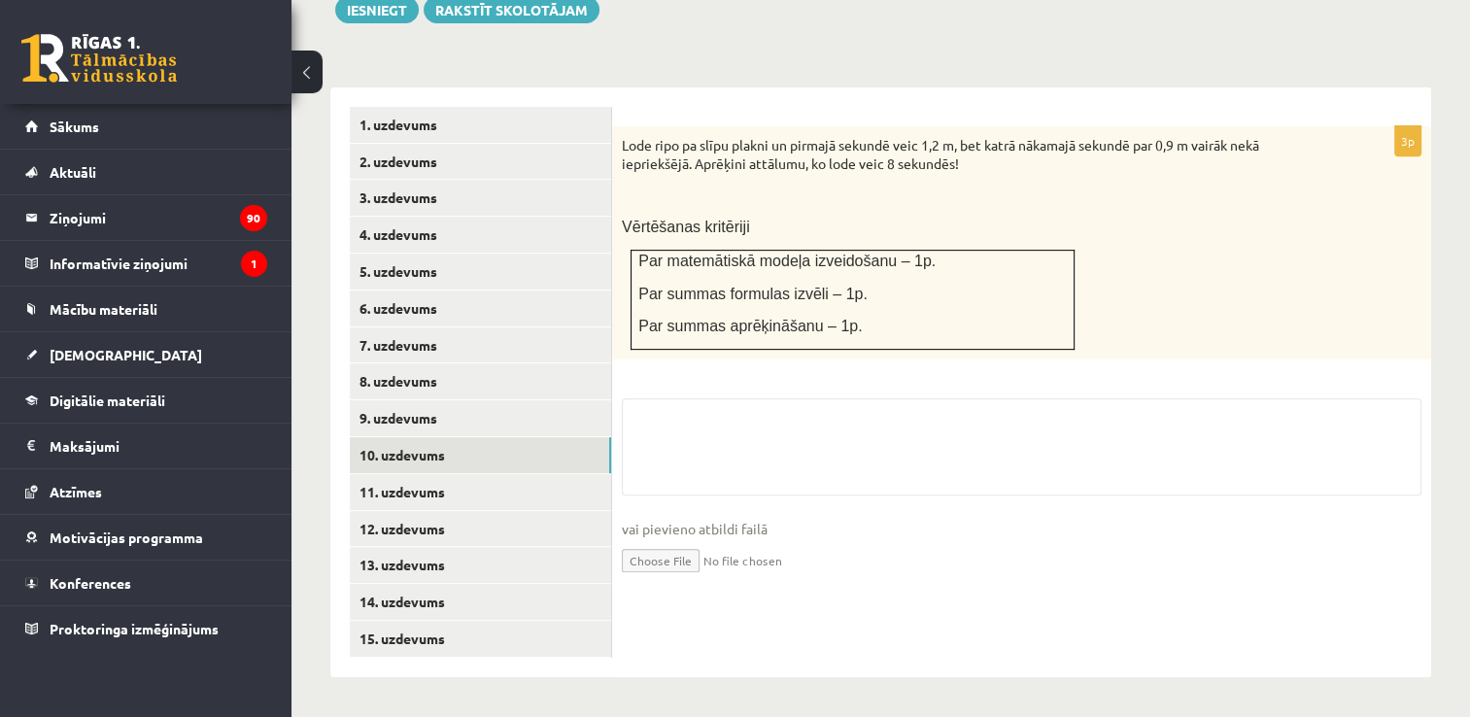
scroll to position [733, 0]
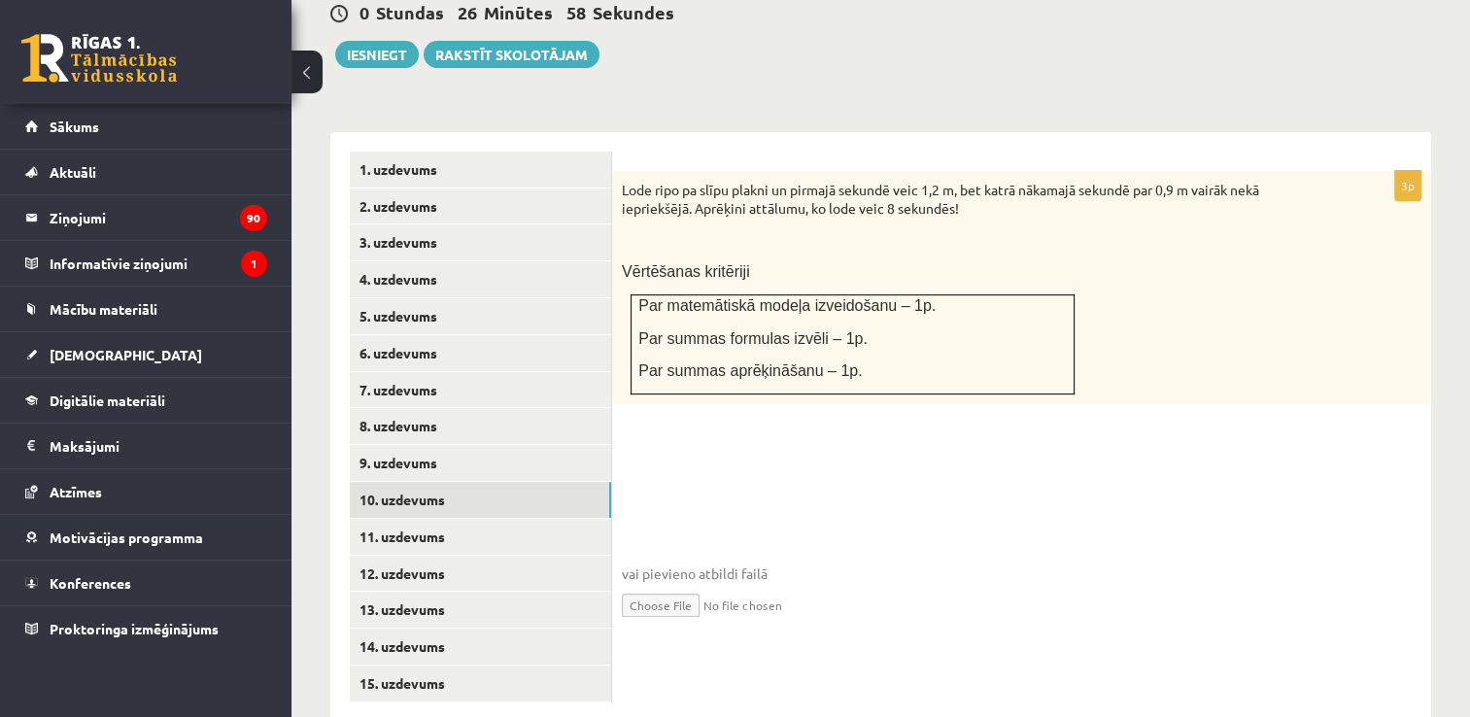
click at [654, 584] on input "file" at bounding box center [1022, 604] width 800 height 40
type input "**********"
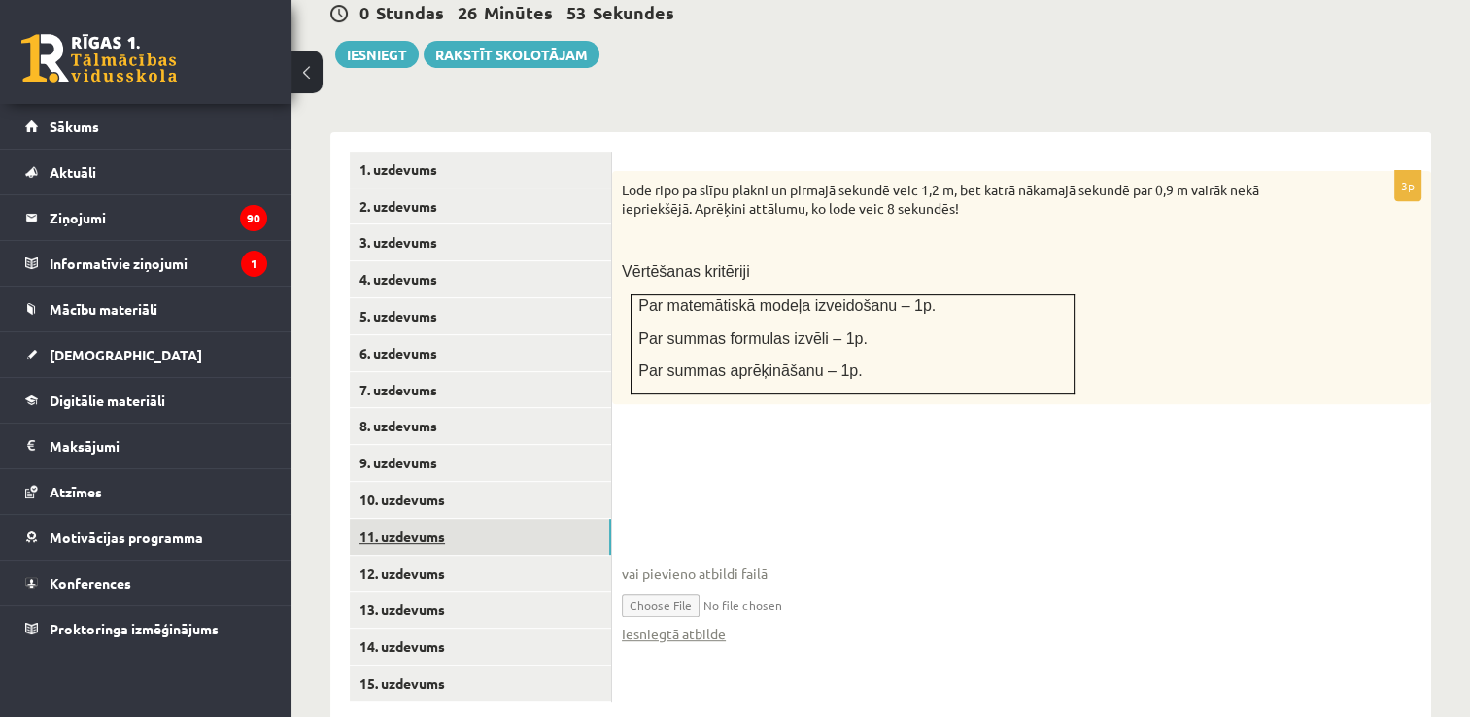
click at [442, 519] on link "11. uzdevums" at bounding box center [480, 537] width 261 height 36
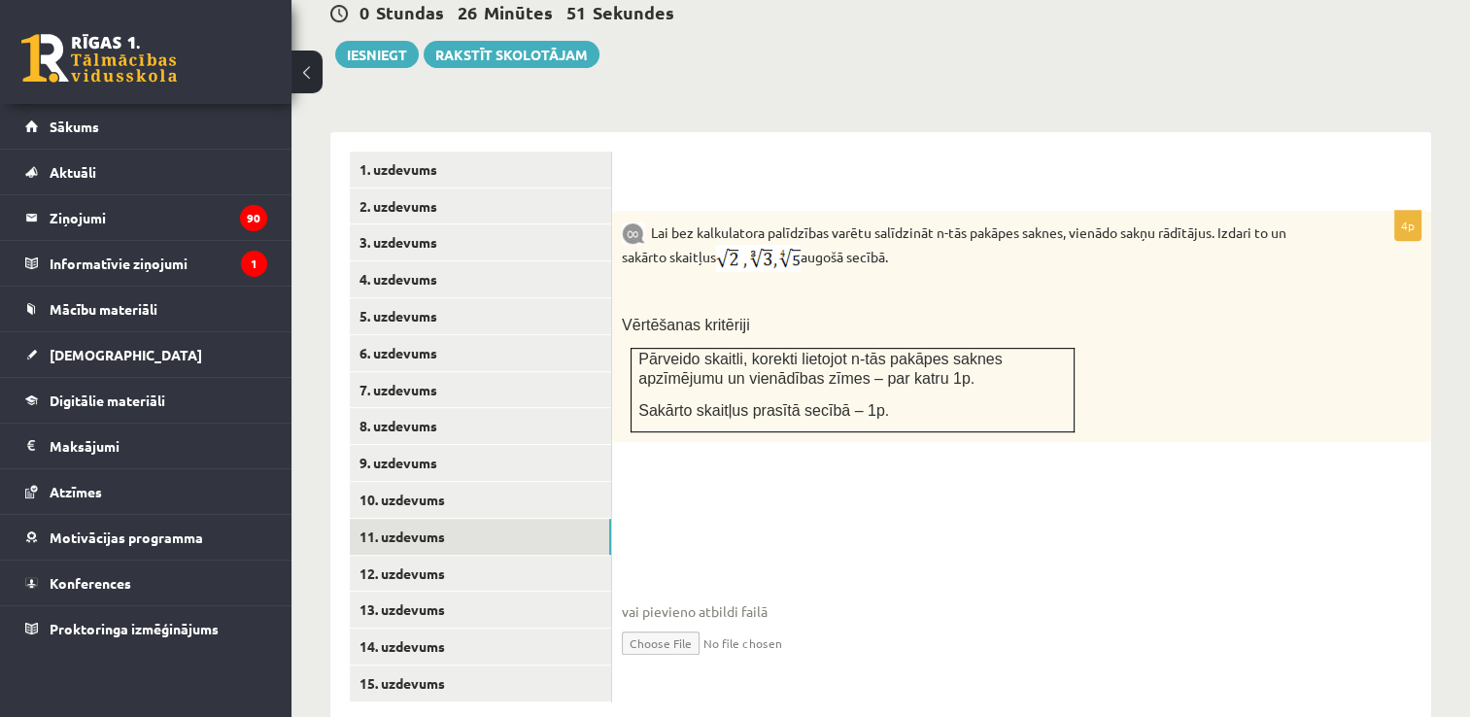
click at [674, 622] on input "file" at bounding box center [1022, 642] width 800 height 40
type input "**********"
click at [443, 556] on link "12. uzdevums" at bounding box center [480, 574] width 261 height 36
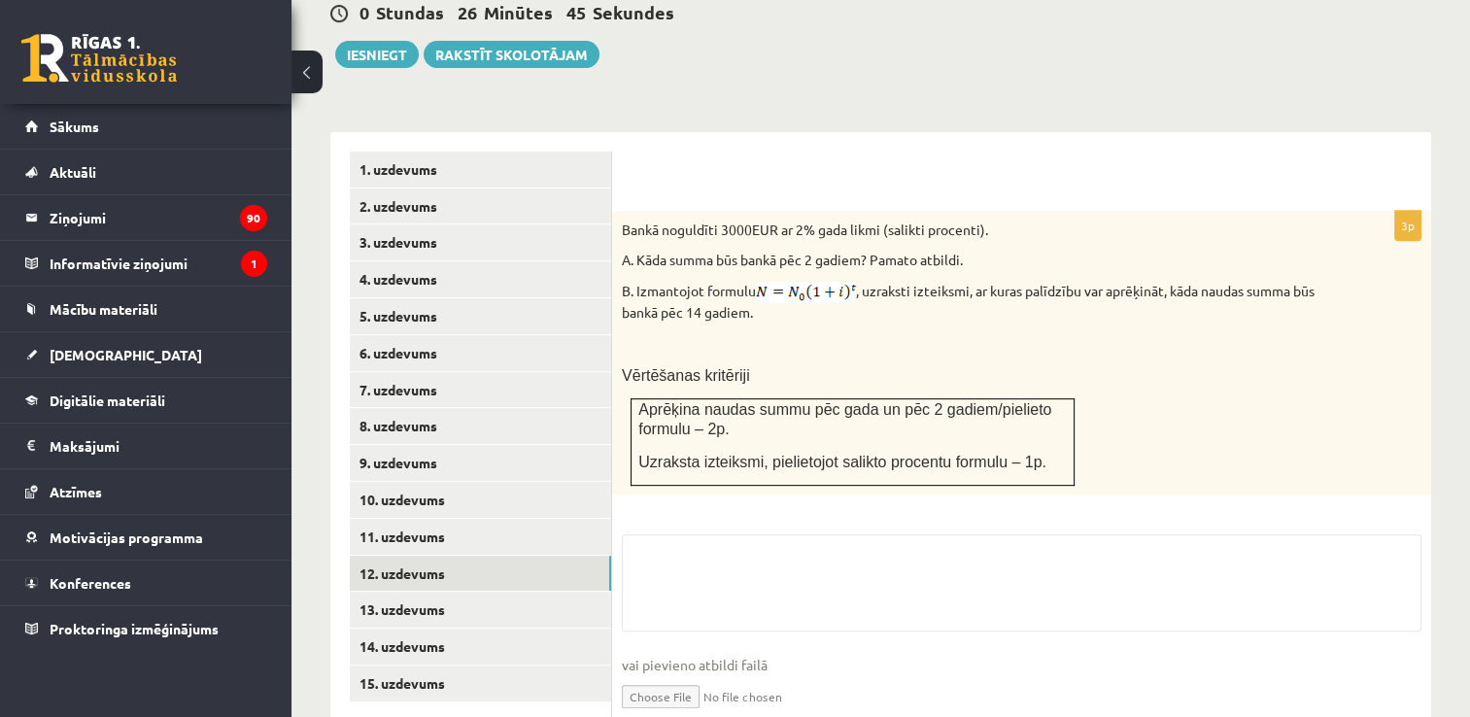
click at [656, 675] on input "file" at bounding box center [1022, 695] width 800 height 40
type input "**********"
click at [486, 592] on link "13. uzdevums" at bounding box center [480, 610] width 261 height 36
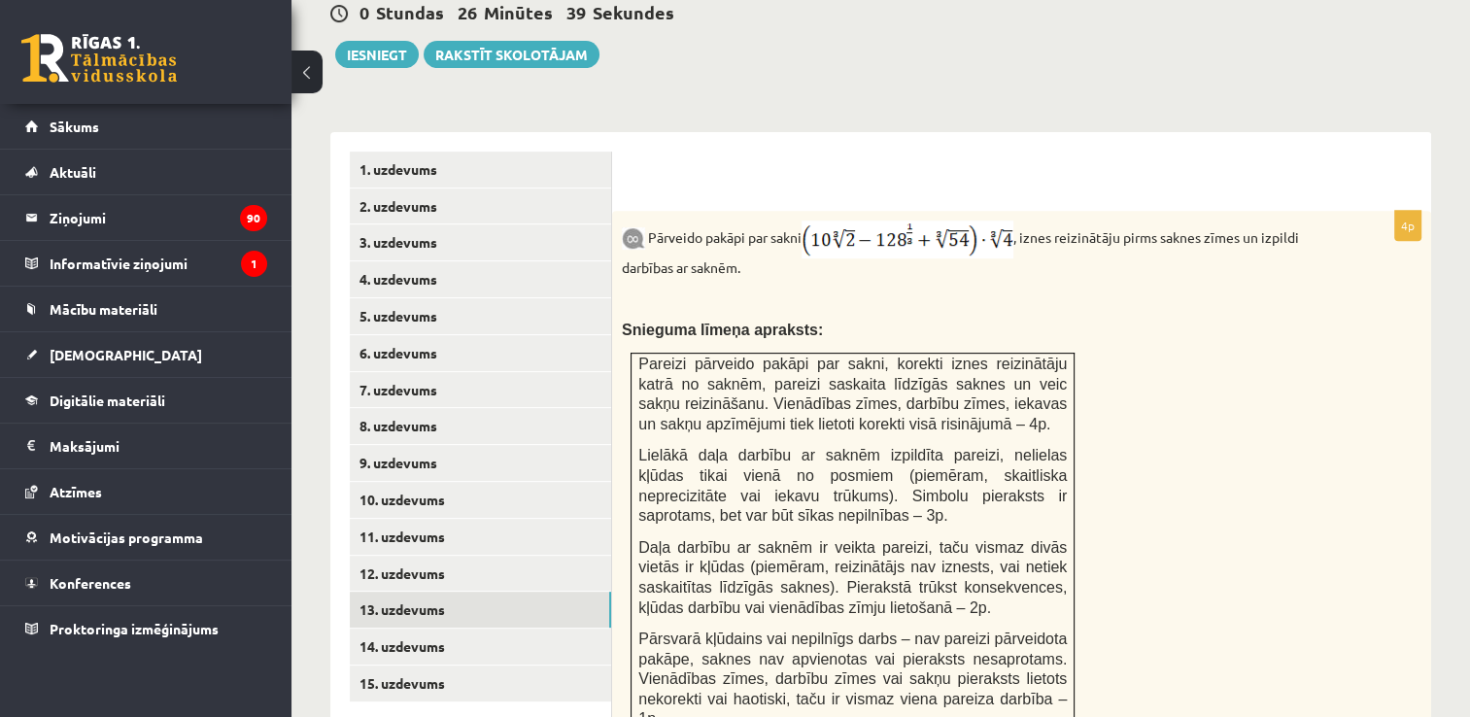
scroll to position [1010, 0]
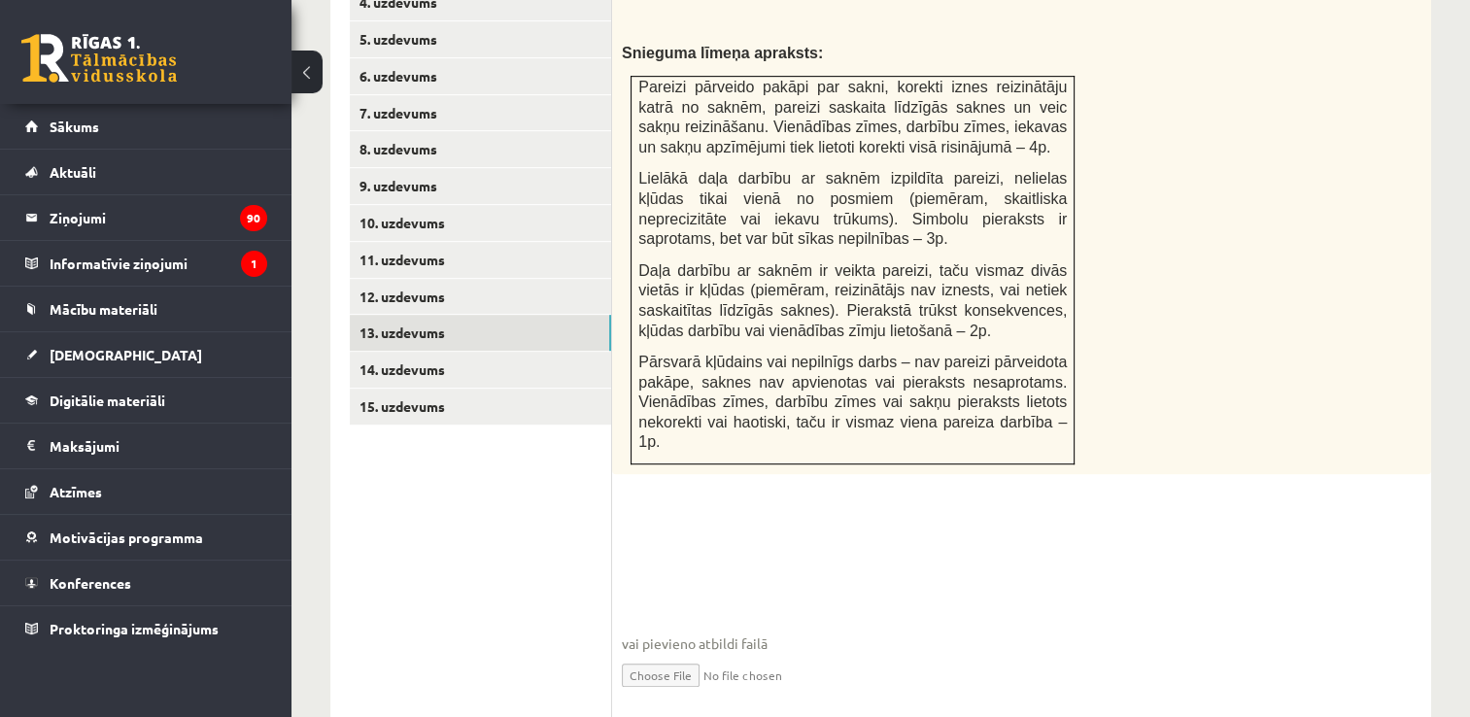
click at [661, 654] on input "file" at bounding box center [1022, 674] width 800 height 40
type input "**********"
click at [475, 352] on link "14. uzdevums" at bounding box center [480, 370] width 261 height 36
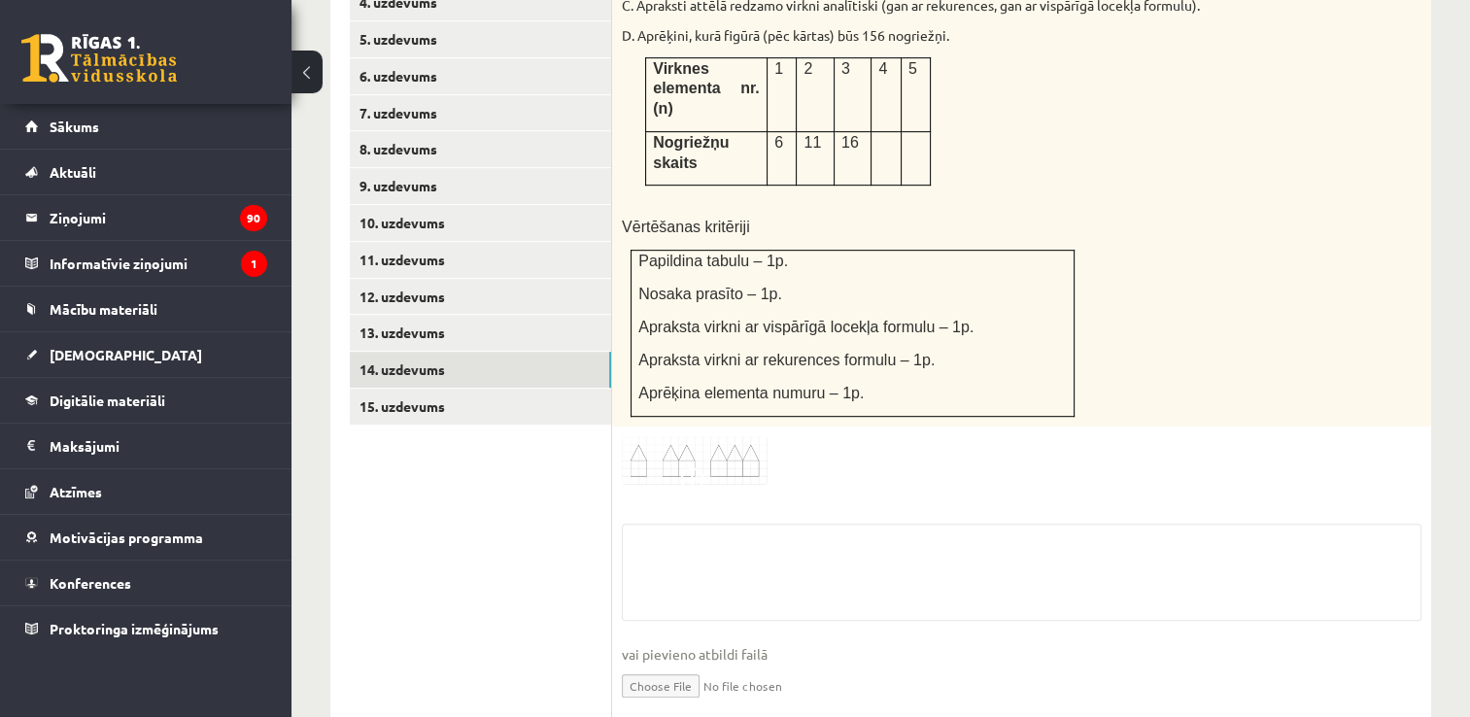
scroll to position [1000, 0]
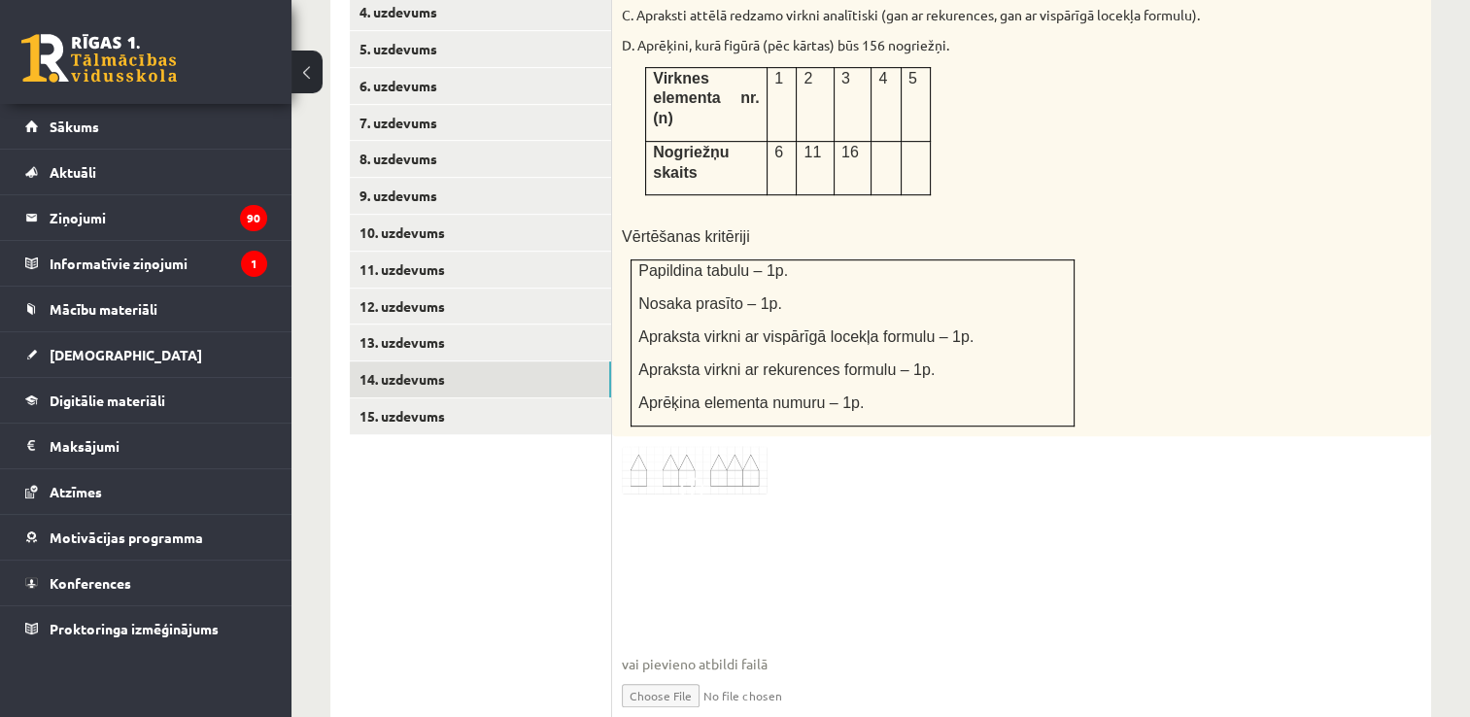
click at [668, 674] on input "file" at bounding box center [1022, 694] width 800 height 40
type input "**********"
click at [525, 398] on link "15. uzdevums" at bounding box center [480, 416] width 261 height 36
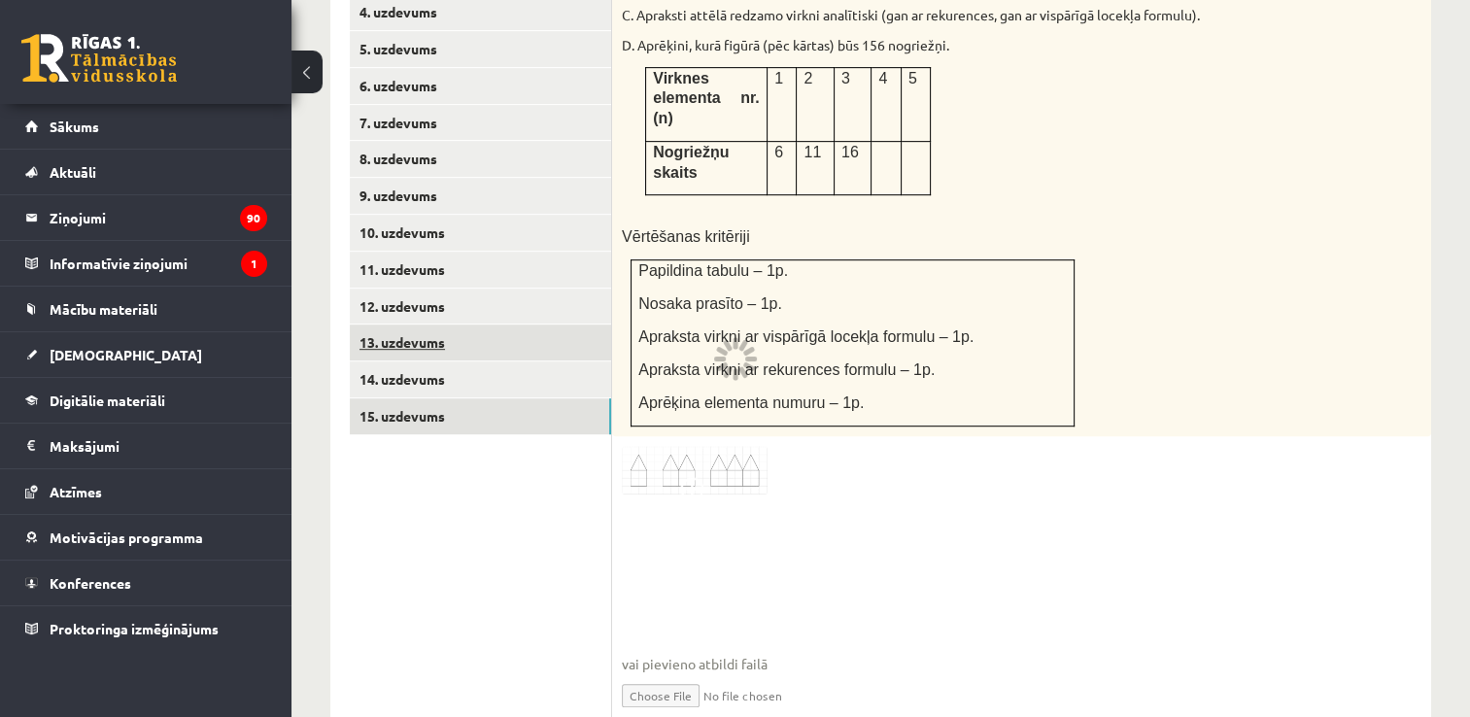
scroll to position [933, 0]
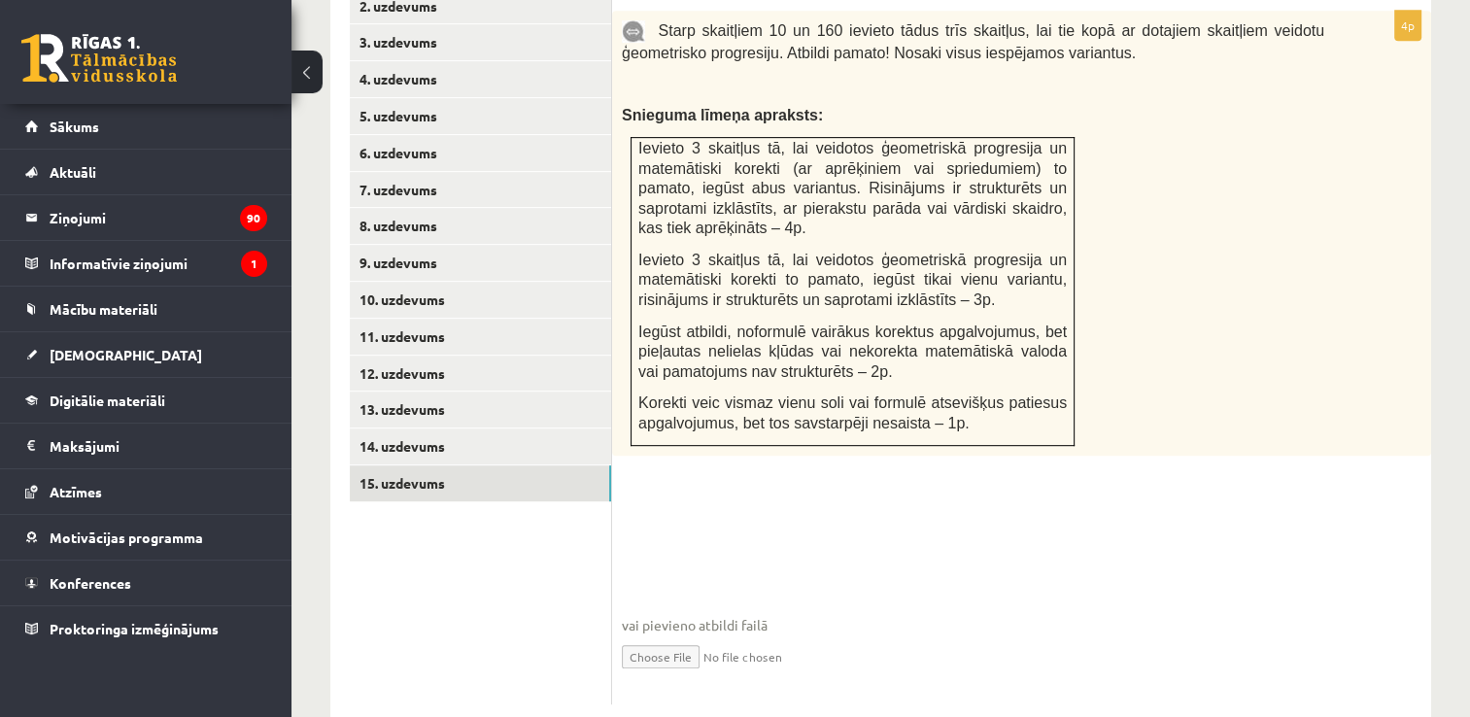
click at [658, 636] on input "file" at bounding box center [1022, 656] width 800 height 40
type input "**********"
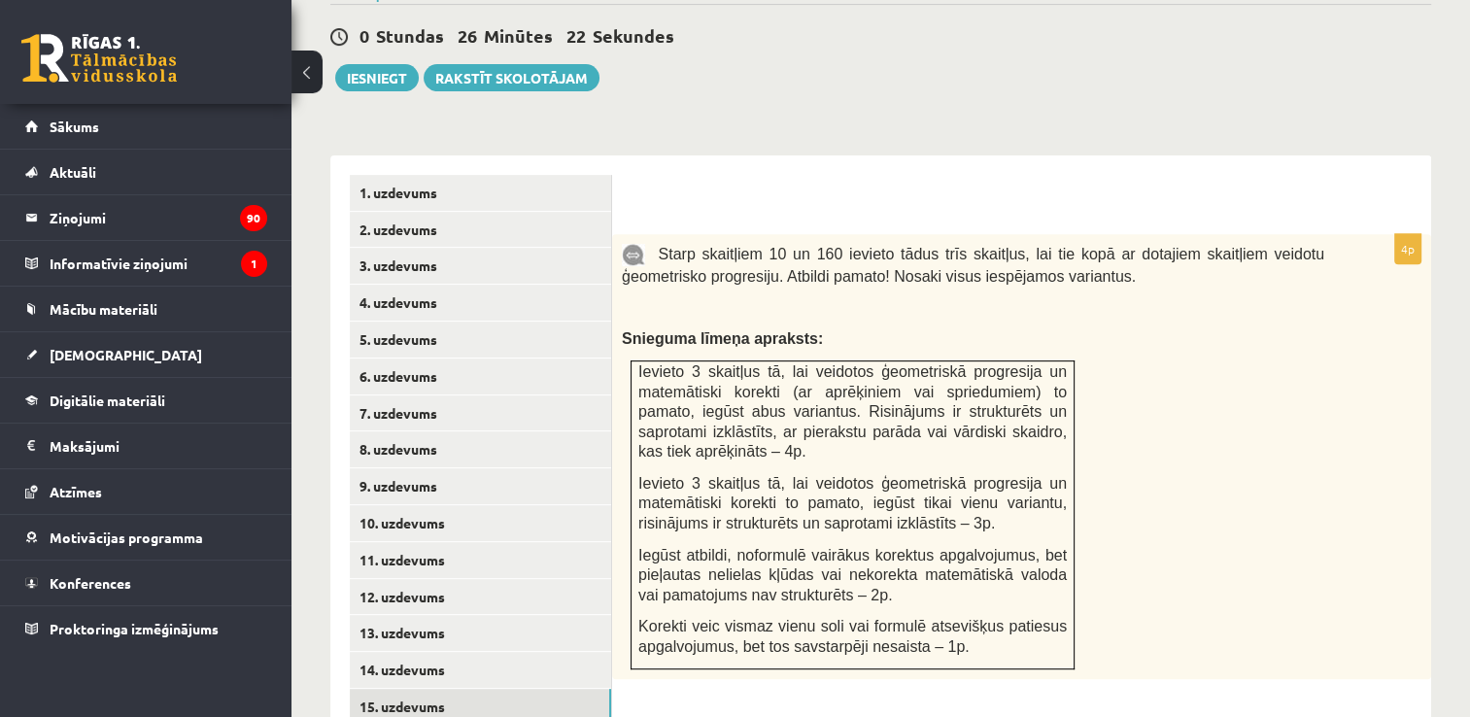
scroll to position [447, 0]
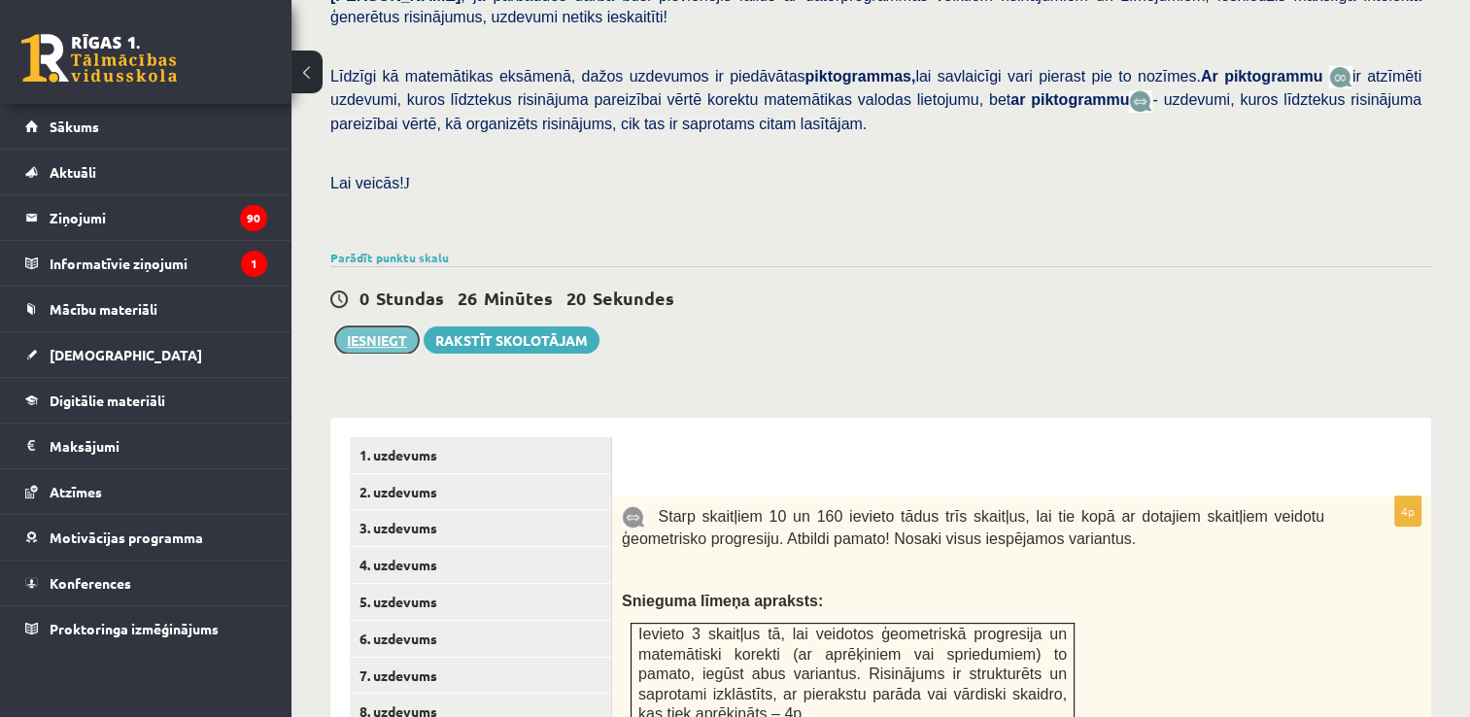
click at [401, 327] on button "Iesniegt" at bounding box center [377, 340] width 84 height 27
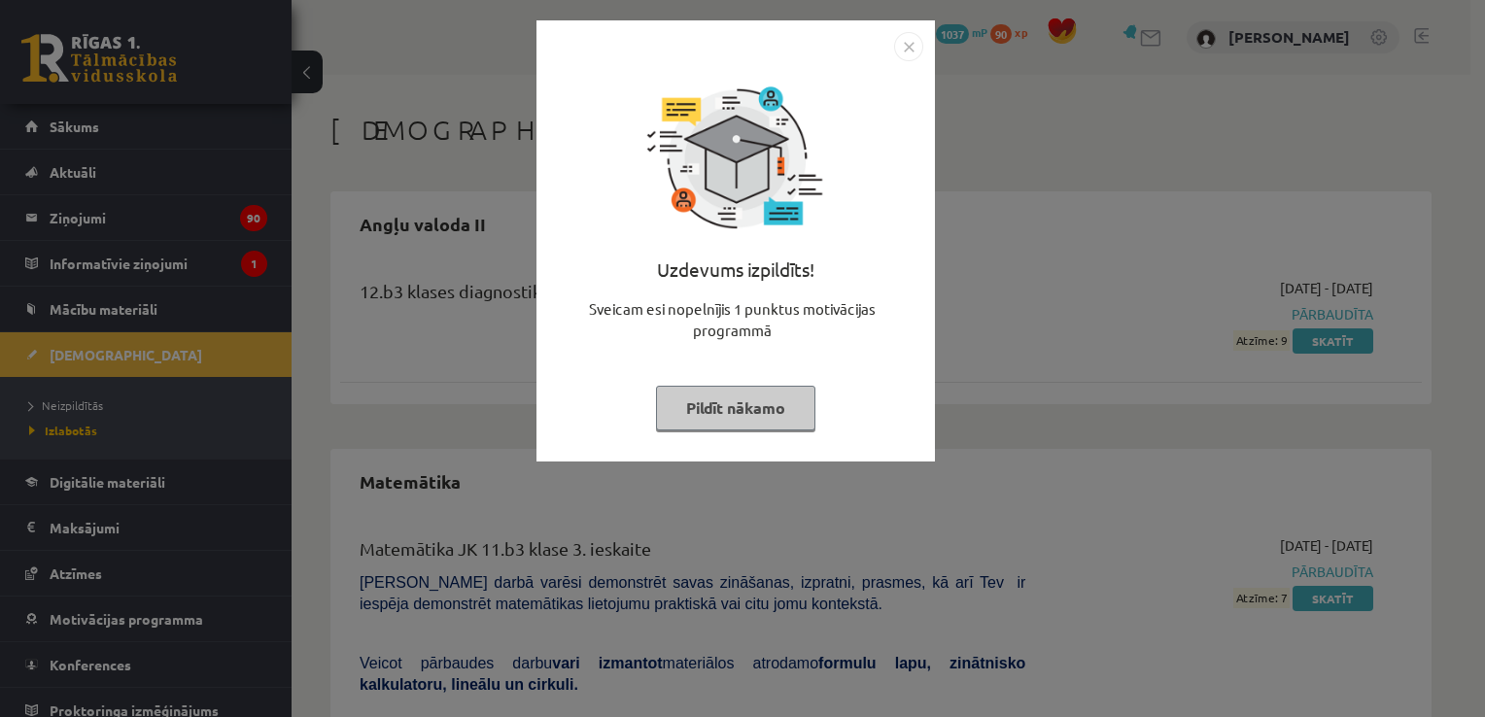
click at [770, 402] on button "Pildīt nākamo" at bounding box center [735, 408] width 159 height 45
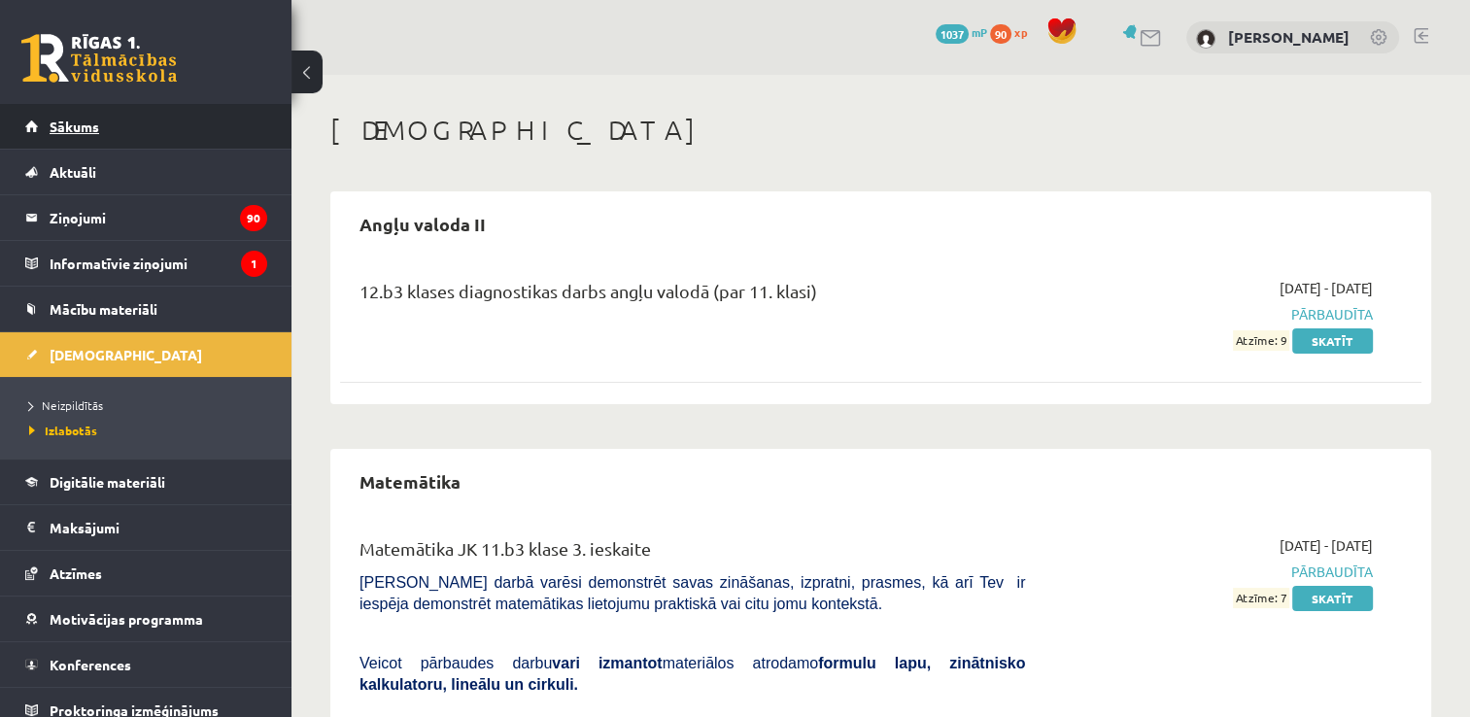
click at [85, 137] on link "Sākums" at bounding box center [146, 126] width 242 height 45
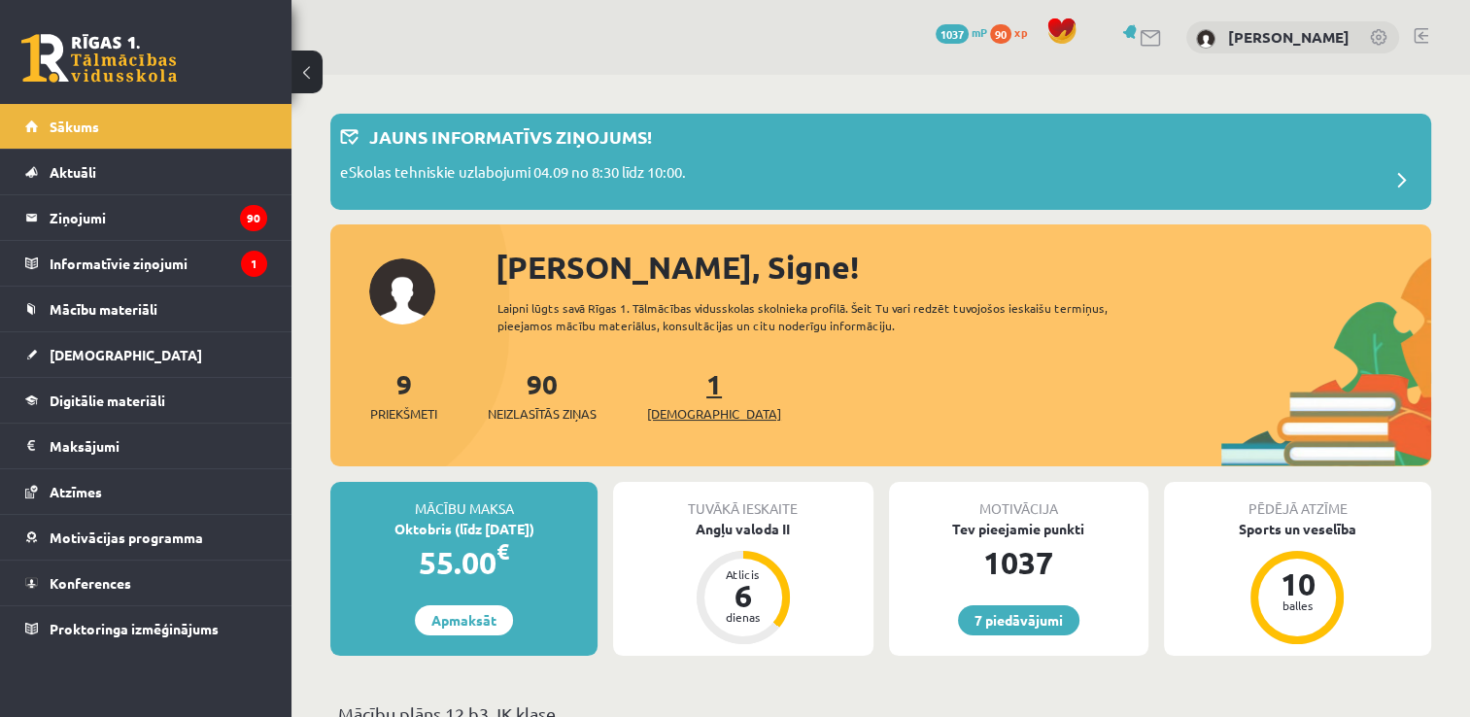
click at [675, 397] on link "1 Ieskaites" at bounding box center [714, 394] width 134 height 57
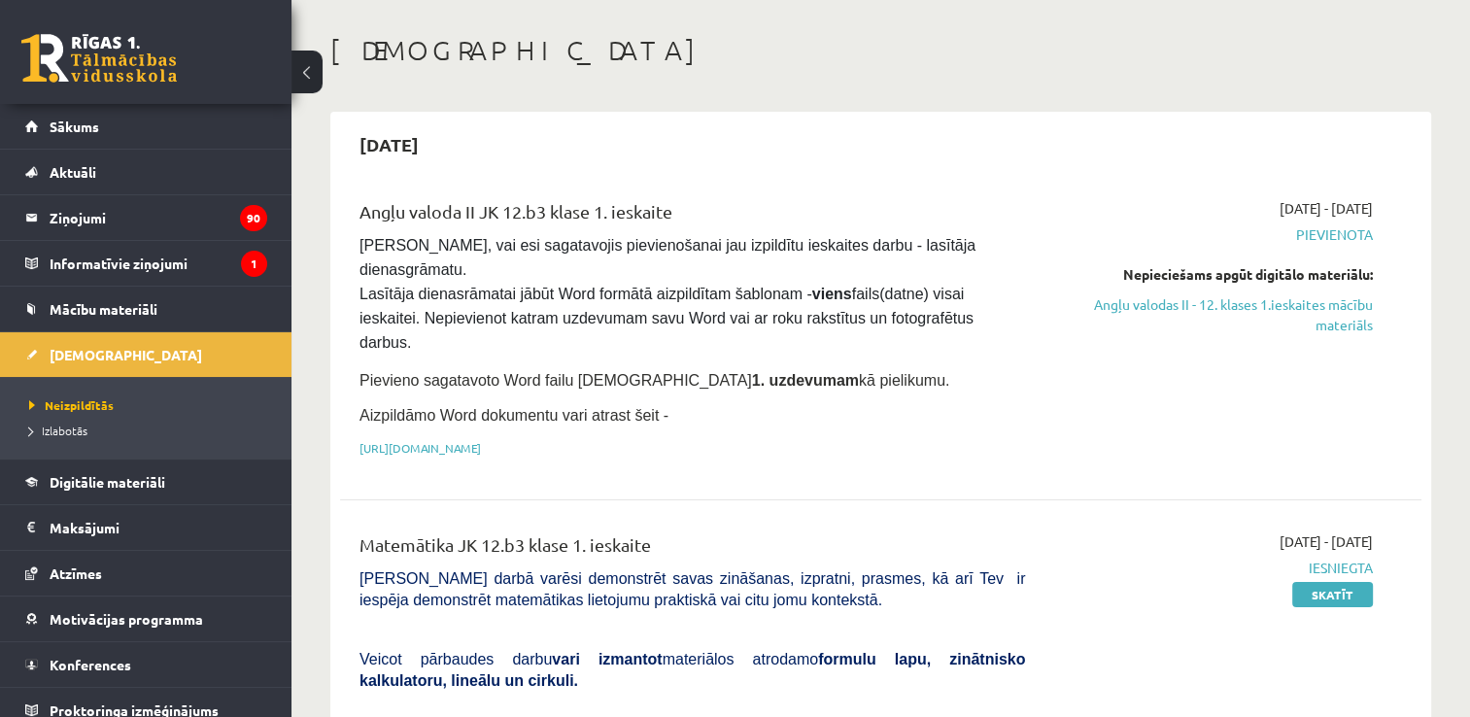
scroll to position [194, 0]
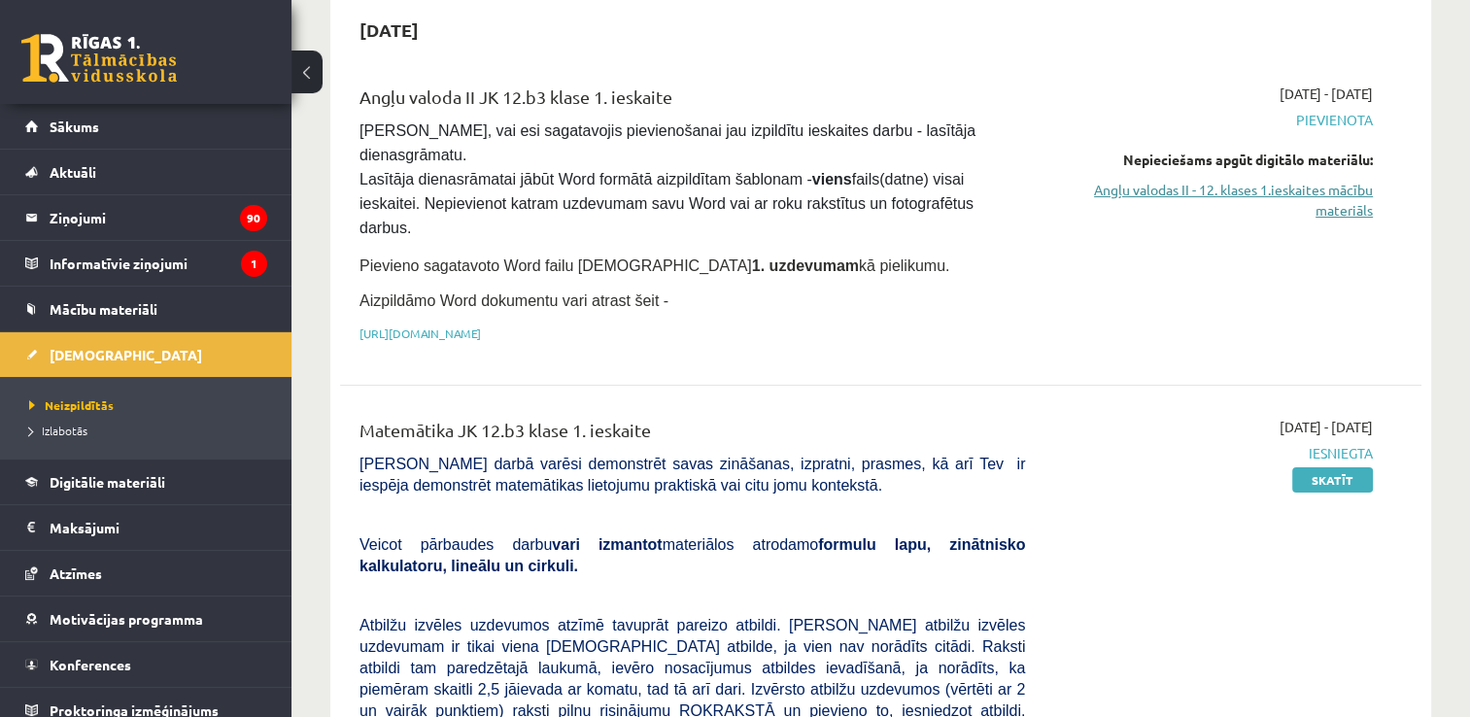
click at [1181, 192] on link "Angļu valodas II - 12. klases 1.ieskaites mācību materiāls" at bounding box center [1213, 200] width 319 height 41
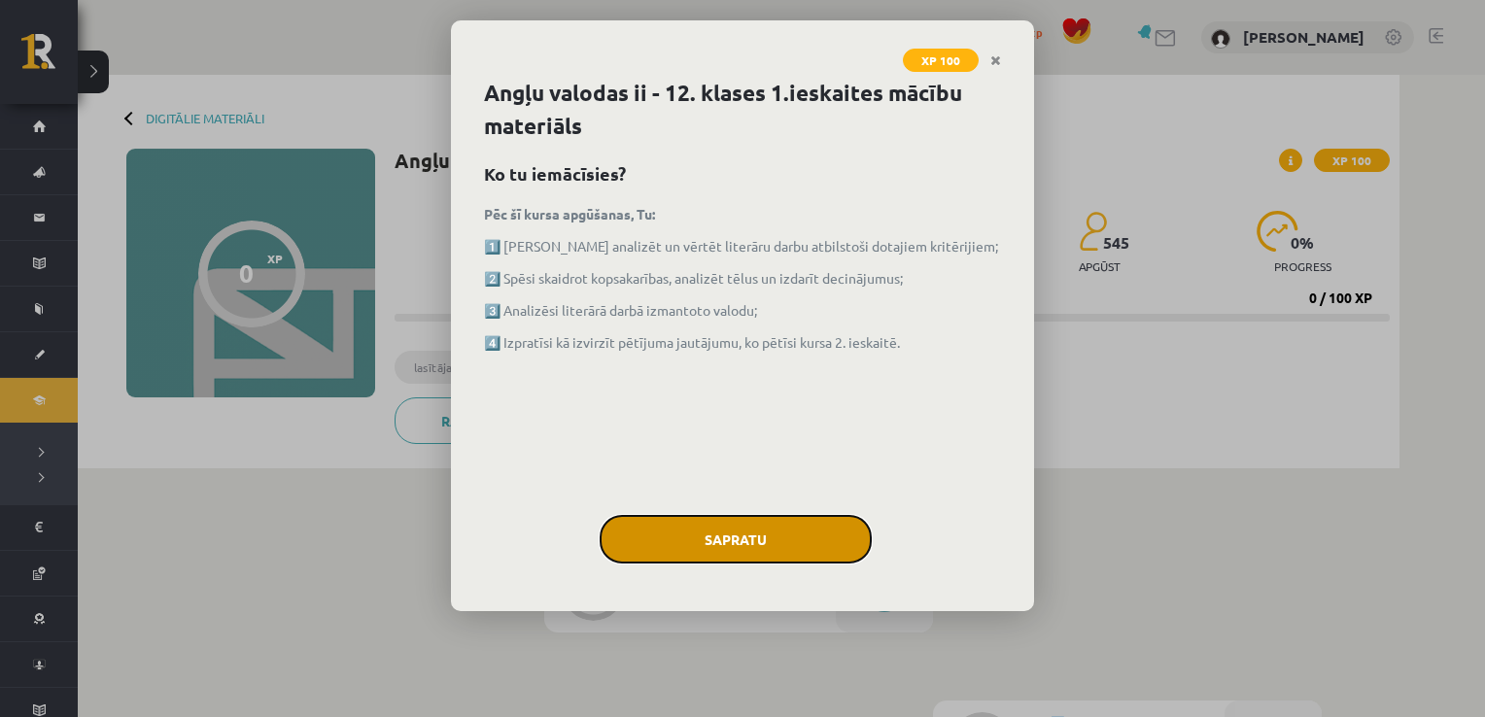
click at [777, 524] on button "Sapratu" at bounding box center [736, 539] width 272 height 49
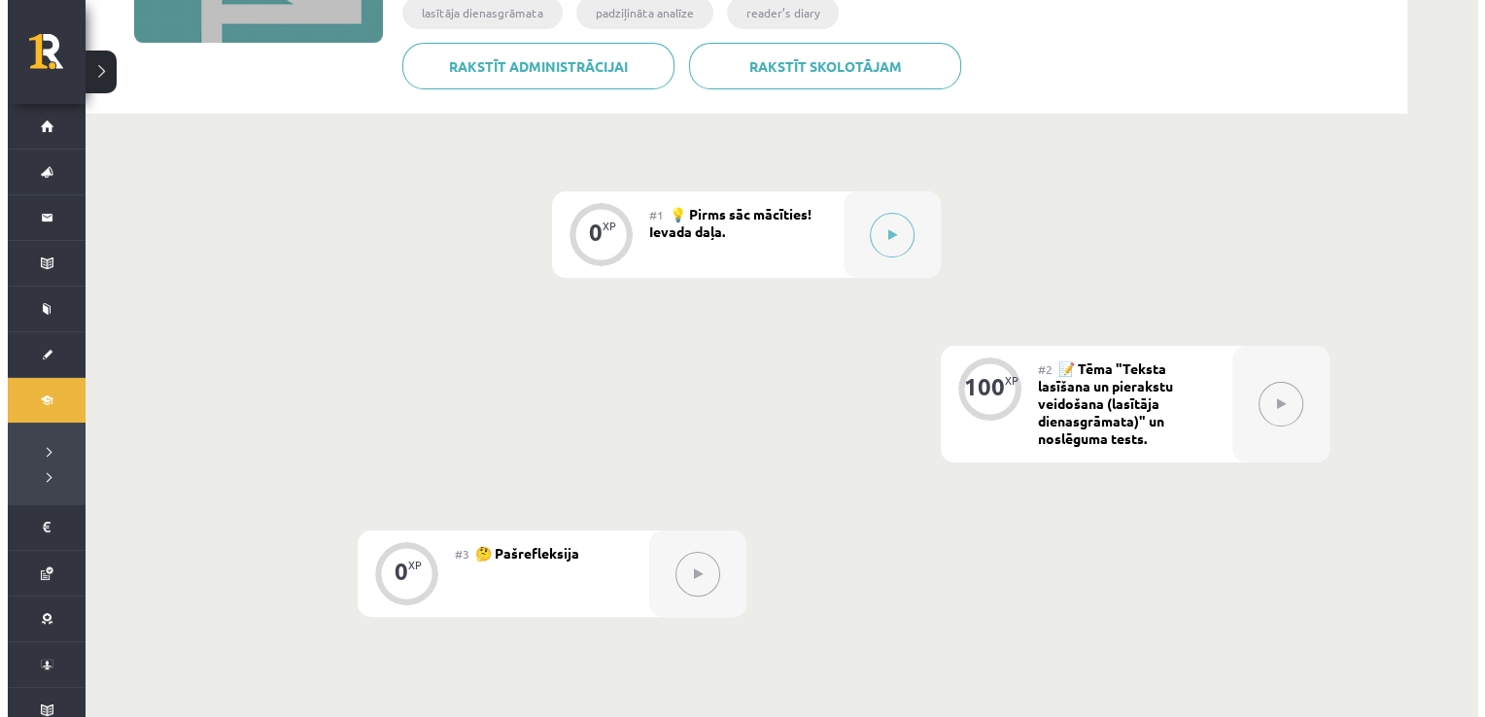
scroll to position [389, 0]
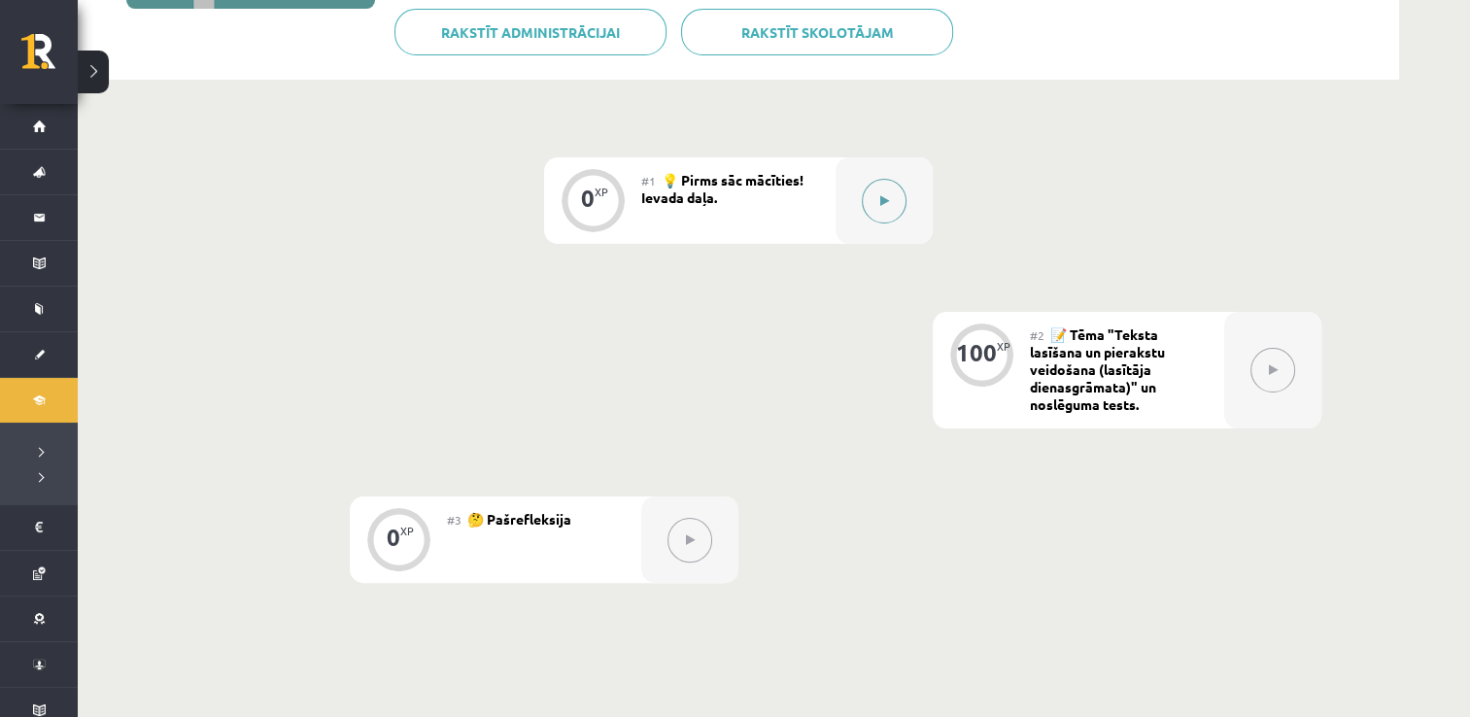
click at [873, 212] on button at bounding box center [884, 201] width 45 height 45
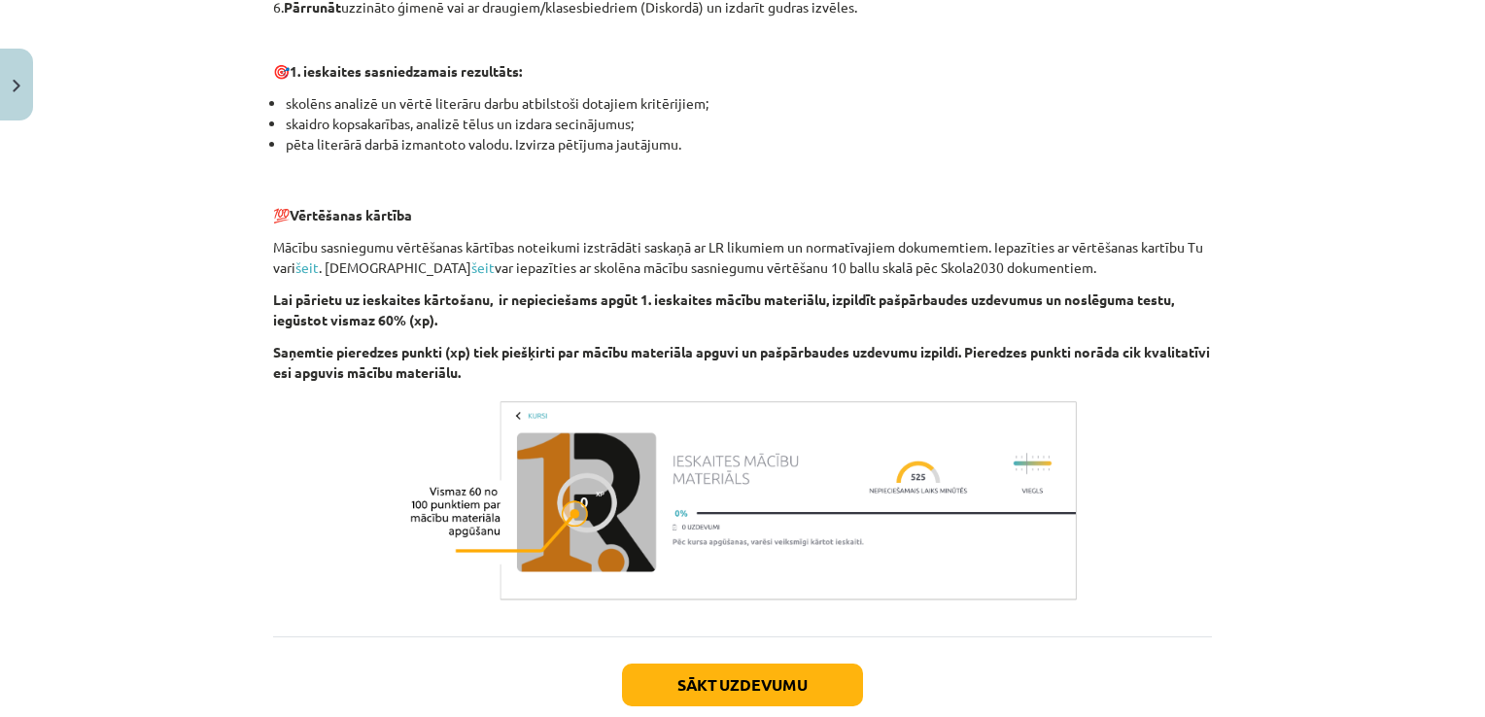
scroll to position [1263, 0]
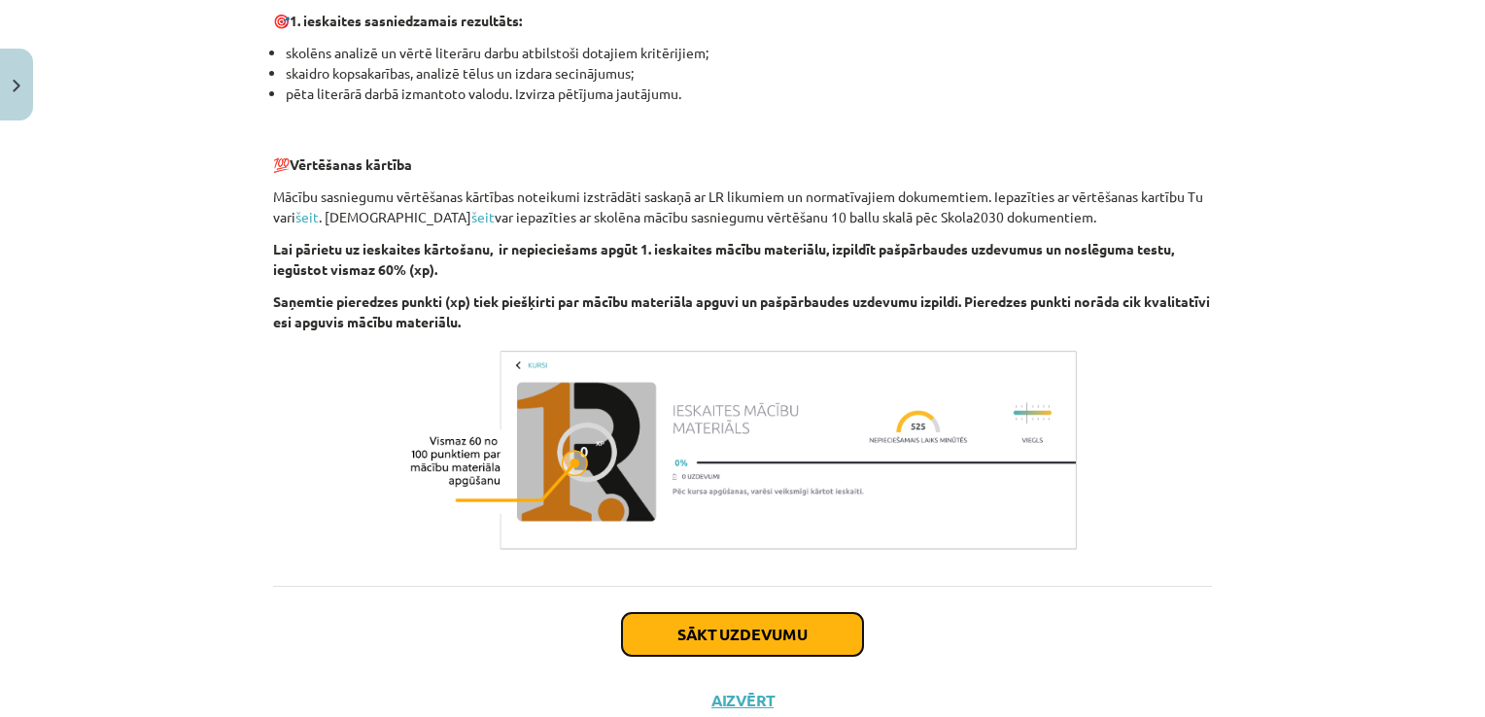
click at [758, 626] on button "Sākt uzdevumu" at bounding box center [742, 634] width 241 height 43
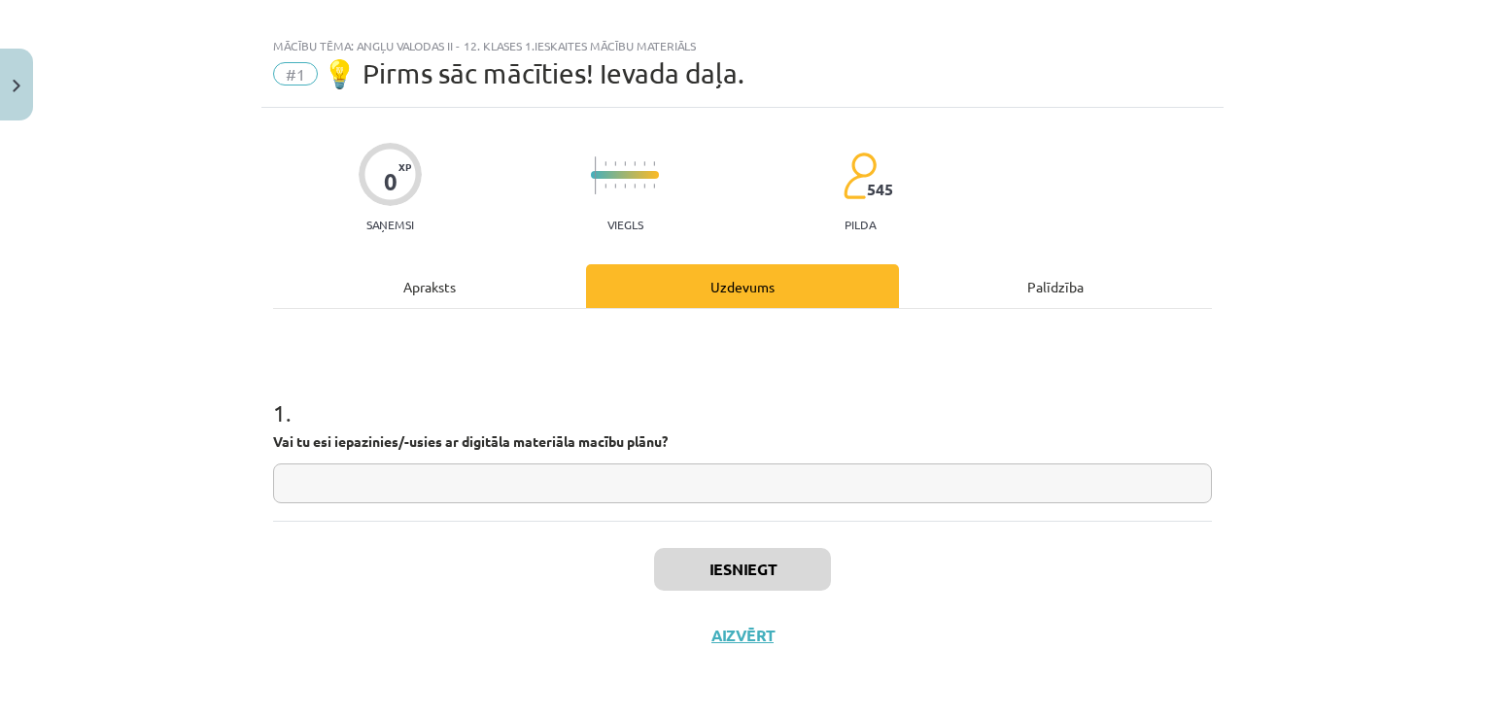
scroll to position [19, 0]
click at [536, 478] on input "text" at bounding box center [742, 486] width 939 height 40
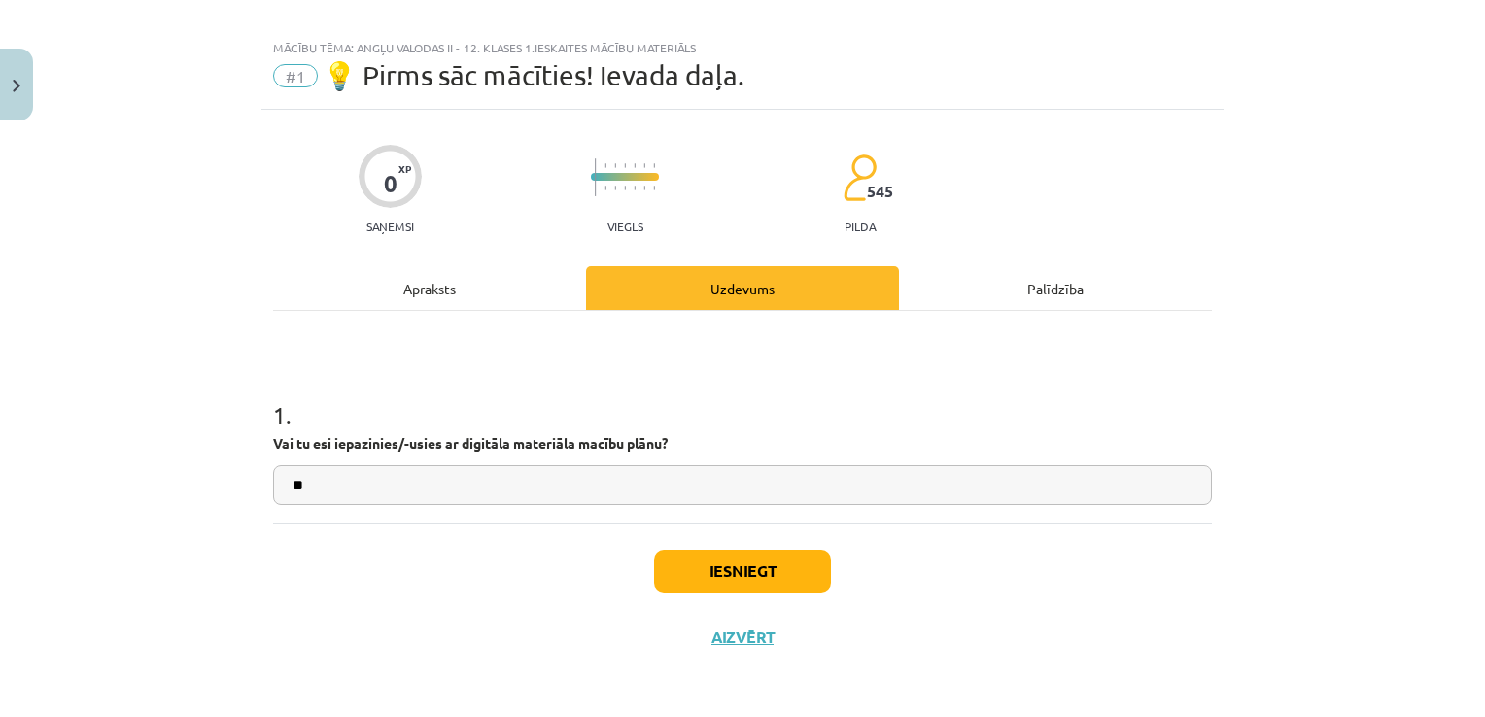
type input "**"
click at [731, 566] on button "Iesniegt" at bounding box center [742, 571] width 177 height 43
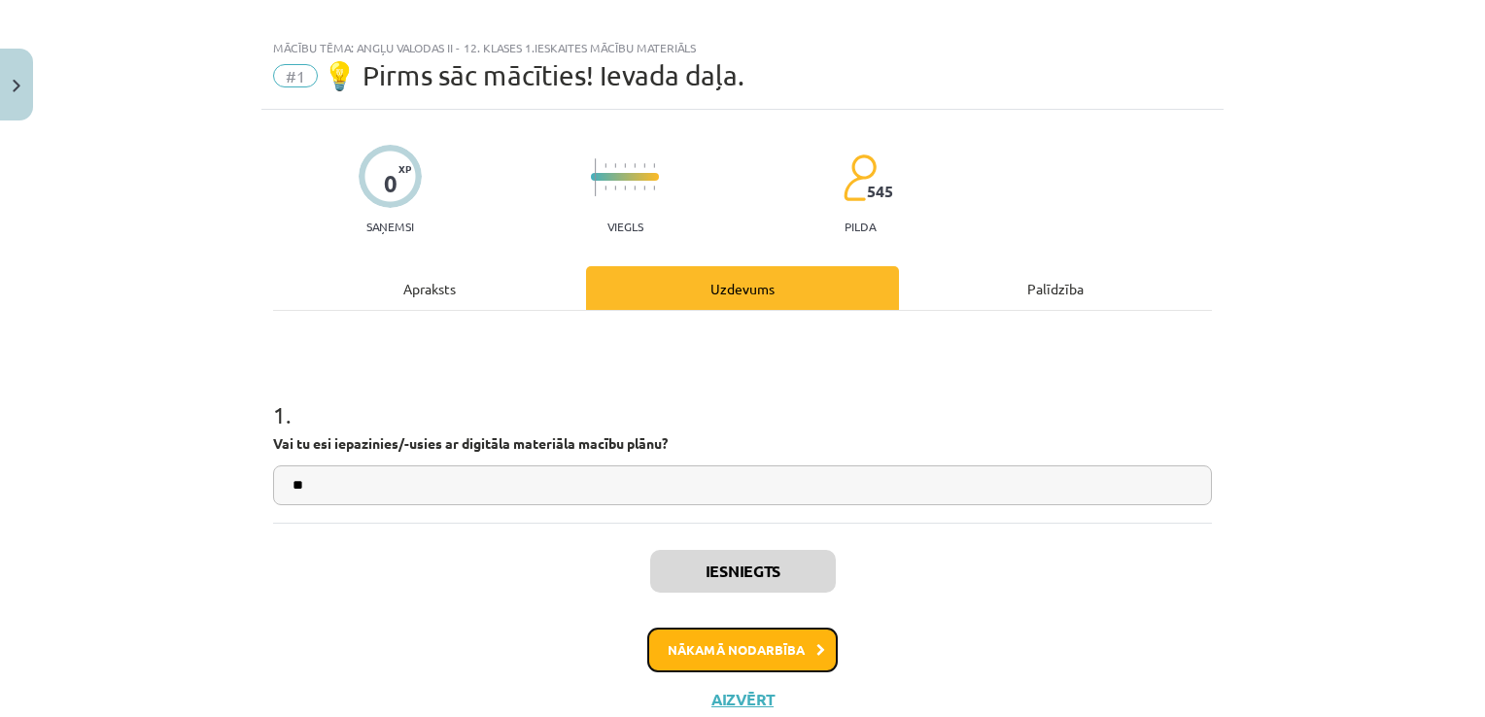
click at [754, 646] on button "Nākamā nodarbība" at bounding box center [742, 650] width 190 height 45
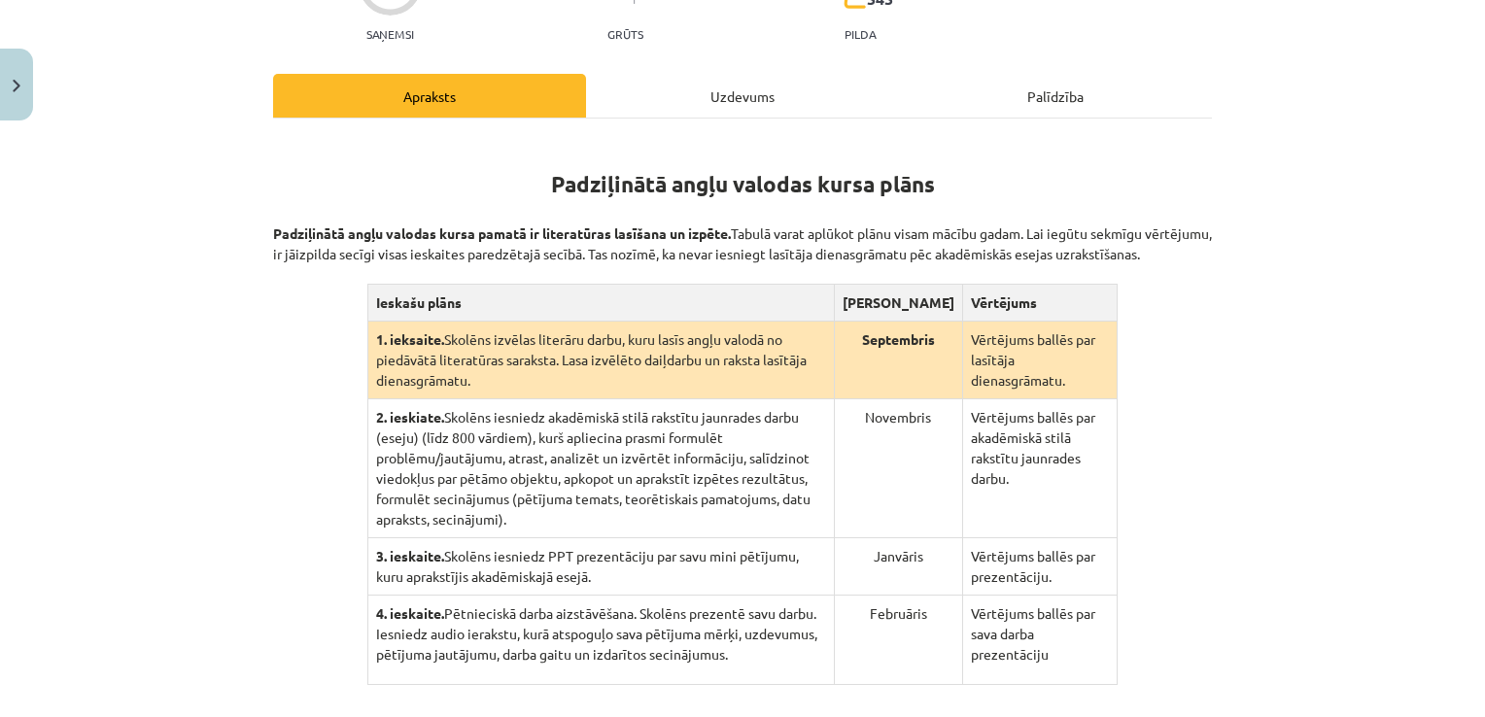
scroll to position [340, 0]
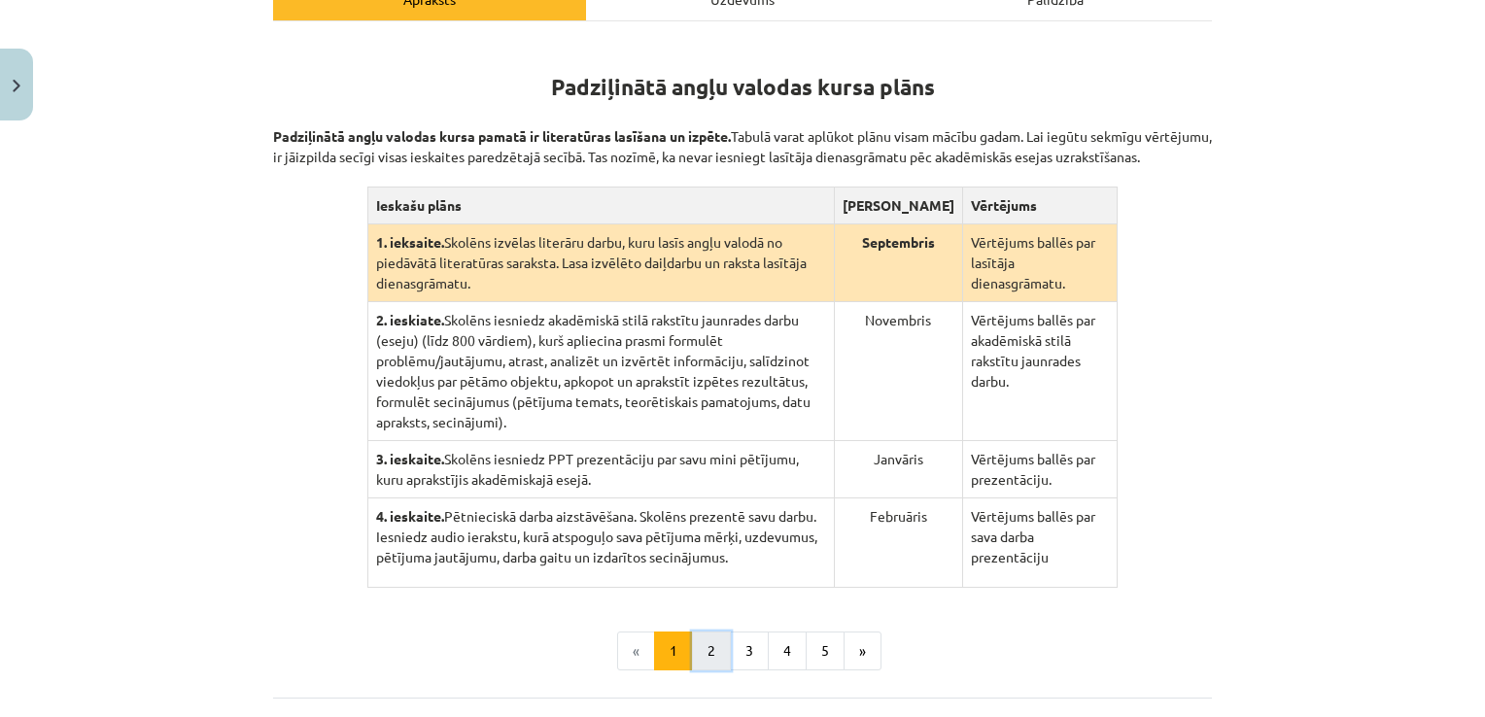
click at [701, 632] on button "2" at bounding box center [711, 651] width 39 height 39
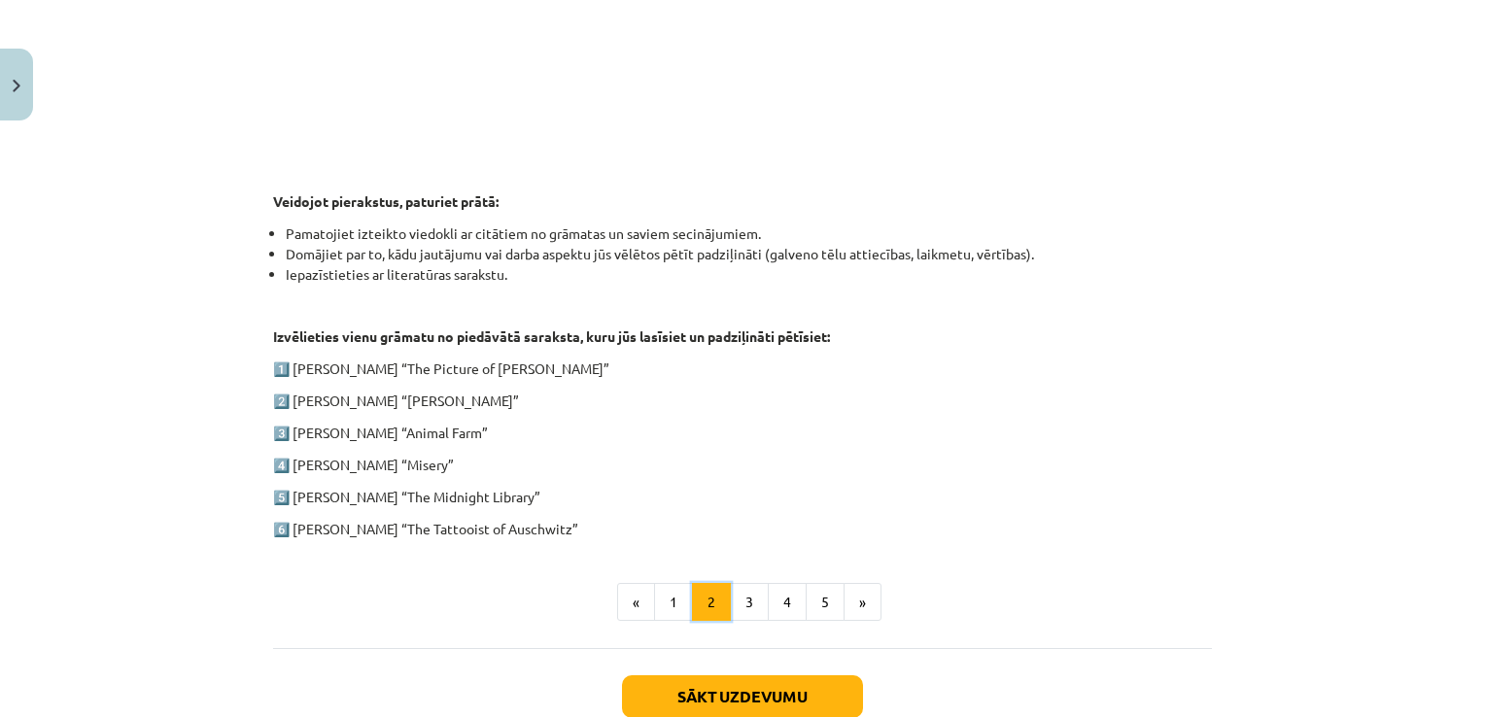
scroll to position [864, 0]
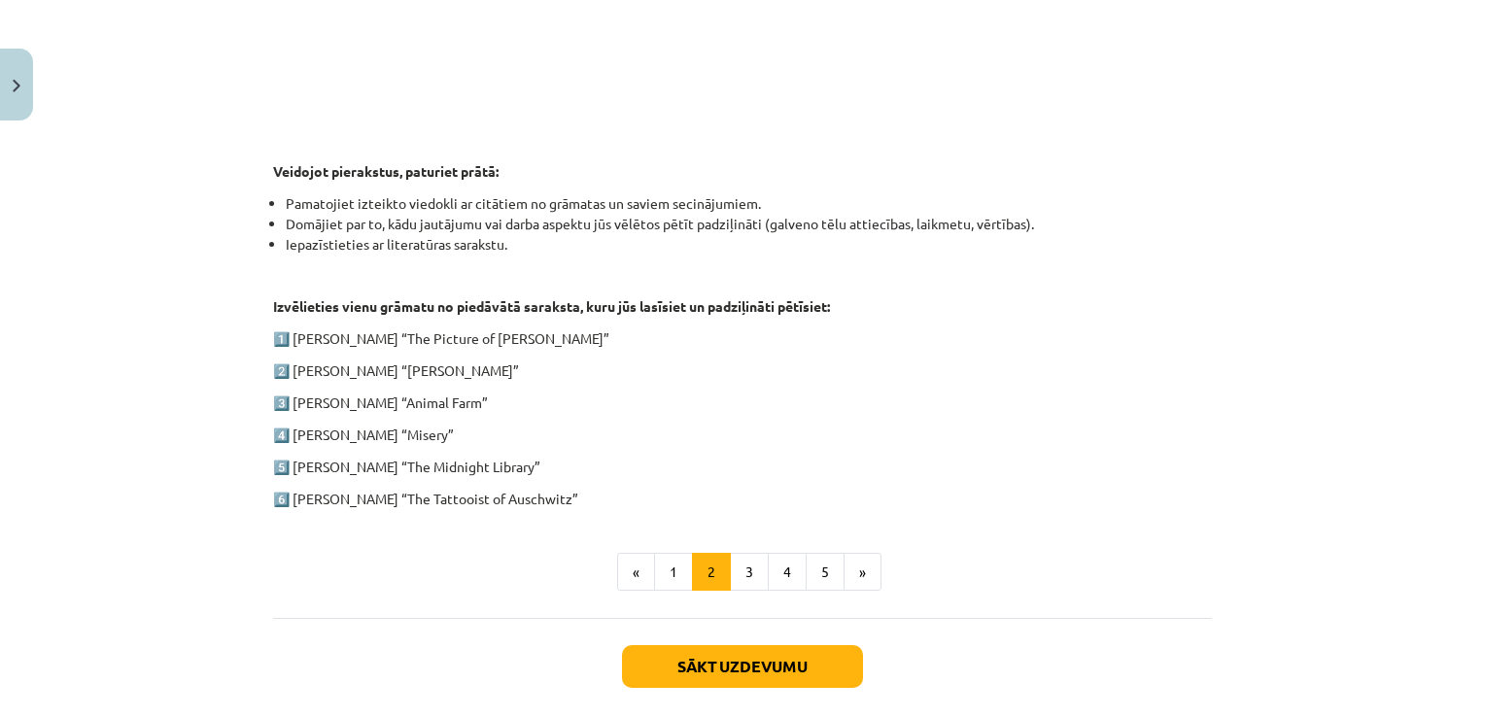
drag, startPoint x: 287, startPoint y: 333, endPoint x: 582, endPoint y: 497, distance: 337.6
click at [582, 497] on div "1. ieskaite angļu valodā Pirmās ieskaites pamatā ir lasītāja dienasgrāmatas vei…" at bounding box center [742, 12] width 939 height 994
click at [620, 383] on div "1. ieskaite angļu valodā Pirmās ieskaites pamatā ir lasītāja dienasgrāmatas vei…" at bounding box center [742, 12] width 939 height 994
drag, startPoint x: 263, startPoint y: 331, endPoint x: 592, endPoint y: 482, distance: 361.4
click at [592, 482] on div "100 XP Saņemsi Grūts 545 pilda Apraksts Uzdevums Palīdzība 1. ieskaite angļu va…" at bounding box center [742, 30] width 962 height 1469
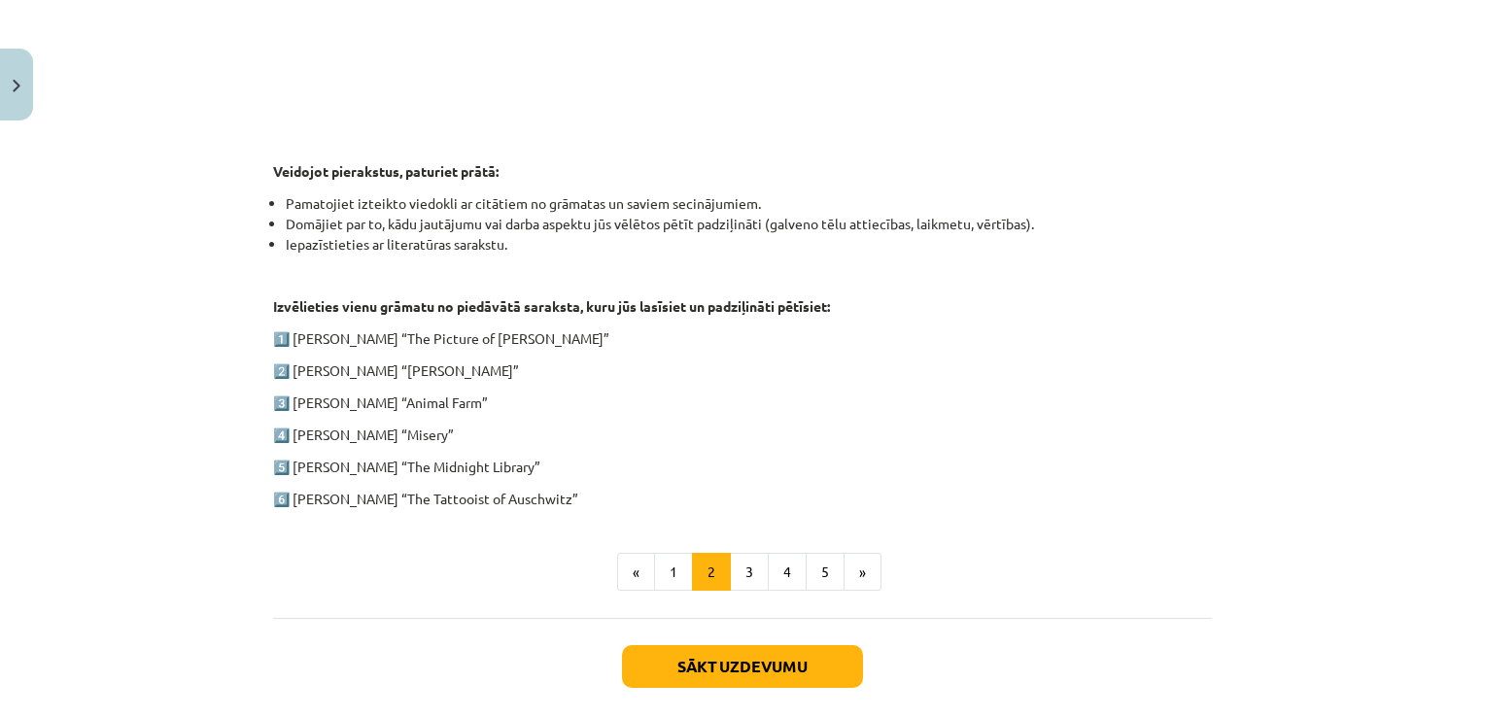
drag, startPoint x: 592, startPoint y: 482, endPoint x: 433, endPoint y: 363, distance: 198.5
copy div "1️⃣ Oscar Wilde “The Picture of Dorian Gray” 2️⃣ Charles Dickens “Oliver Twist”…"
click at [836, 436] on p "4️⃣ [PERSON_NAME] “Misery”" at bounding box center [742, 435] width 939 height 20
click at [739, 568] on button "3" at bounding box center [749, 572] width 39 height 39
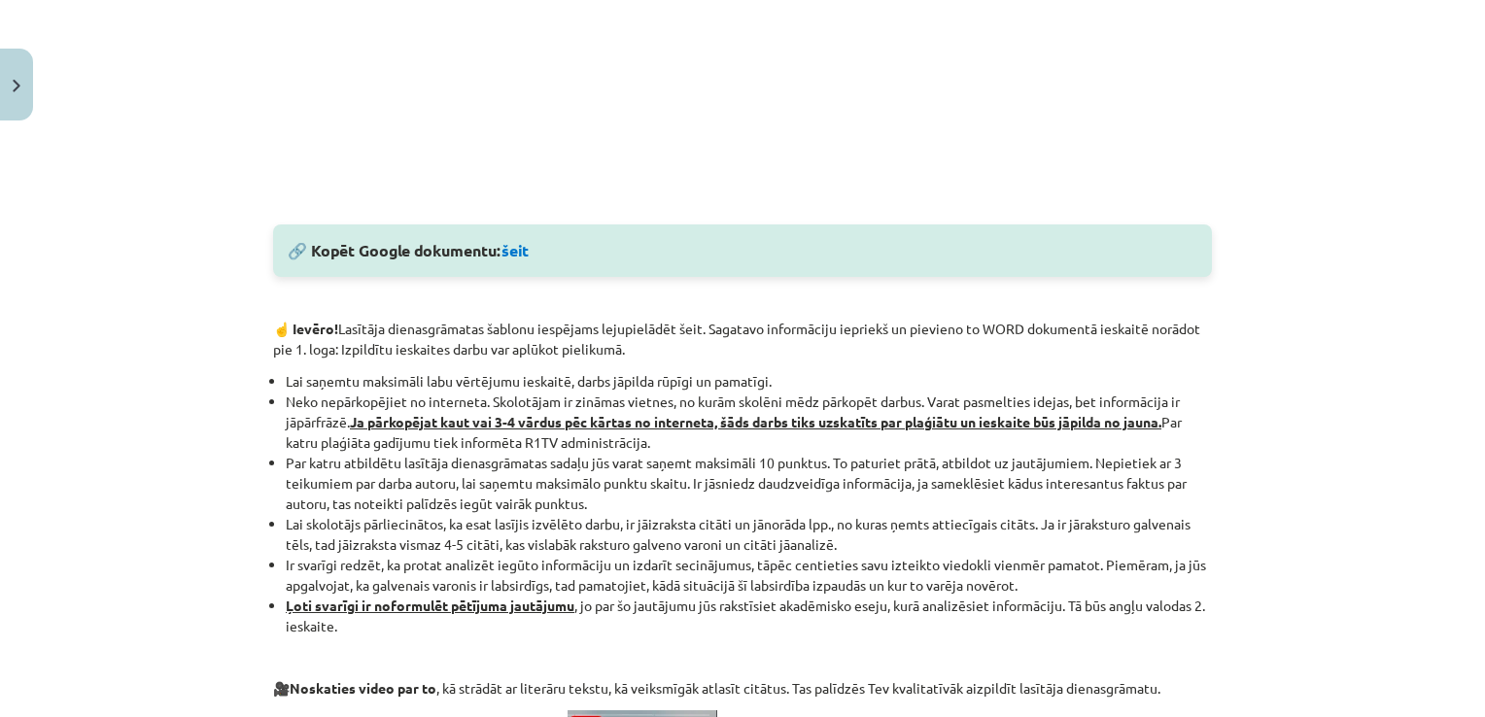
scroll to position [961, 0]
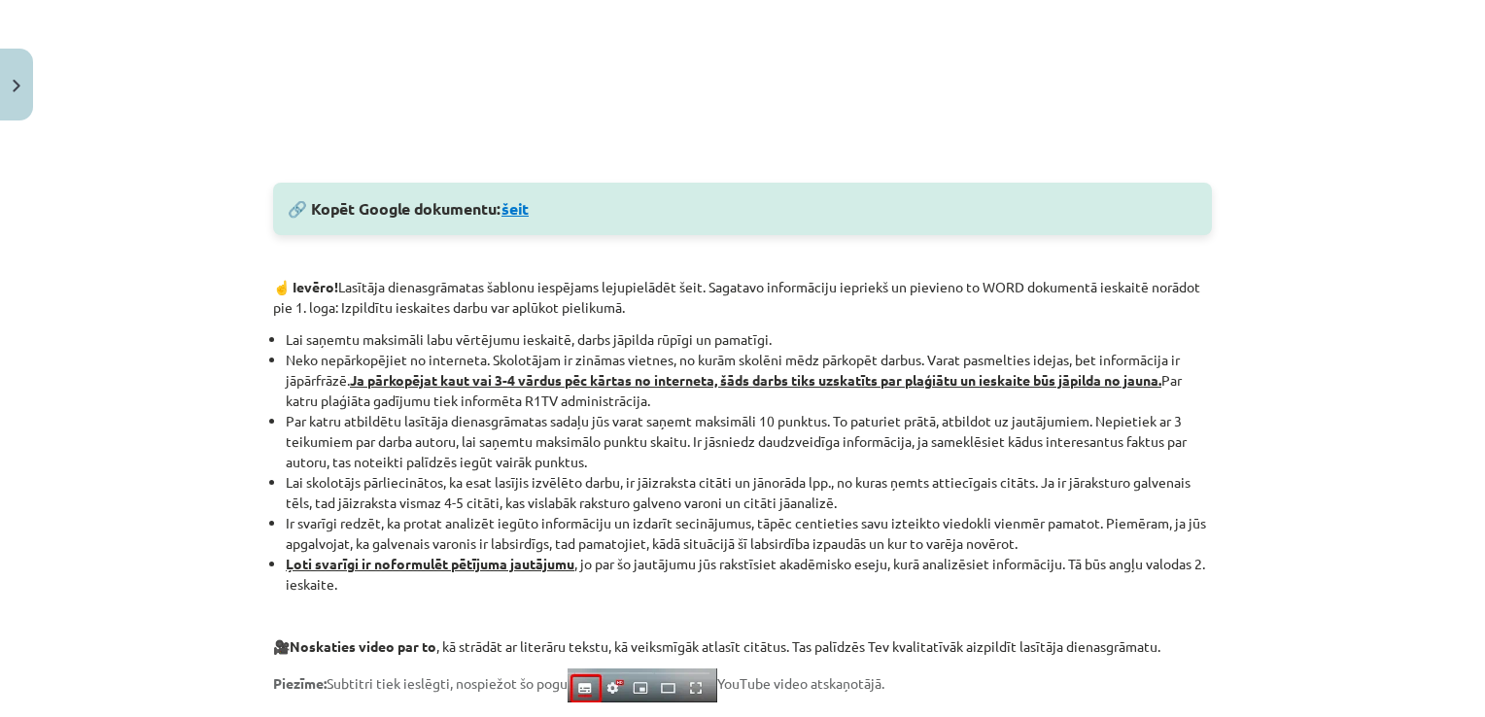
click at [507, 205] on link "šeit" at bounding box center [514, 208] width 27 height 20
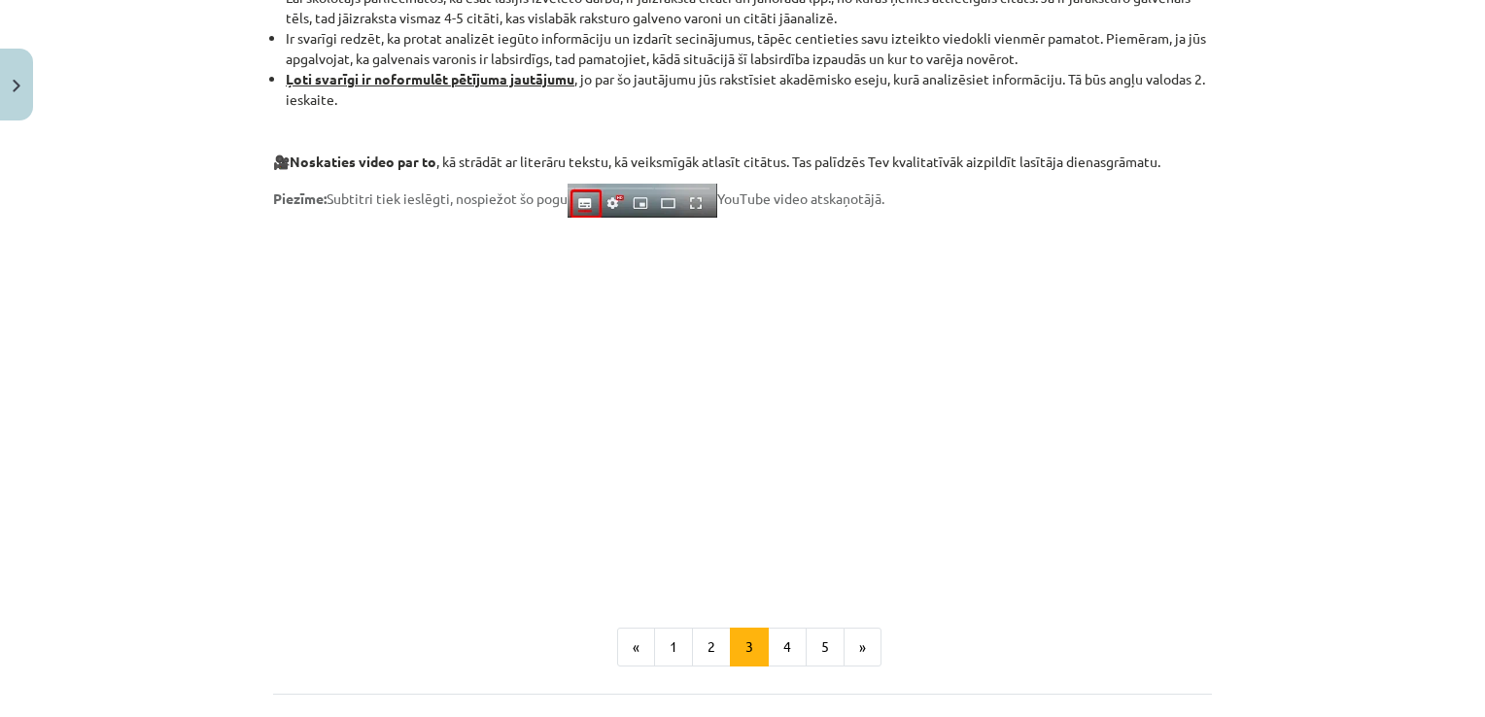
scroll to position [1447, 0]
click at [779, 651] on button "4" at bounding box center [787, 646] width 39 height 39
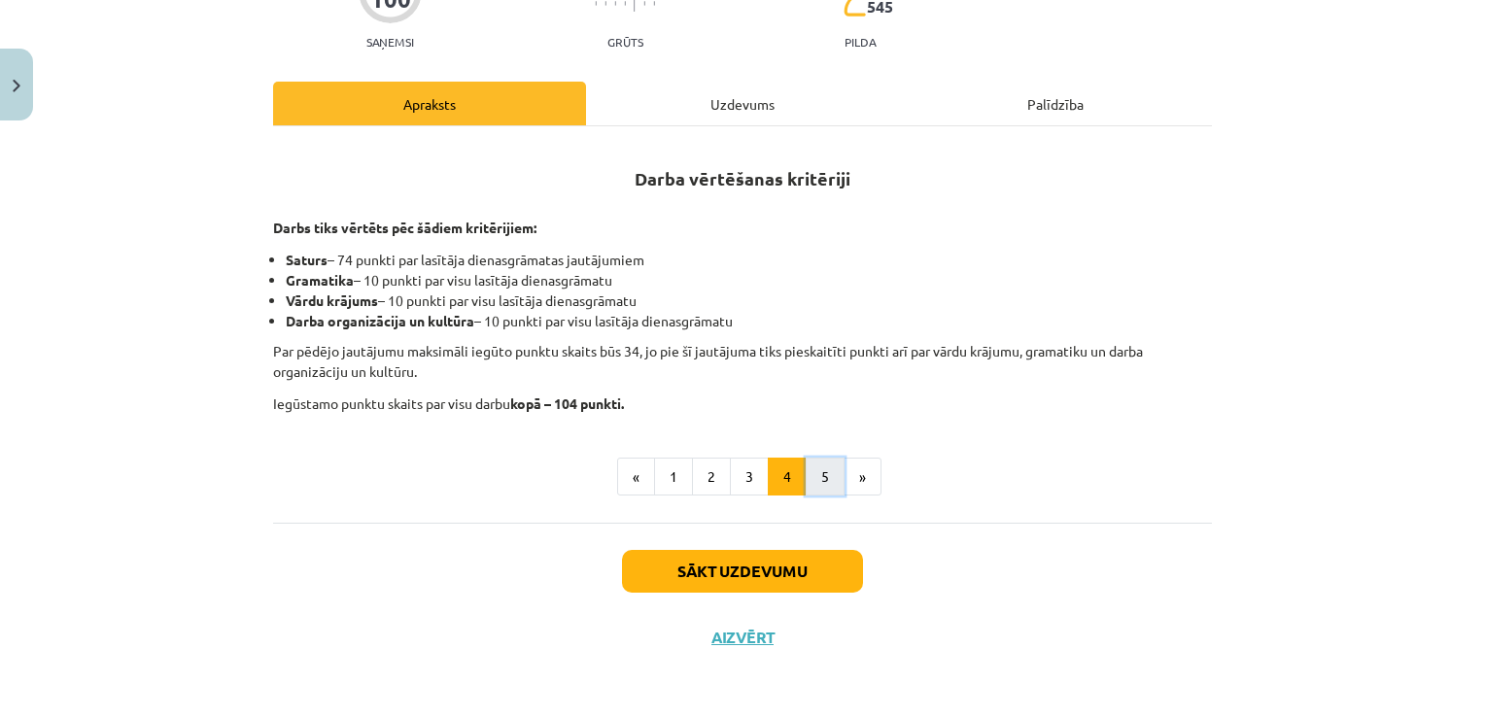
click at [822, 472] on button "5" at bounding box center [825, 477] width 39 height 39
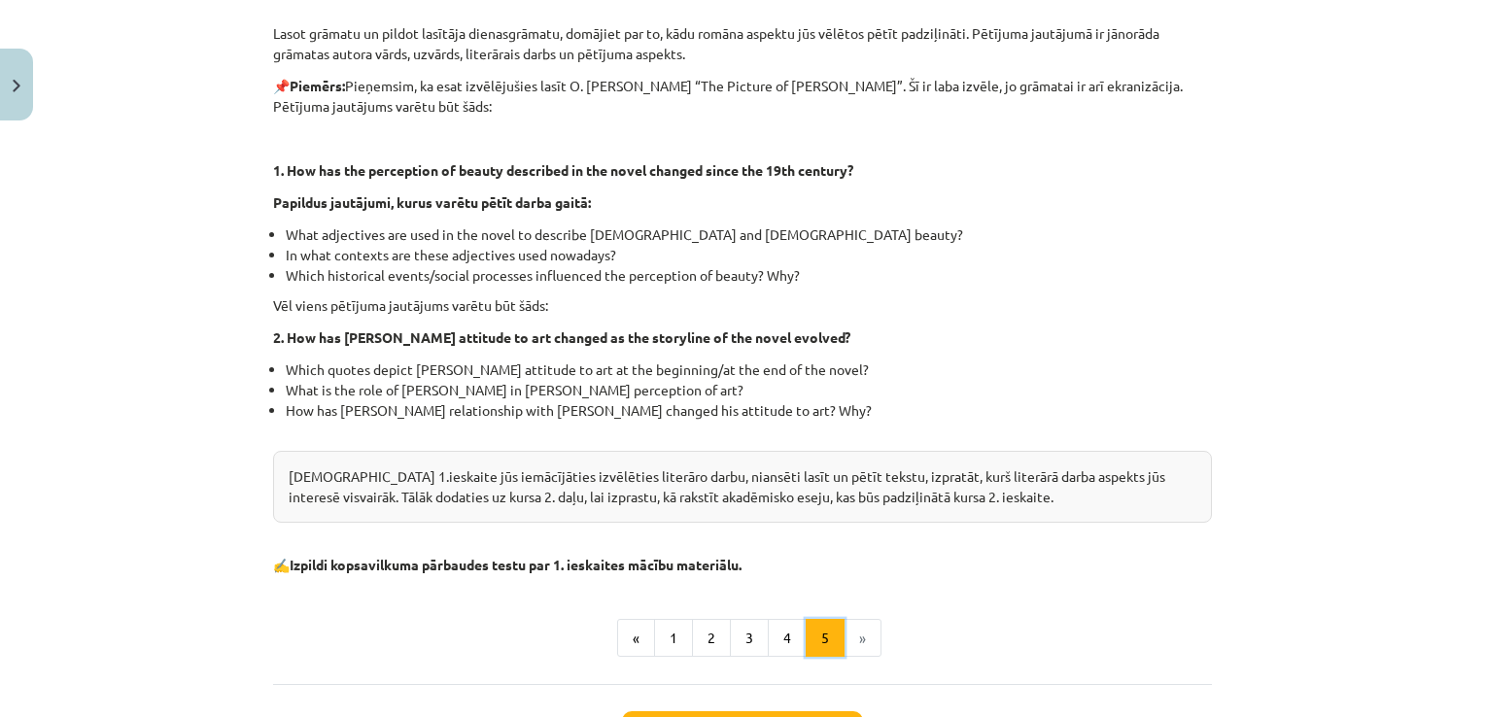
scroll to position [527, 0]
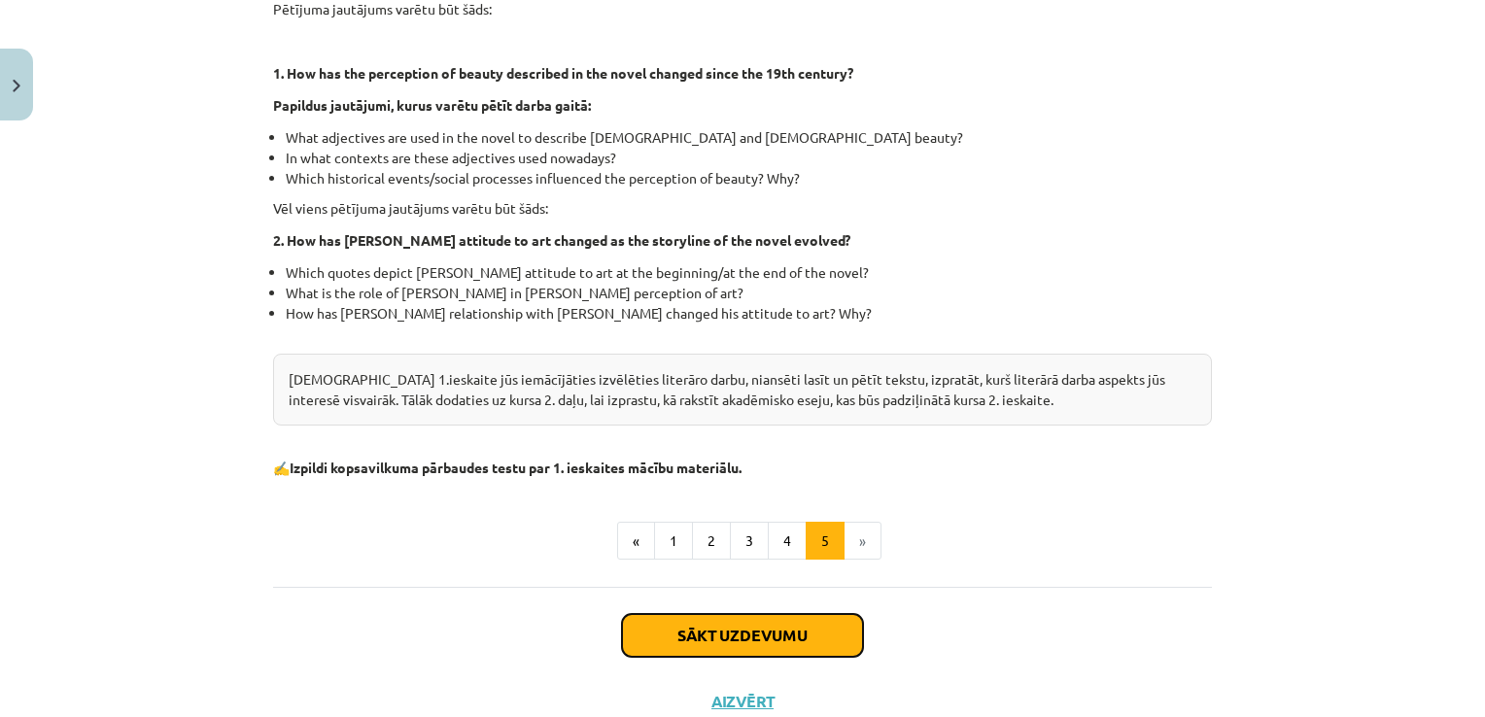
click at [737, 641] on button "Sākt uzdevumu" at bounding box center [742, 635] width 241 height 43
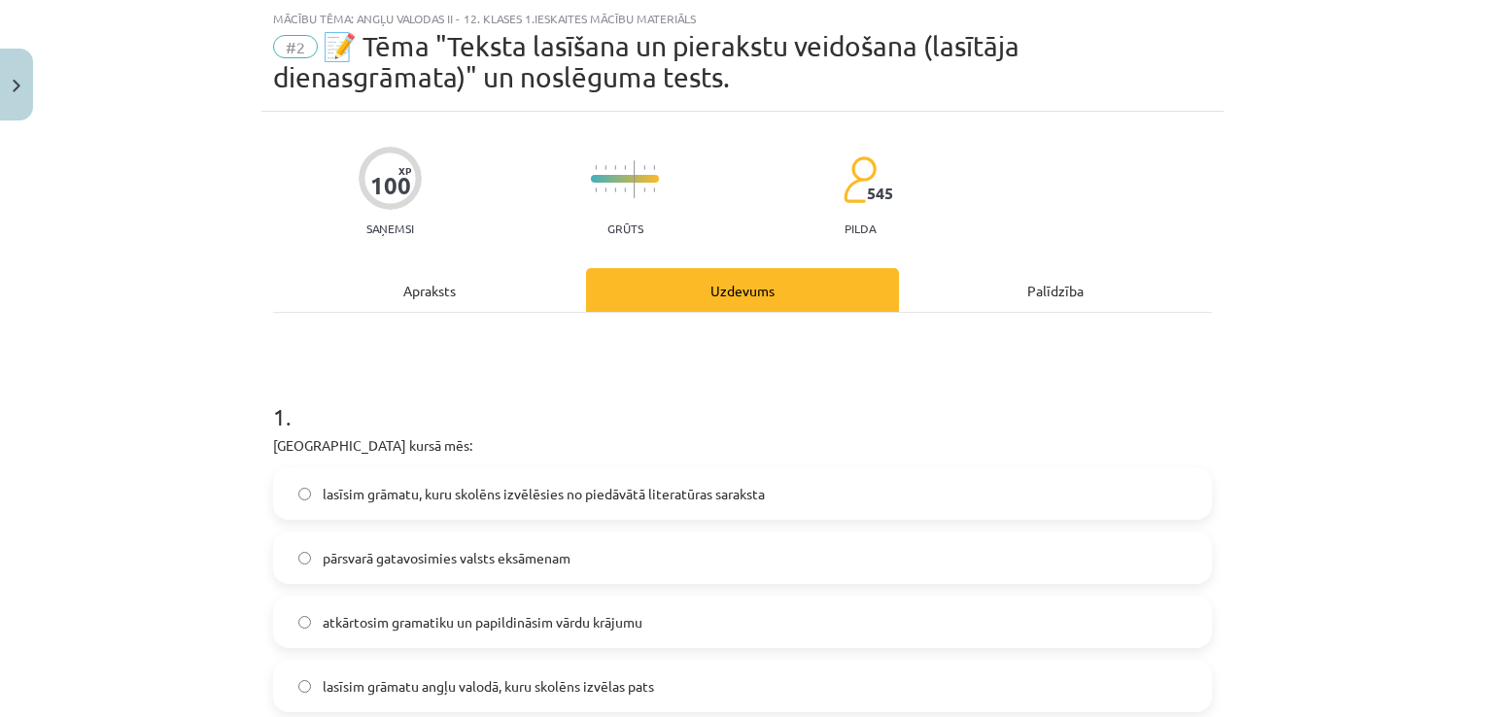
scroll to position [146, 0]
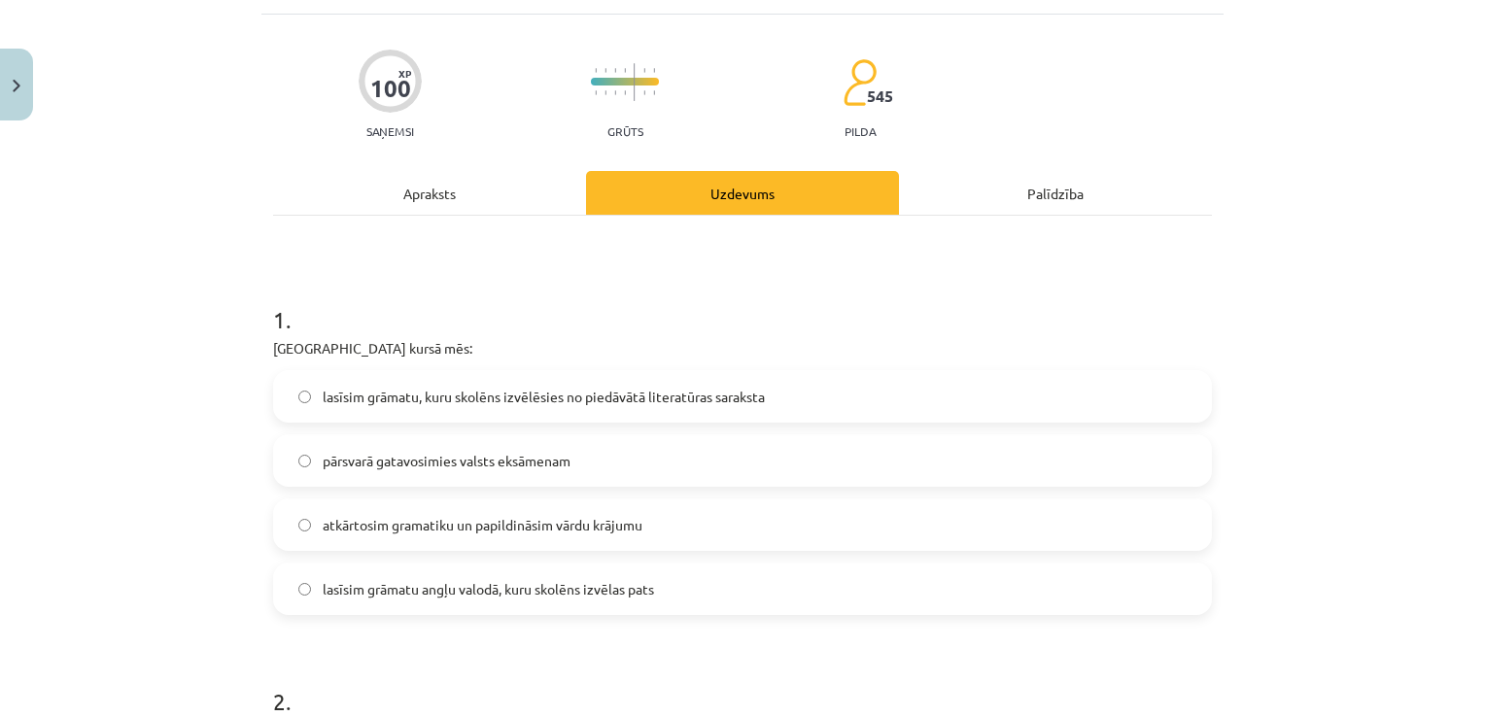
click at [323, 390] on span "lasīsim grāmatu, kuru skolēns izvēlēsies no piedāvātā literatūras saraksta" at bounding box center [544, 397] width 442 height 20
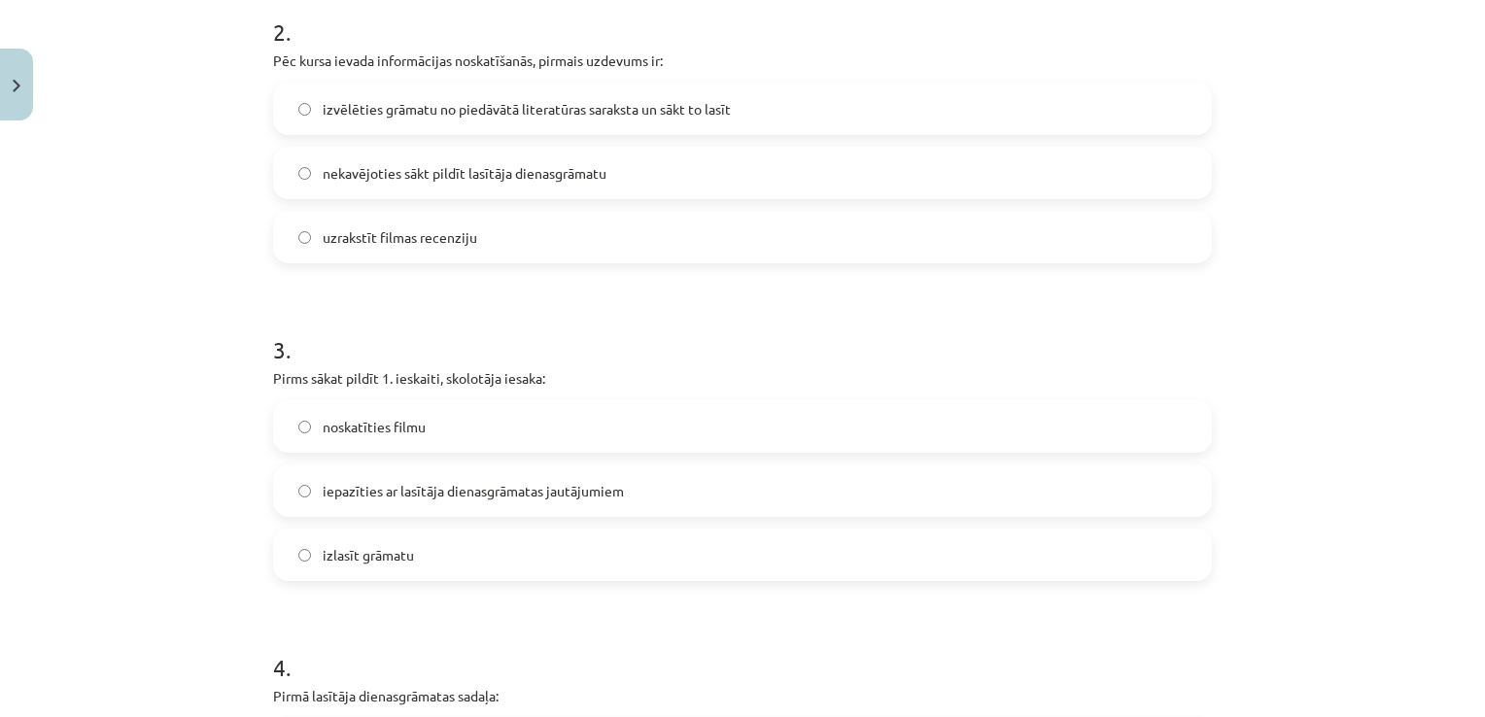
scroll to position [826, 0]
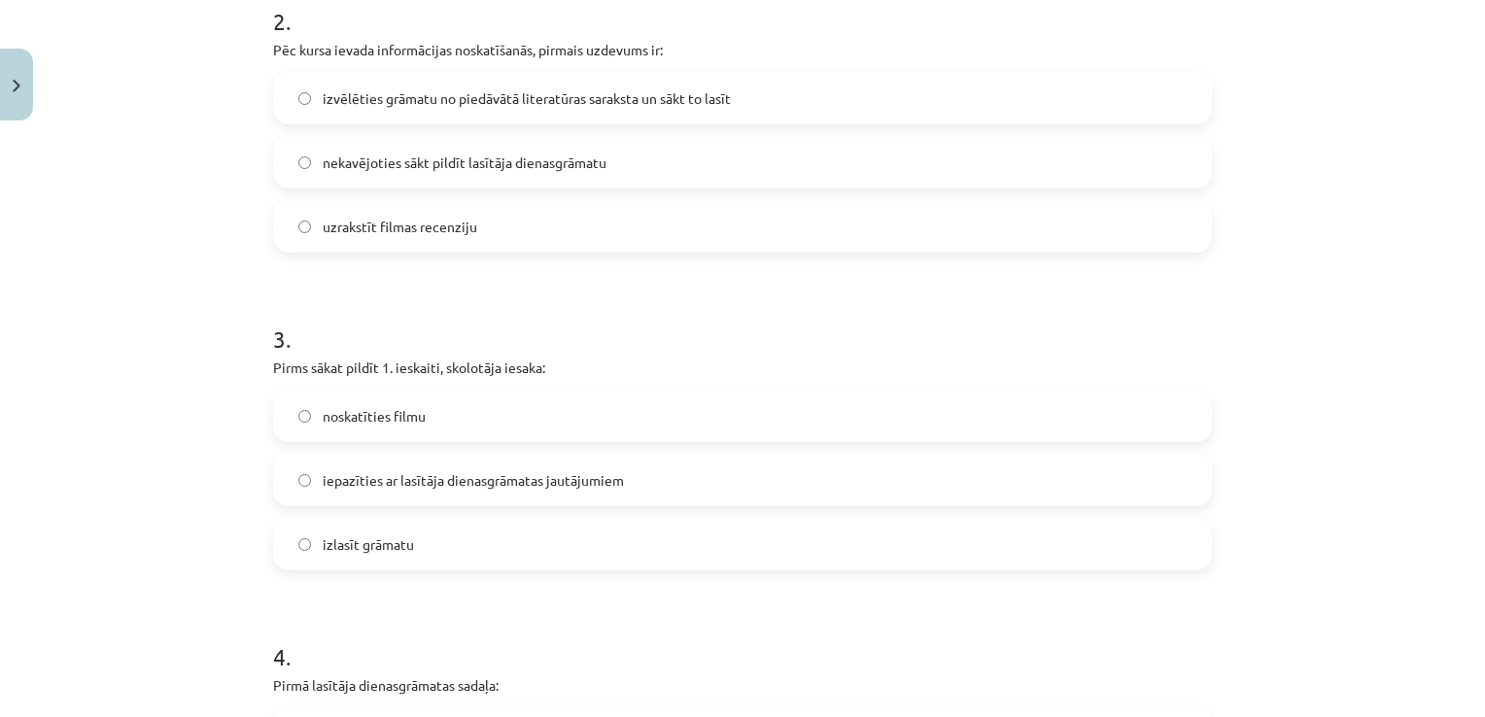
click at [348, 540] on span "izlasīt grāmatu" at bounding box center [368, 545] width 91 height 20
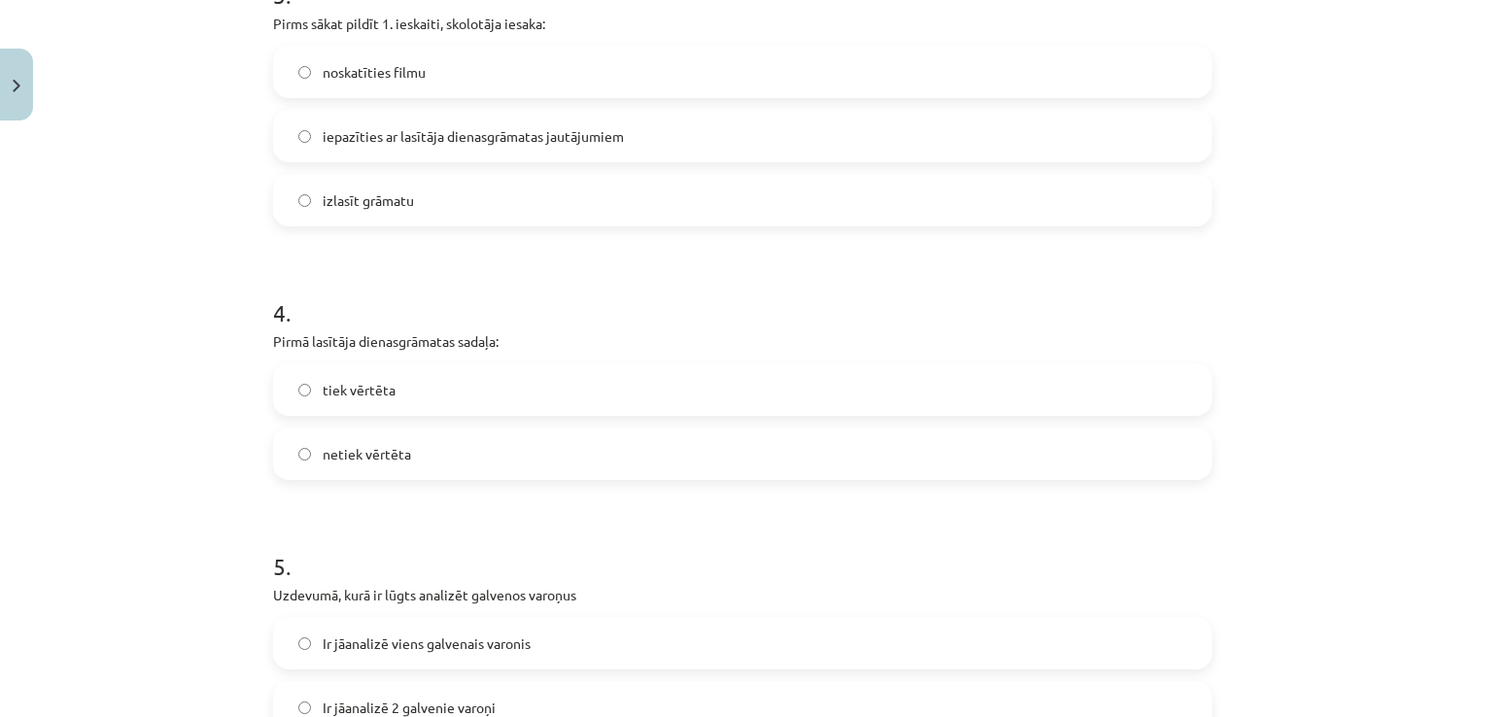
scroll to position [1215, 0]
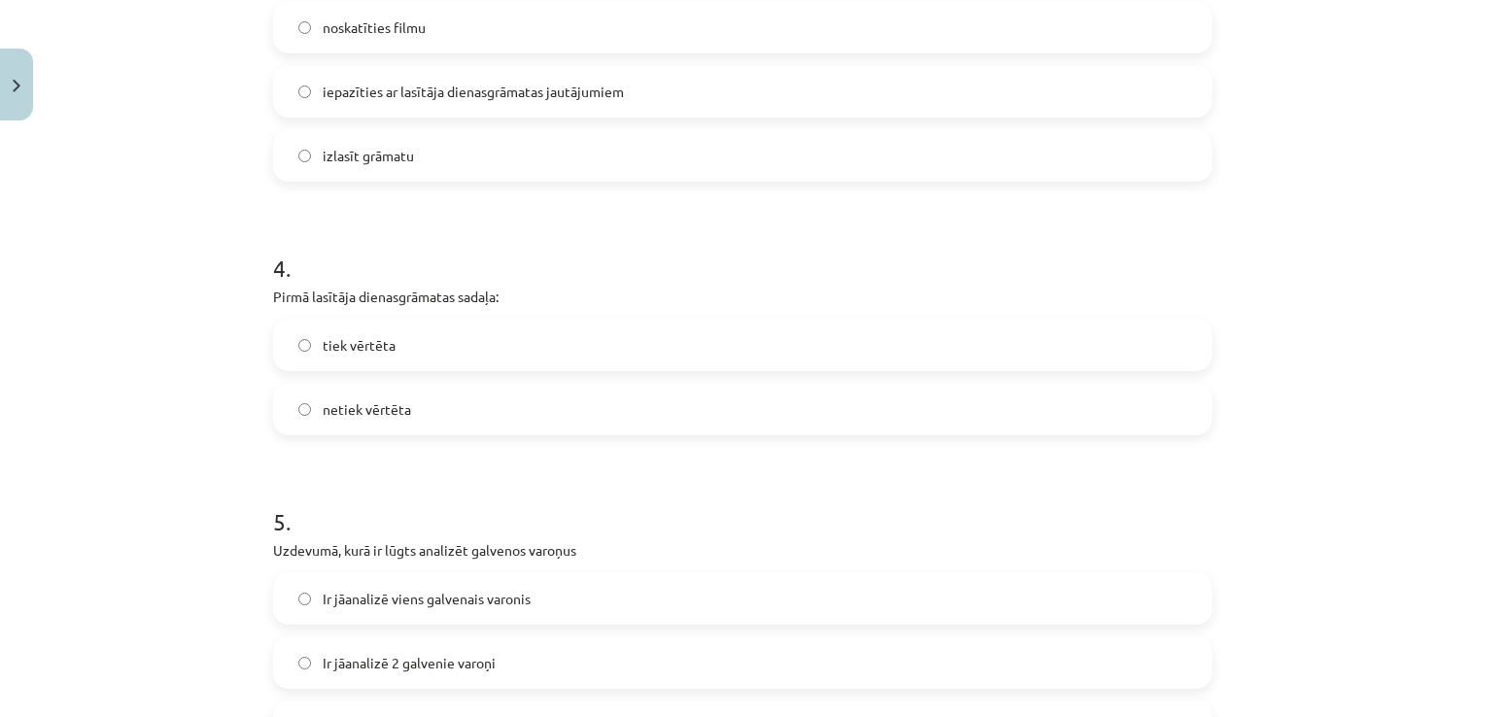
click at [309, 348] on label "tiek vērtēta" at bounding box center [742, 345] width 935 height 49
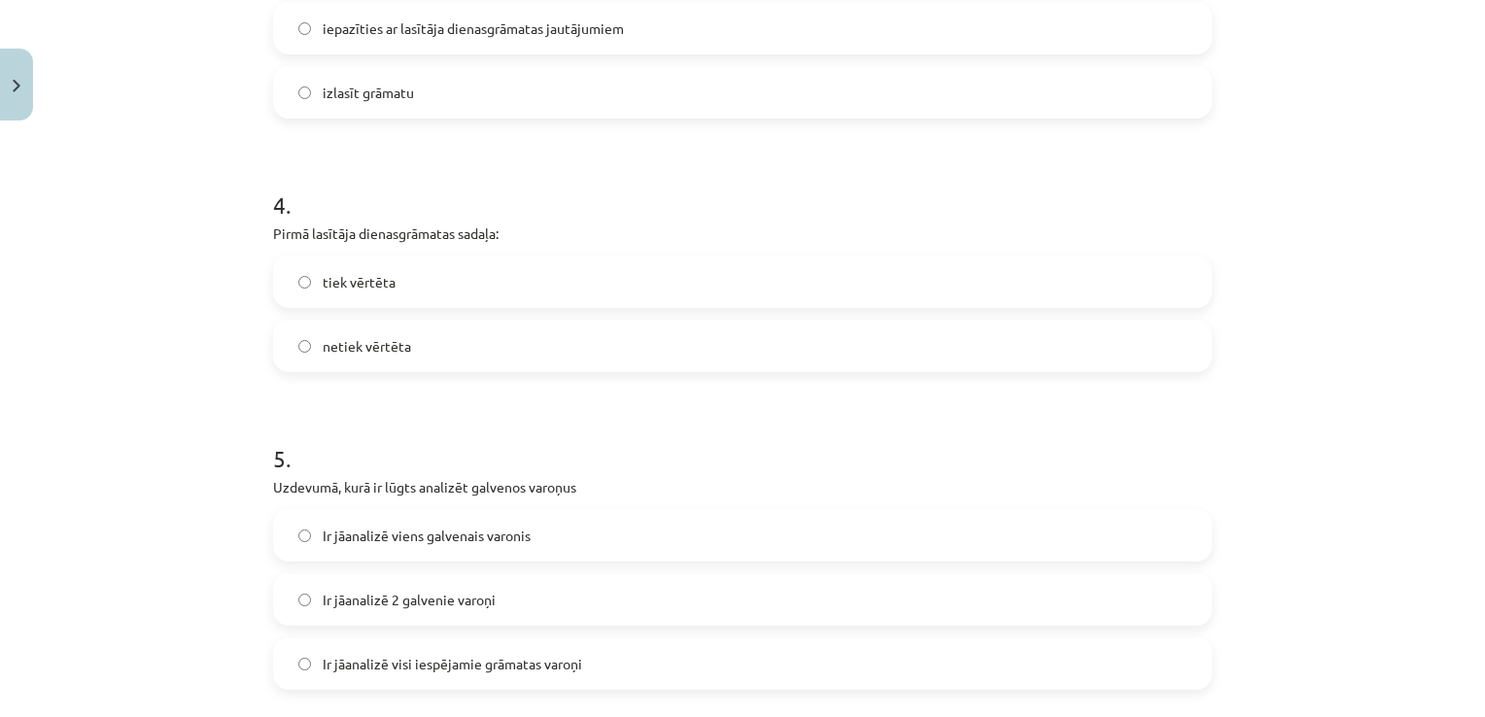
scroll to position [1506, 0]
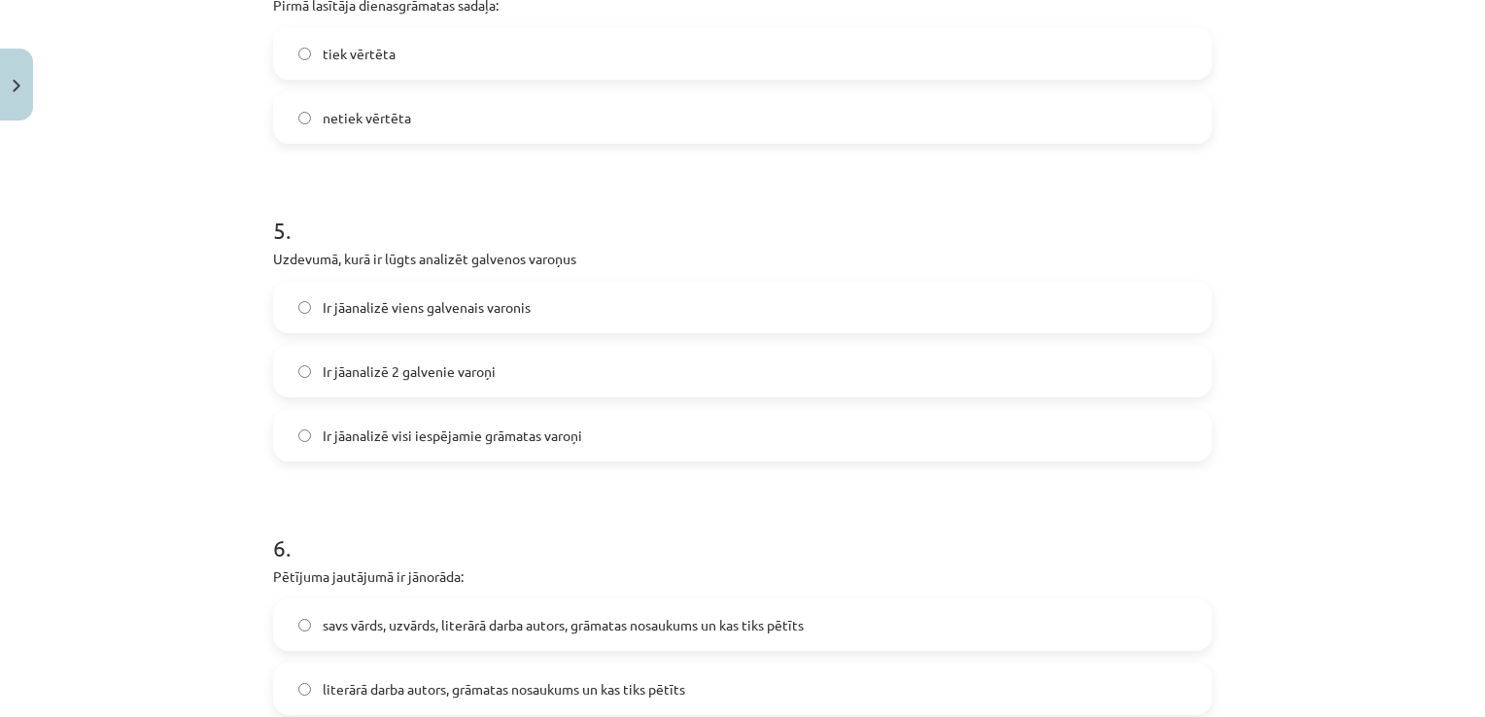
click at [396, 313] on span "Ir jāanalizē viens galvenais varonis" at bounding box center [427, 307] width 208 height 20
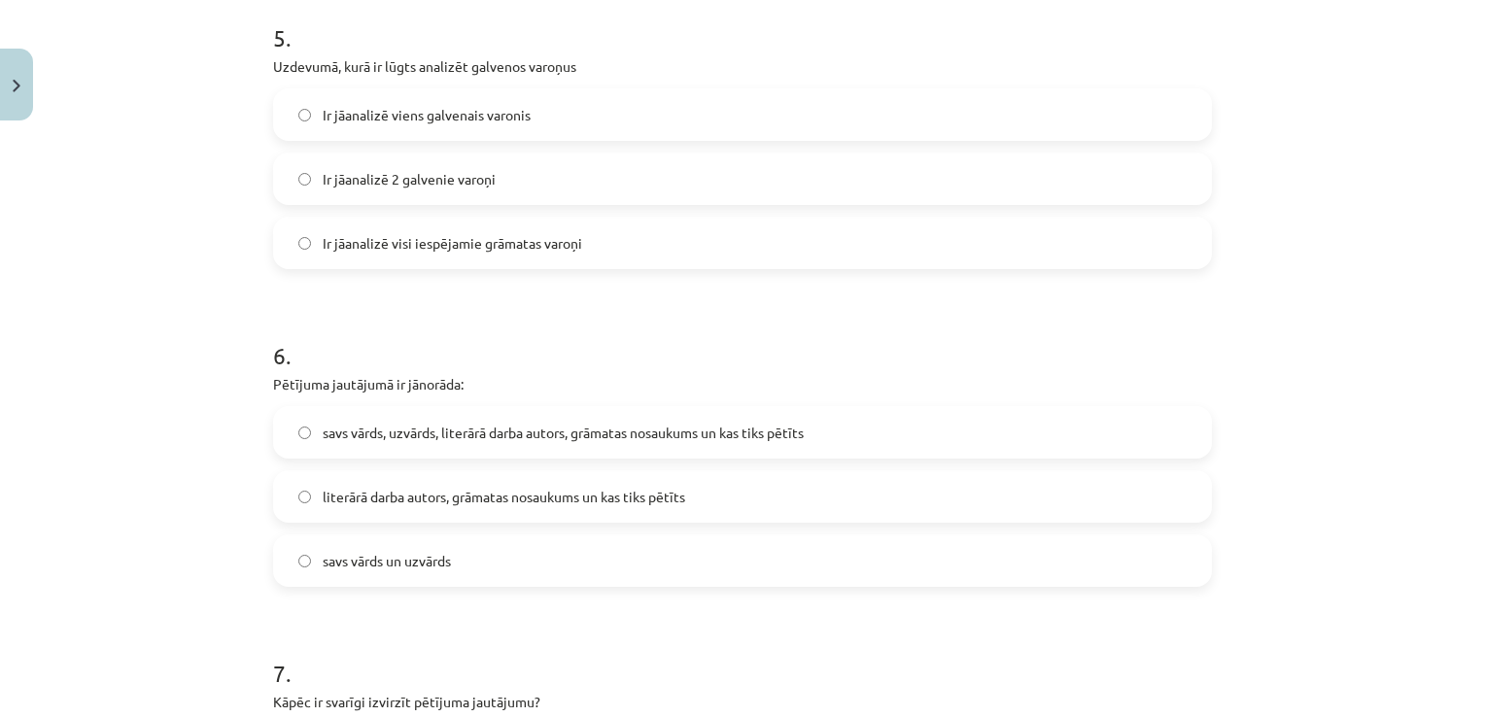
scroll to position [1701, 0]
click at [367, 173] on span "Ir jāanalizē 2 galvenie varoņi" at bounding box center [409, 177] width 173 height 20
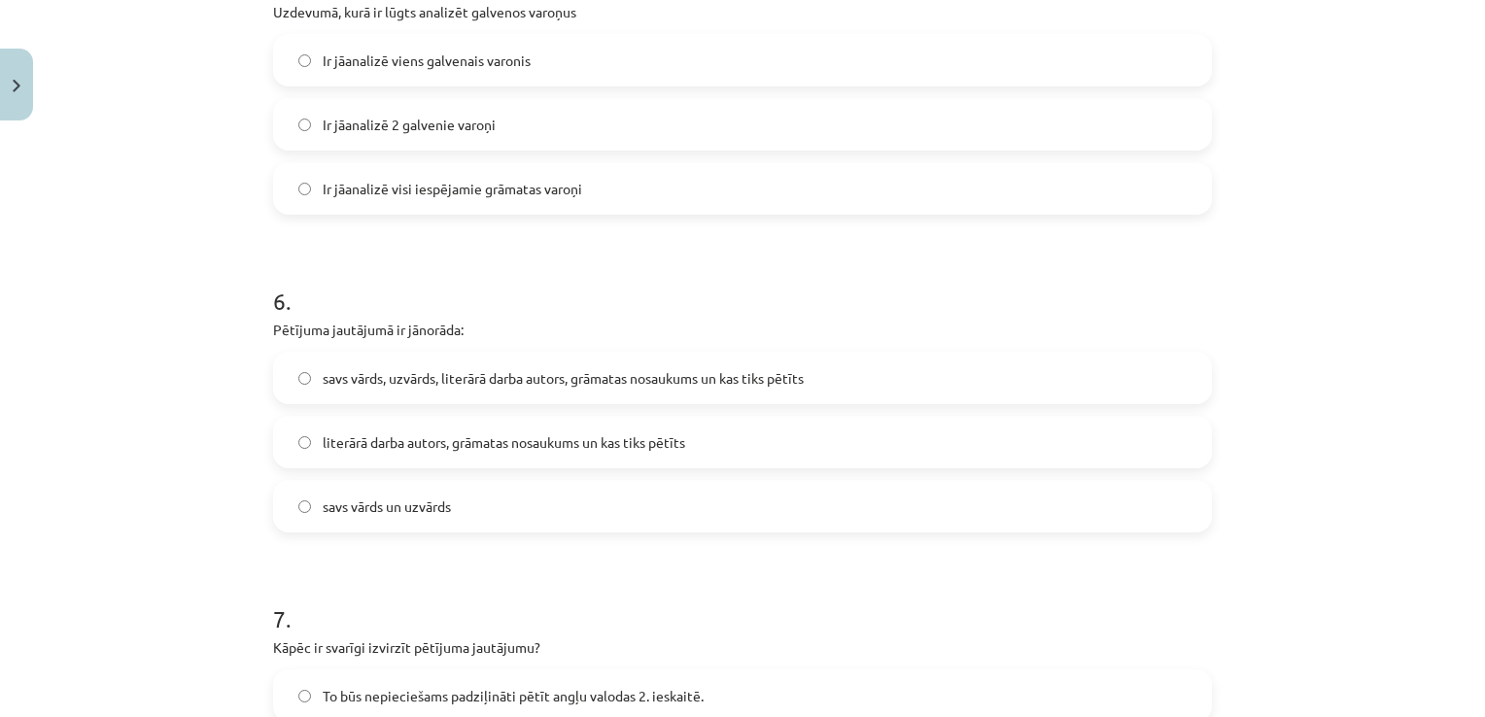
scroll to position [1798, 0]
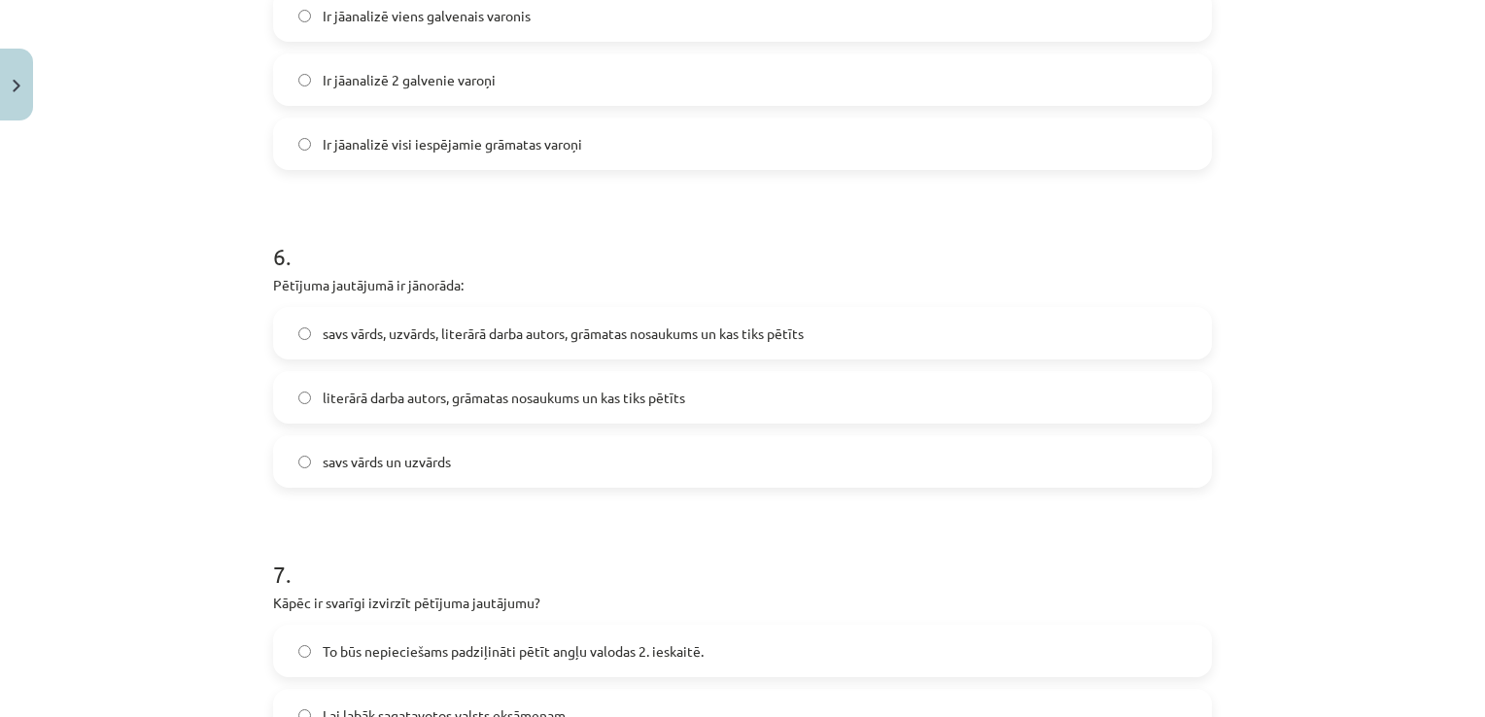
click at [450, 333] on span "savs vārds, uzvārds, literārā darba autors, grāmatas nosaukums un kas tiks pētī…" at bounding box center [563, 334] width 481 height 20
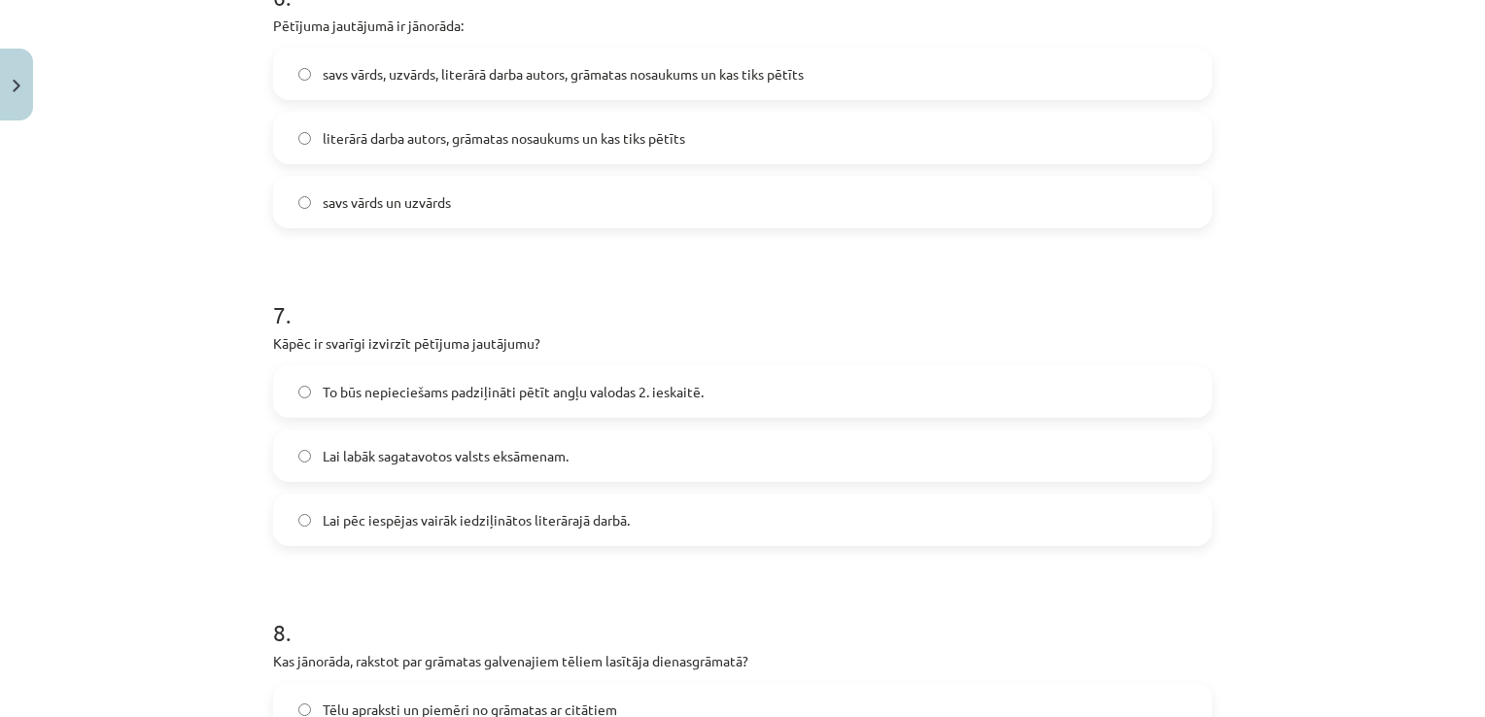
scroll to position [2090, 0]
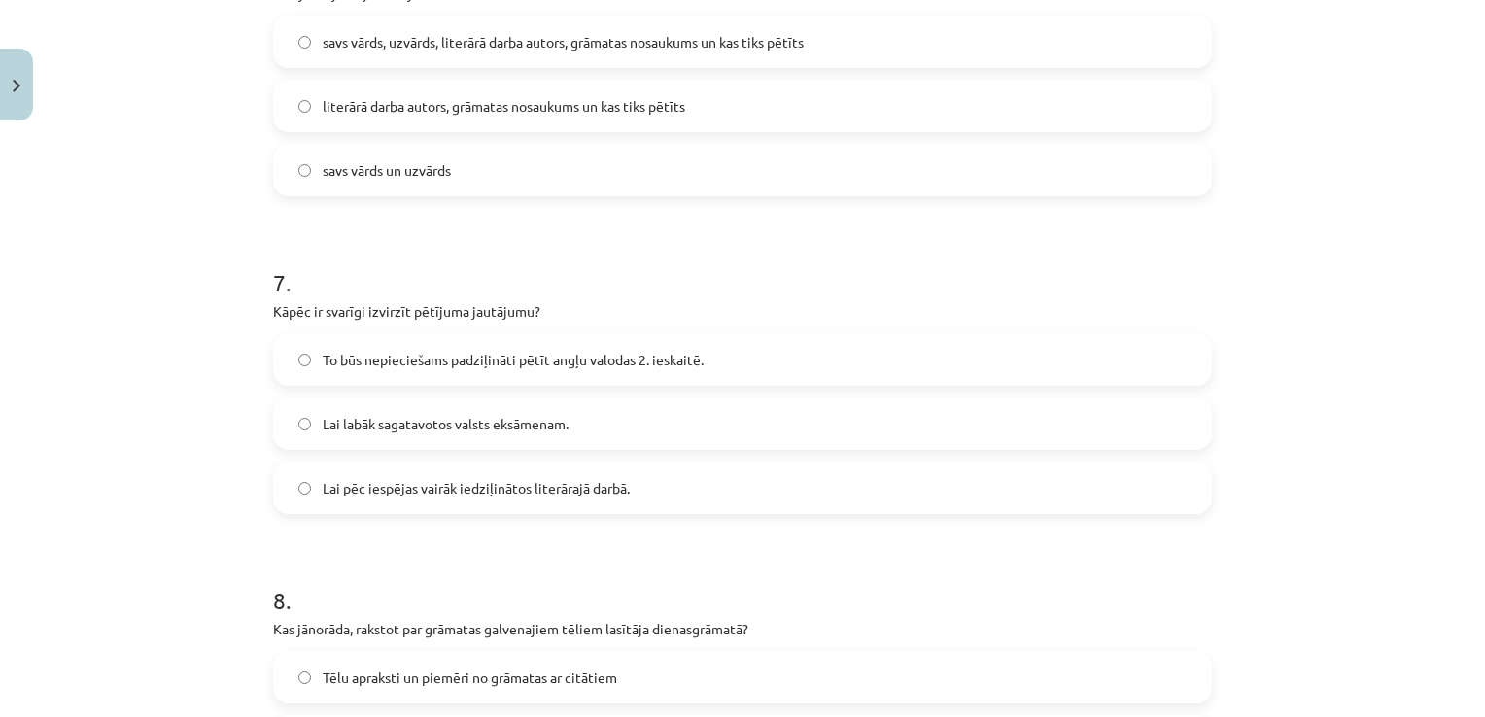
click at [432, 355] on span "To būs nepieciešams padziļināti pētīt angļu valodas 2. ieskaitē." at bounding box center [513, 360] width 381 height 20
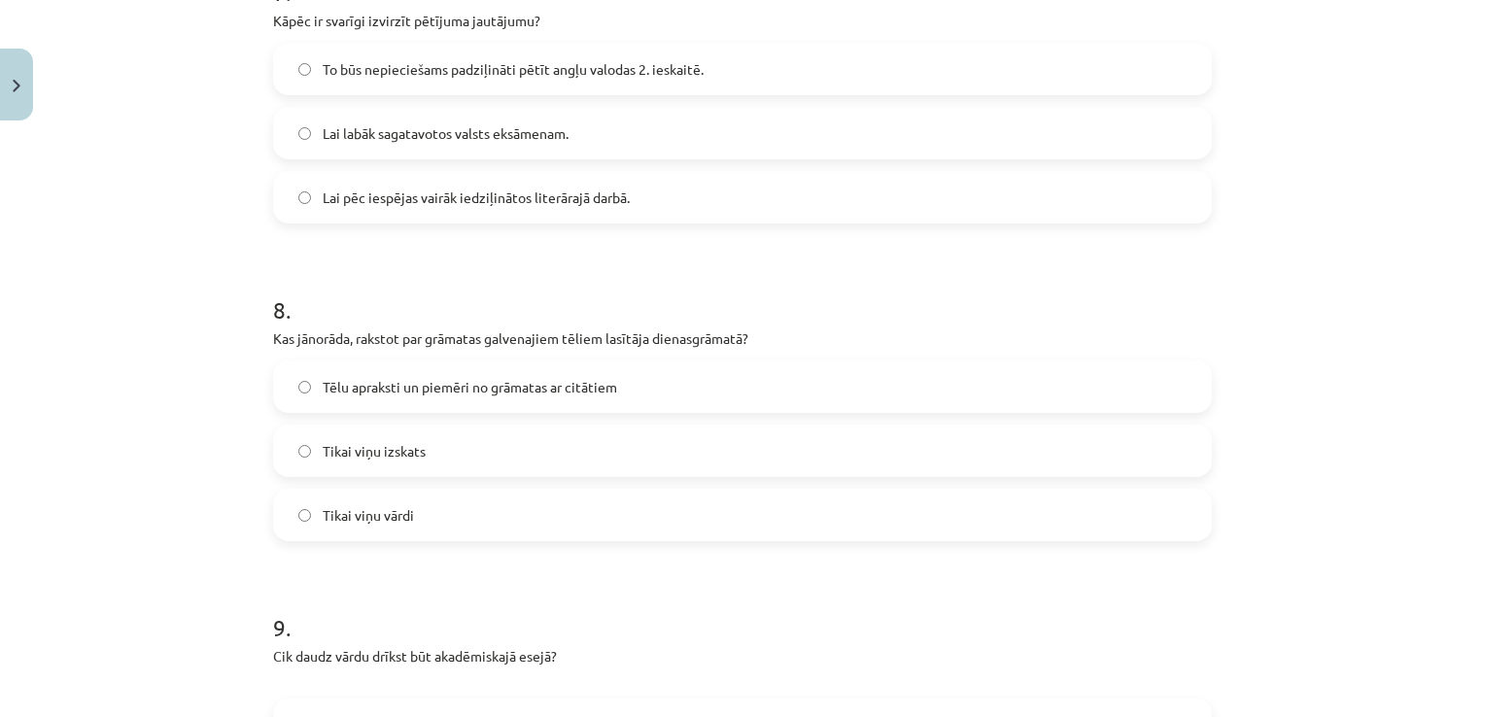
scroll to position [2381, 0]
click at [406, 390] on span "Tēlu apraksti un piemēri no grāmatas ar citātiem" at bounding box center [470, 386] width 294 height 20
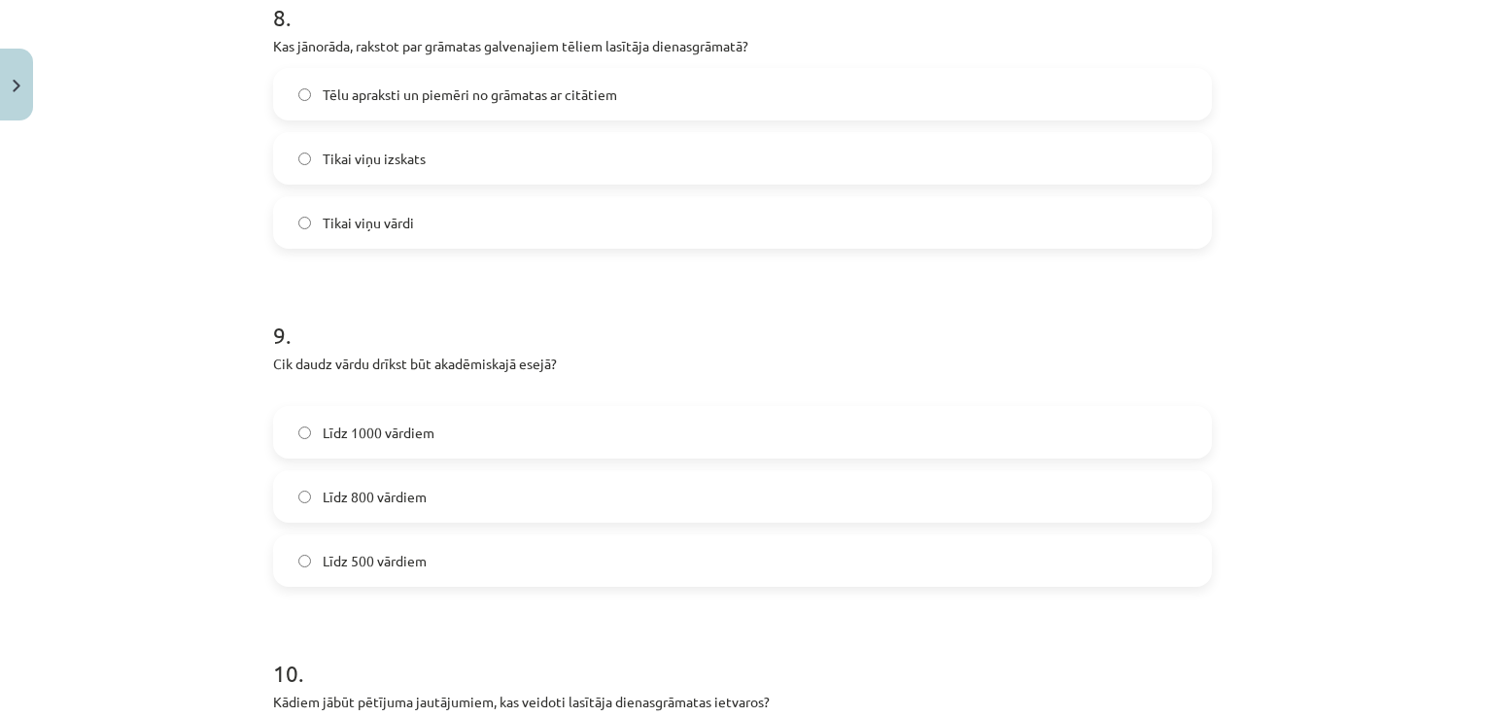
scroll to position [2770, 0]
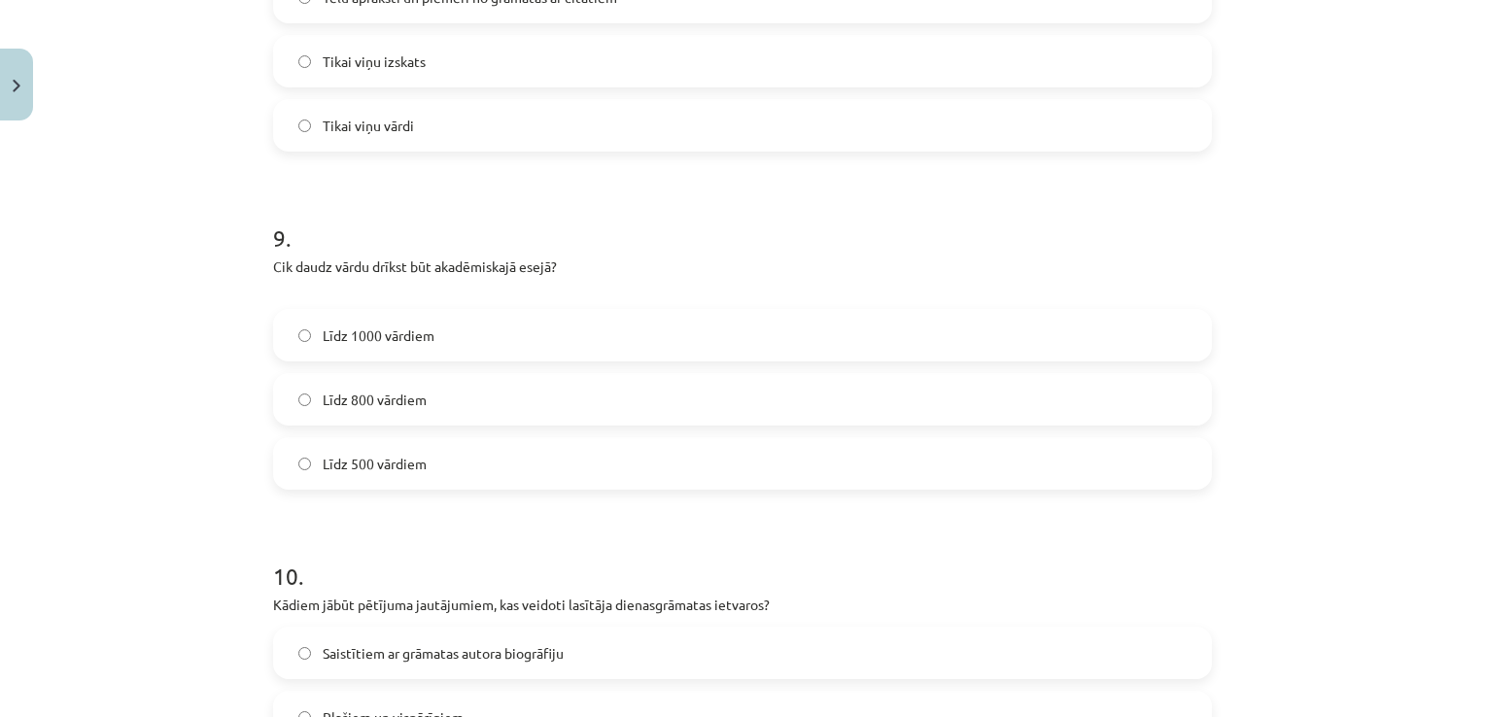
click at [382, 400] on span "Līdz 800 vārdiem" at bounding box center [375, 400] width 104 height 20
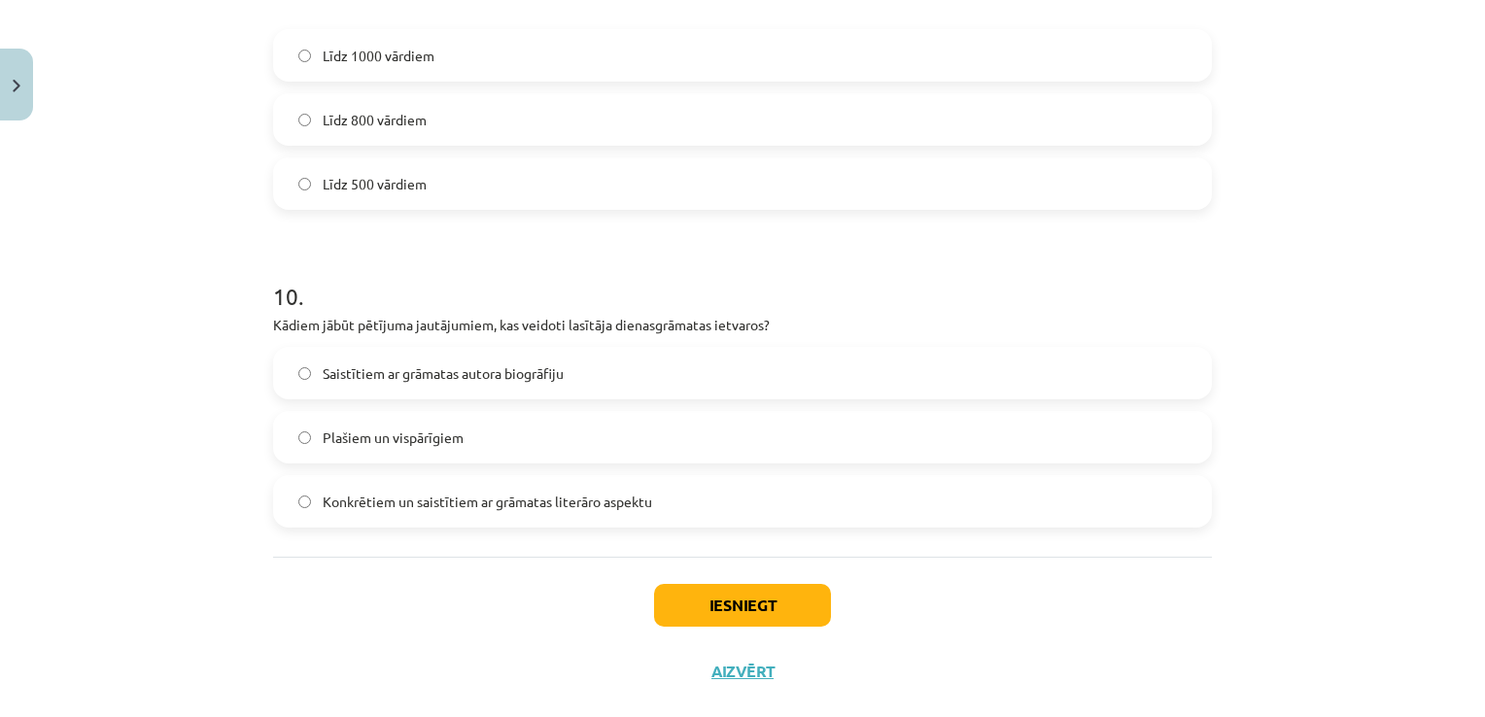
scroll to position [3061, 0]
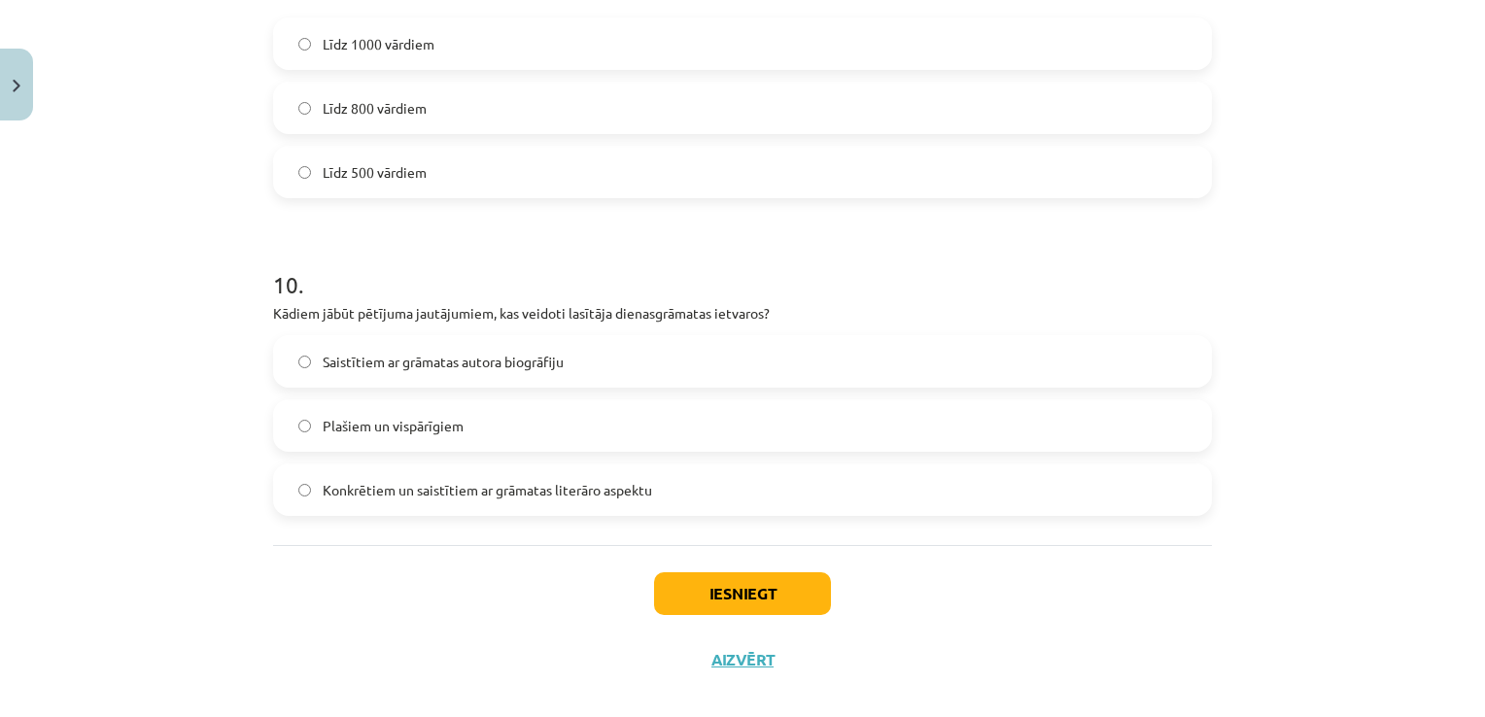
click at [338, 494] on span "Konkrētiem un saistītiem ar grāmatas literāro aspektu" at bounding box center [487, 490] width 329 height 20
click at [719, 587] on button "Iesniegt" at bounding box center [742, 593] width 177 height 43
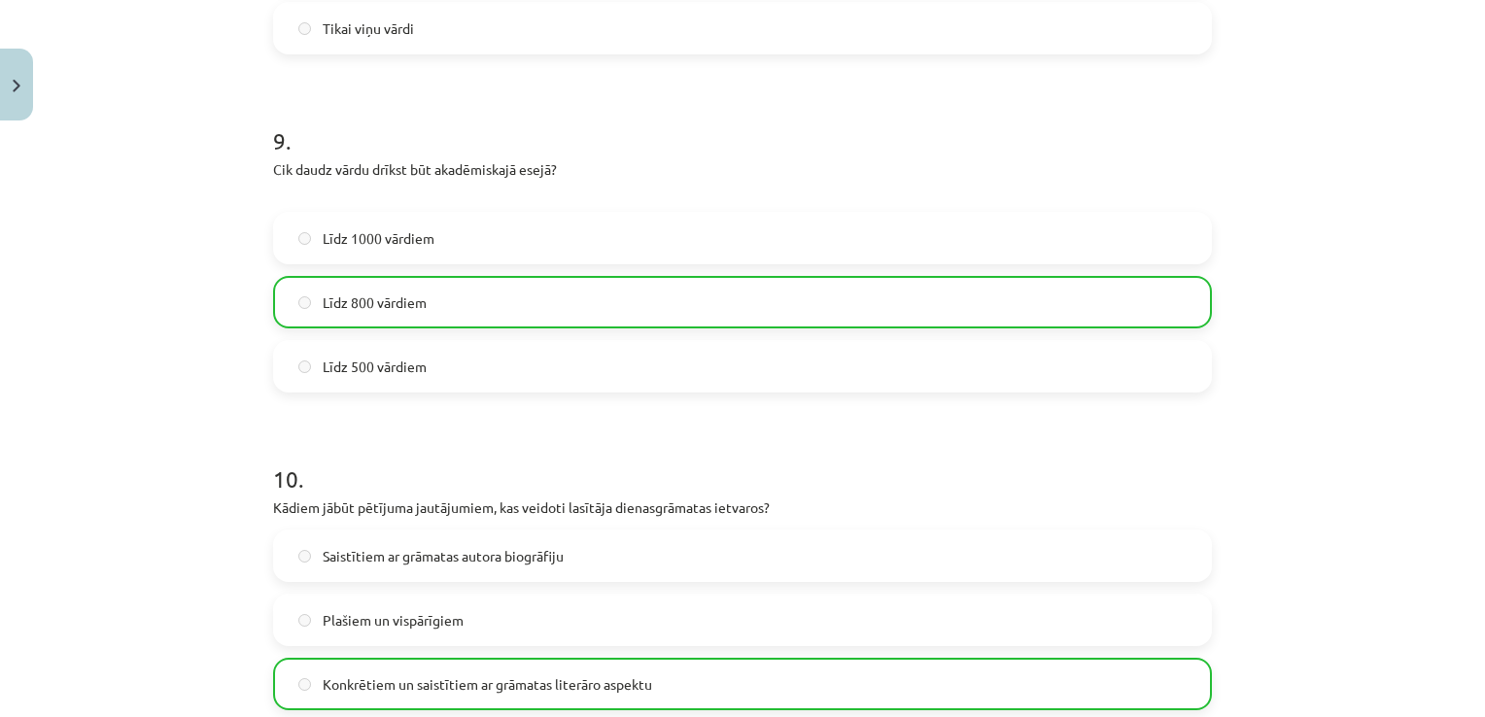
scroll to position [3145, 0]
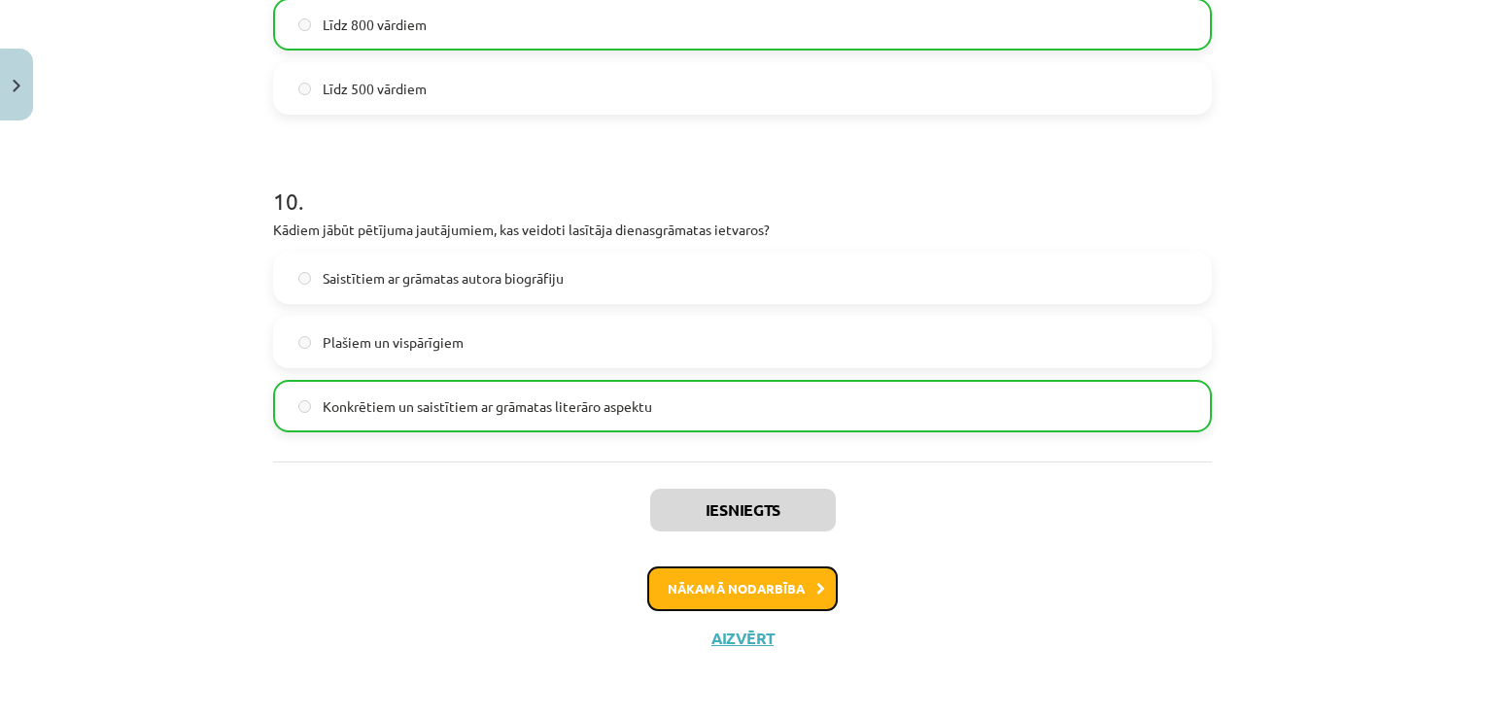
click at [702, 578] on button "Nākamā nodarbība" at bounding box center [742, 589] width 190 height 45
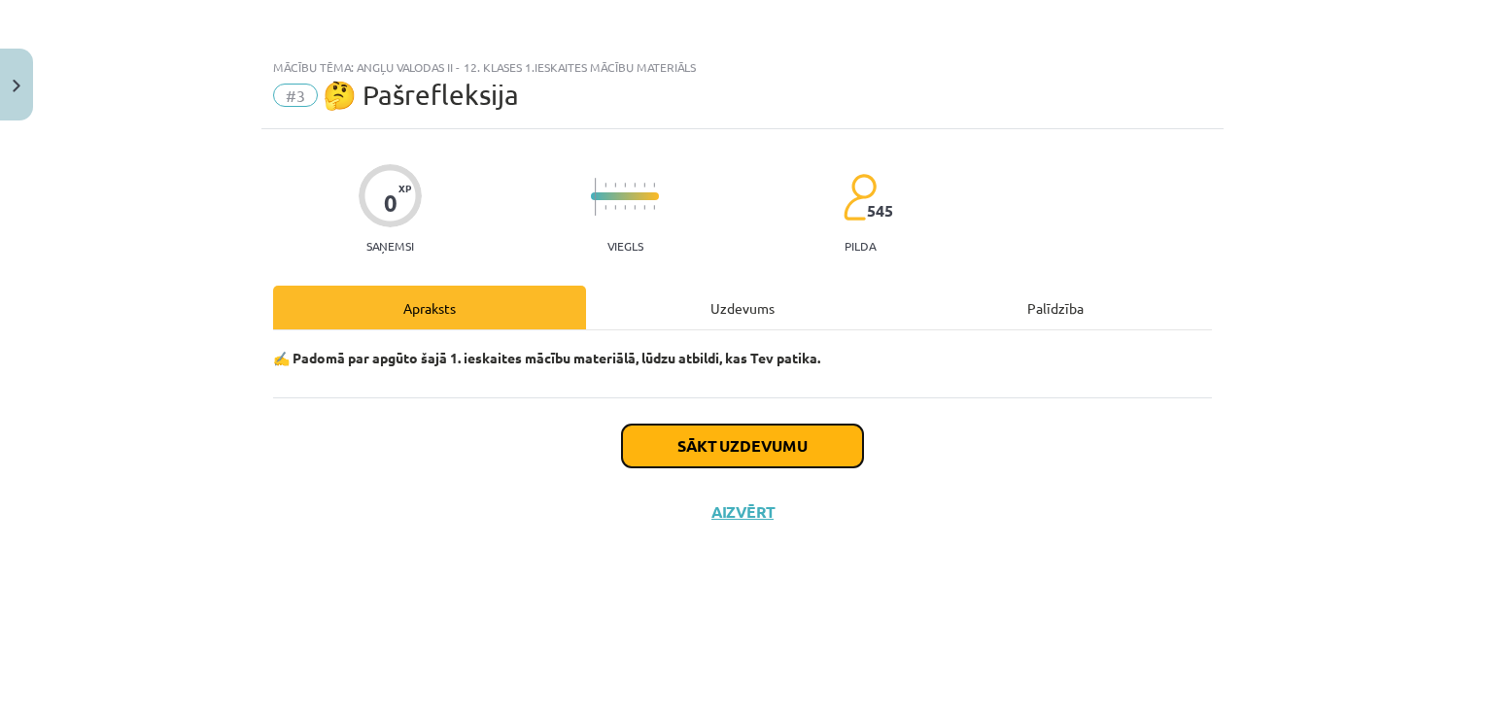
click at [697, 446] on button "Sākt uzdevumu" at bounding box center [742, 446] width 241 height 43
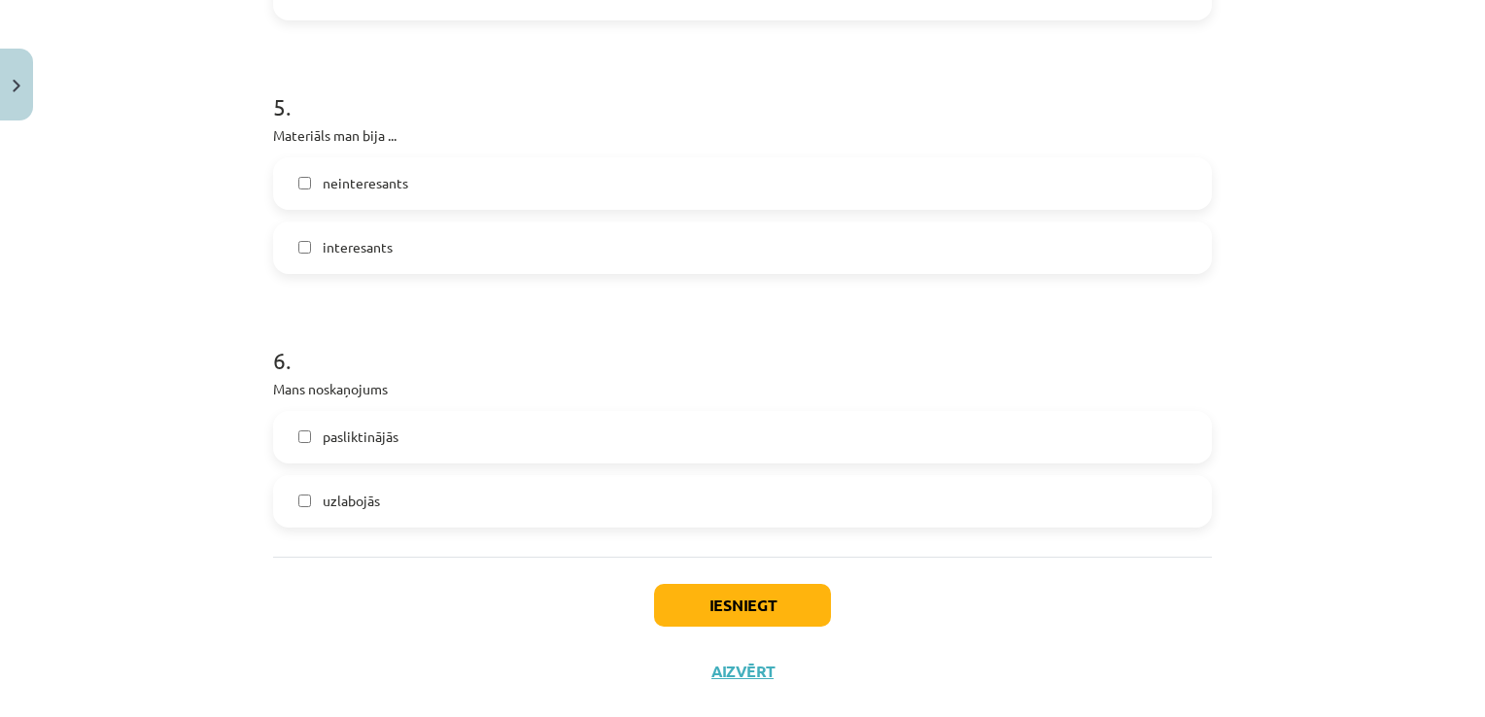
scroll to position [1707, 0]
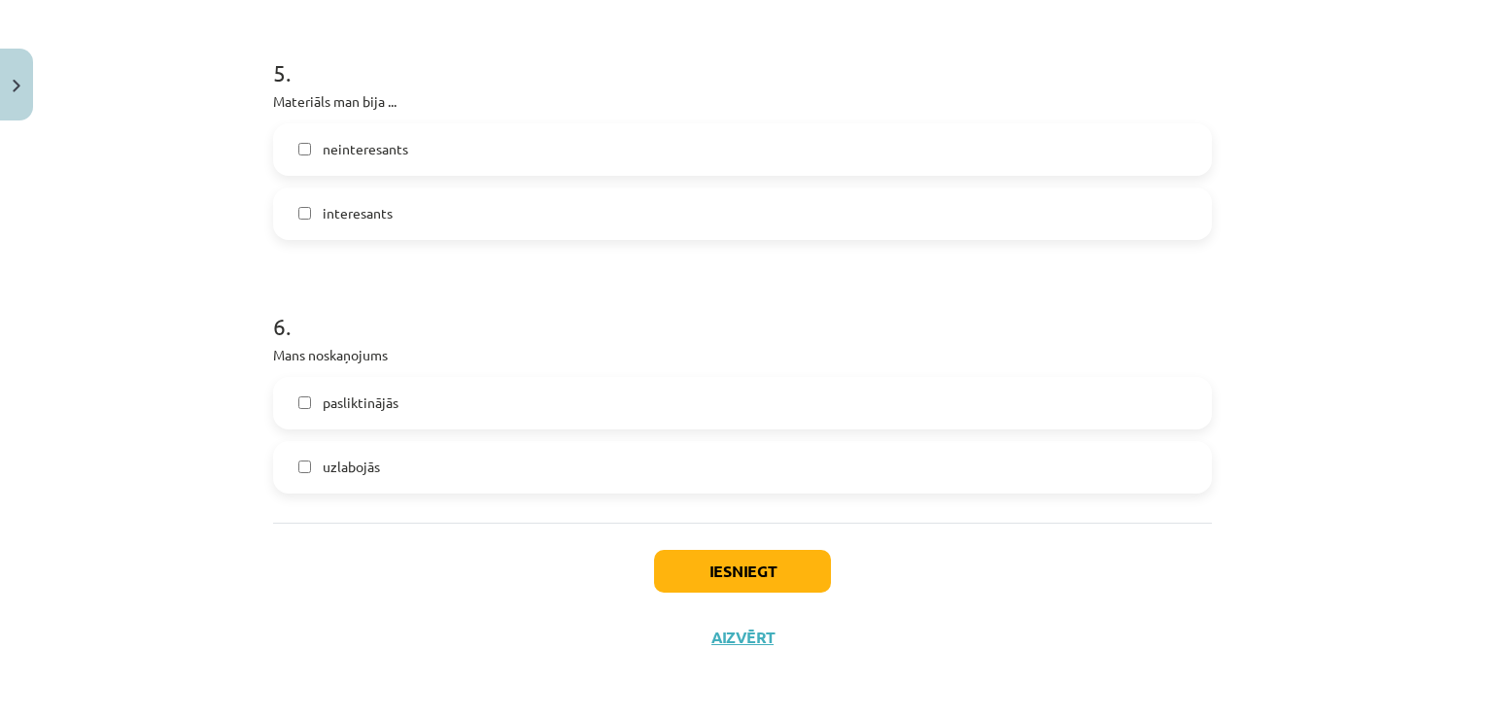
click at [412, 415] on label "pasliktinājās" at bounding box center [742, 403] width 935 height 49
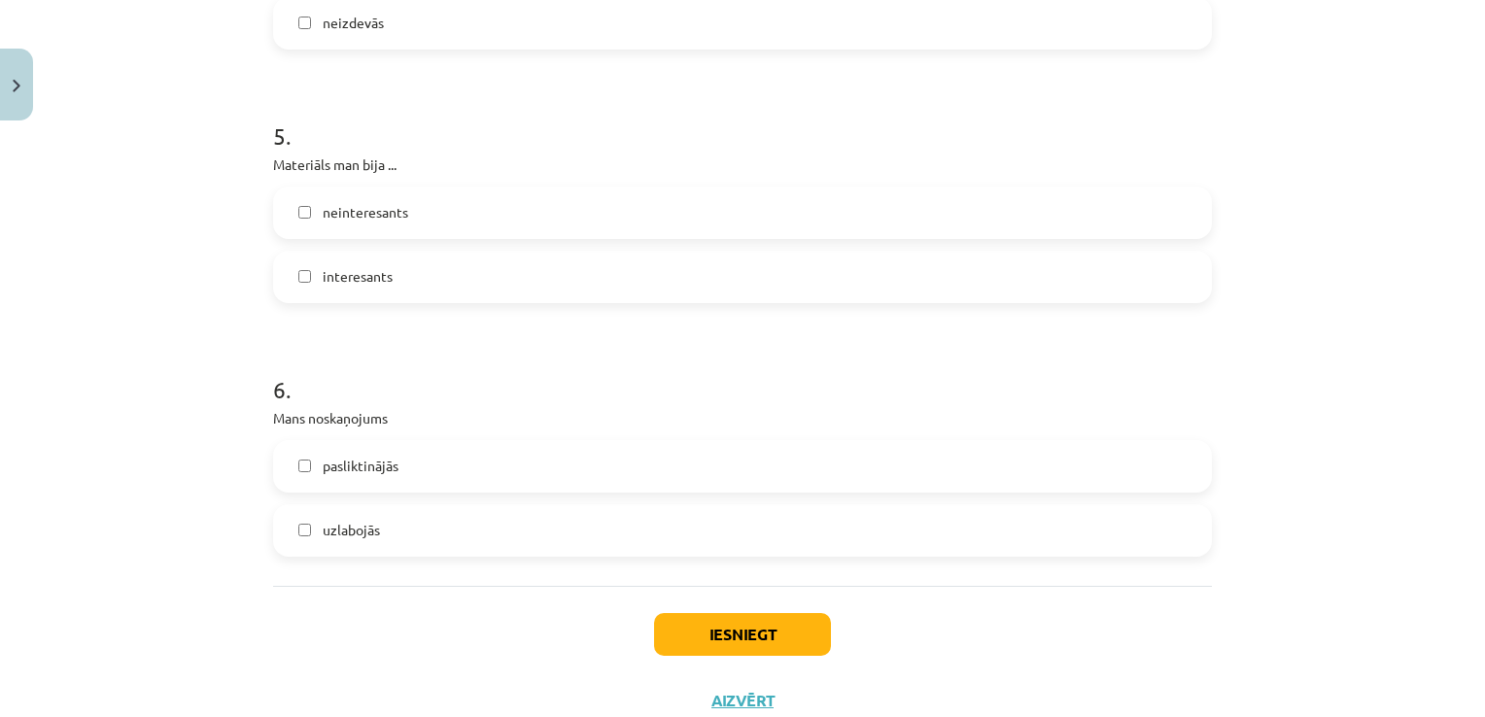
scroll to position [1609, 0]
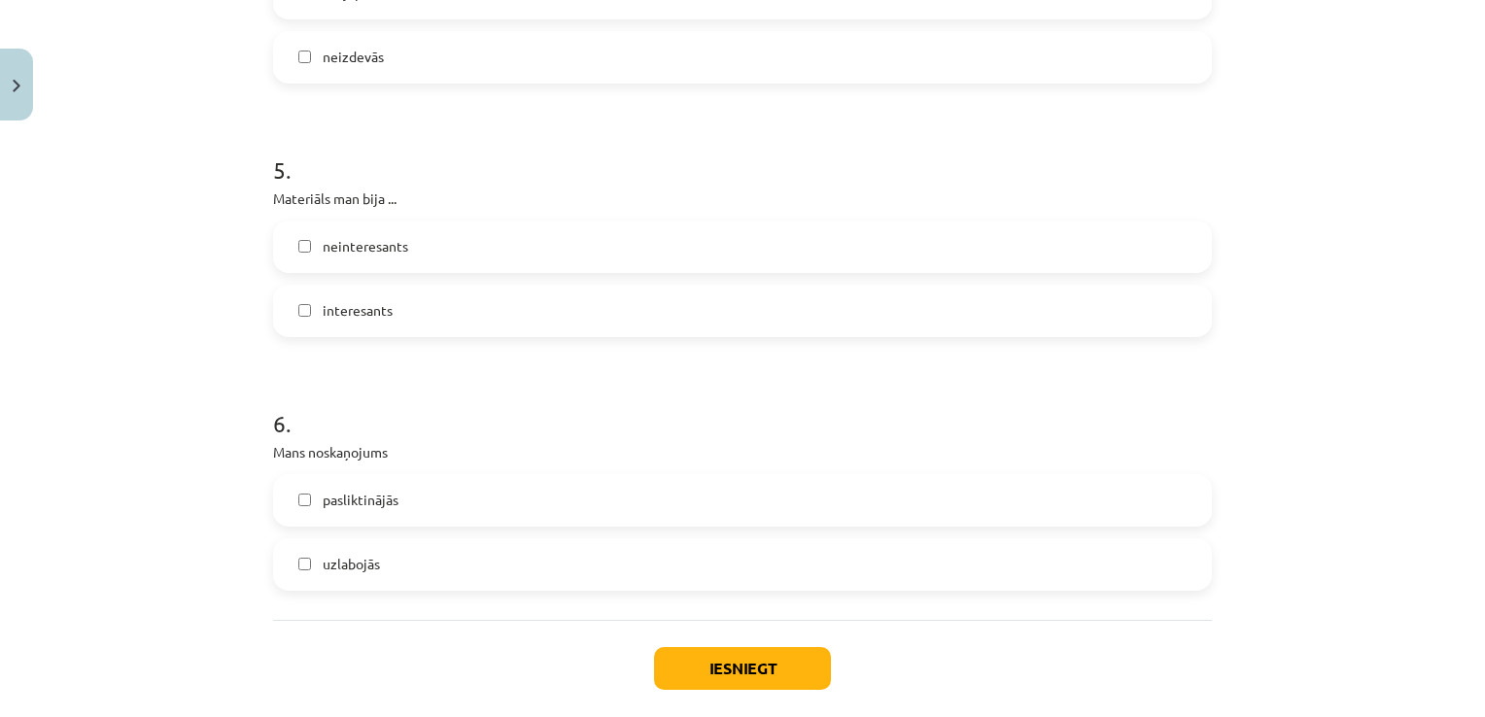
click at [300, 293] on label "interesants" at bounding box center [742, 311] width 935 height 49
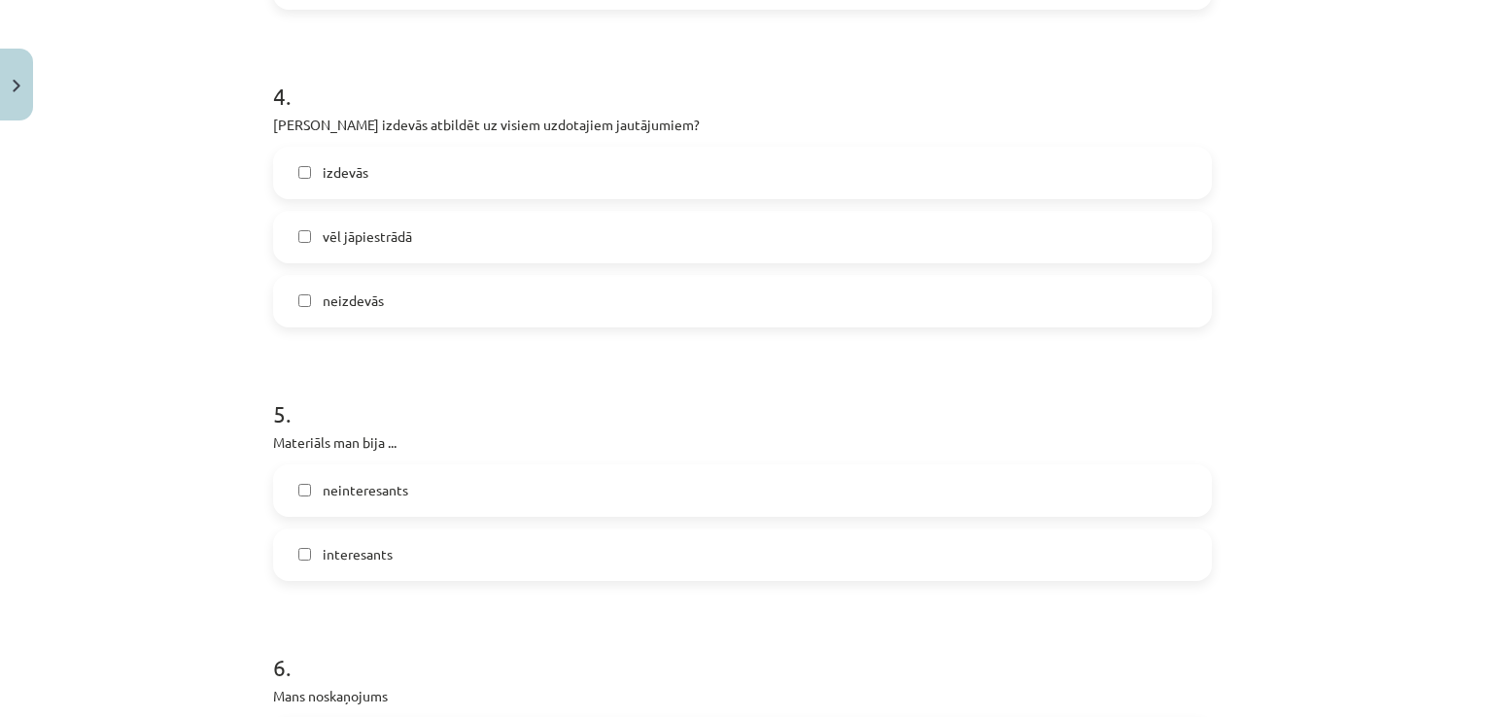
scroll to position [1318, 0]
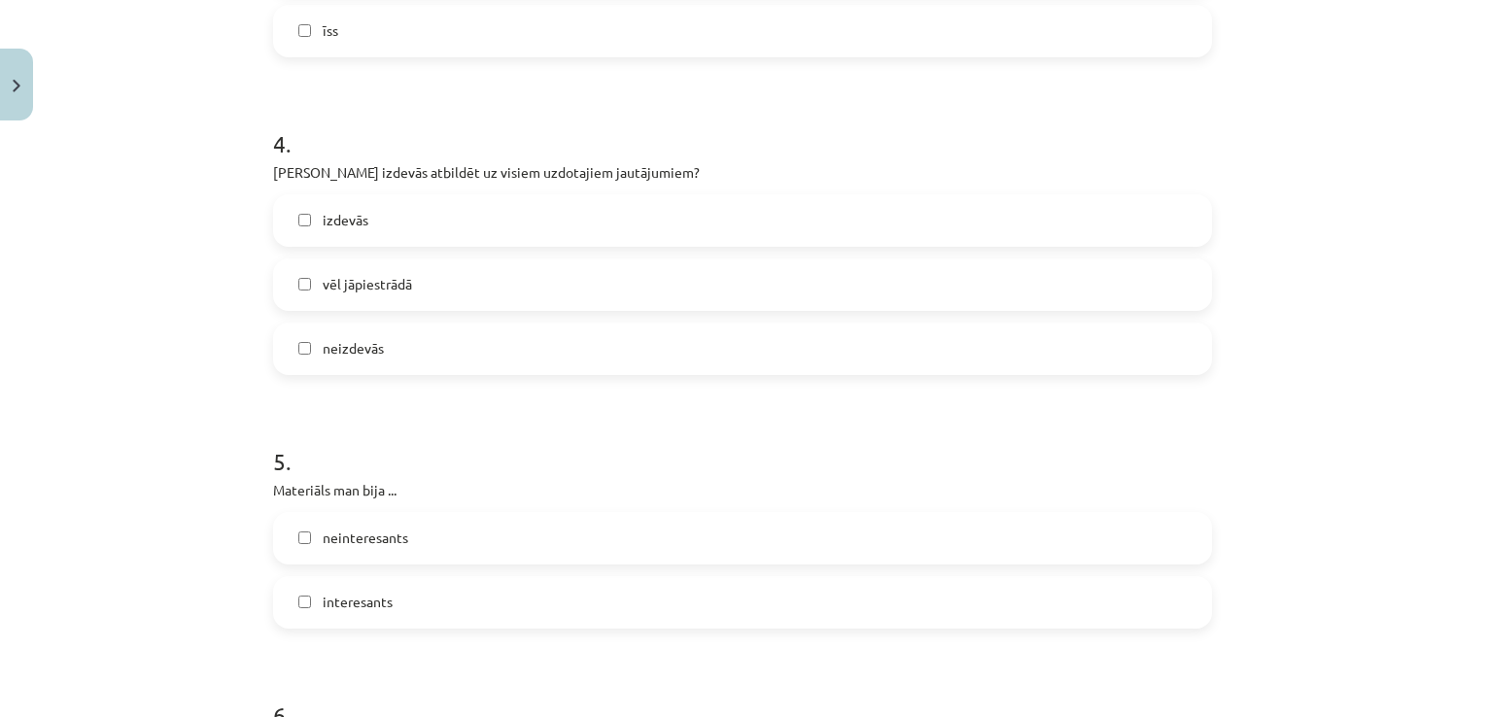
click at [303, 225] on label "izdevās" at bounding box center [742, 220] width 935 height 49
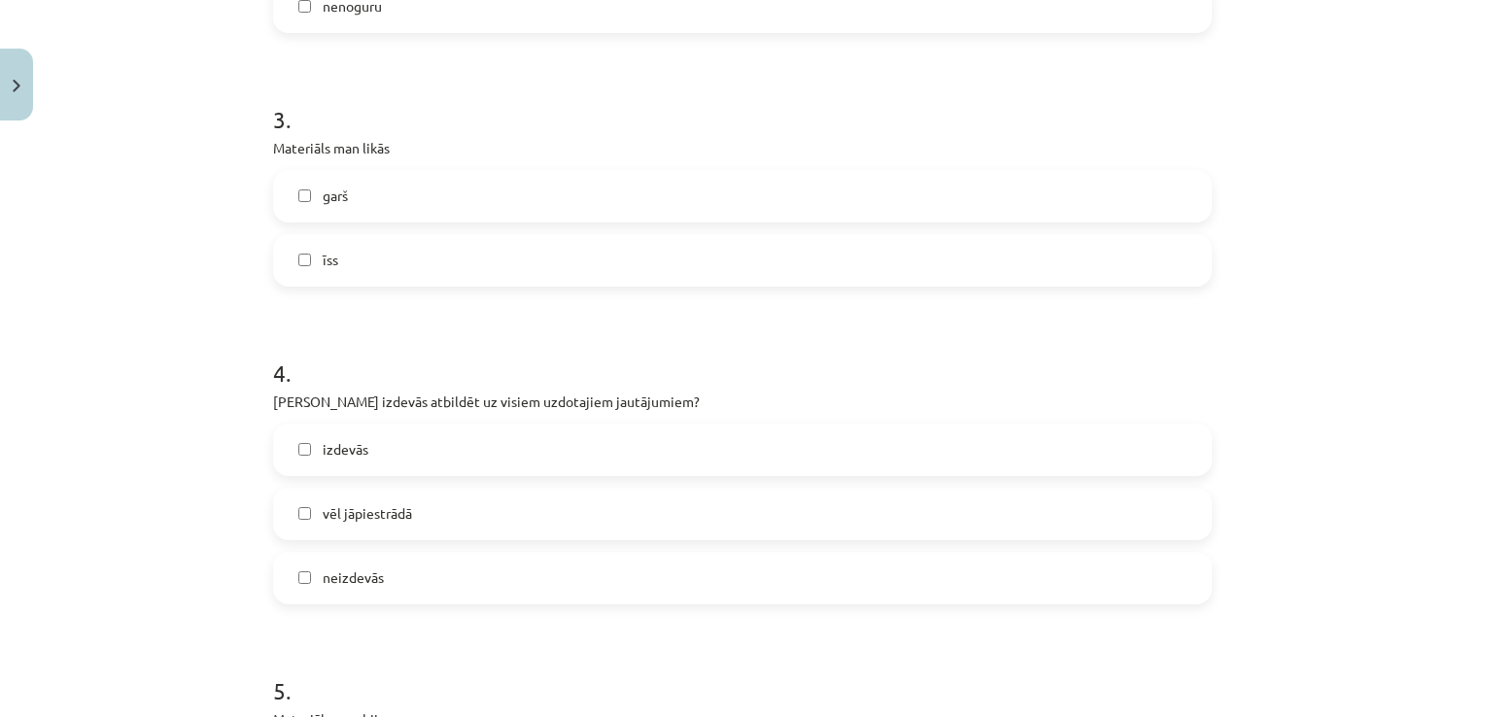
scroll to position [1026, 0]
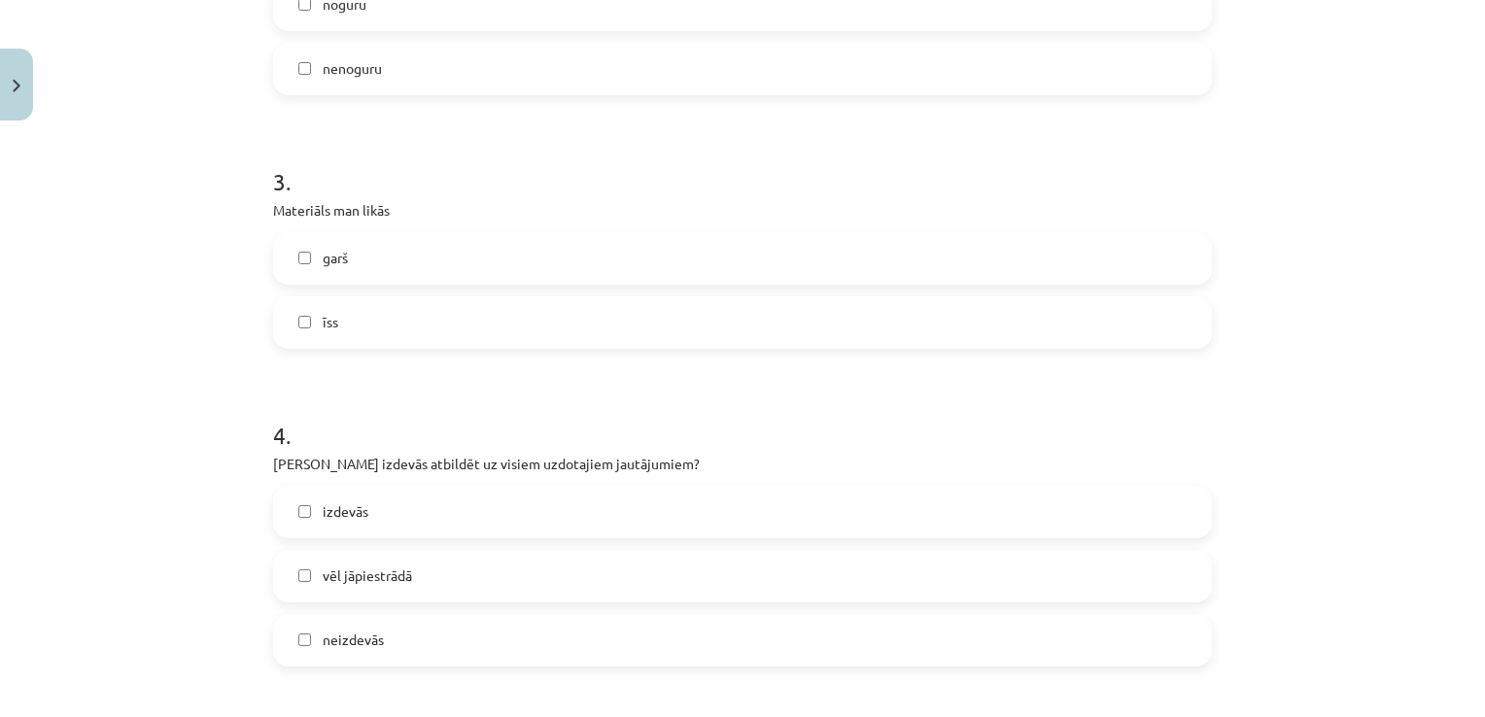
click at [321, 268] on label "garš" at bounding box center [742, 258] width 935 height 49
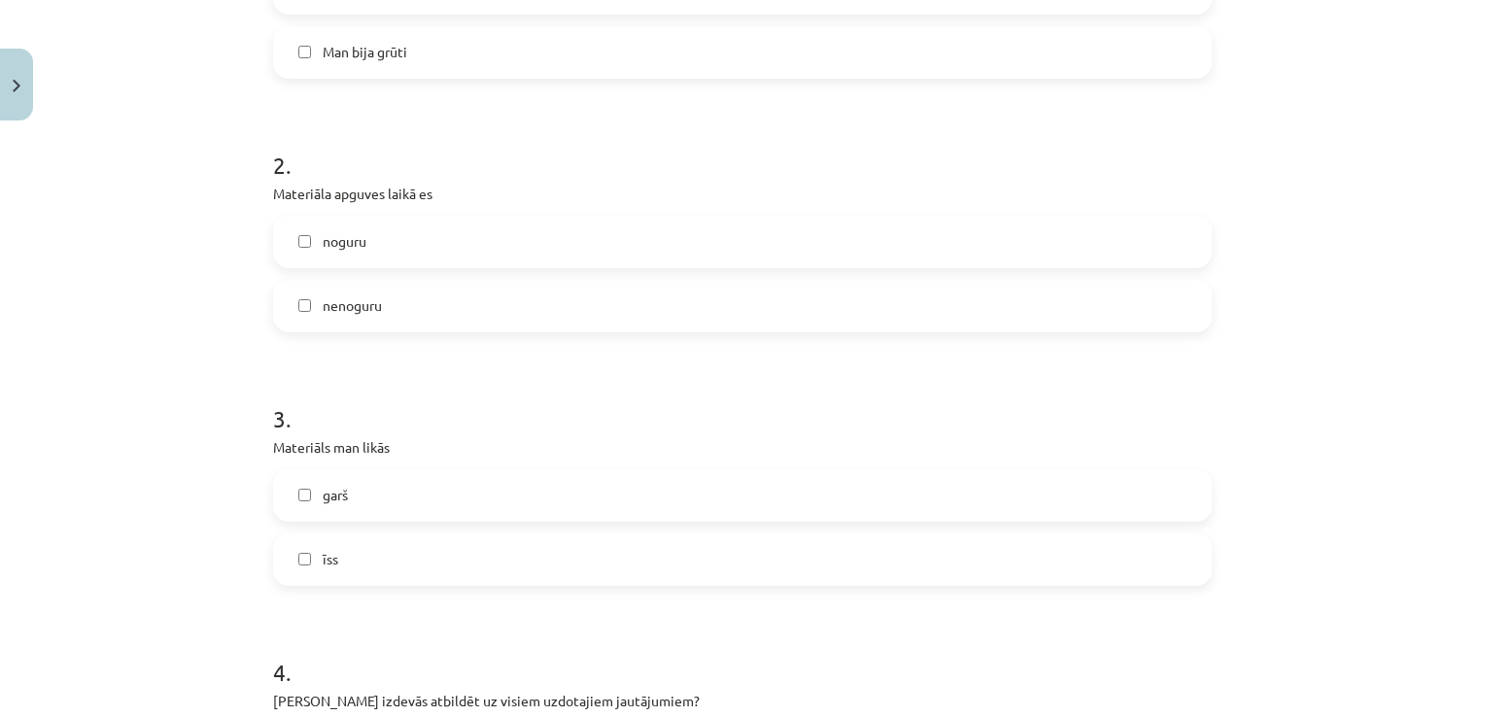
scroll to position [735, 0]
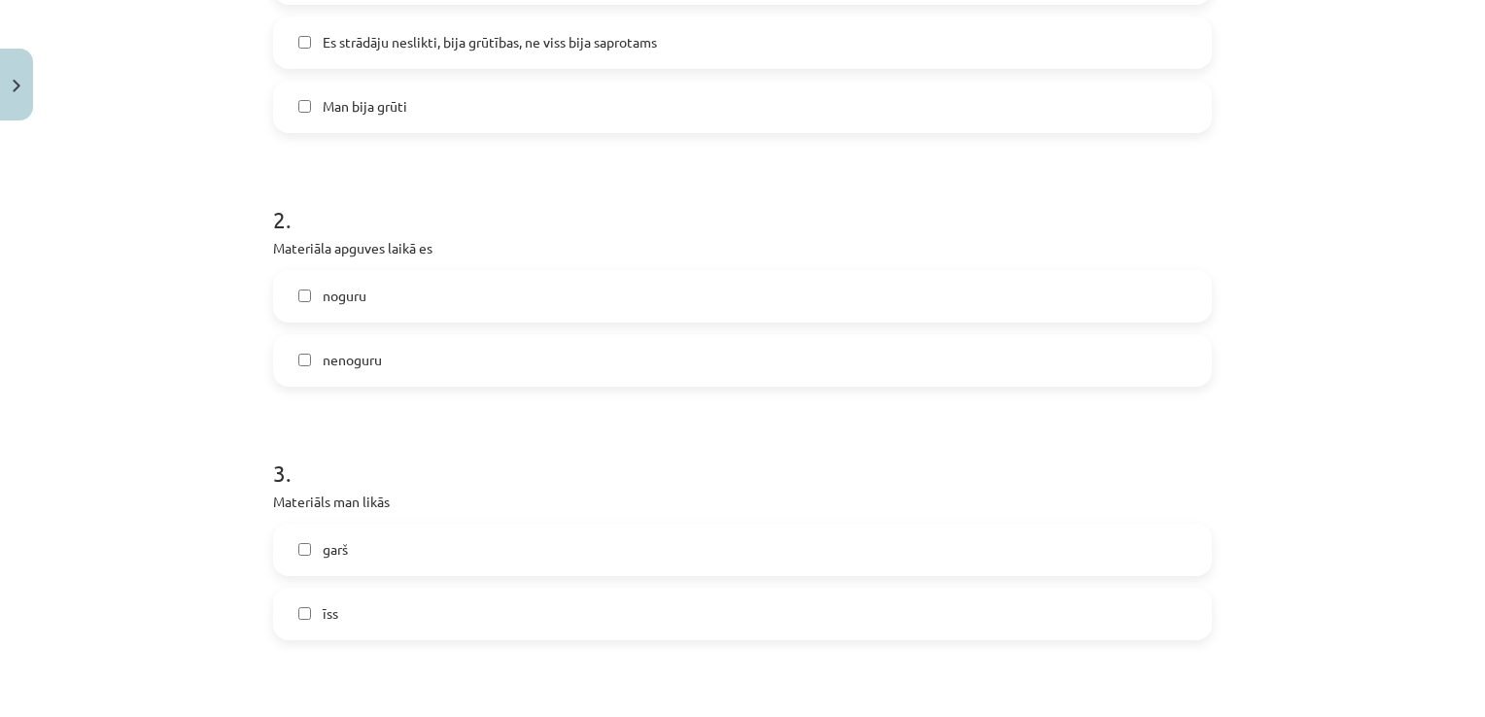
click at [330, 354] on span "nenoguru" at bounding box center [352, 360] width 59 height 20
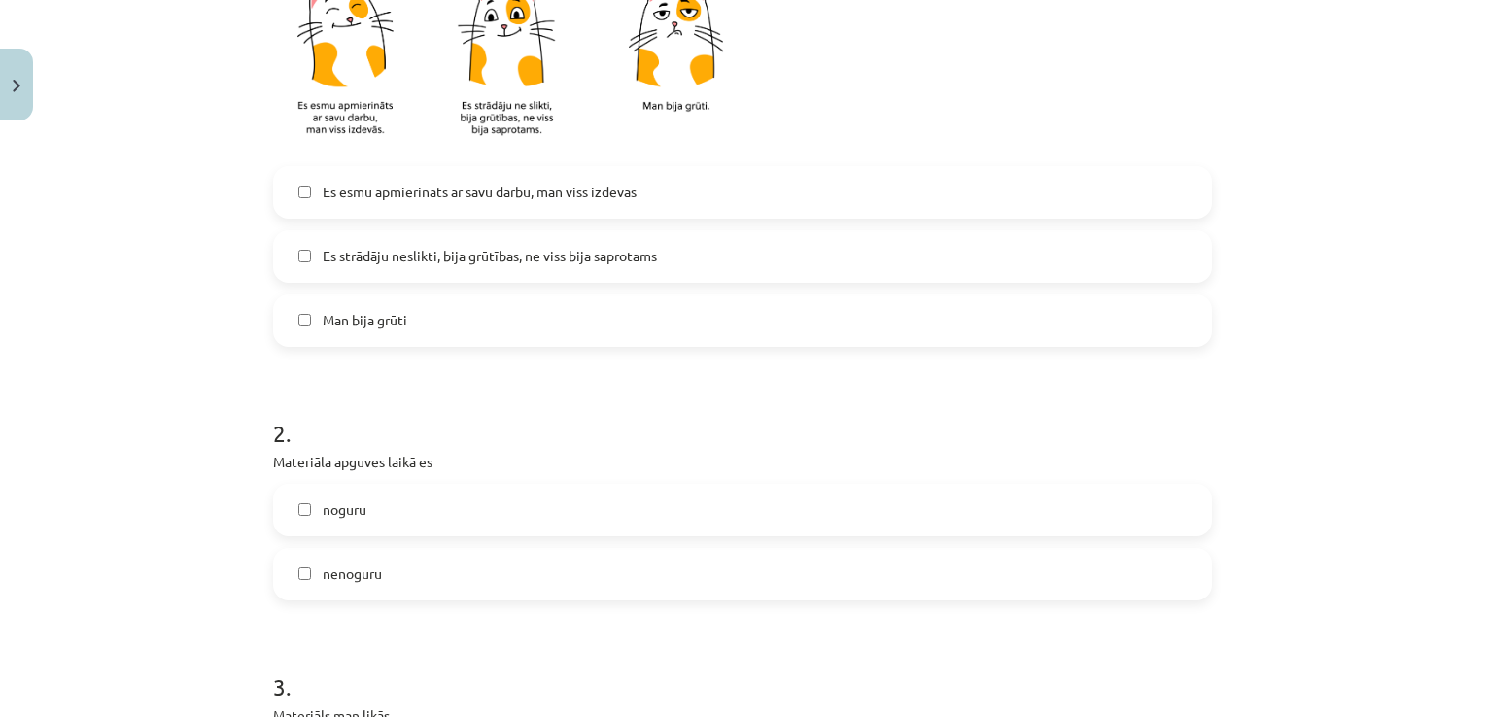
scroll to position [443, 0]
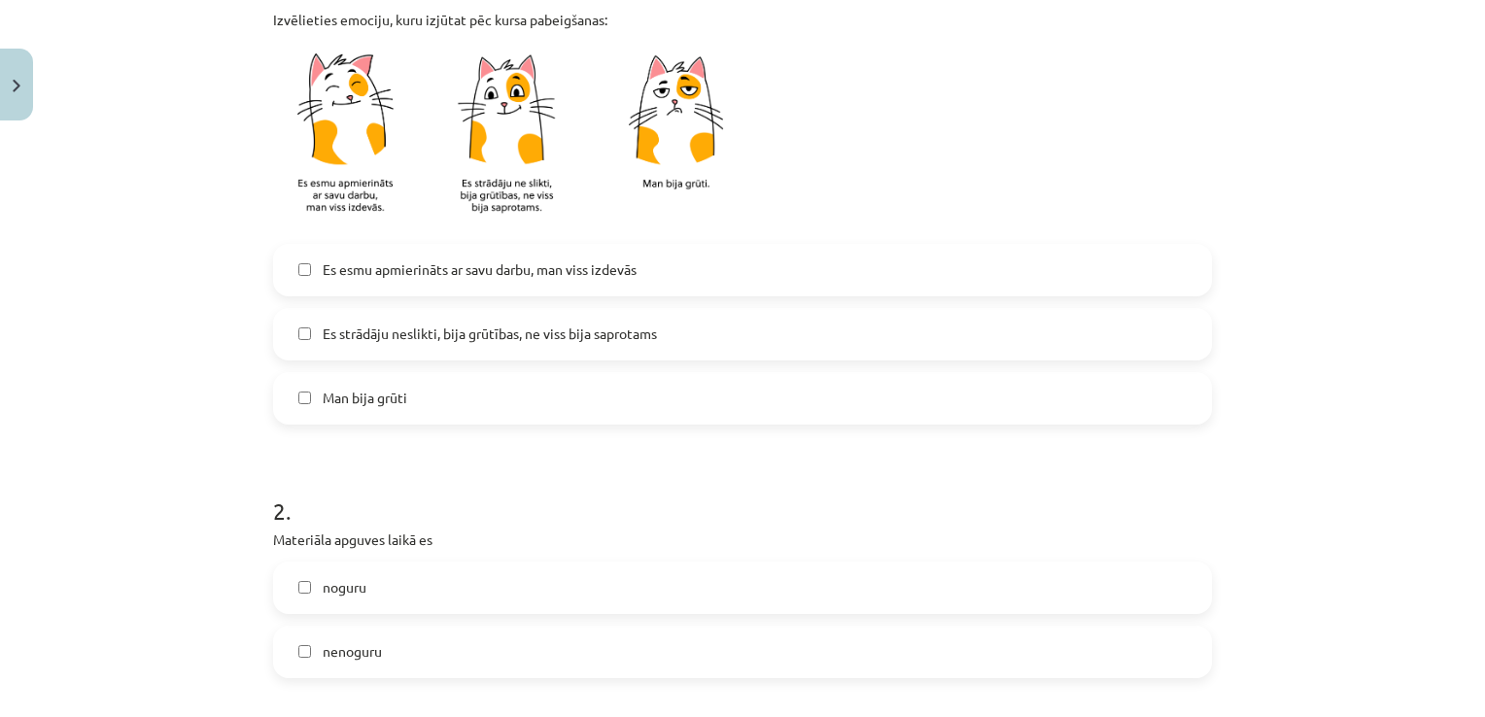
click at [338, 270] on span "Es esmu apmierināts ar savu darbu, man viss izdevās" at bounding box center [480, 269] width 314 height 20
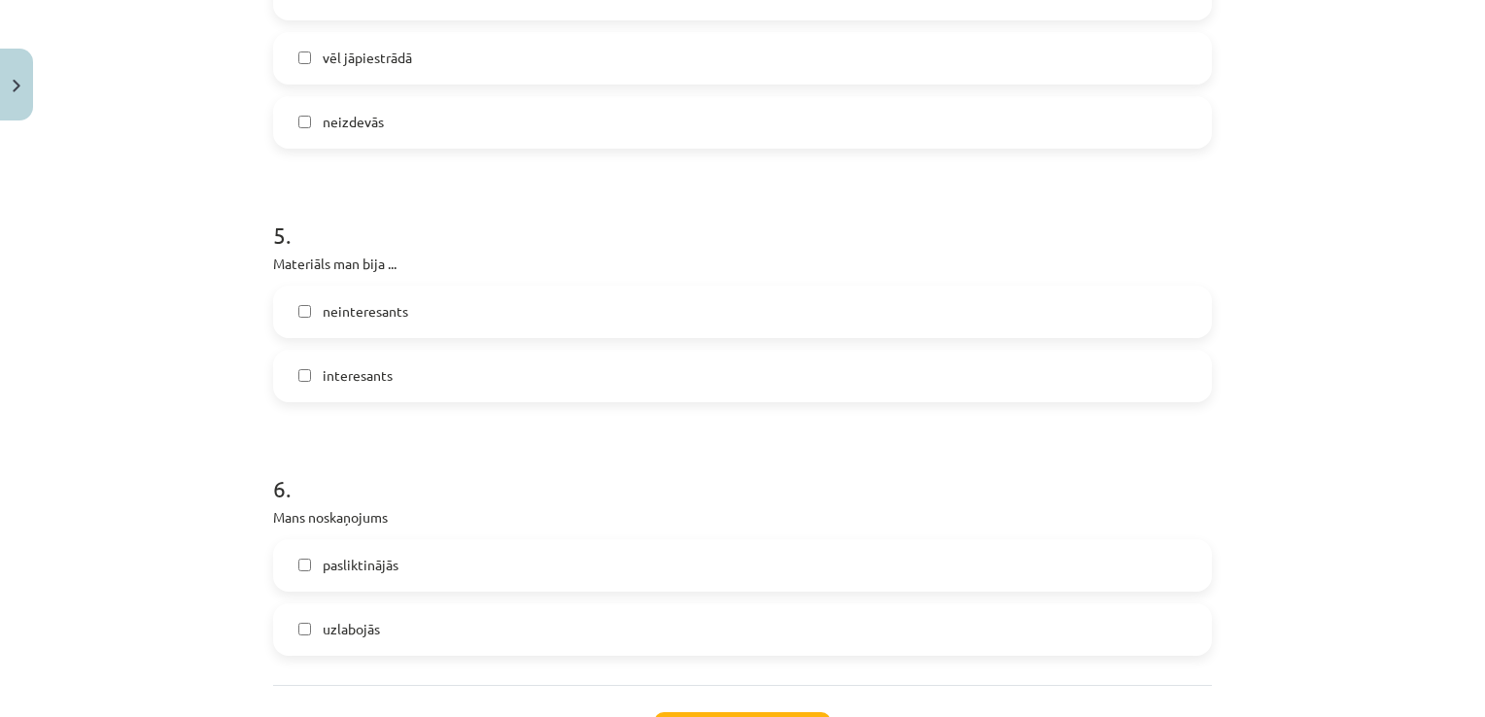
scroll to position [1707, 0]
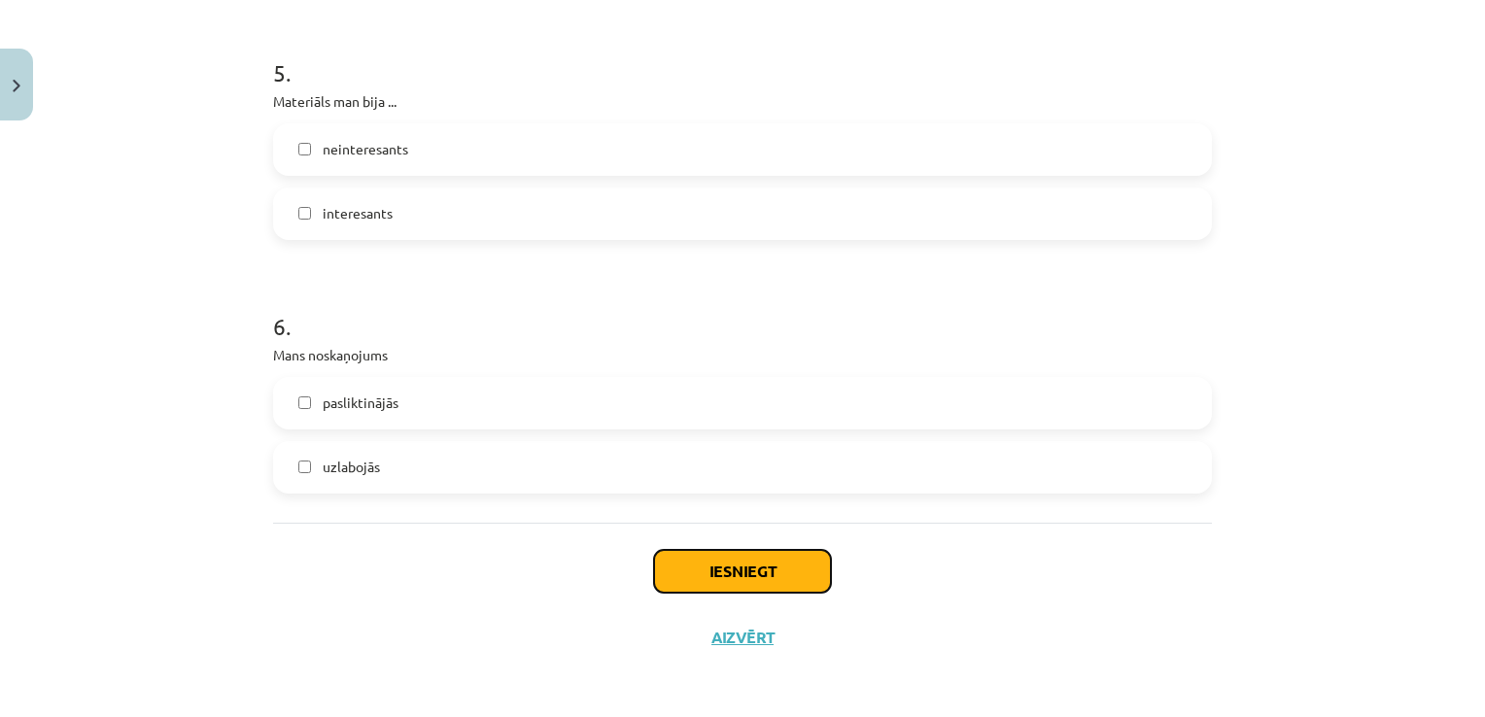
click at [704, 568] on button "Iesniegt" at bounding box center [742, 571] width 177 height 43
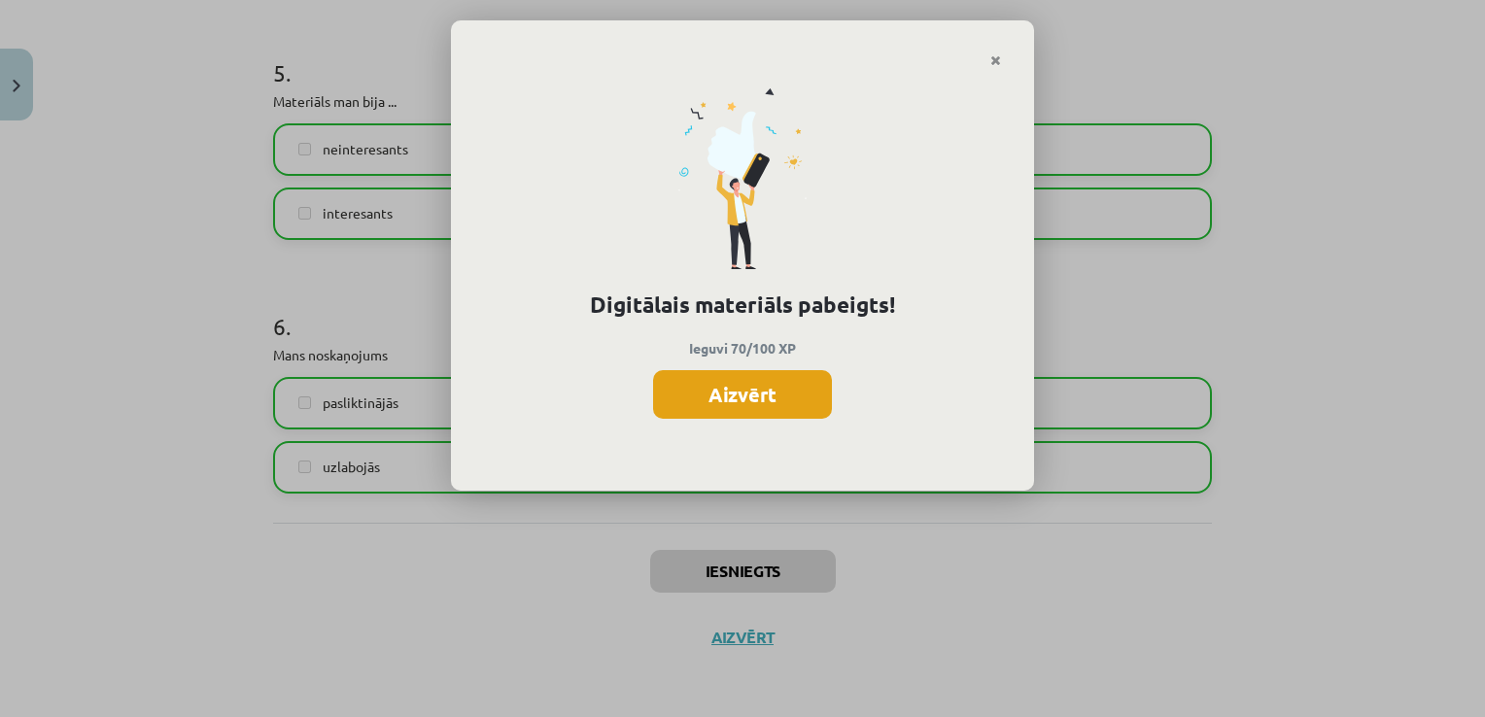
click at [731, 391] on button "Aizvērt" at bounding box center [742, 394] width 179 height 49
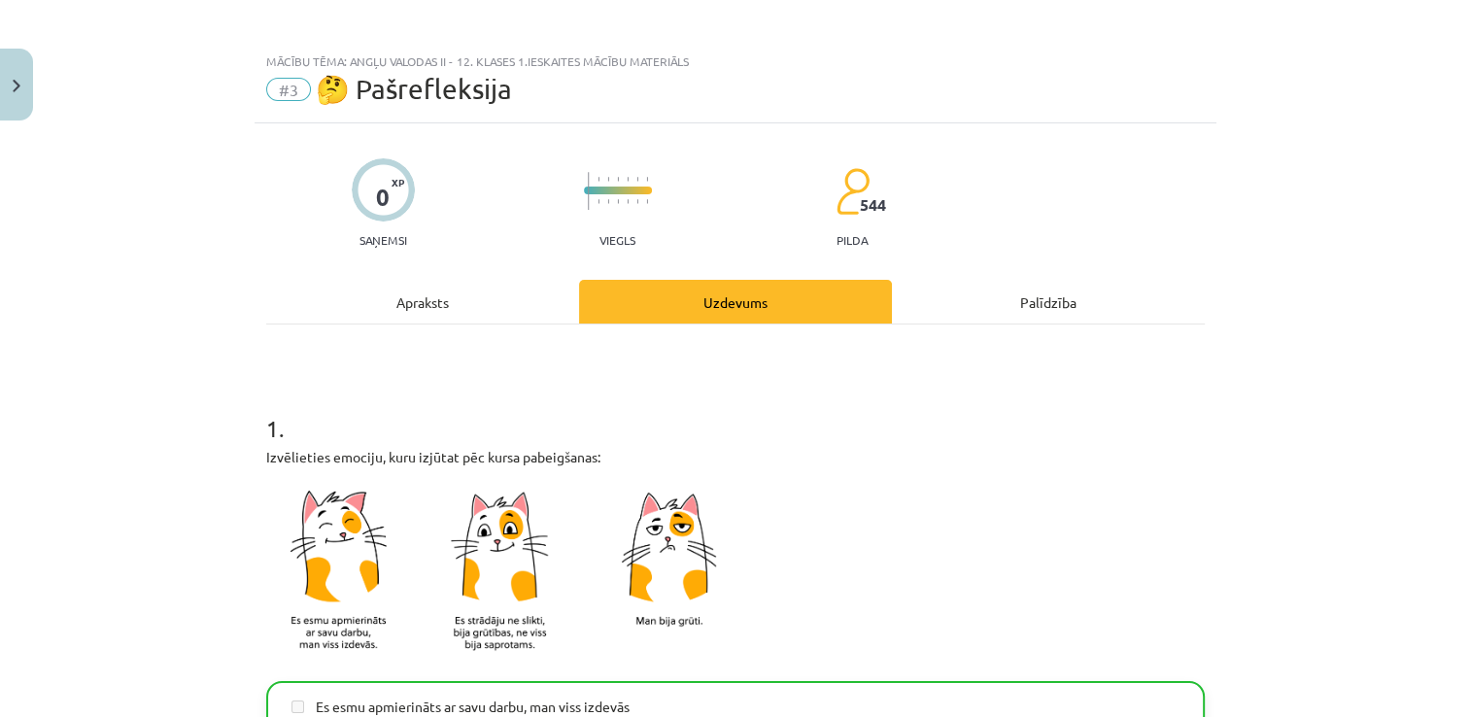
scroll to position [0, 0]
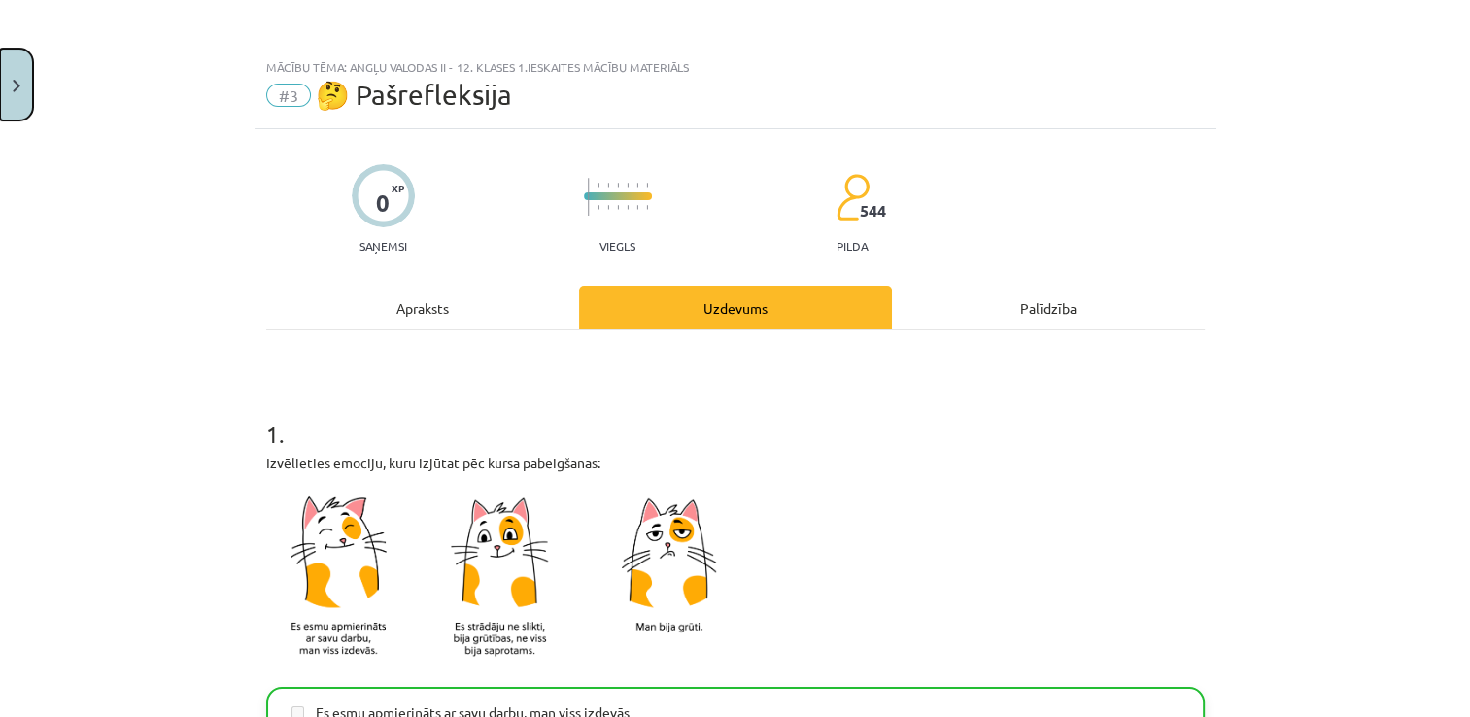
click at [5, 101] on button "Close" at bounding box center [16, 85] width 33 height 72
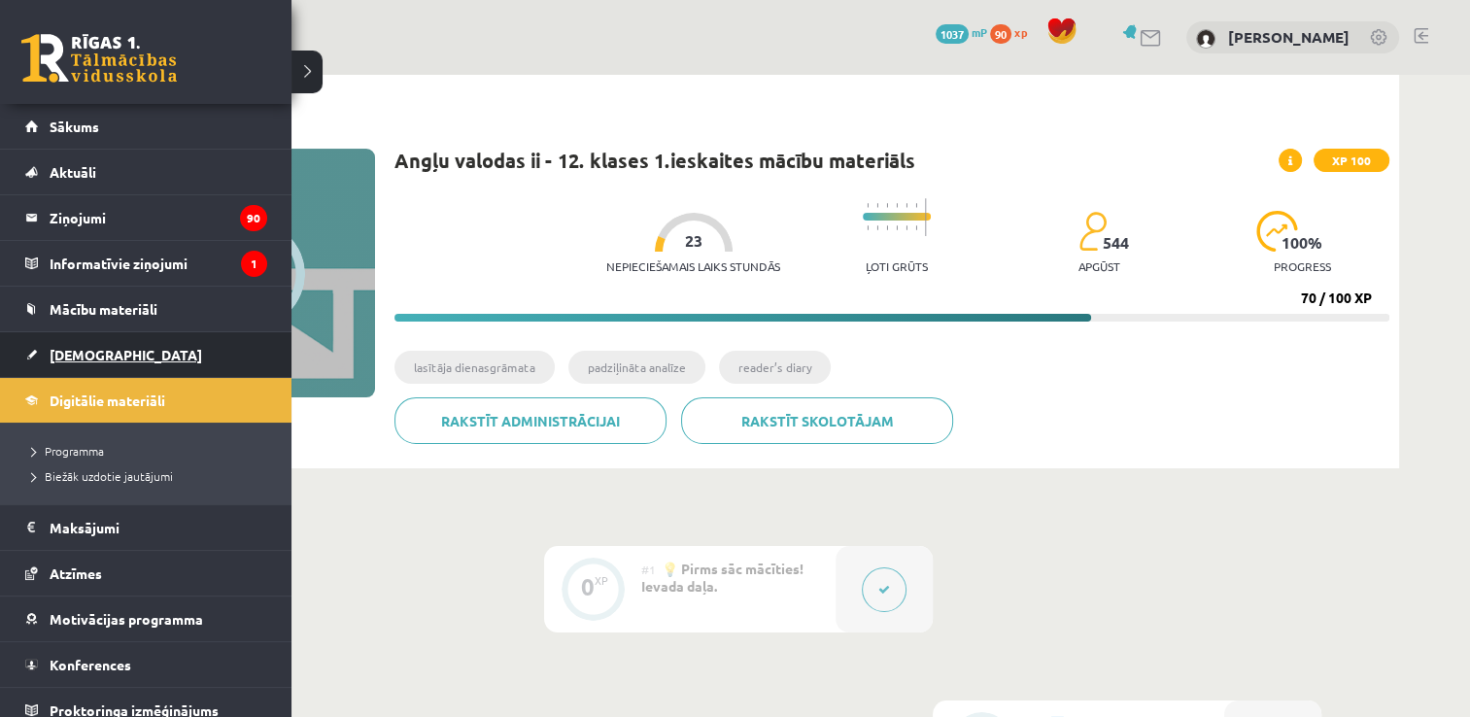
click at [97, 357] on span "[DEMOGRAPHIC_DATA]" at bounding box center [126, 354] width 153 height 17
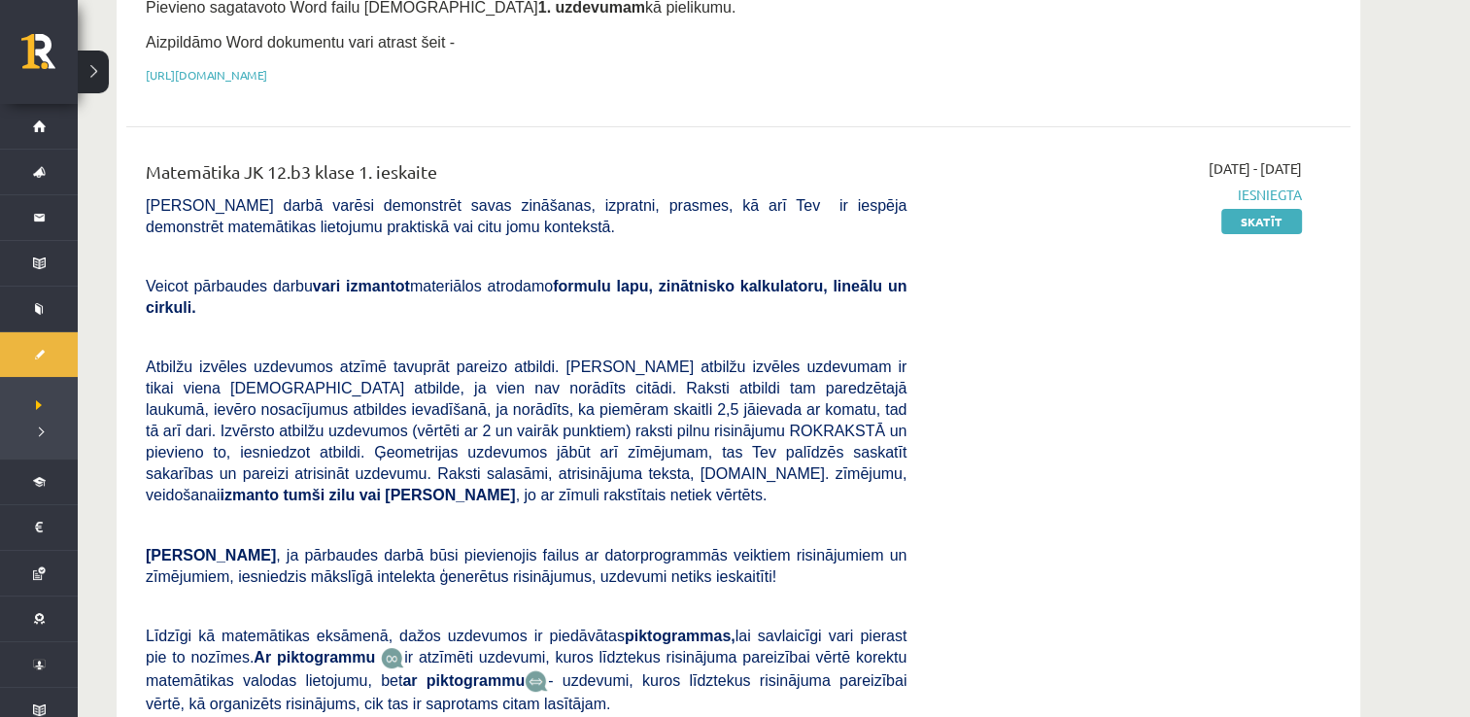
scroll to position [292, 0]
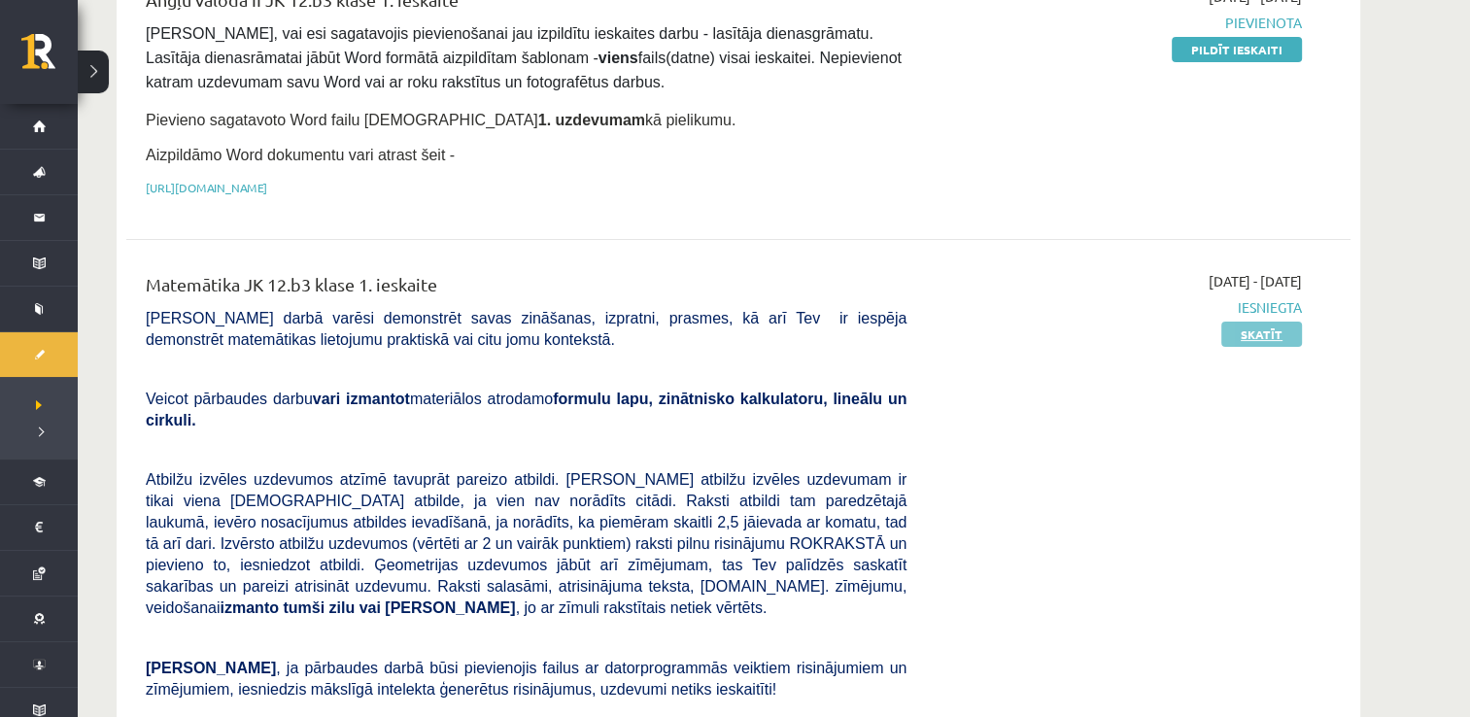
click at [1255, 333] on link "Skatīt" at bounding box center [1262, 334] width 81 height 25
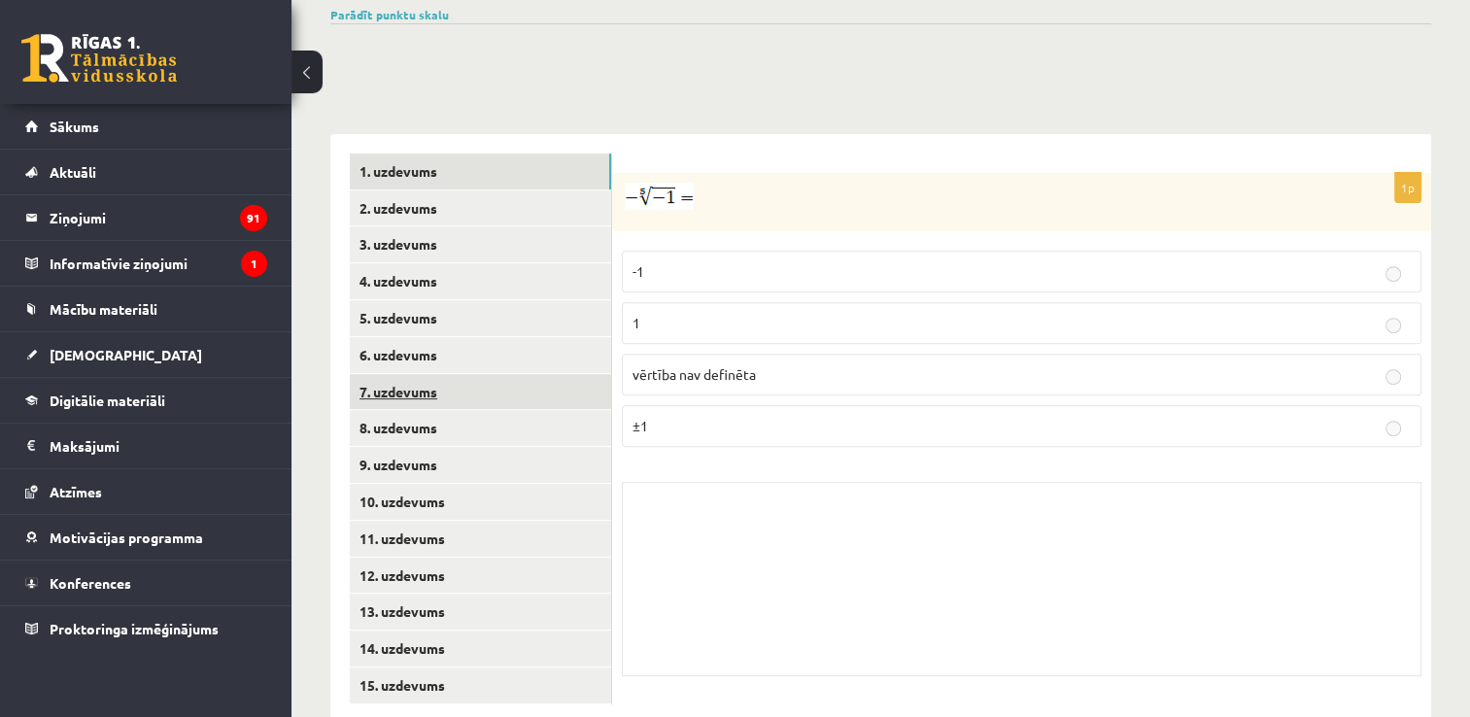
scroll to position [691, 0]
click at [420, 409] on link "8. uzdevums" at bounding box center [480, 427] width 261 height 36
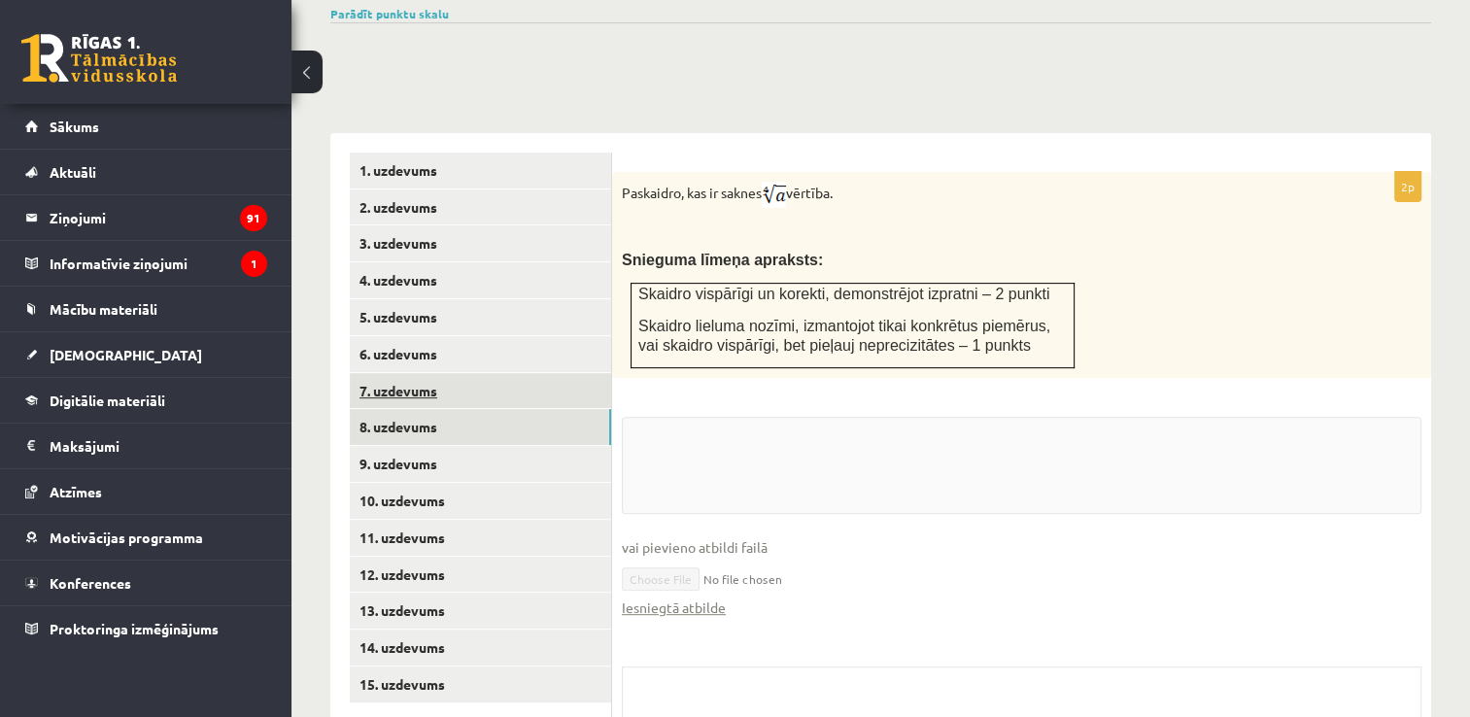
click at [412, 373] on link "7. uzdevums" at bounding box center [480, 391] width 261 height 36
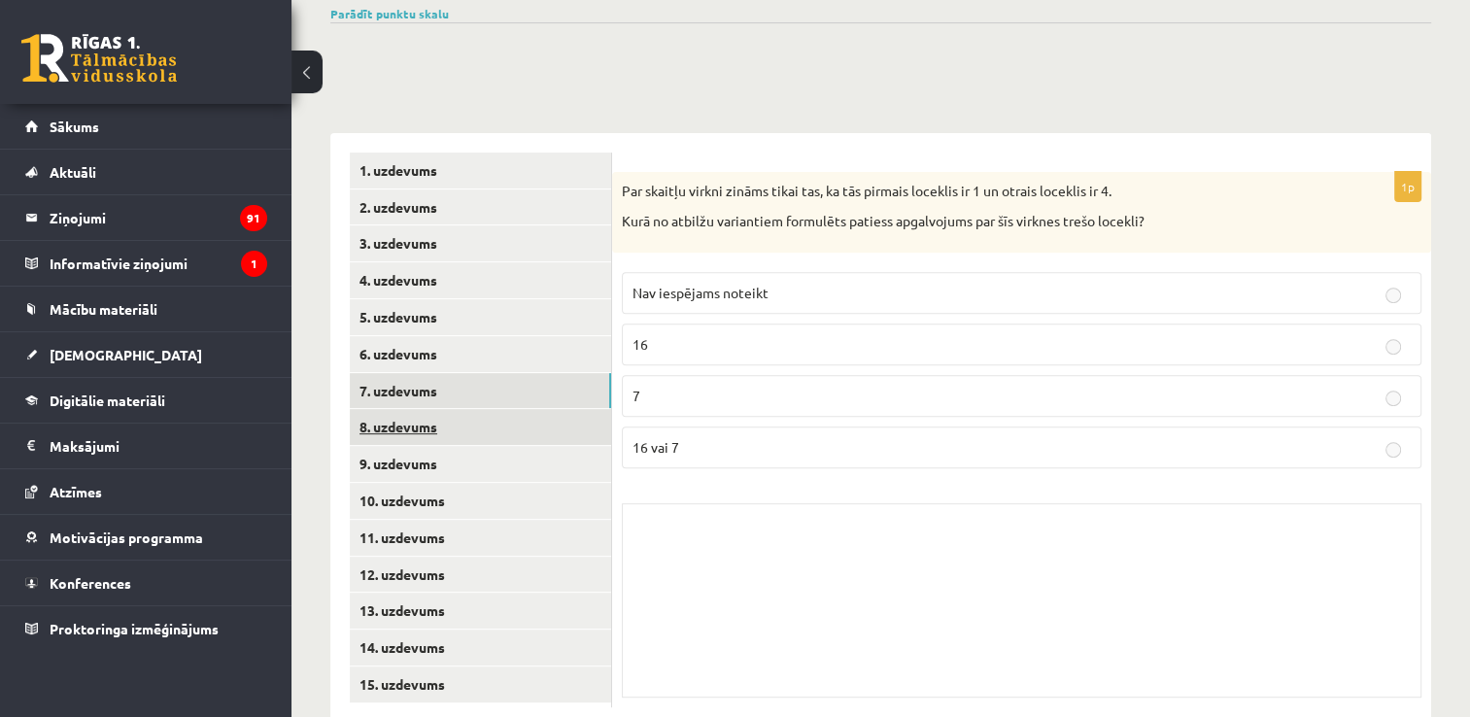
click at [413, 409] on link "8. uzdevums" at bounding box center [480, 427] width 261 height 36
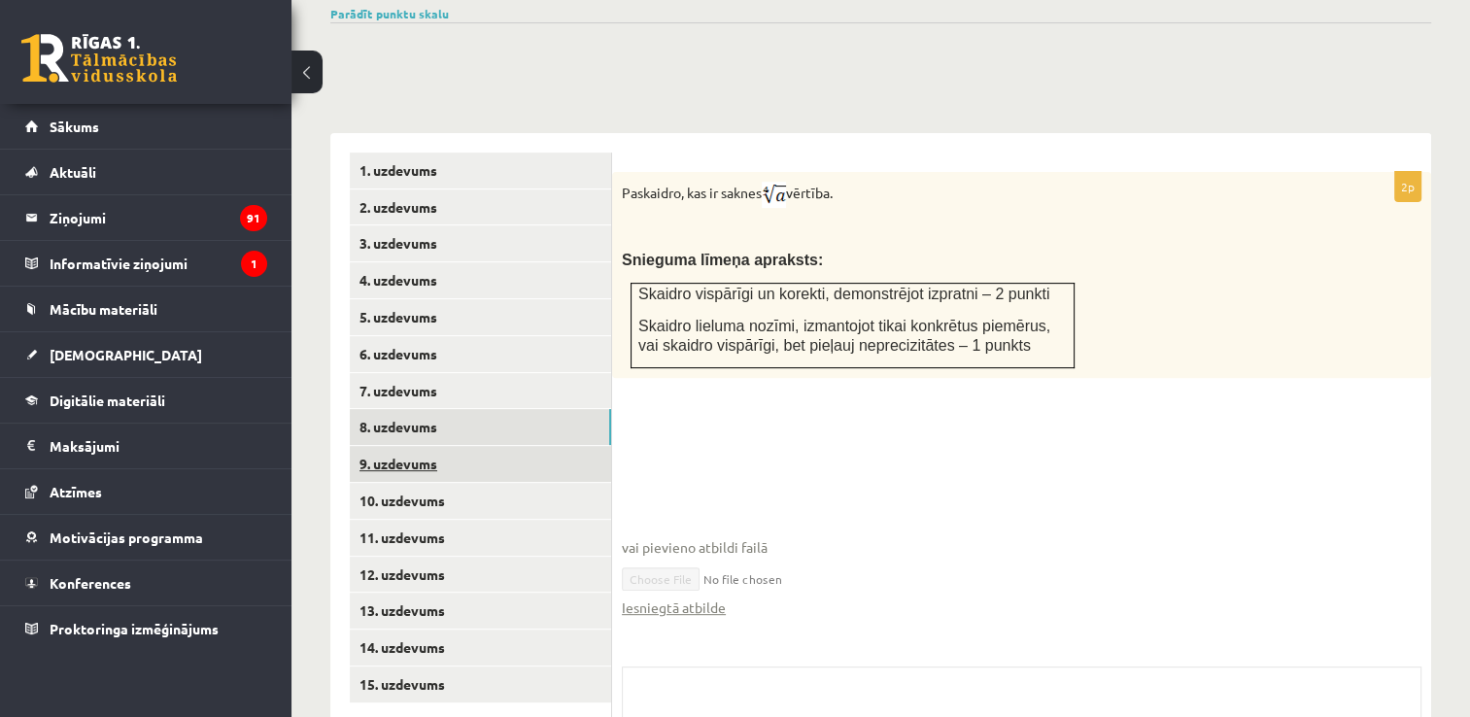
click at [451, 446] on link "9. uzdevums" at bounding box center [480, 464] width 261 height 36
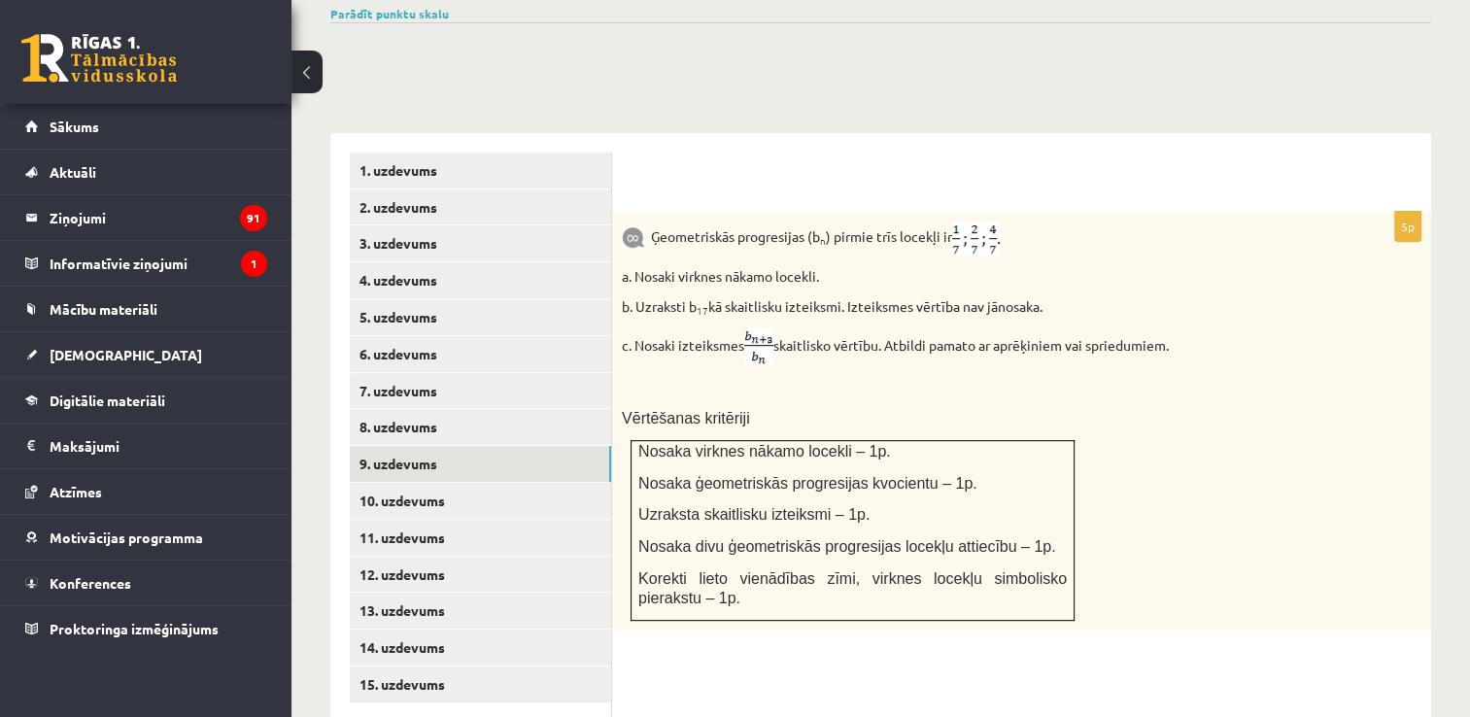
scroll to position [788, 0]
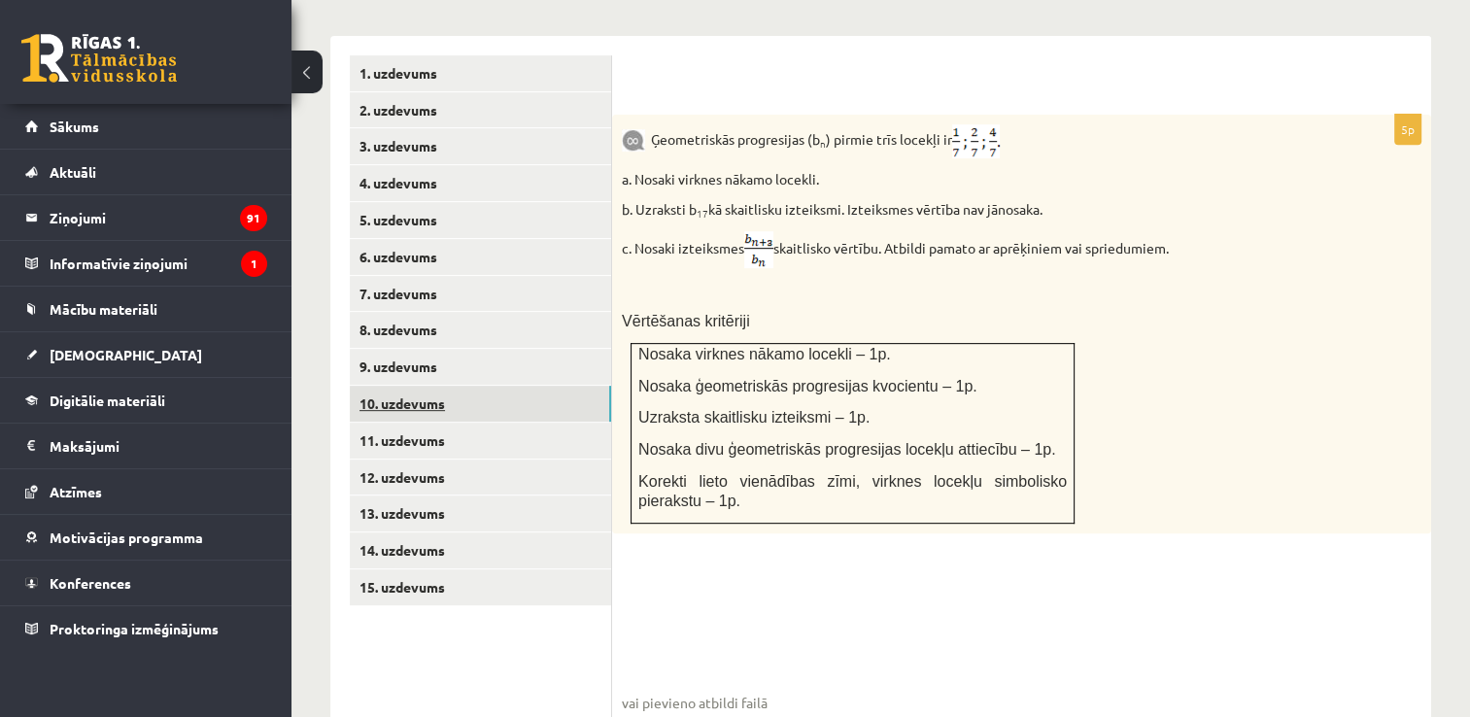
click at [525, 386] on link "10. uzdevums" at bounding box center [480, 404] width 261 height 36
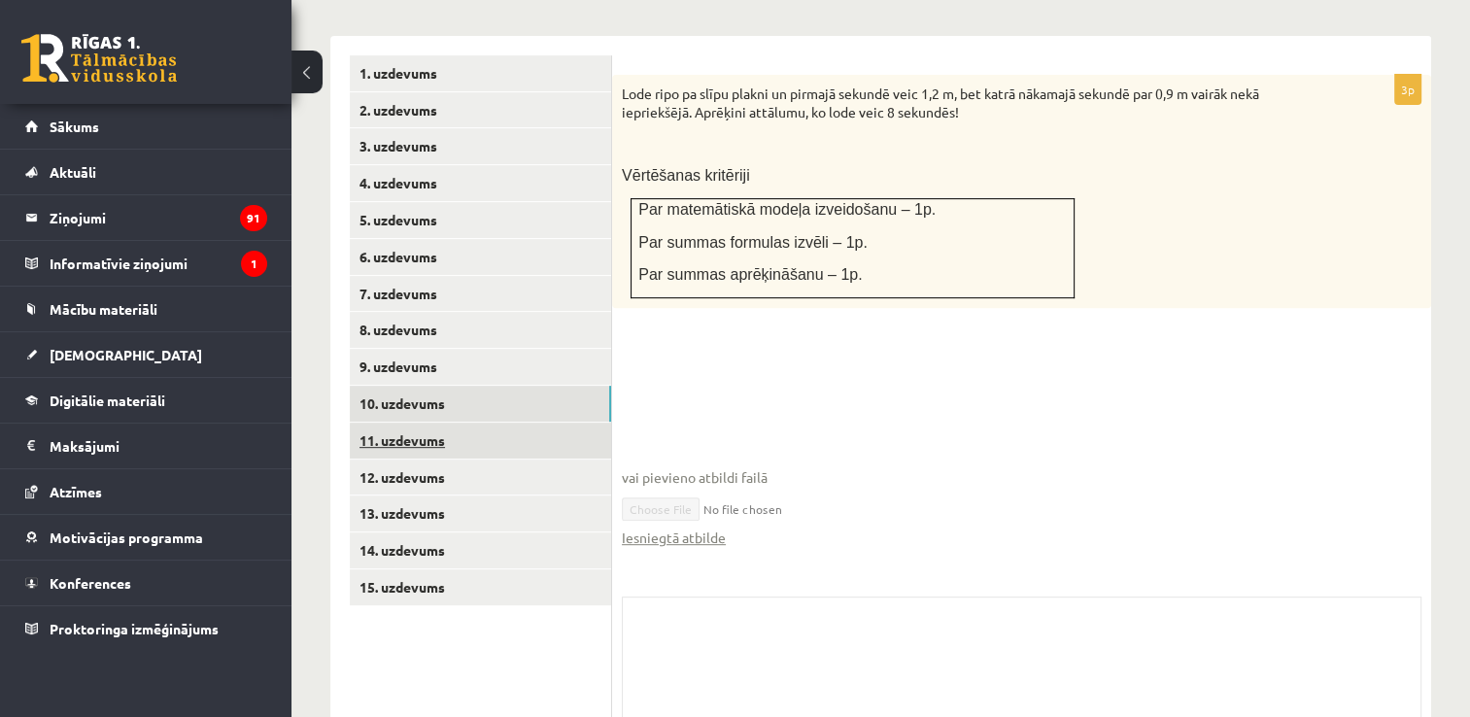
click at [443, 423] on link "11. uzdevums" at bounding box center [480, 441] width 261 height 36
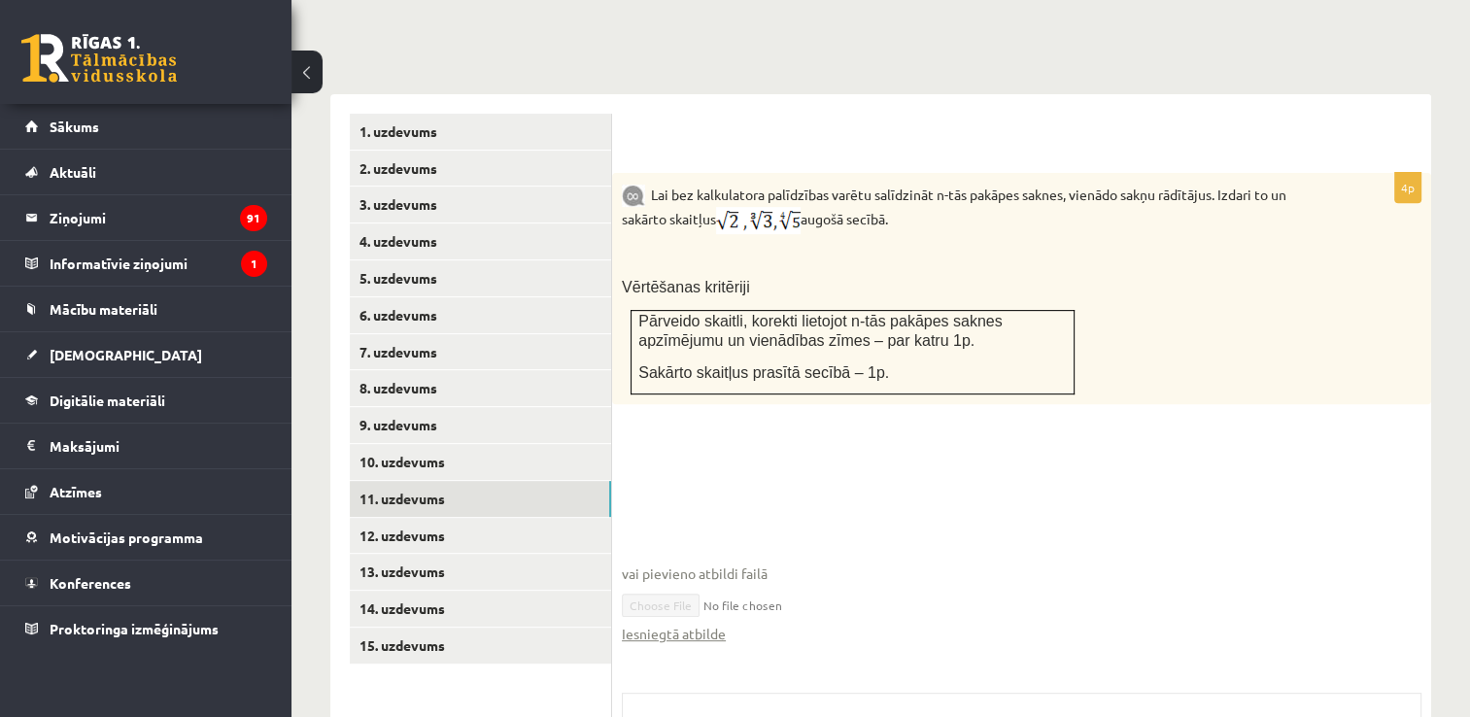
scroll to position [827, 0]
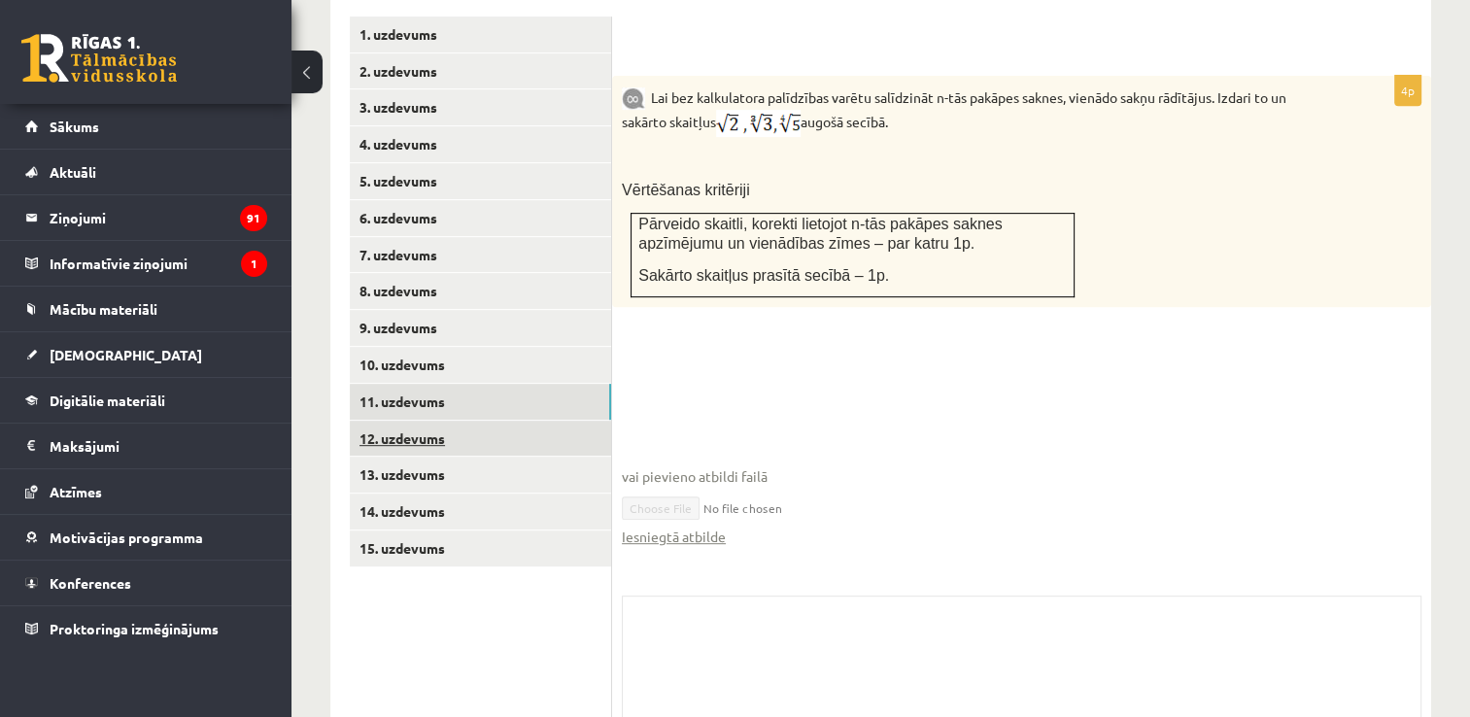
click at [422, 421] on link "12. uzdevums" at bounding box center [480, 439] width 261 height 36
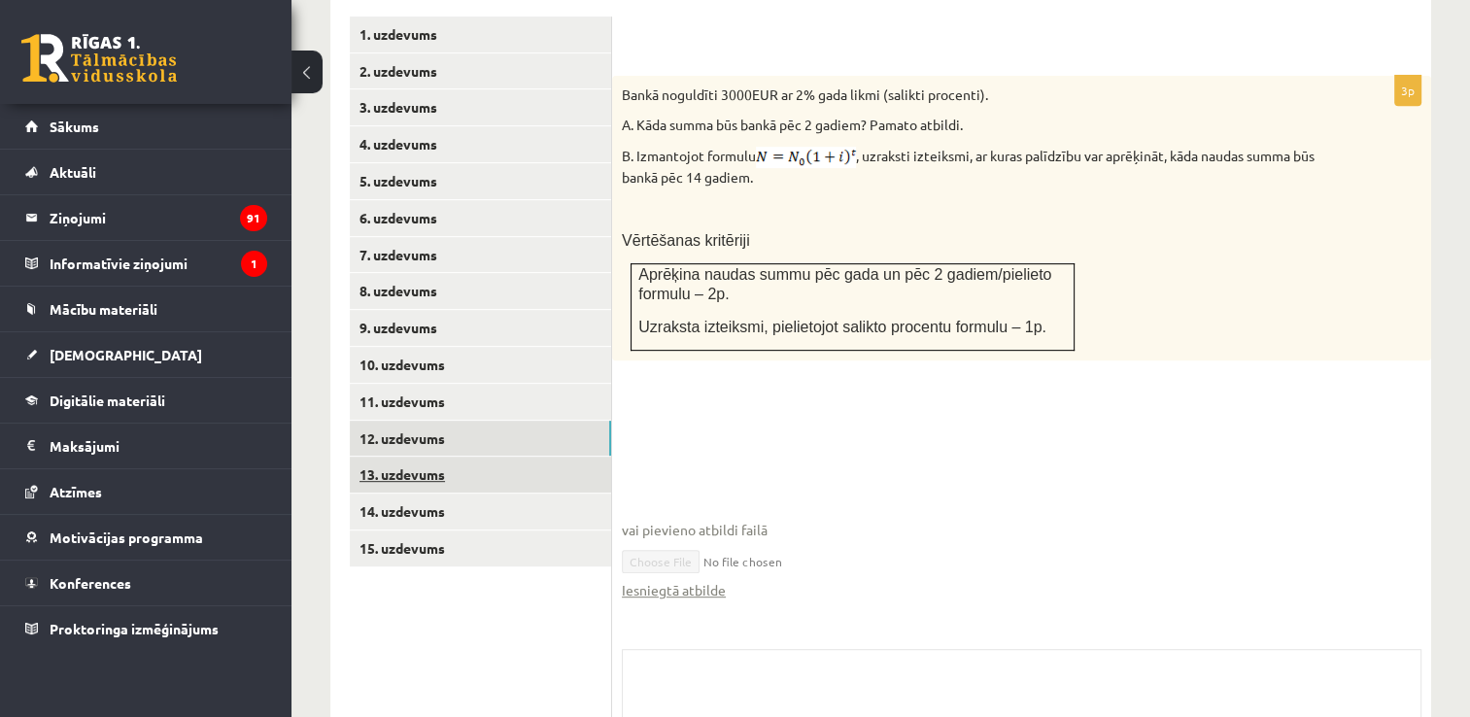
click at [431, 457] on link "13. uzdevums" at bounding box center [480, 475] width 261 height 36
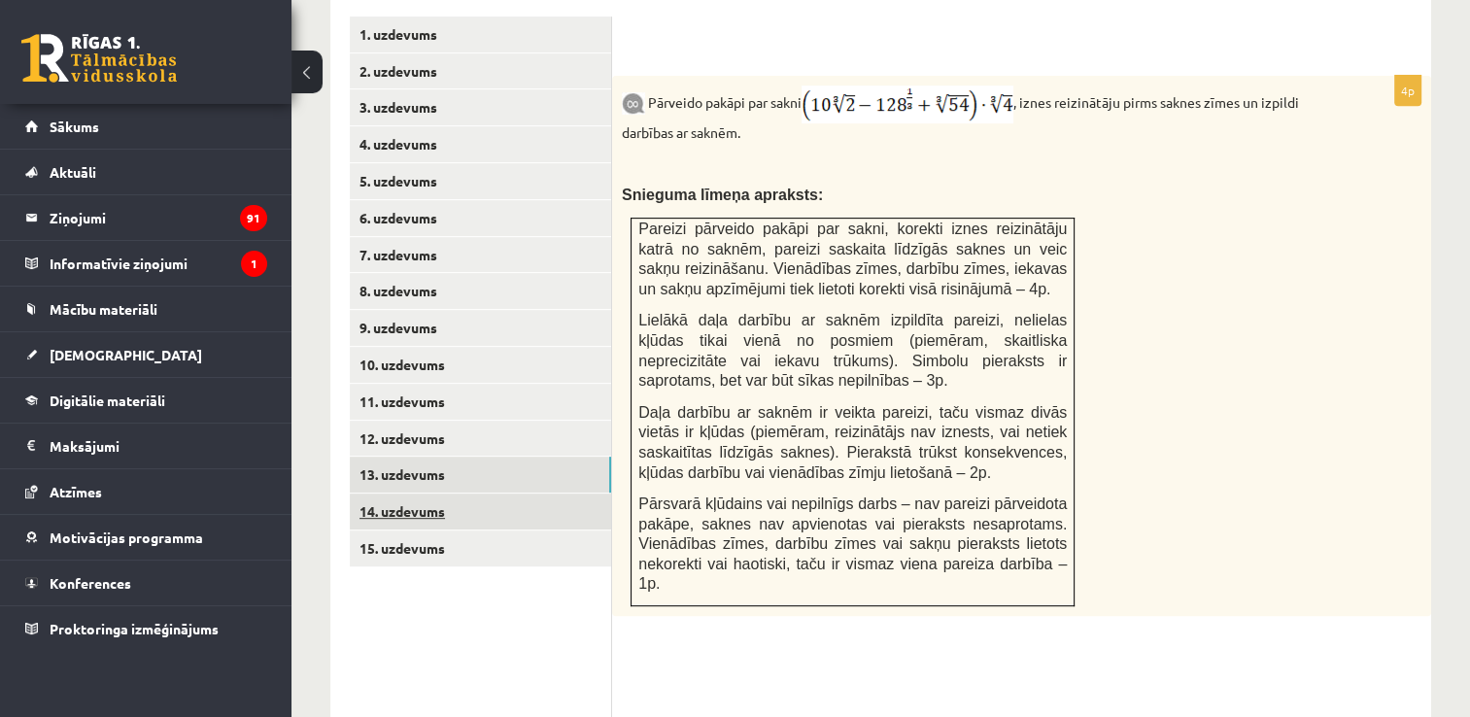
click at [432, 494] on link "14. uzdevums" at bounding box center [480, 512] width 261 height 36
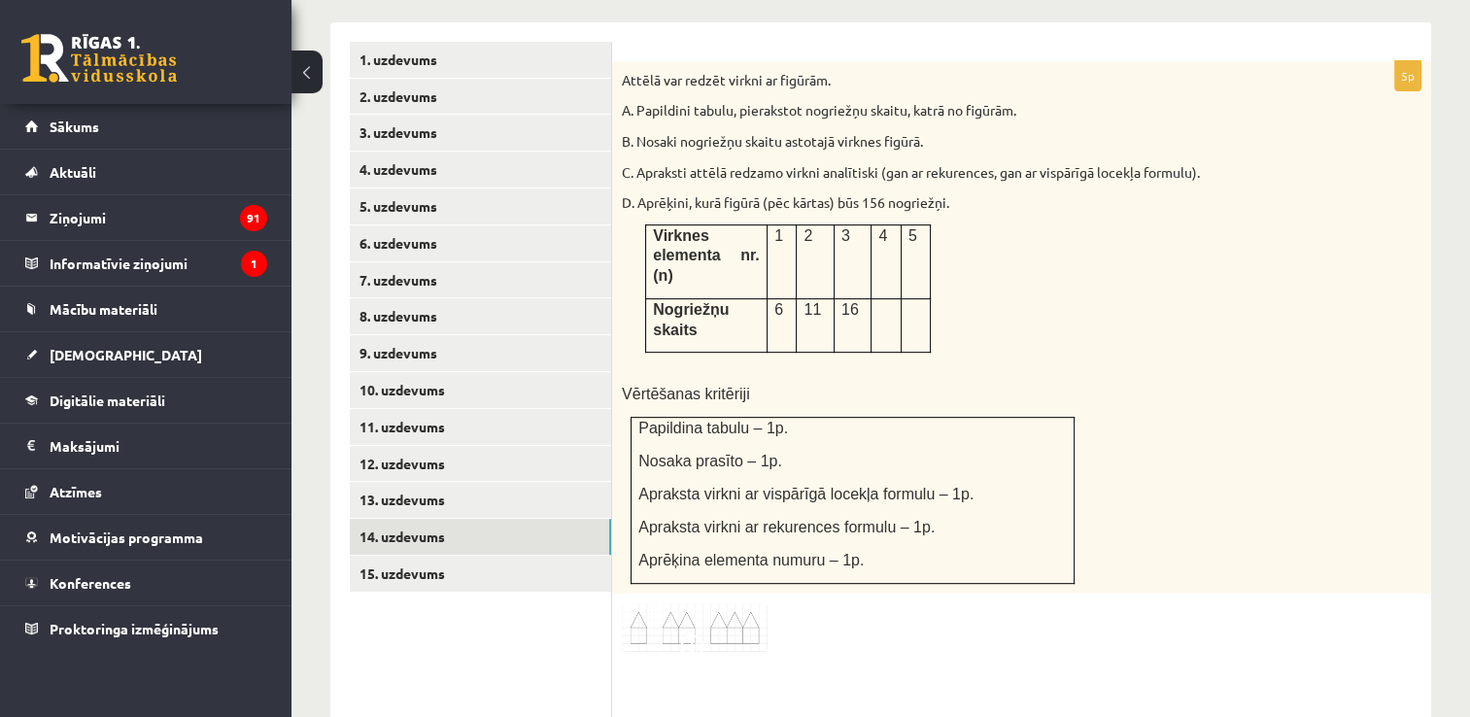
scroll to position [797, 0]
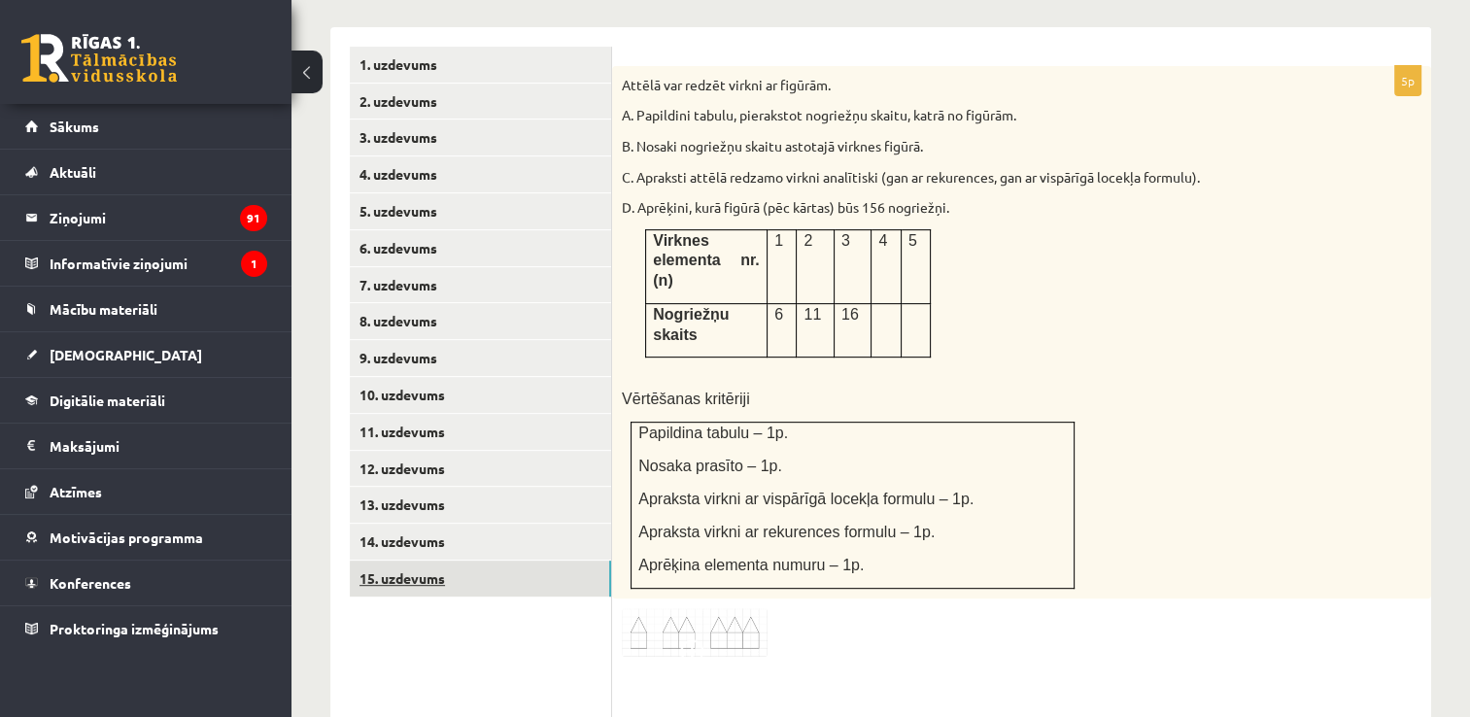
click at [556, 561] on link "15. uzdevums" at bounding box center [480, 579] width 261 height 36
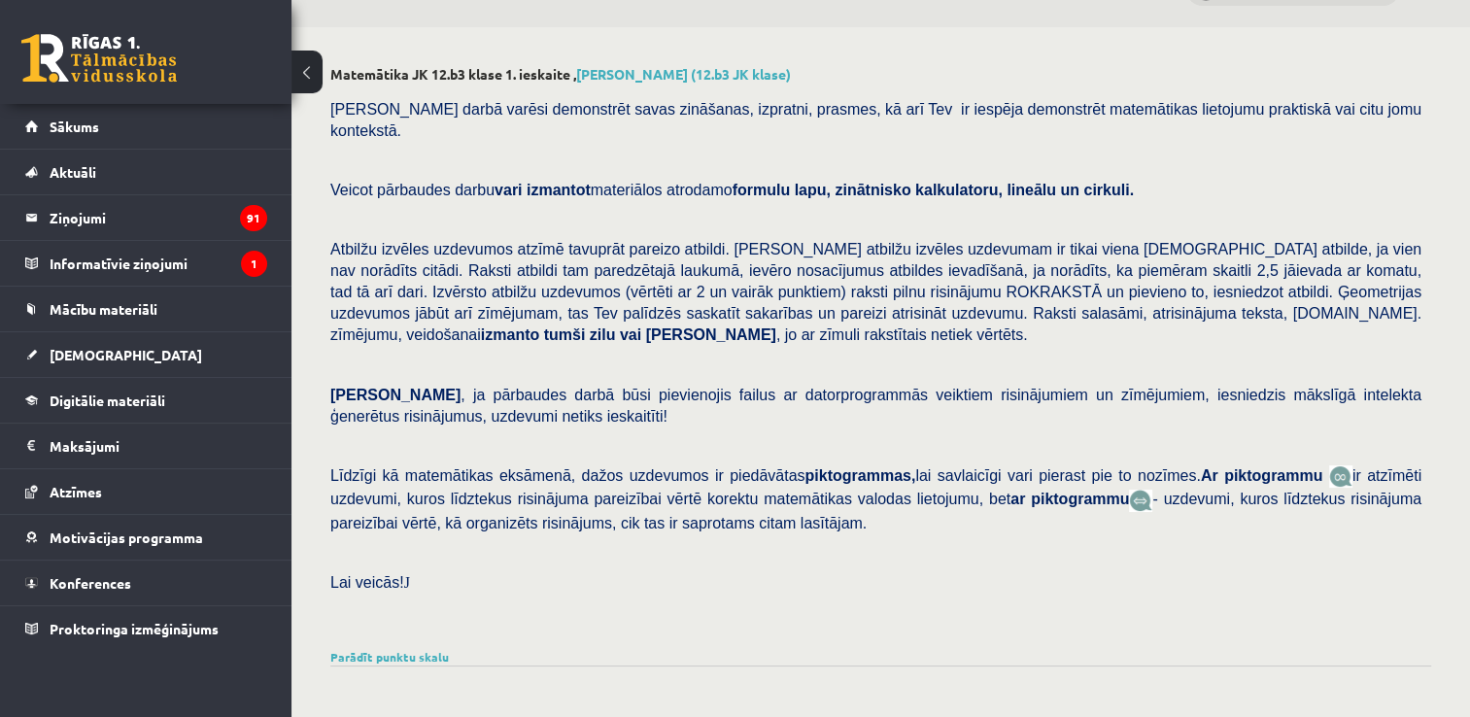
scroll to position [0, 0]
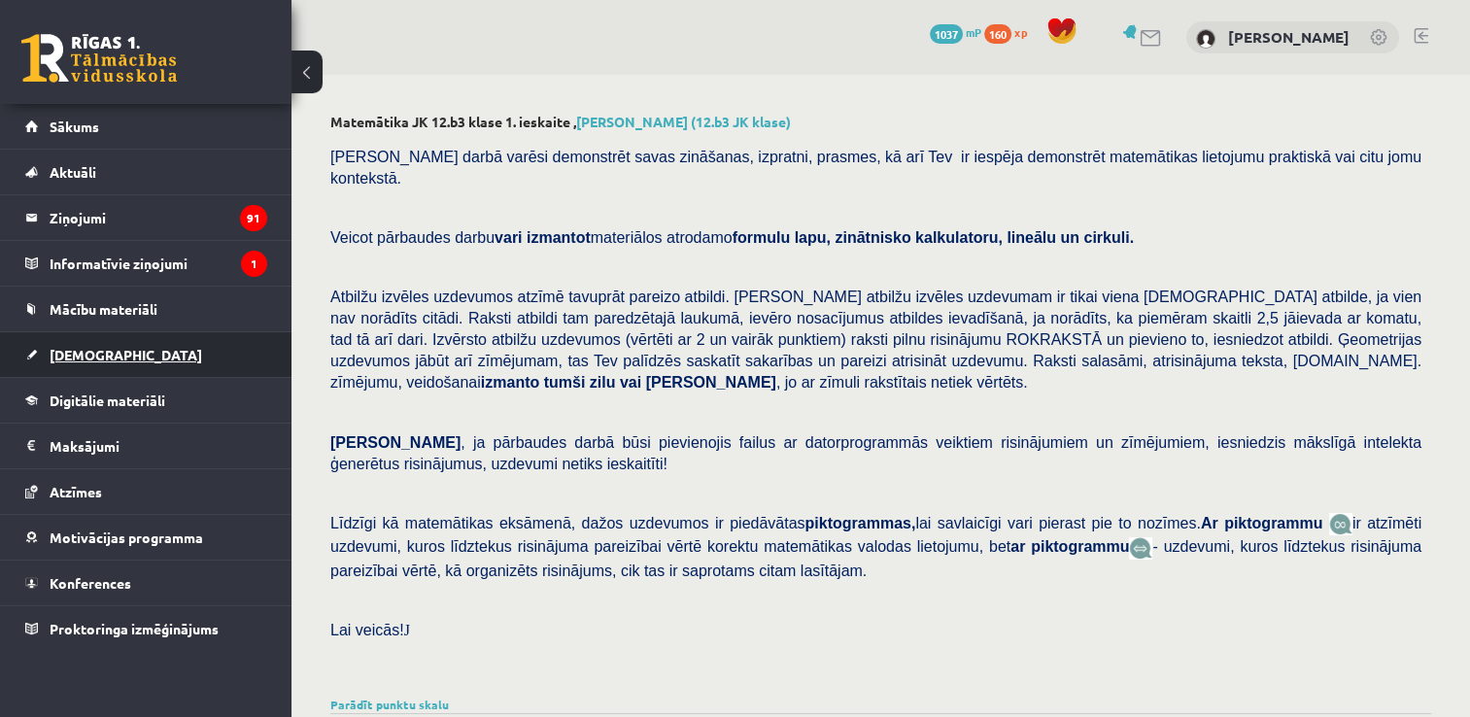
click at [86, 354] on span "[DEMOGRAPHIC_DATA]" at bounding box center [126, 354] width 153 height 17
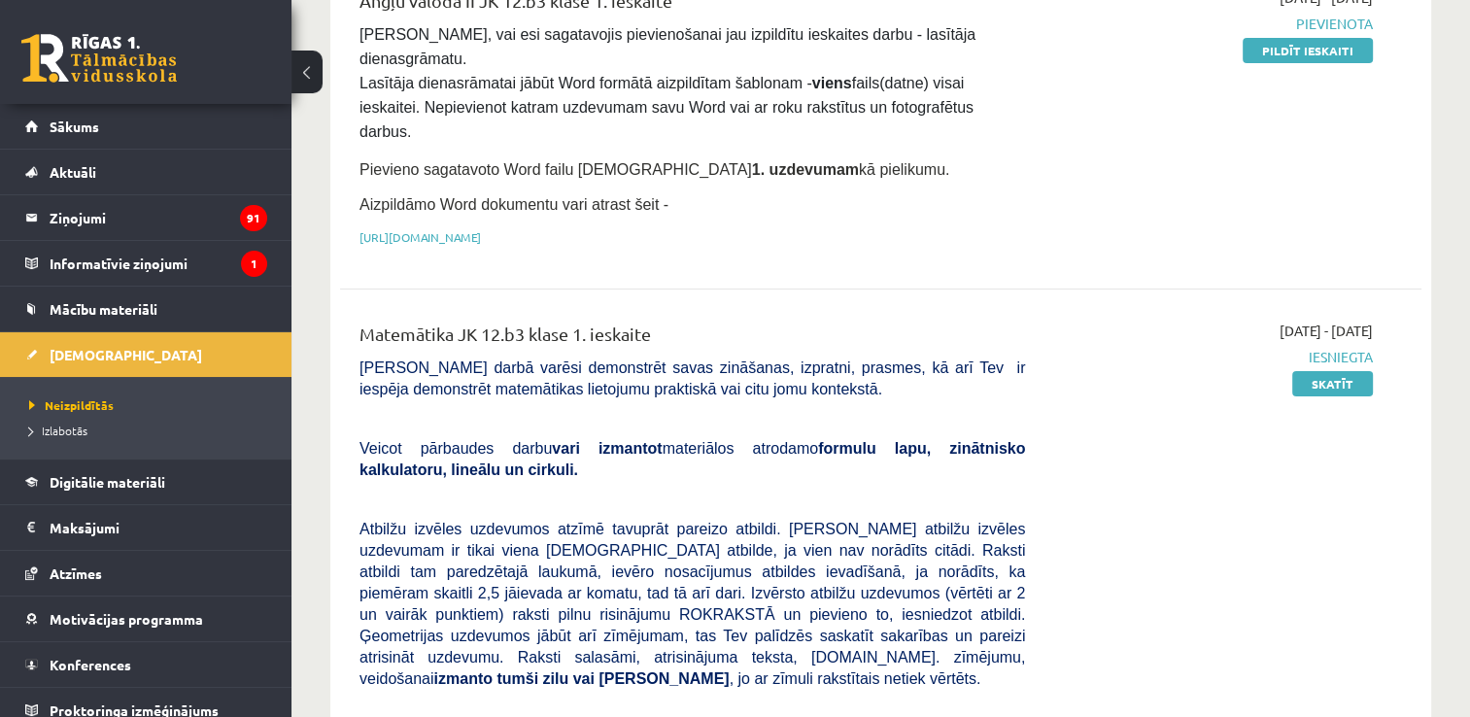
scroll to position [292, 0]
click at [85, 483] on span "Digitālie materiāli" at bounding box center [108, 481] width 116 height 17
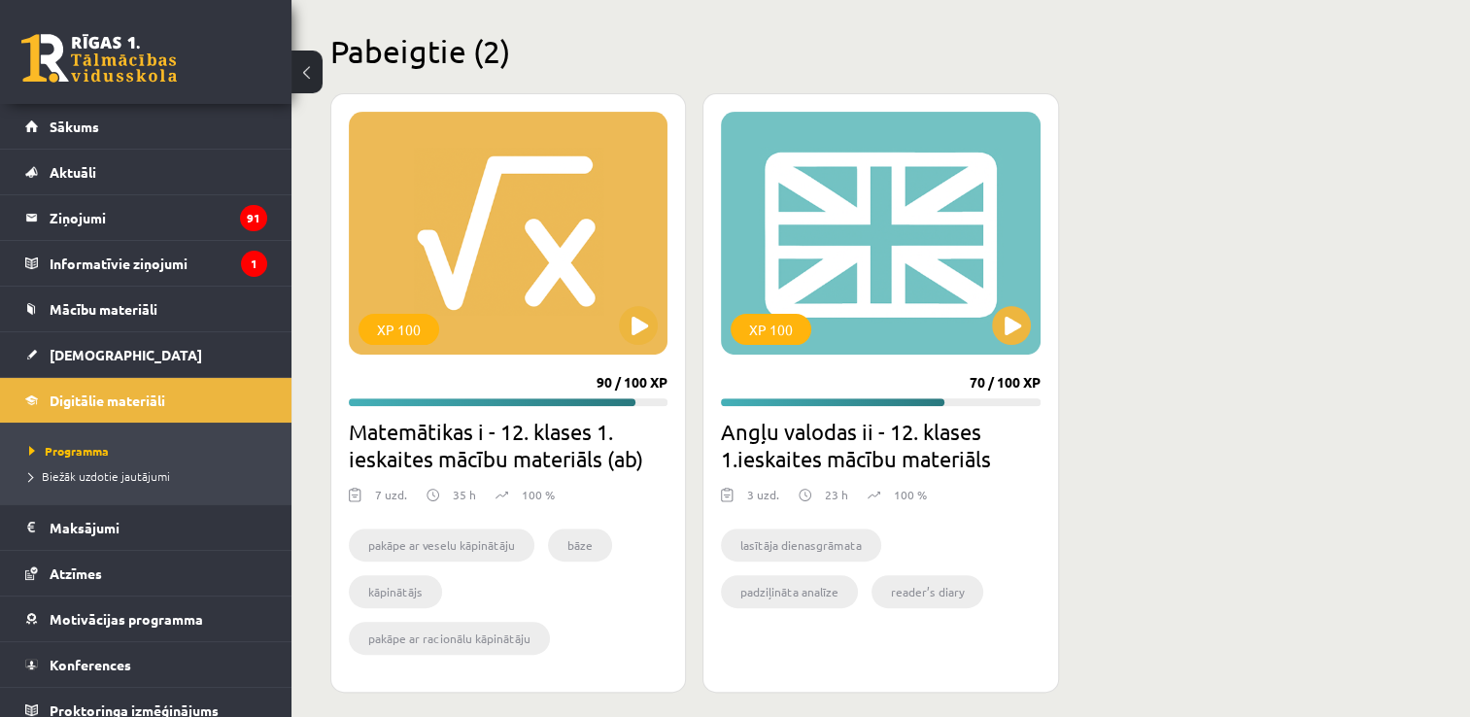
scroll to position [583, 0]
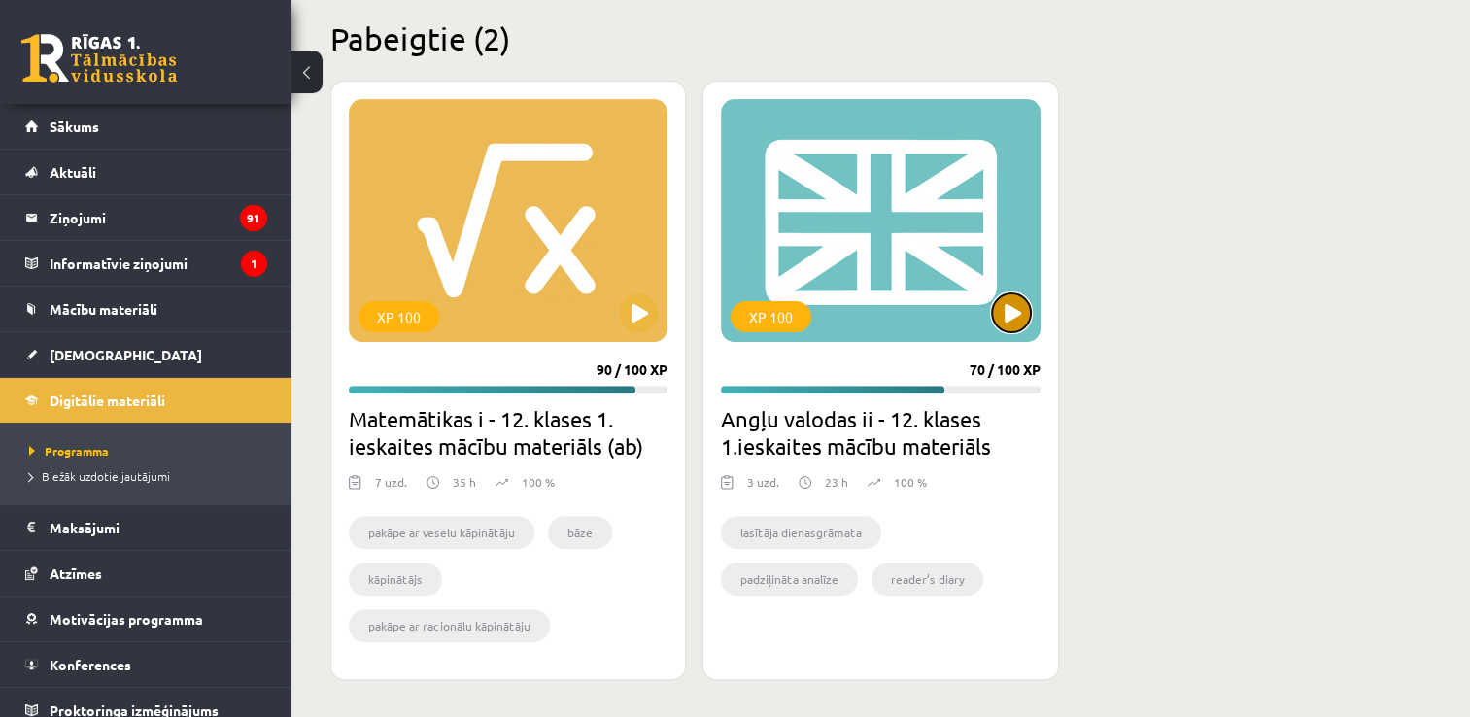
click at [1000, 325] on button at bounding box center [1011, 313] width 39 height 39
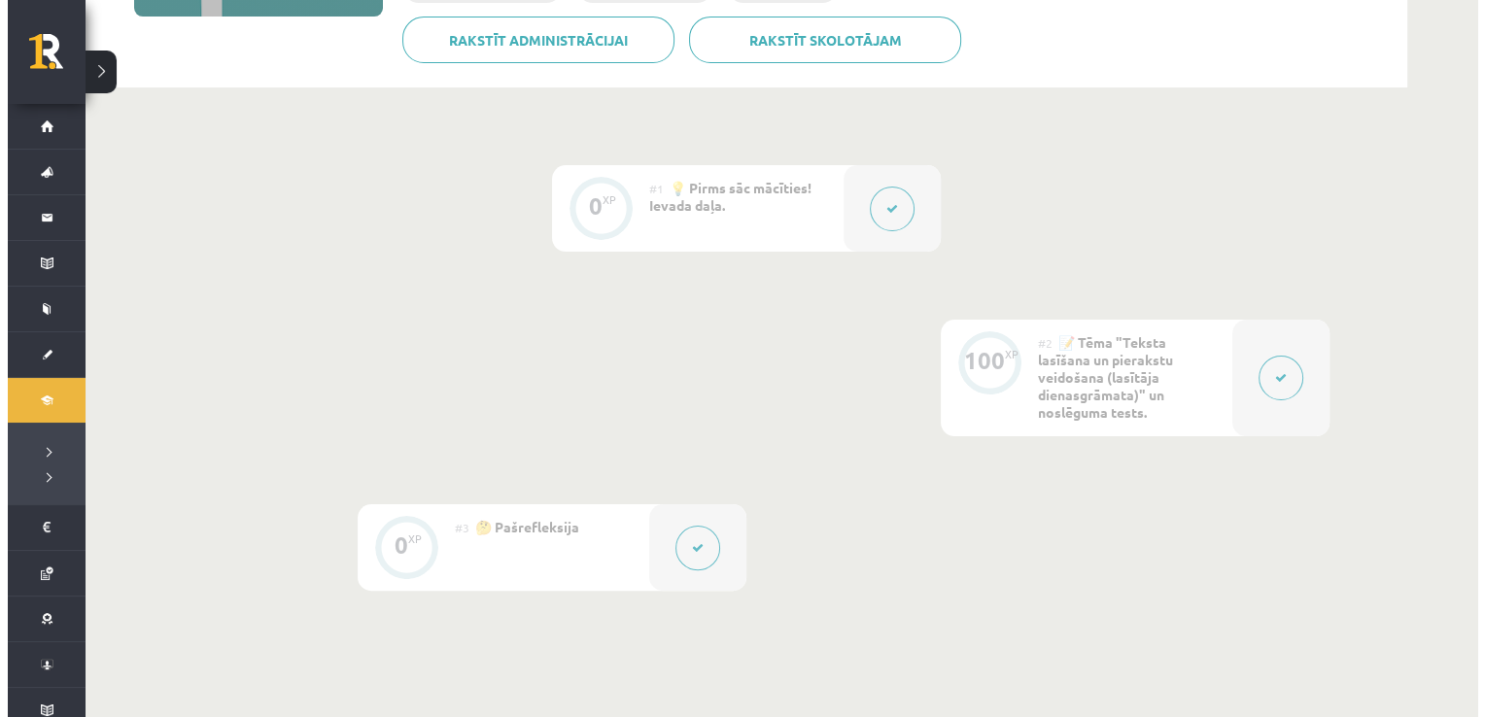
scroll to position [389, 0]
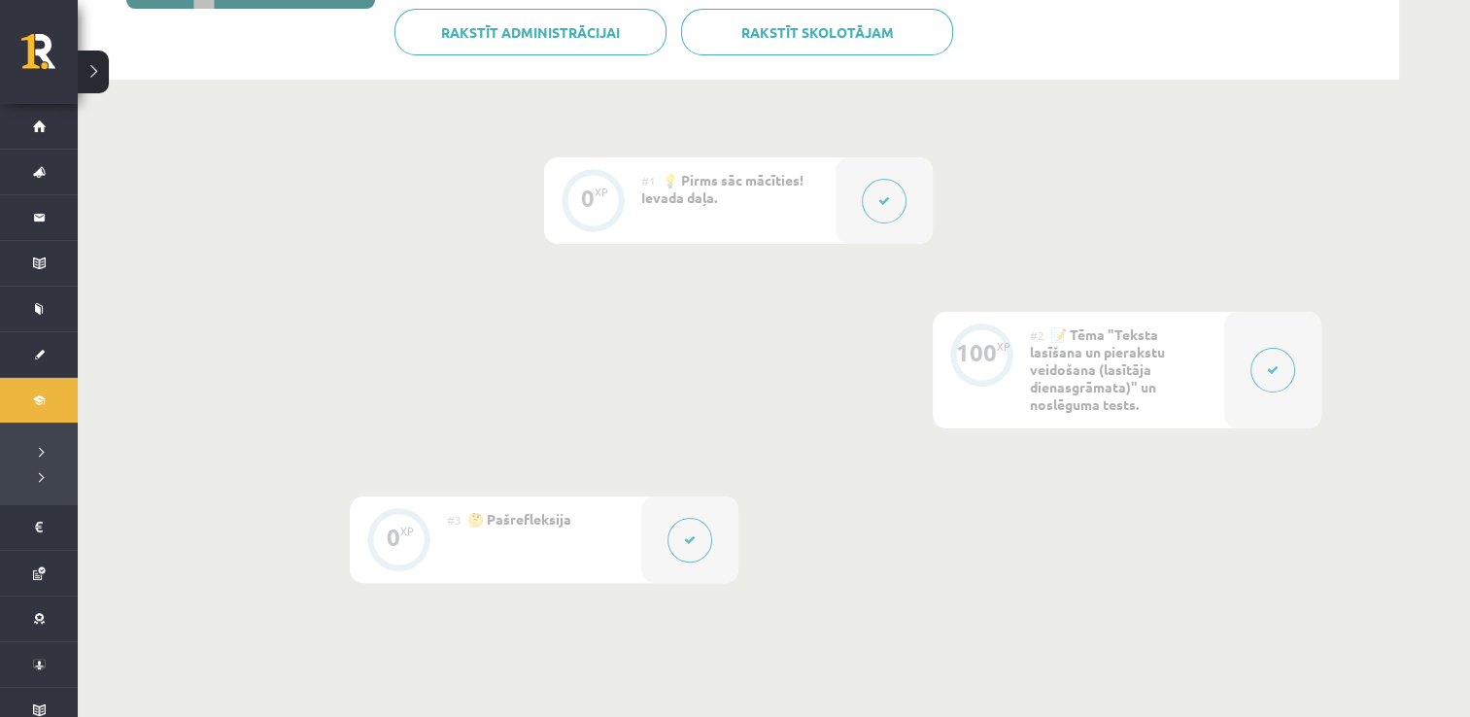
click at [1262, 367] on button at bounding box center [1273, 370] width 45 height 45
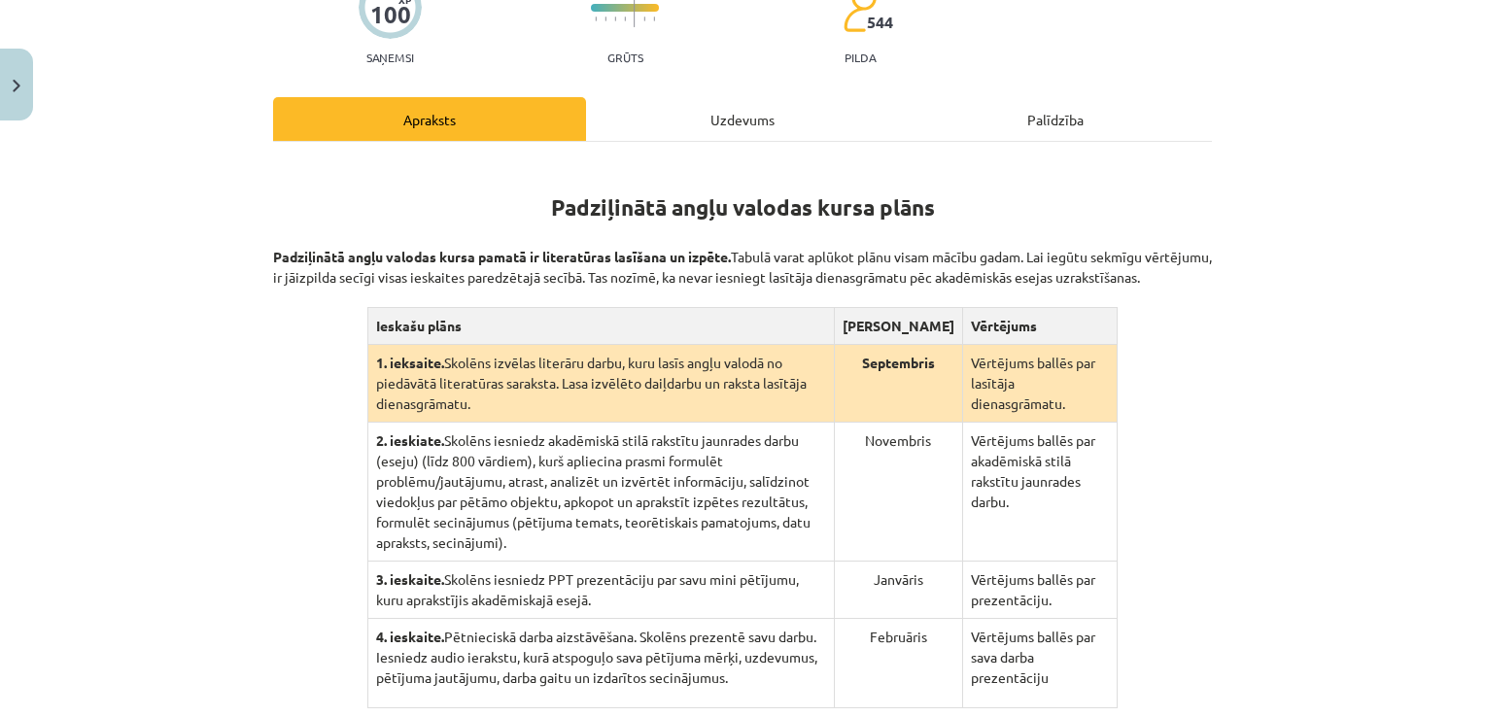
scroll to position [554, 0]
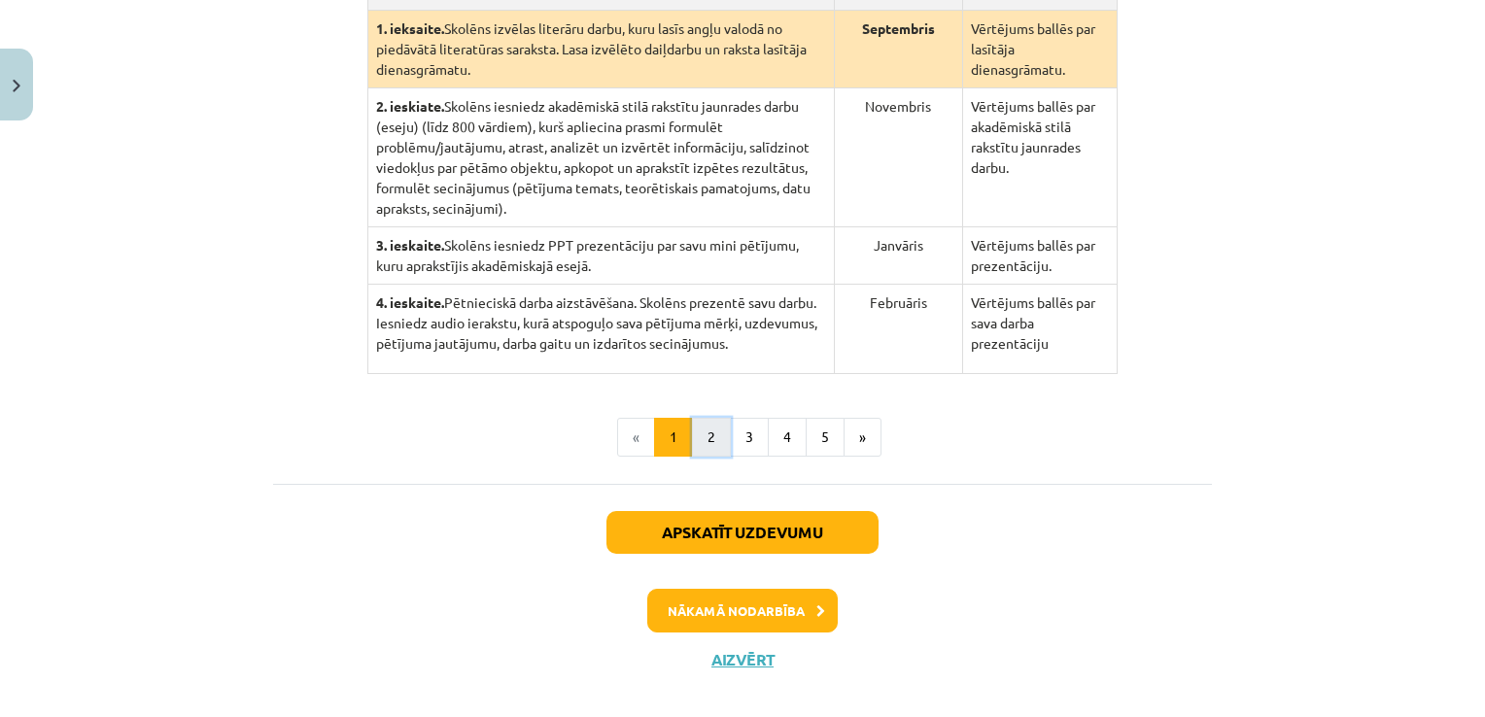
click at [713, 418] on button "2" at bounding box center [711, 437] width 39 height 39
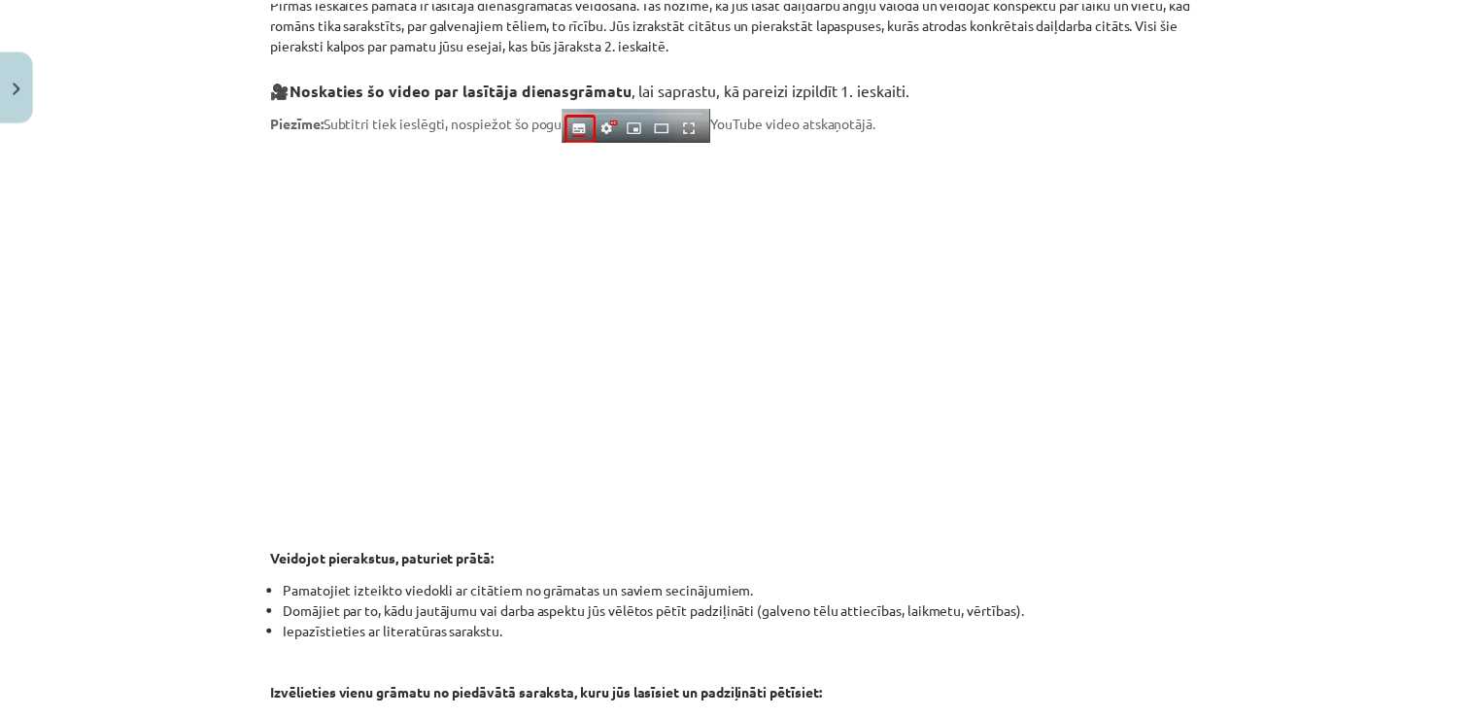
scroll to position [0, 0]
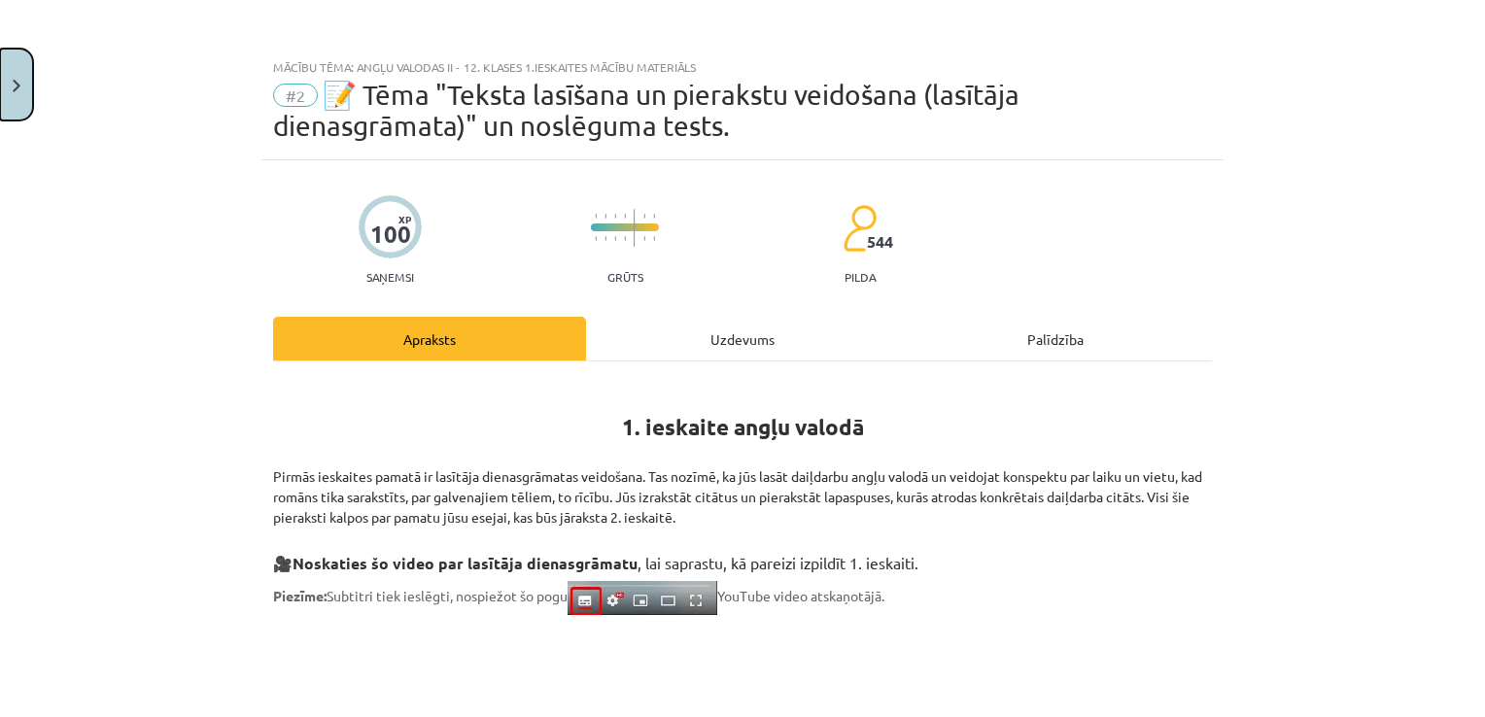
click at [4, 84] on button "Close" at bounding box center [16, 85] width 33 height 72
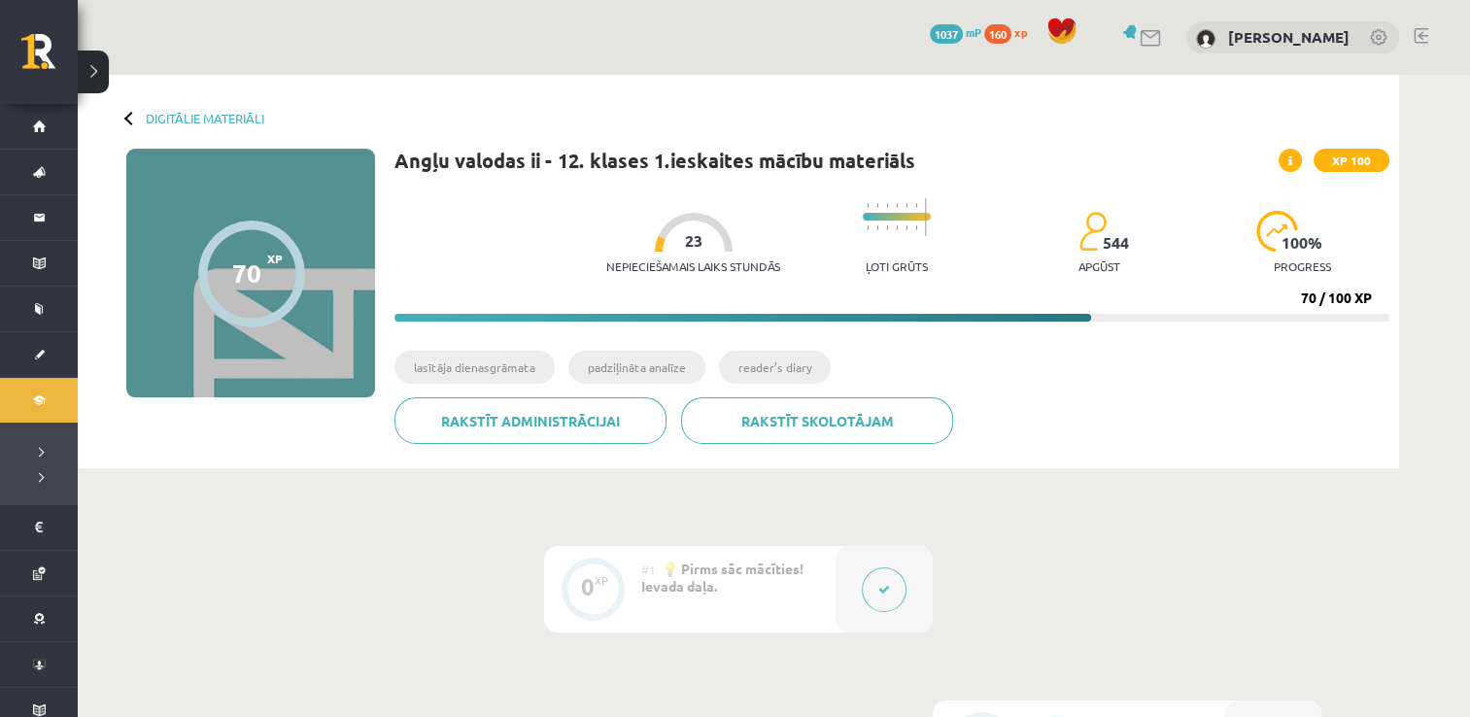
click at [1420, 29] on link at bounding box center [1421, 36] width 15 height 16
